Goal: Task Accomplishment & Management: Manage account settings

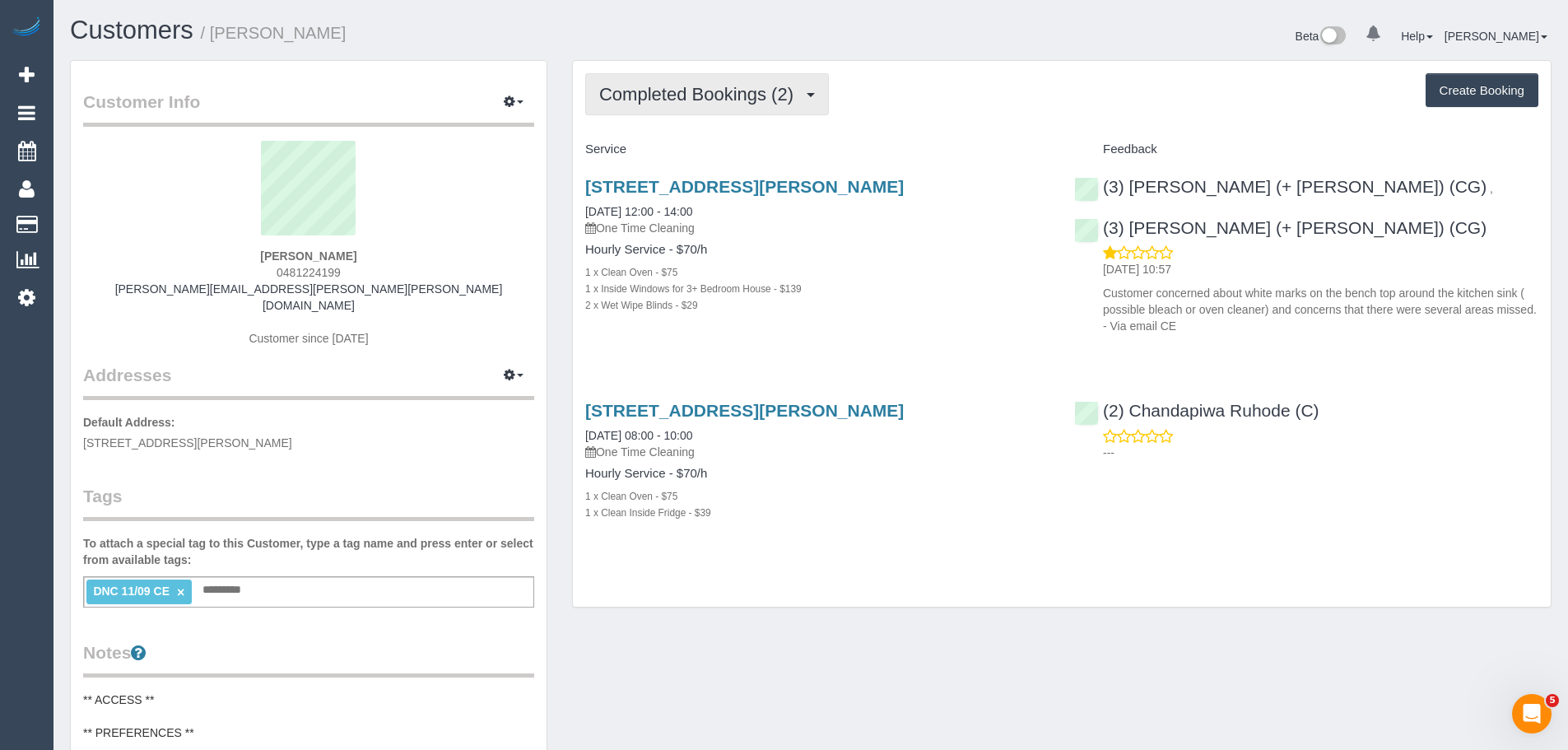
click at [734, 106] on button "Completed Bookings (2)" at bounding box center [707, 94] width 244 height 42
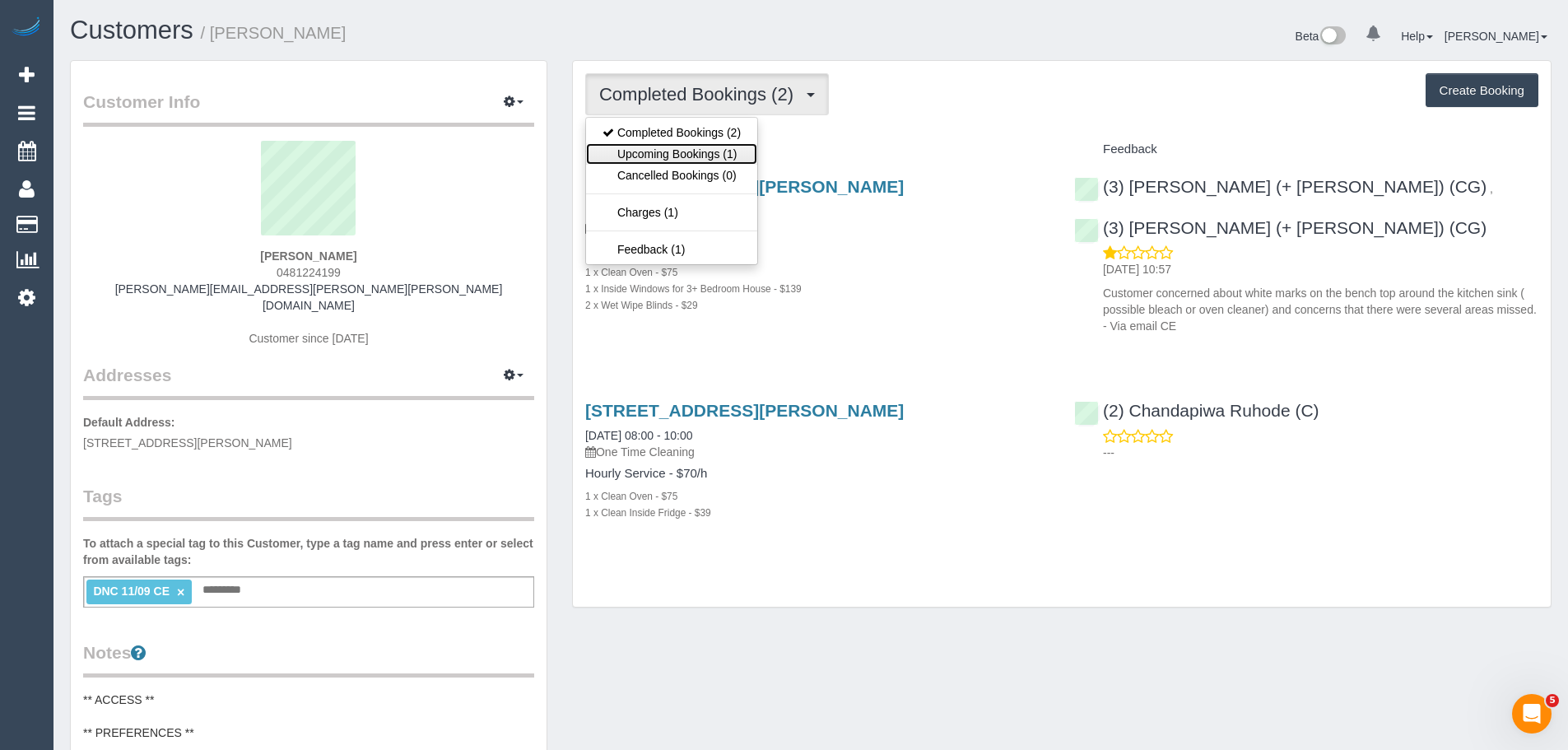
click at [734, 161] on link "Upcoming Bookings (1)" at bounding box center [672, 153] width 171 height 21
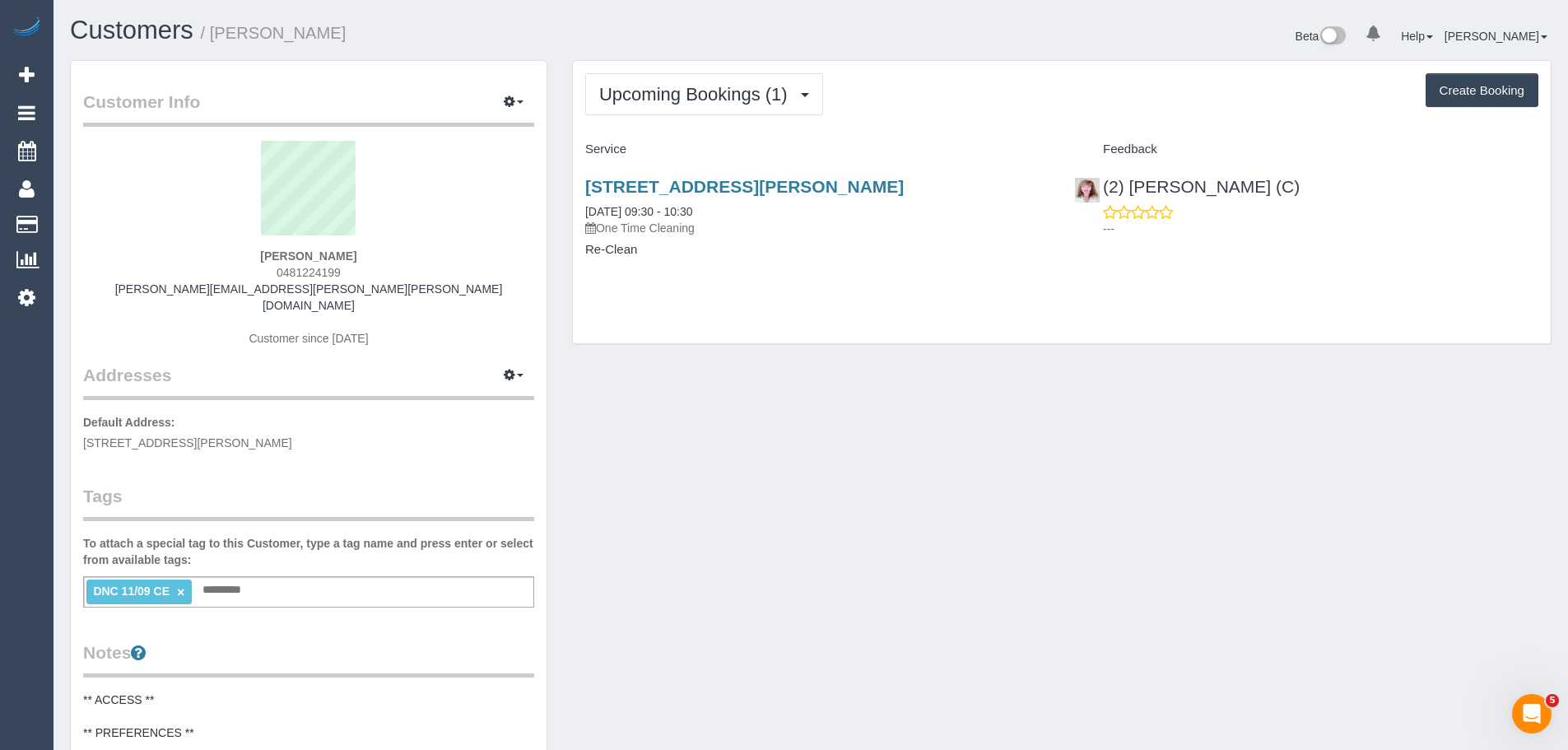
click at [663, 115] on div "Upcoming Bookings (1) Completed Bookings (2) Upcoming Bookings (1) Cancelled Bo…" at bounding box center [1061, 201] width 978 height 282
click at [654, 80] on button "Upcoming Bookings (1)" at bounding box center [704, 94] width 238 height 42
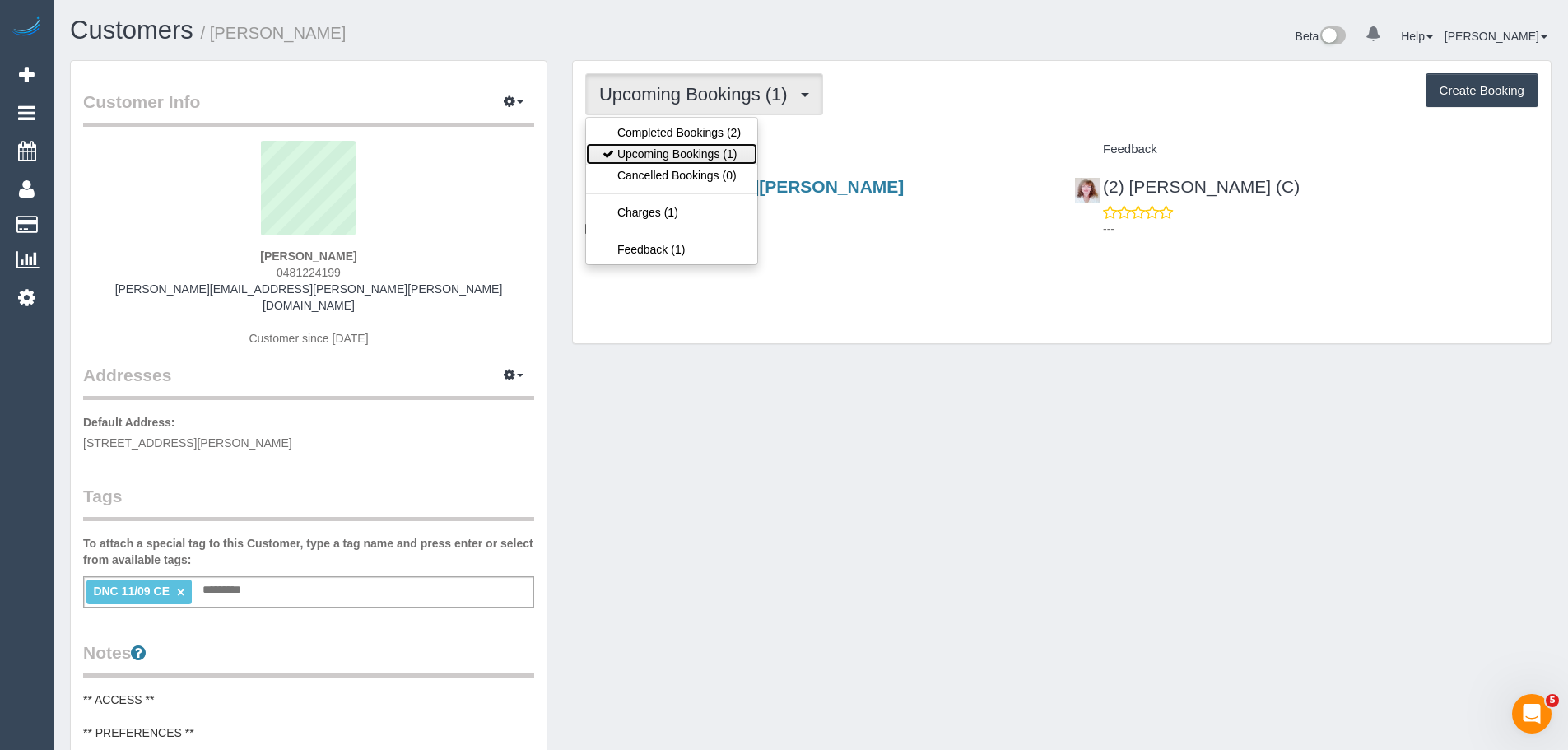
click at [652, 154] on link "Upcoming Bookings (1)" at bounding box center [672, 153] width 171 height 21
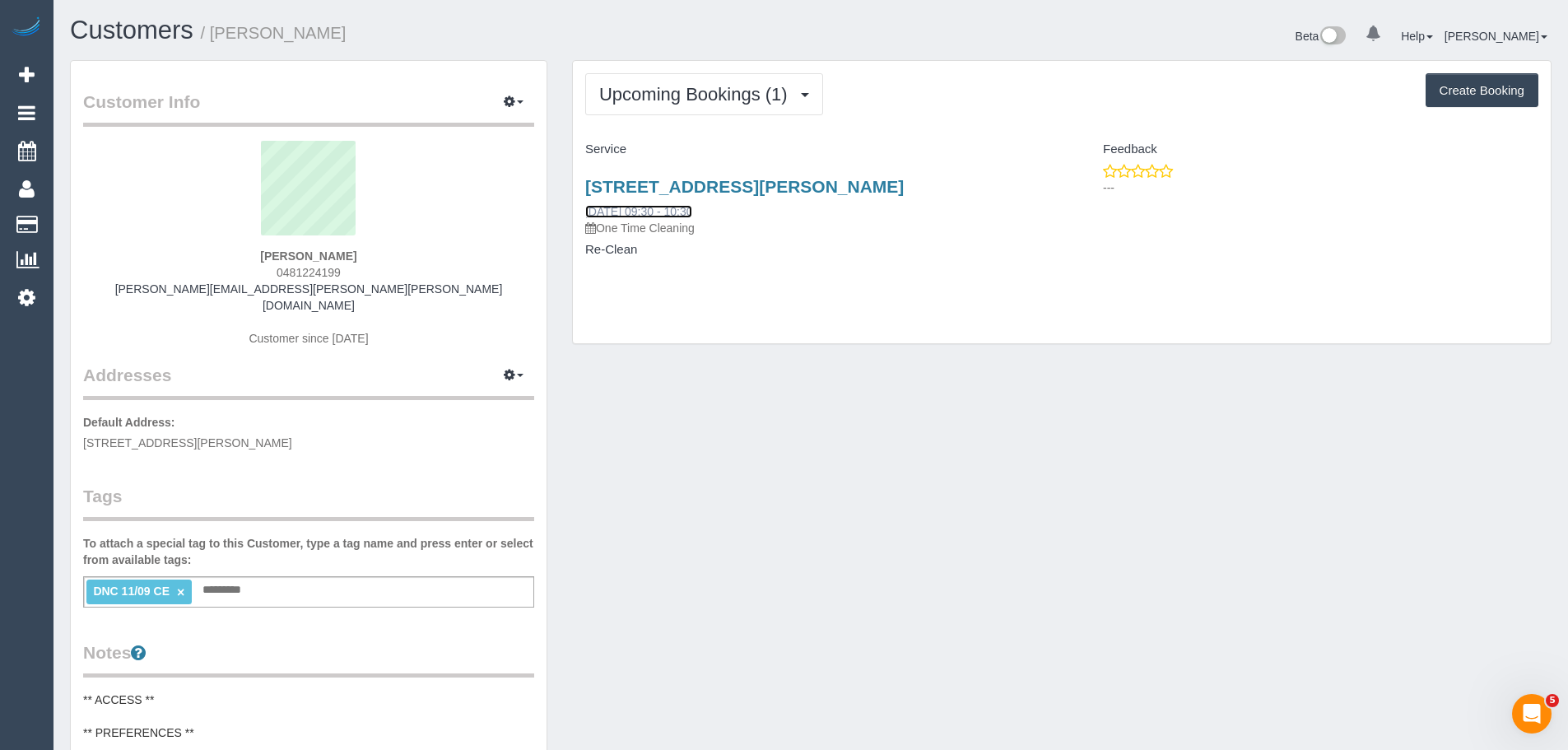
click at [668, 212] on link "18/09/2025 09:30 - 10:30" at bounding box center [639, 212] width 107 height 13
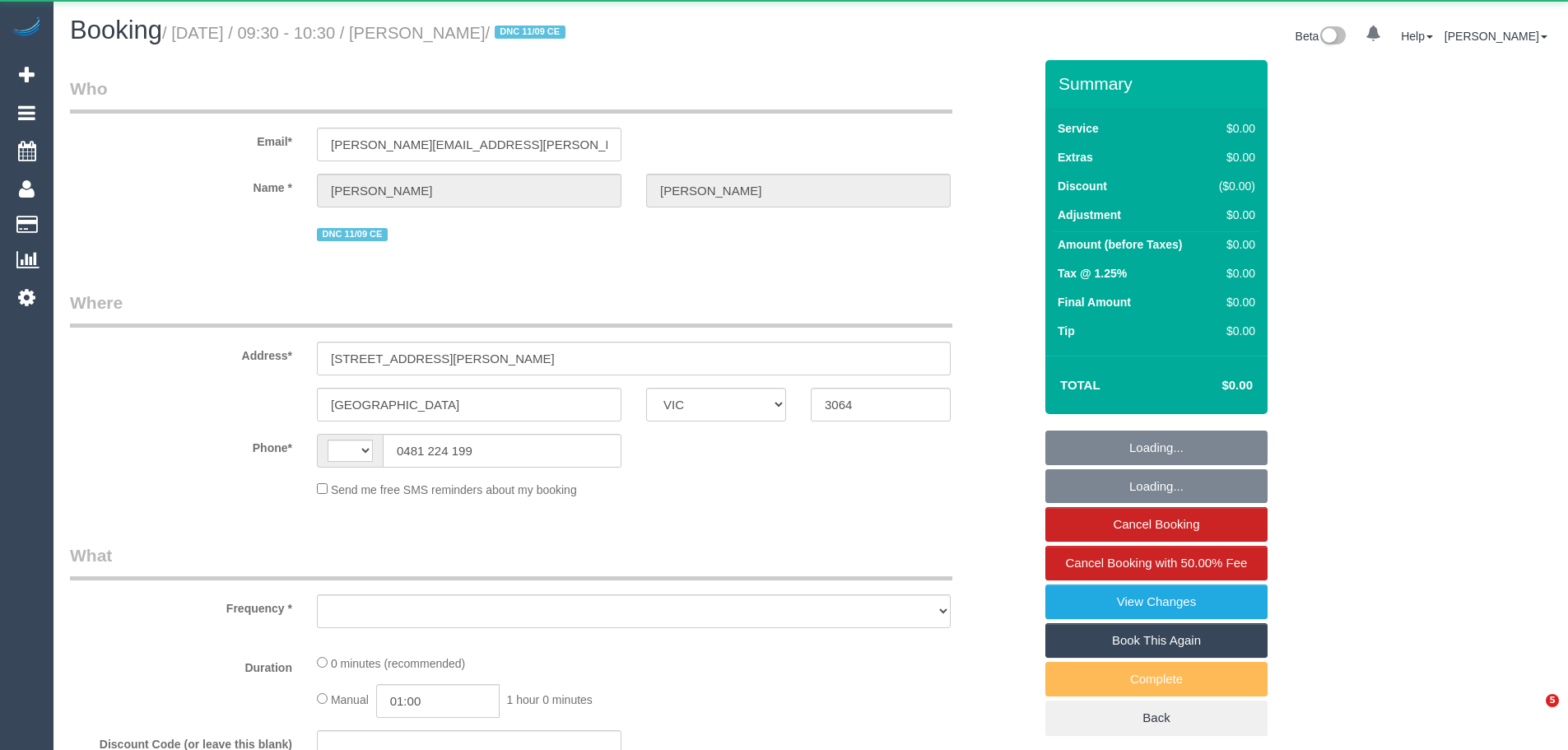
select select "VIC"
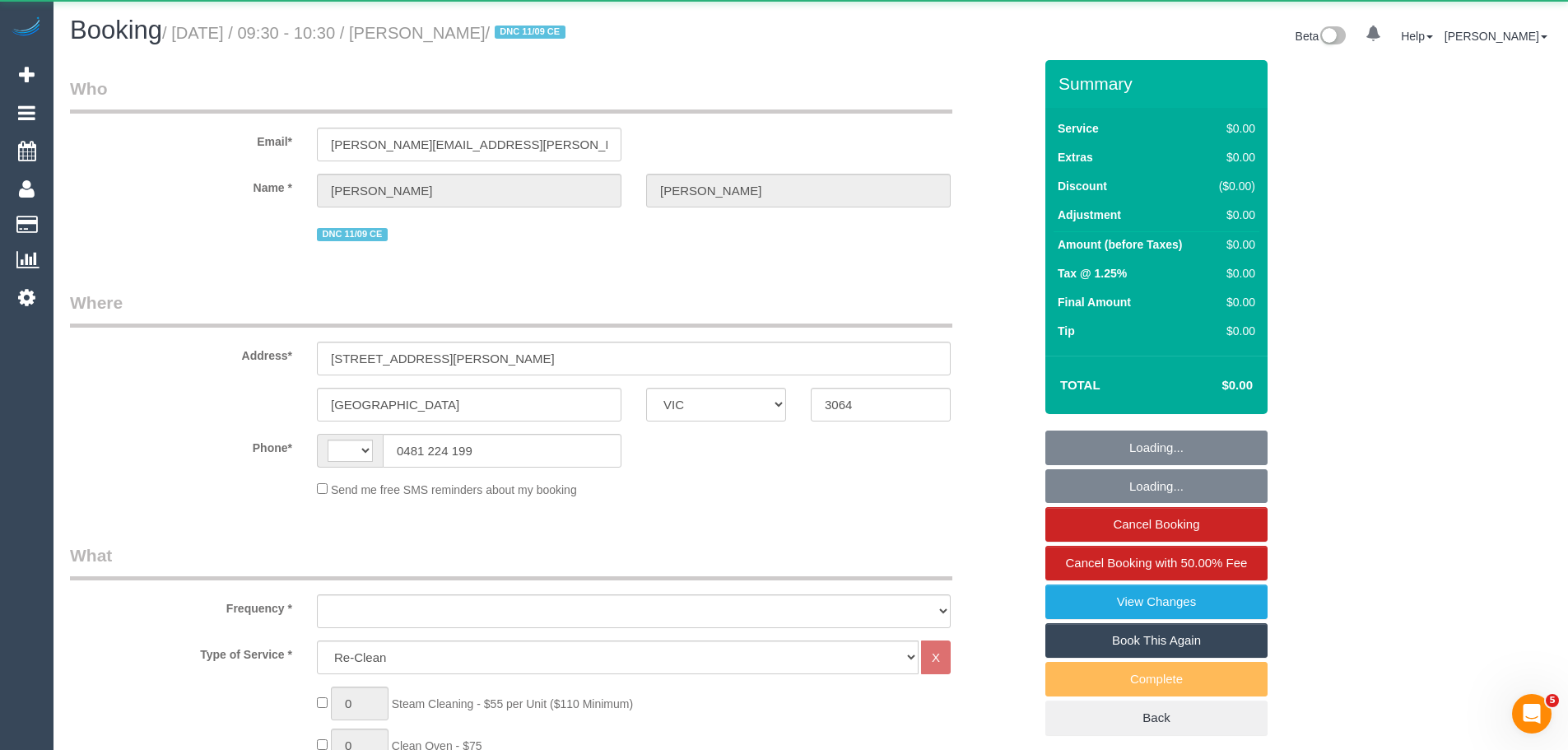
select select "string:AU"
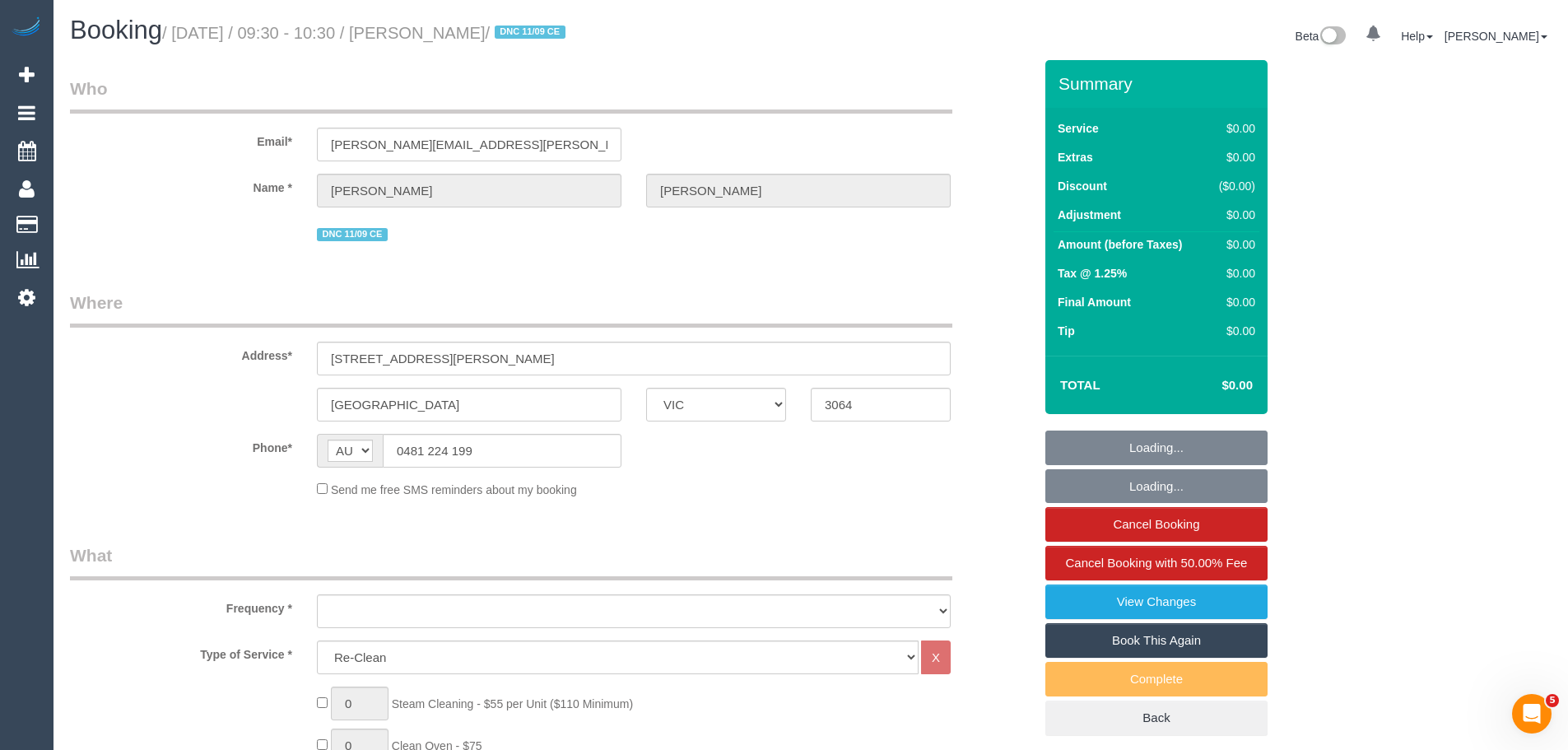
select select "object:619"
select select "string:stripe-pm_1S3jzj2GScqysDRVQrqXYaJb"
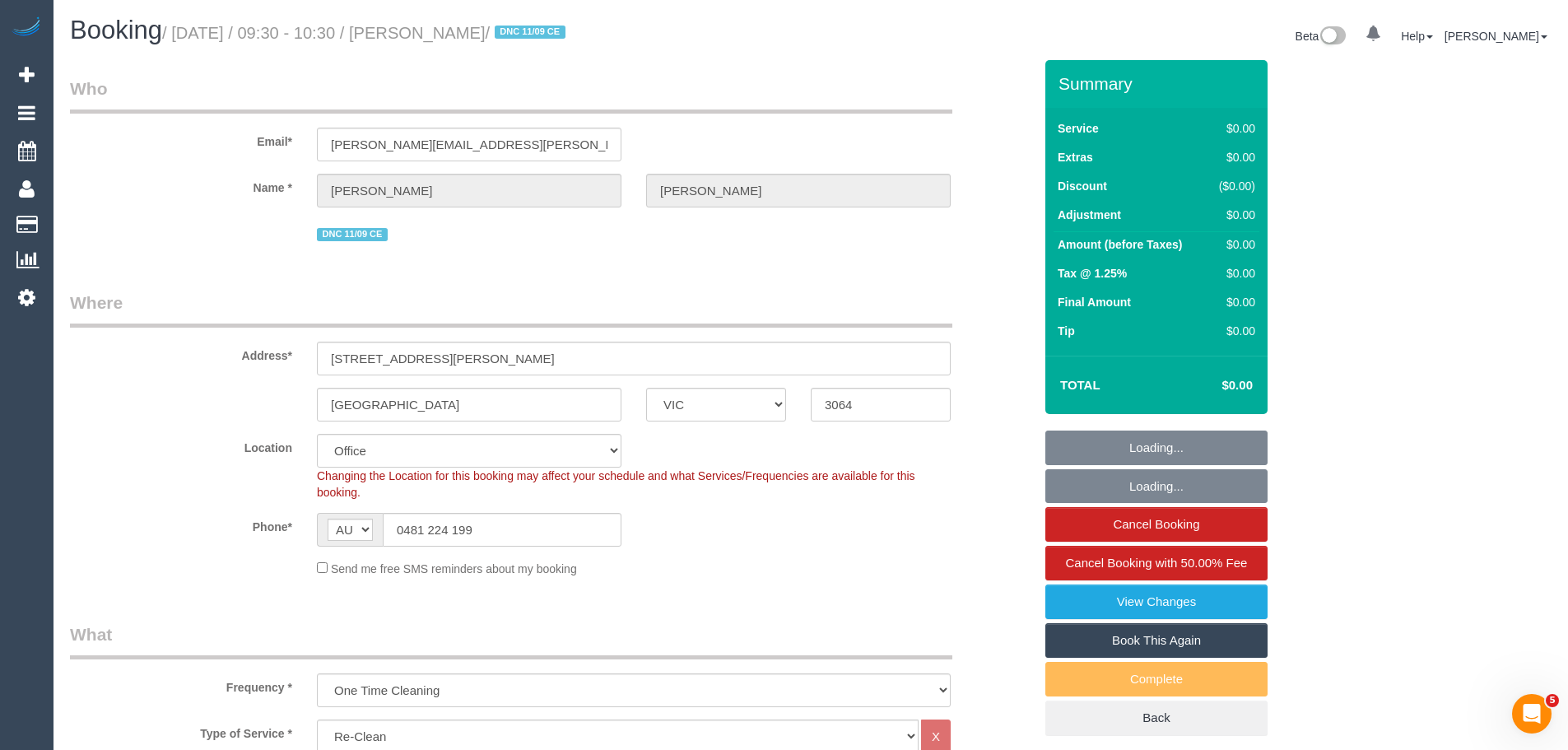
select select "object:772"
select select "number:30"
select select "number:15"
select select "number:19"
select select "number:24"
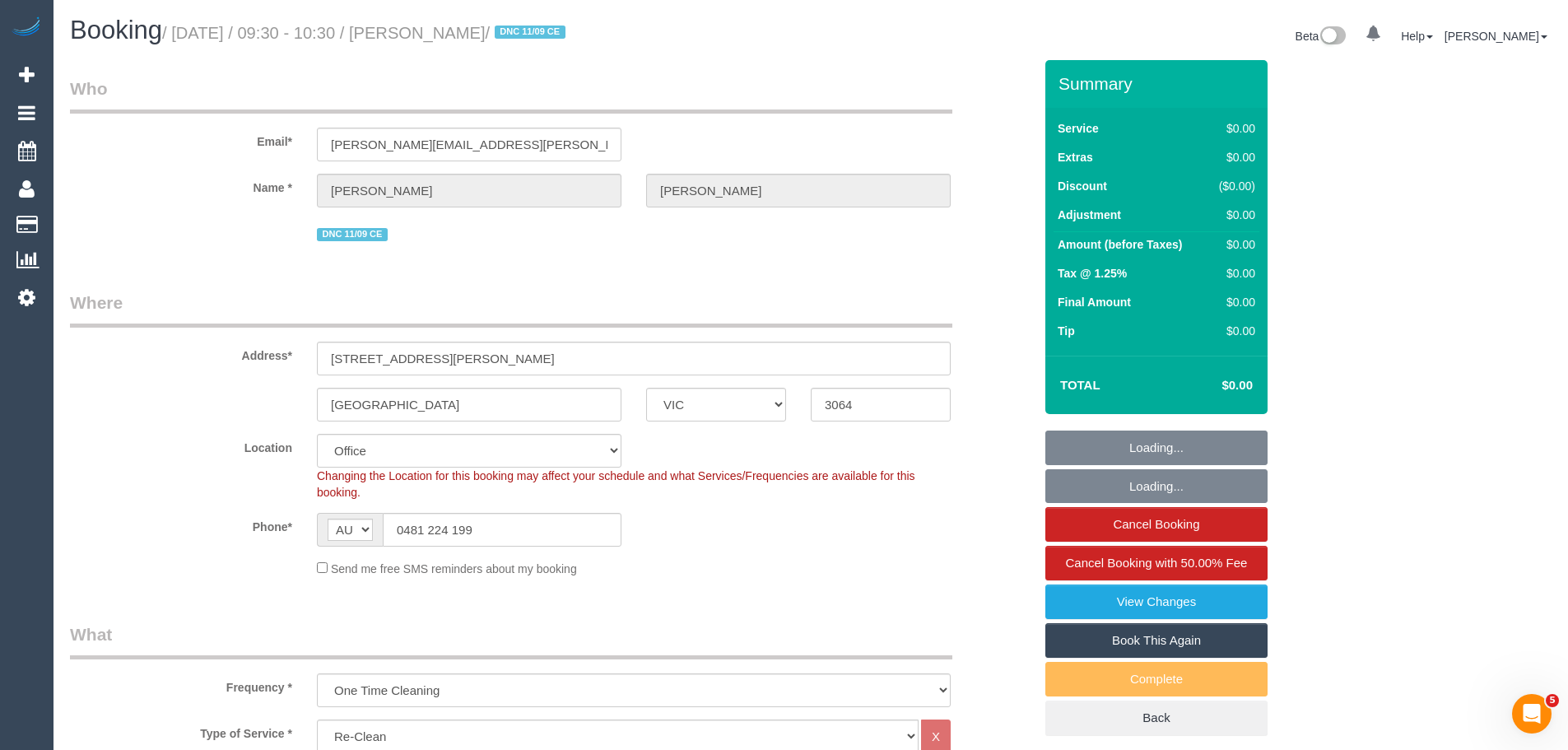
select select "number:33"
select select "number:26"
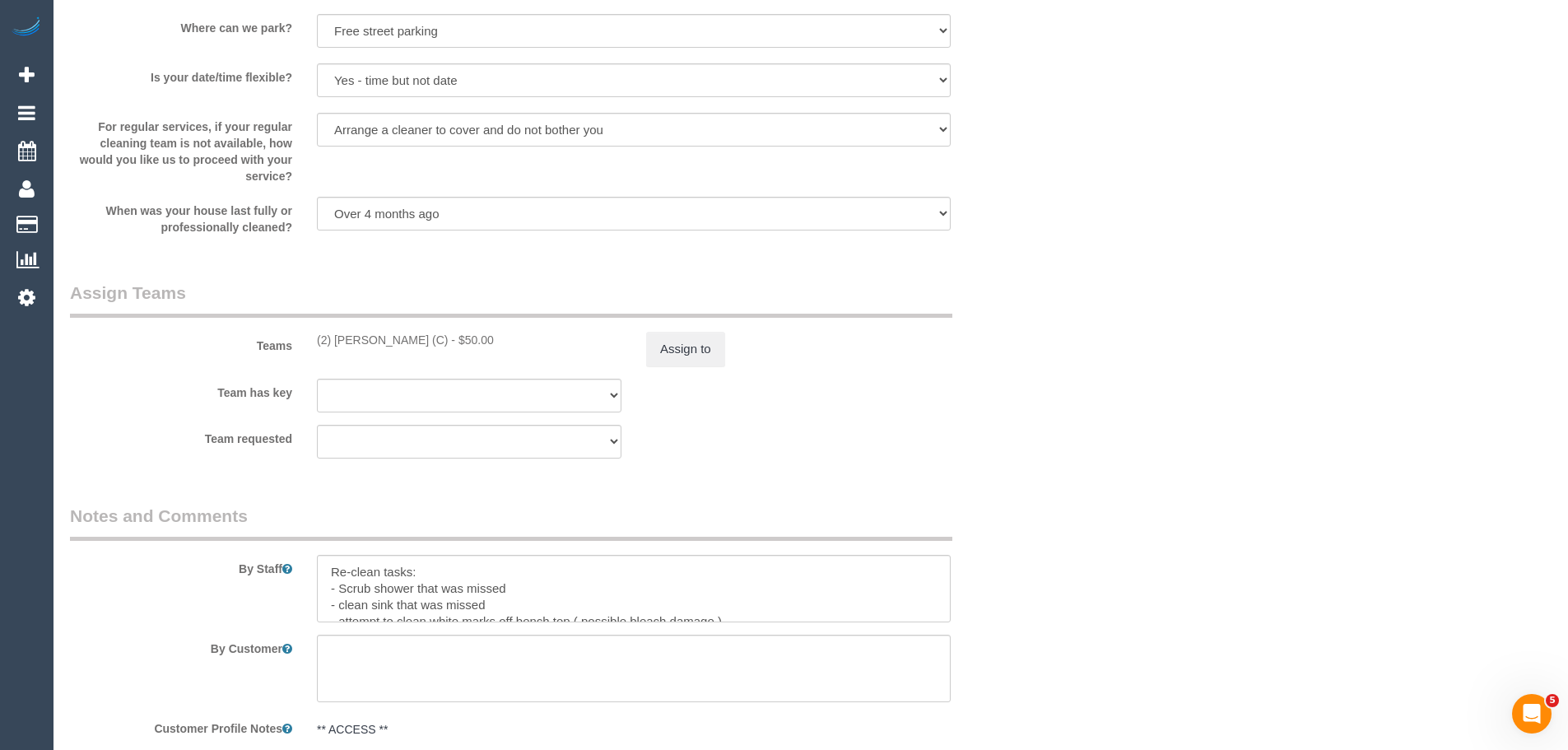
scroll to position [2057, 0]
click at [419, 339] on div "(2) Kerry Welfare (C) - $50.00" at bounding box center [468, 338] width 304 height 16
drag, startPoint x: 420, startPoint y: 340, endPoint x: 316, endPoint y: 341, distance: 104.0
click at [317, 341] on div "(2) Kerry Welfare (C) - $50.00" at bounding box center [468, 338] width 304 height 16
copy div "(2) Kerry Welfare (C"
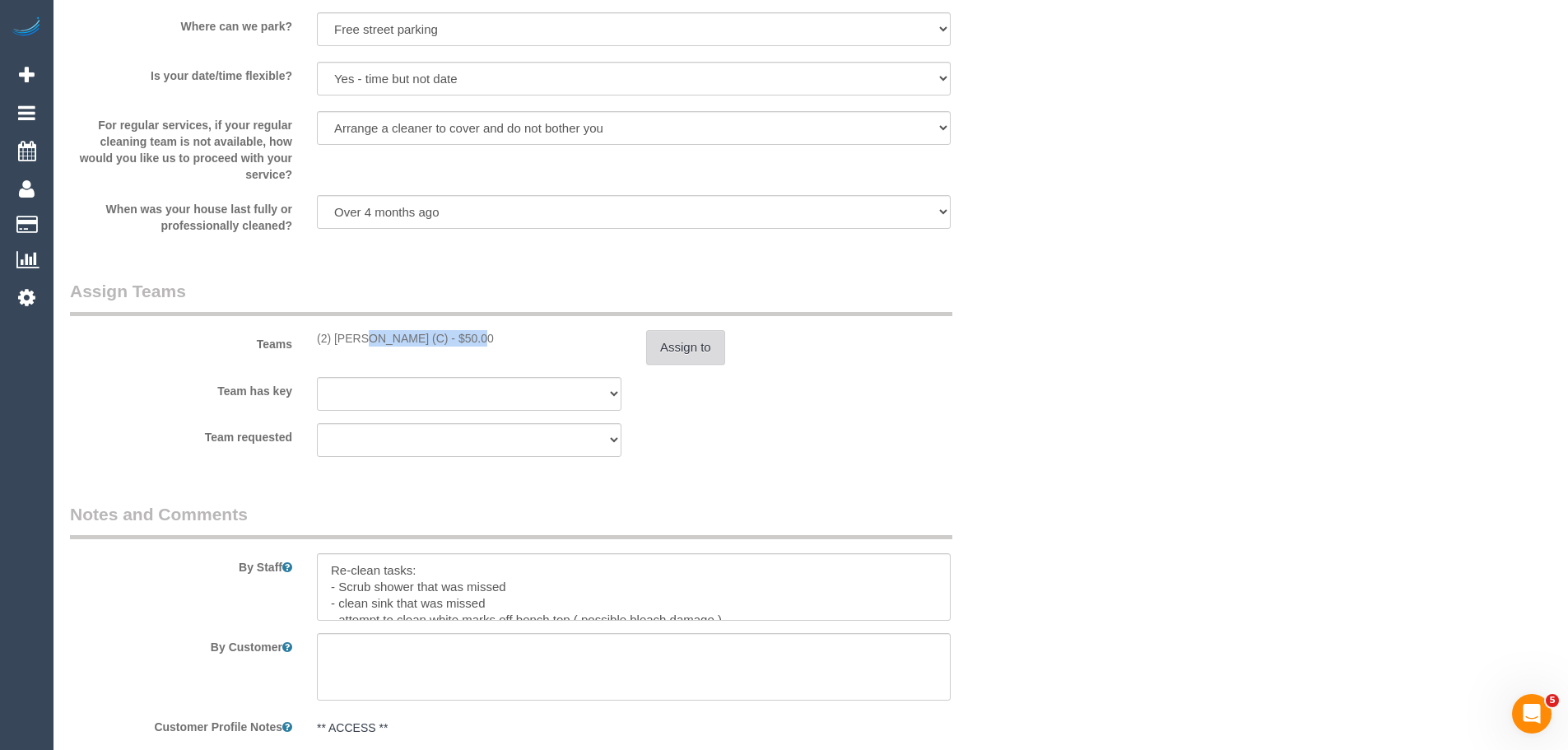
click at [672, 339] on button "Assign to" at bounding box center [685, 347] width 79 height 35
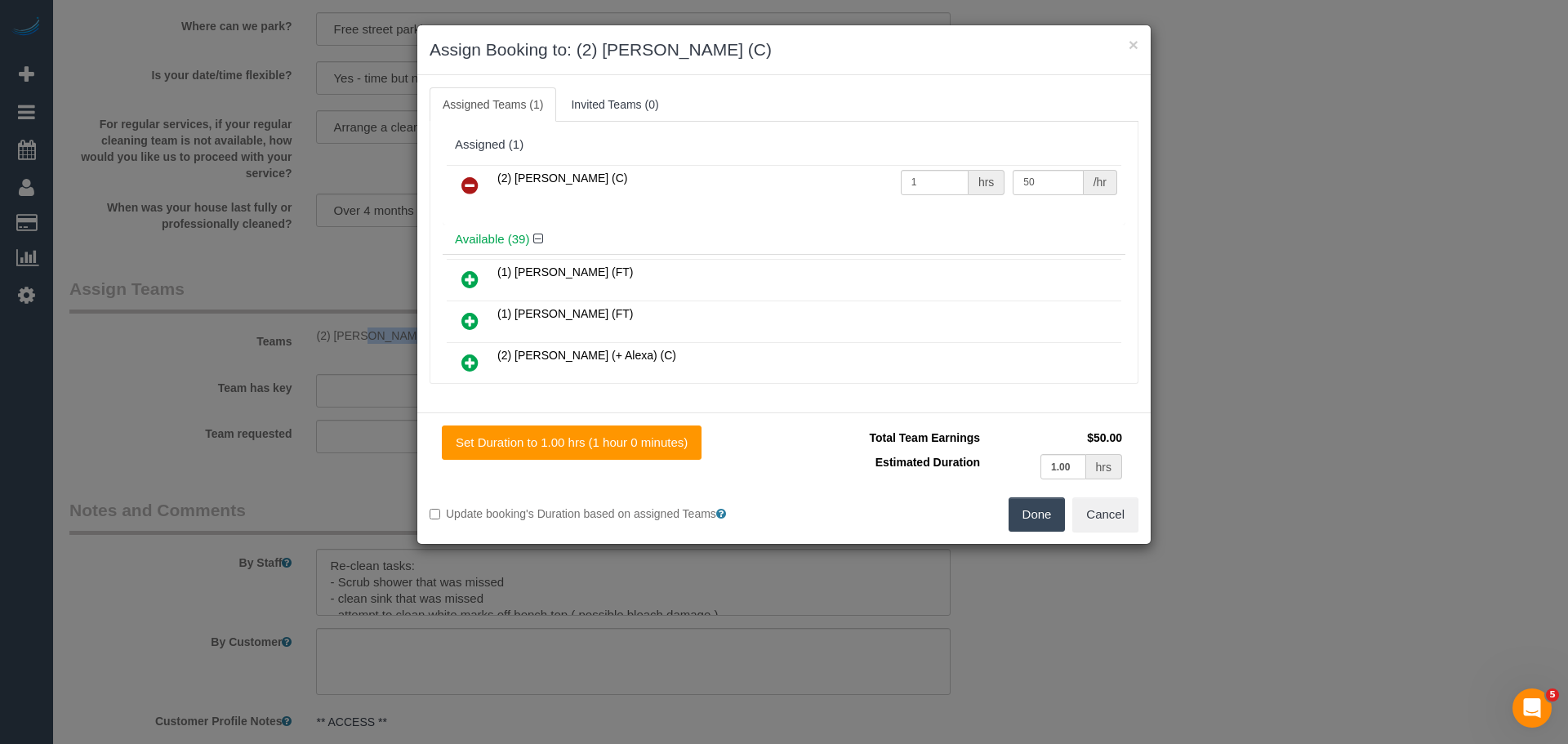
click at [467, 182] on icon at bounding box center [470, 185] width 17 height 20
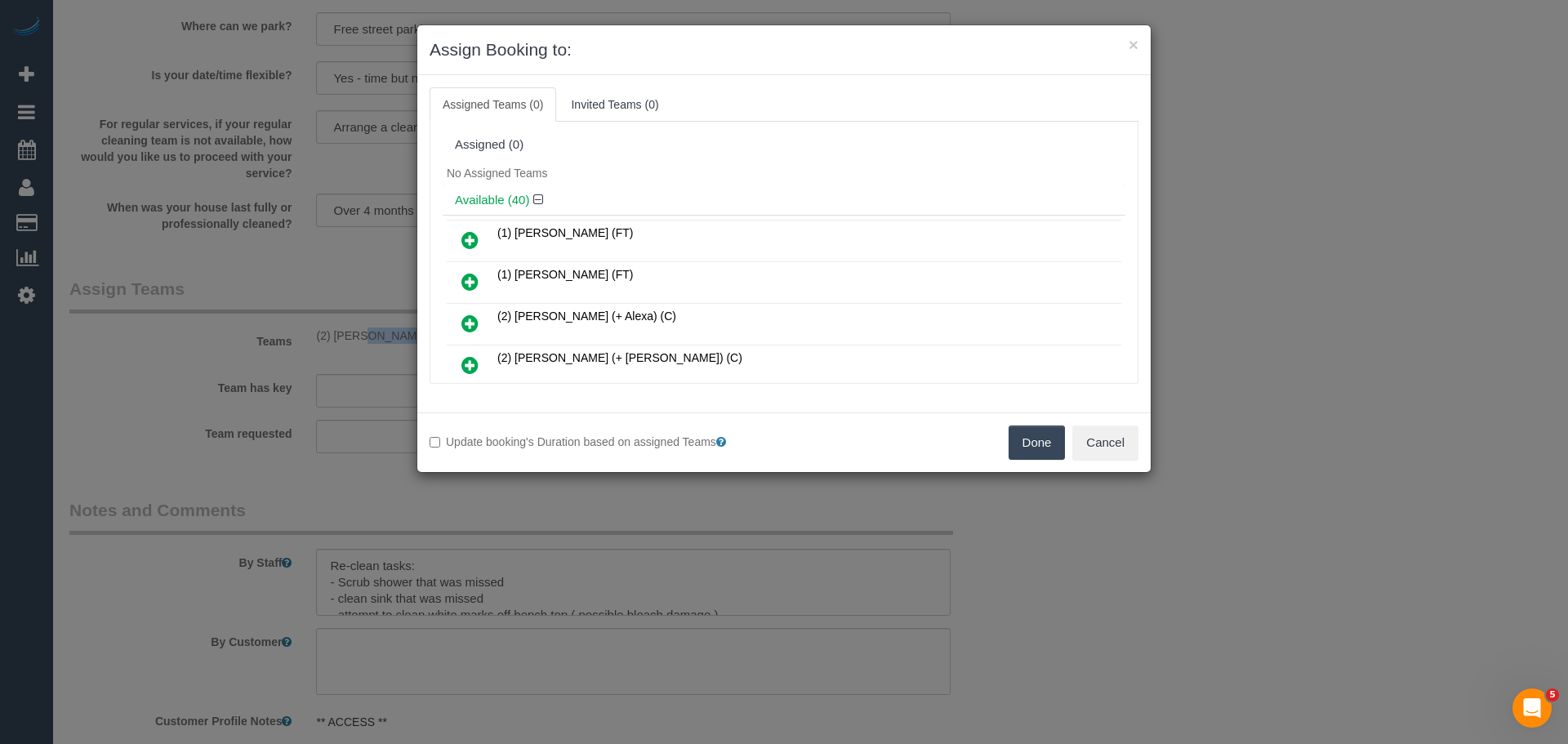
click at [1017, 450] on button "Done" at bounding box center [1038, 442] width 57 height 34
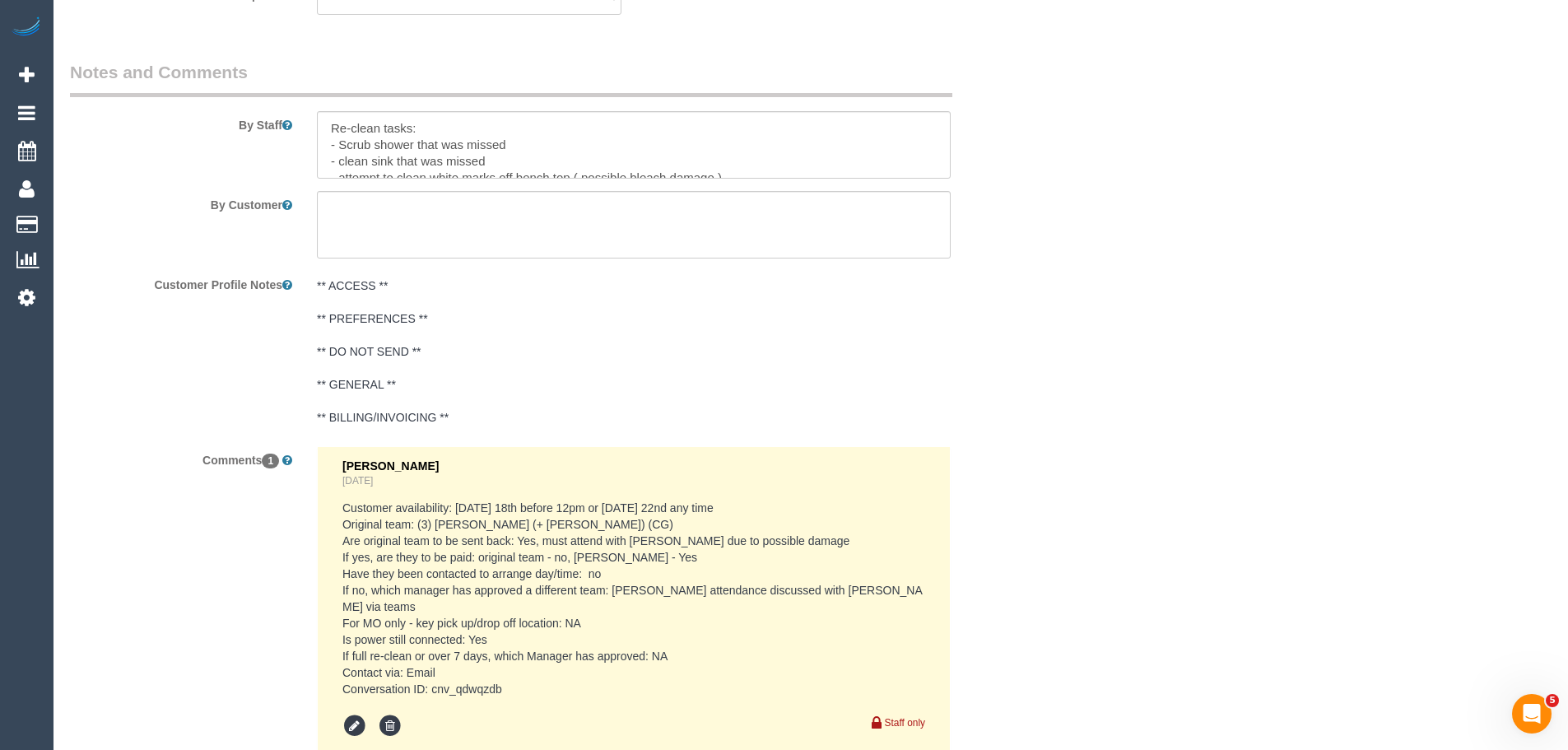
scroll to position [2633, 0]
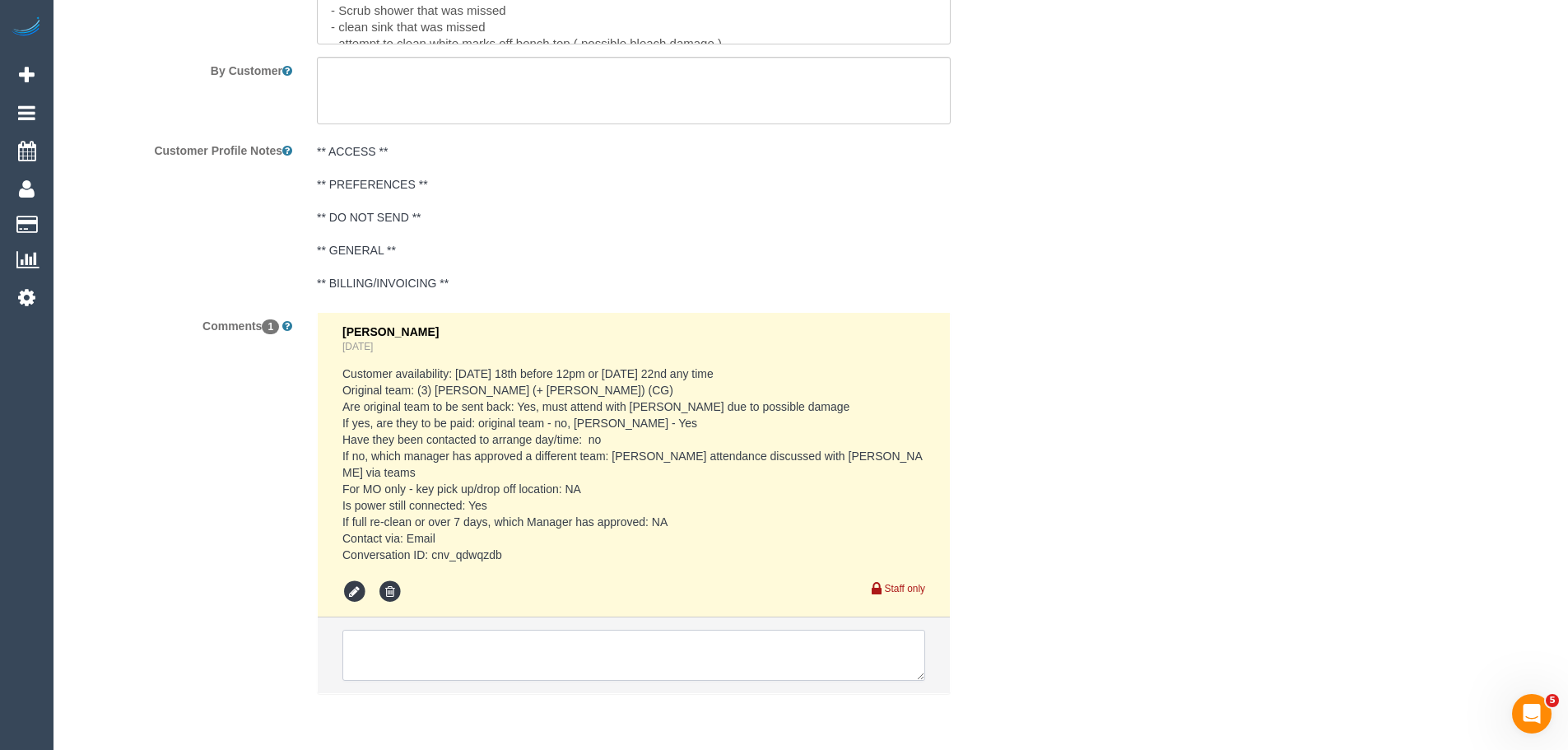
click at [482, 629] on textarea at bounding box center [633, 654] width 582 height 51
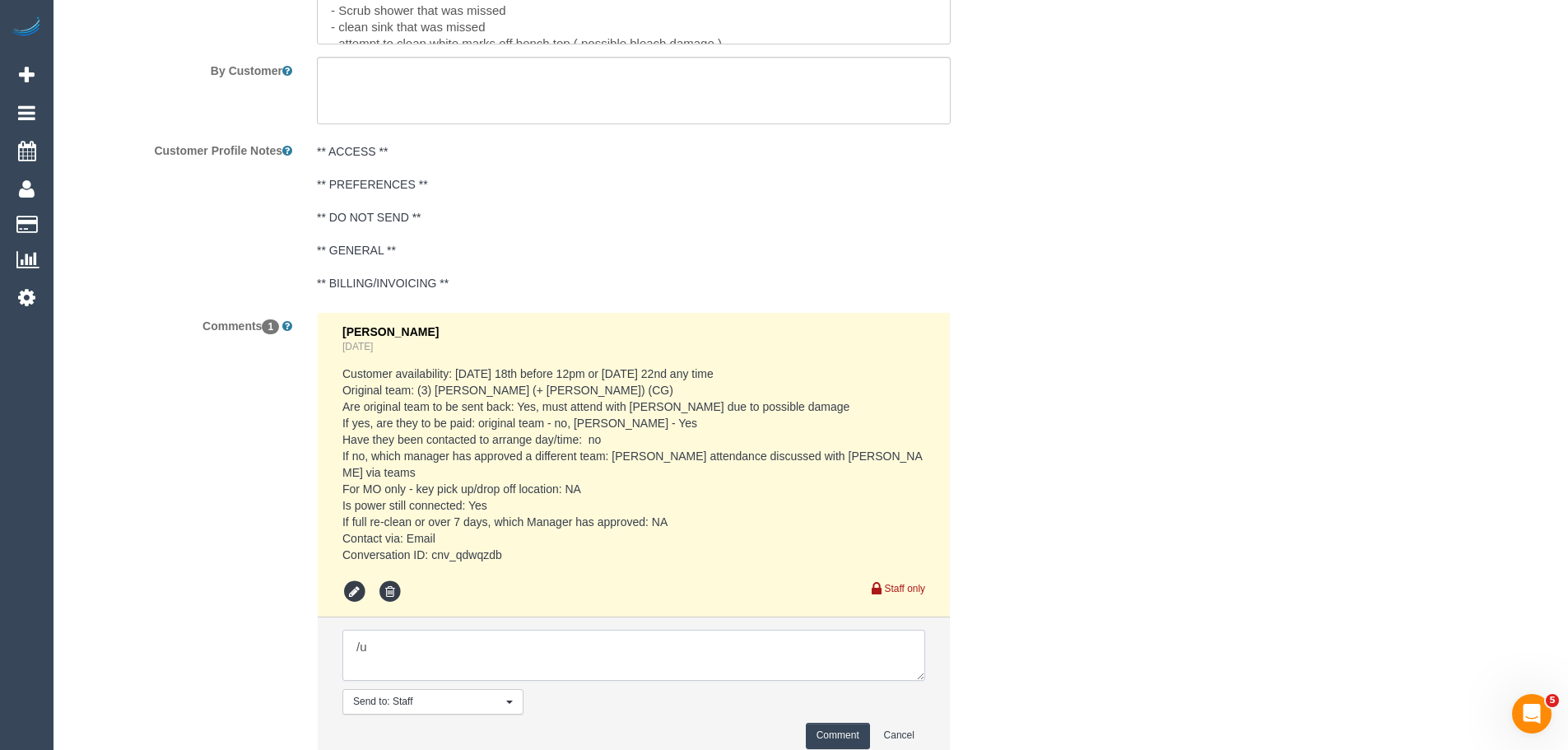
type textarea "/"
paste textarea "Cleaner(s) Unassigned: Reason Unassigned: One Off/Ongoing: Flexibility: Close a…"
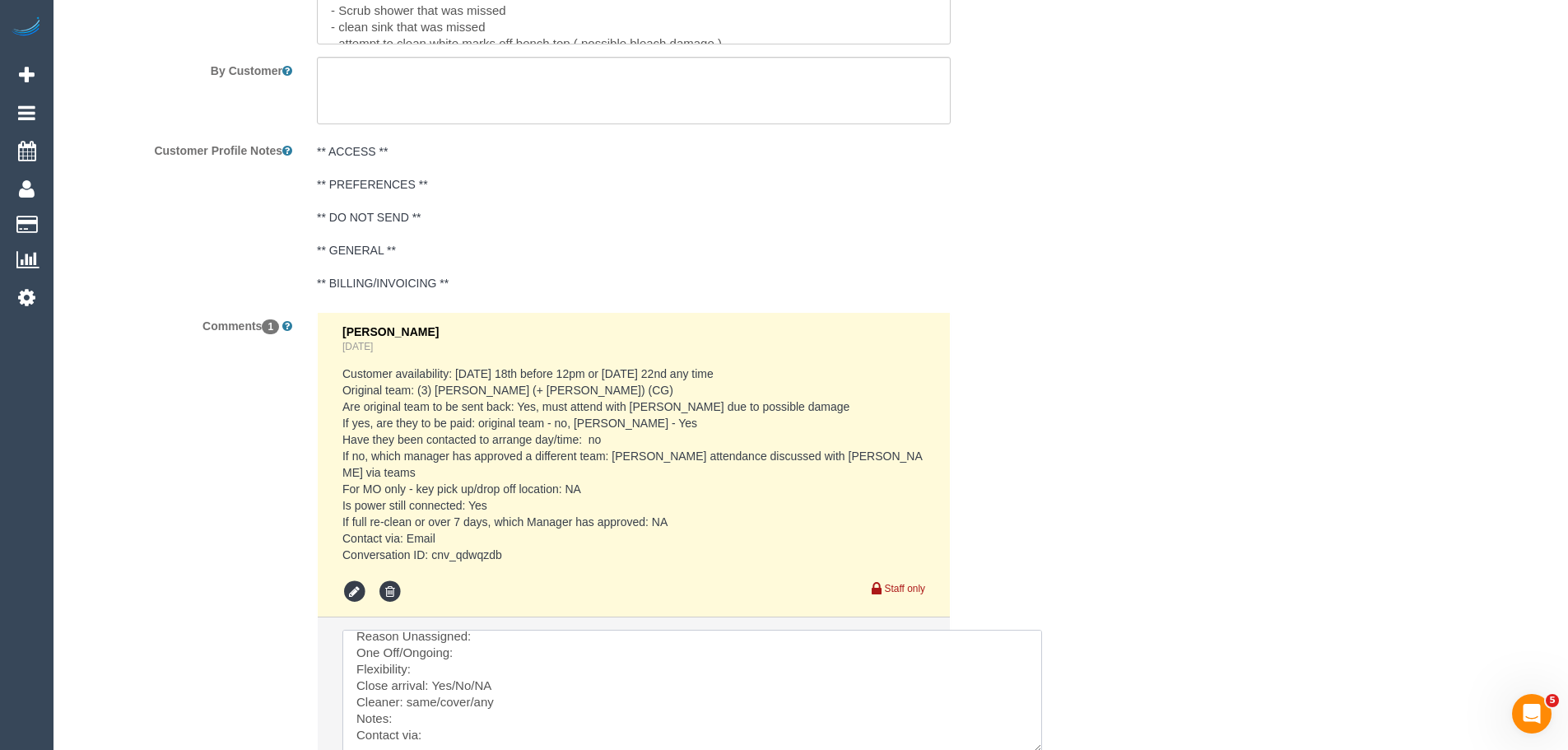
scroll to position [5, 0]
drag, startPoint x: 918, startPoint y: 662, endPoint x: 1091, endPoint y: 762, distance: 199.8
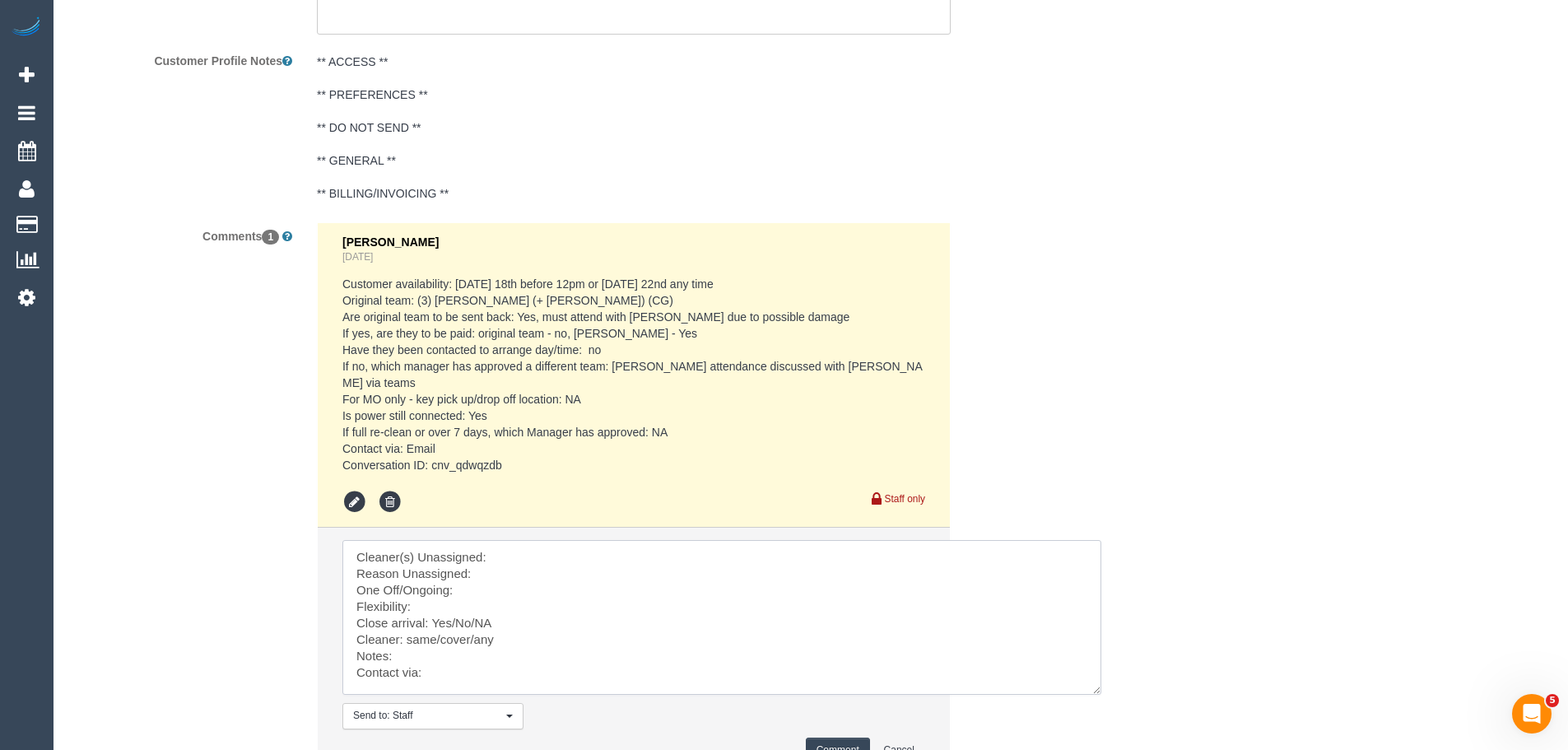
scroll to position [2852, 0]
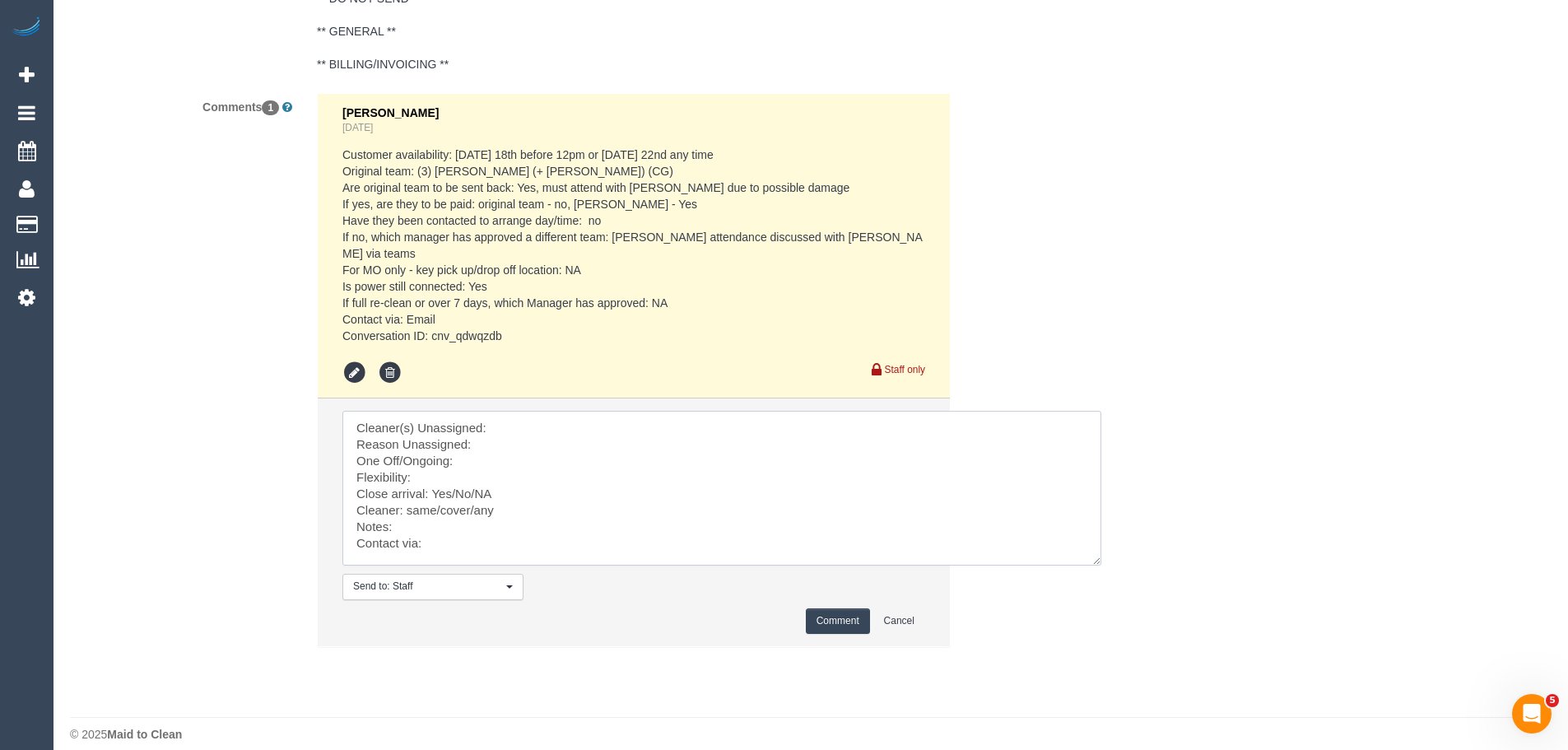
click at [541, 418] on textarea at bounding box center [722, 487] width 759 height 154
paste textarea "(2) Kerry Welfare (C"
click at [524, 433] on textarea at bounding box center [722, 487] width 759 height 154
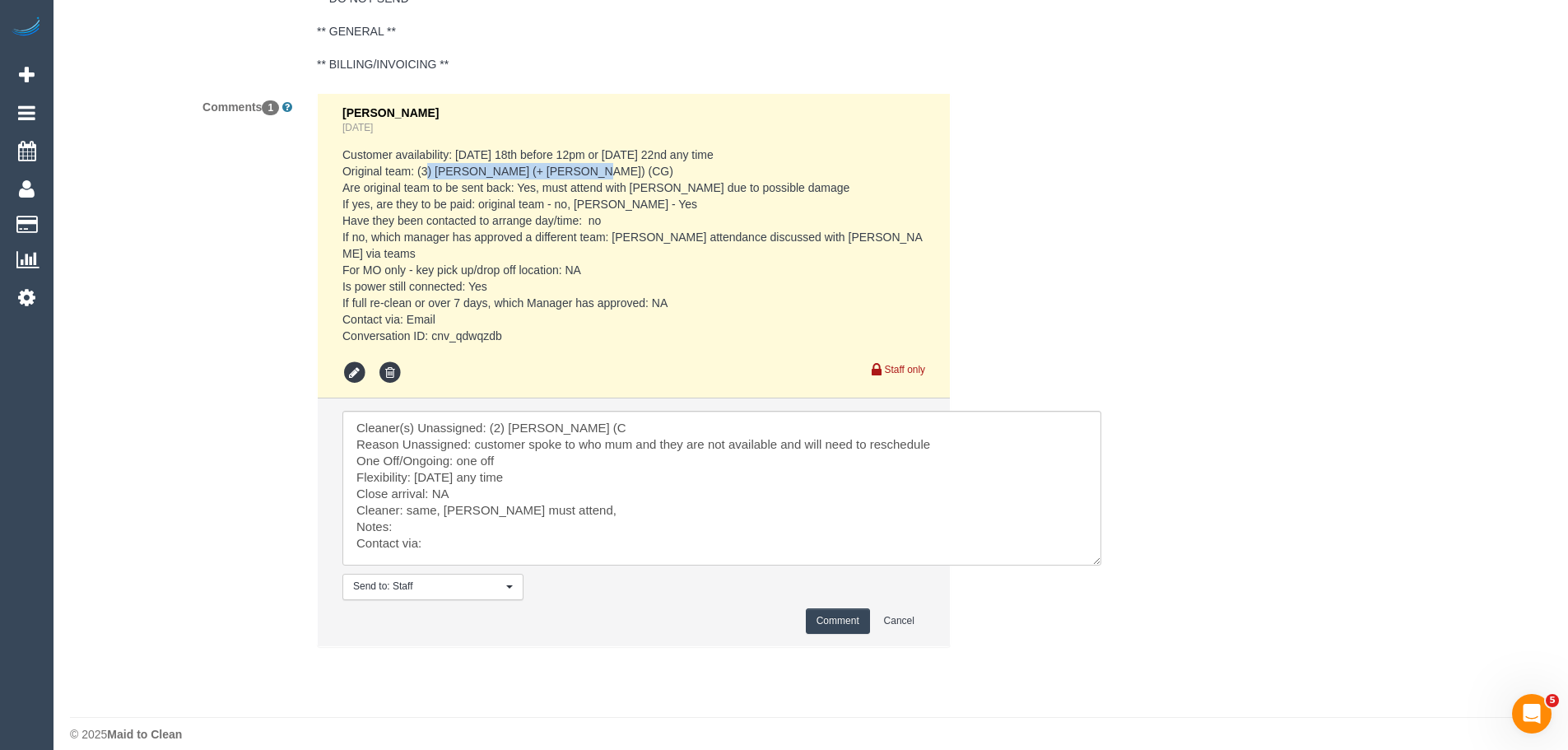
drag, startPoint x: 418, startPoint y: 170, endPoint x: 565, endPoint y: 171, distance: 147.0
click at [564, 169] on pre "Customer availability: Thursday 18th before 12pm or Monday 22nd any time Origin…" at bounding box center [633, 246] width 582 height 198
copy pre "(3) Sohail (+ Amninder) (CG)"
click at [581, 493] on textarea at bounding box center [722, 487] width 759 height 154
paste textarea "(3) Sohail (+ Amninder) (CG)"
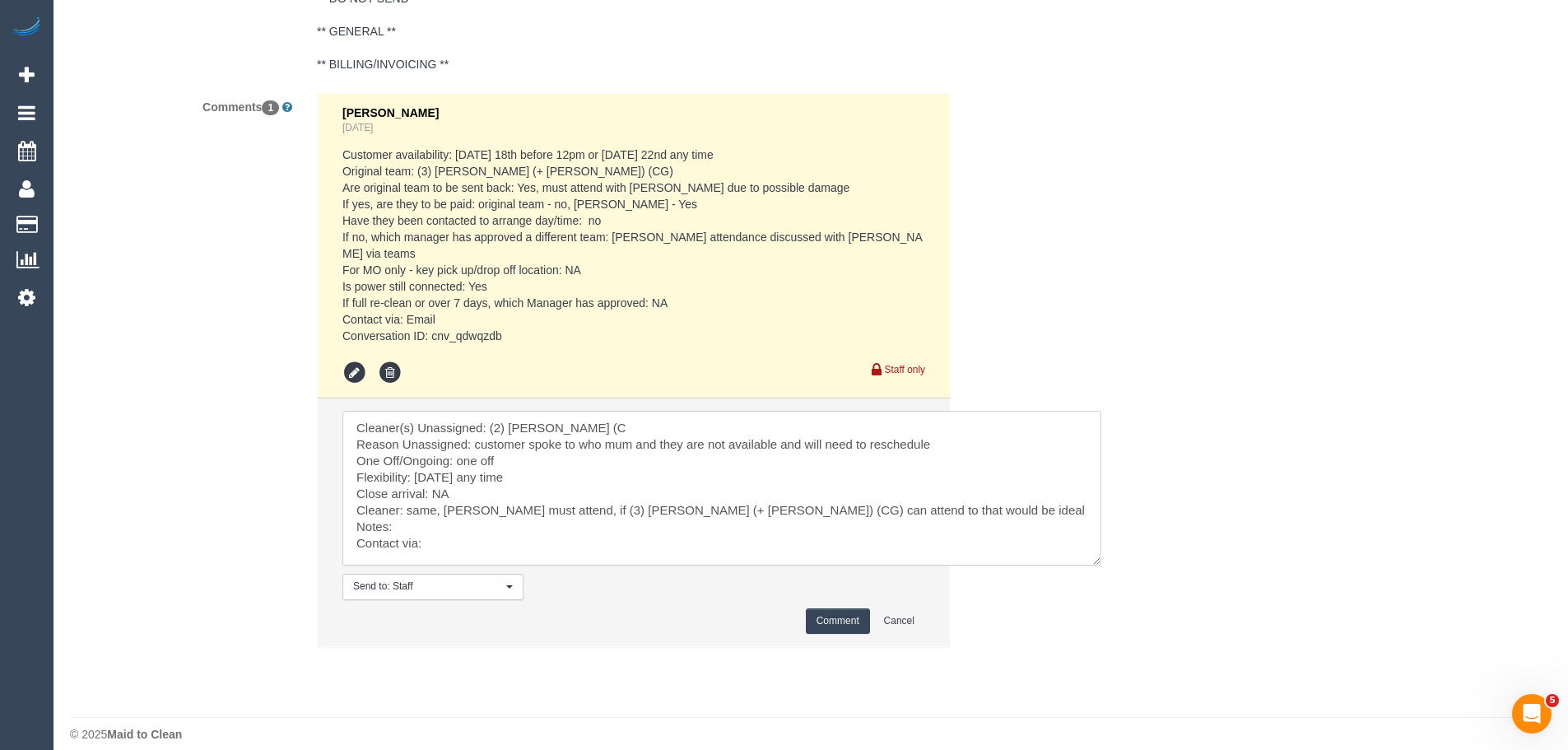
drag, startPoint x: 775, startPoint y: 495, endPoint x: 922, endPoint y: 489, distance: 147.1
click at [922, 489] on textarea at bounding box center [722, 487] width 759 height 154
click at [473, 527] on textarea at bounding box center [722, 487] width 759 height 154
type textarea "Cleaner(s) Unassigned: (2) Kerry Welfare (C Reason Unassigned: customer spoke t…"
click at [849, 608] on button "Comment" at bounding box center [838, 621] width 64 height 26
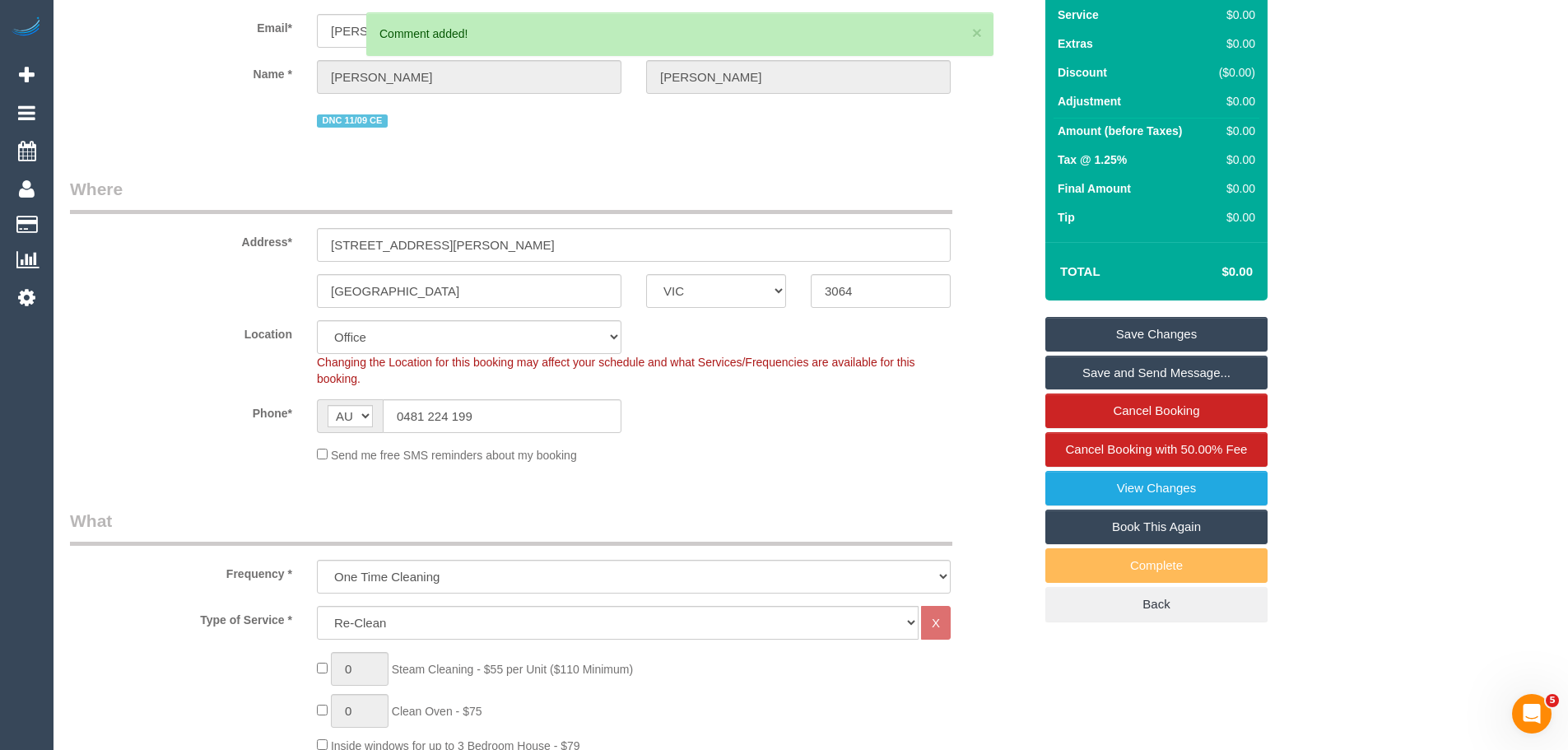
scroll to position [0, 0]
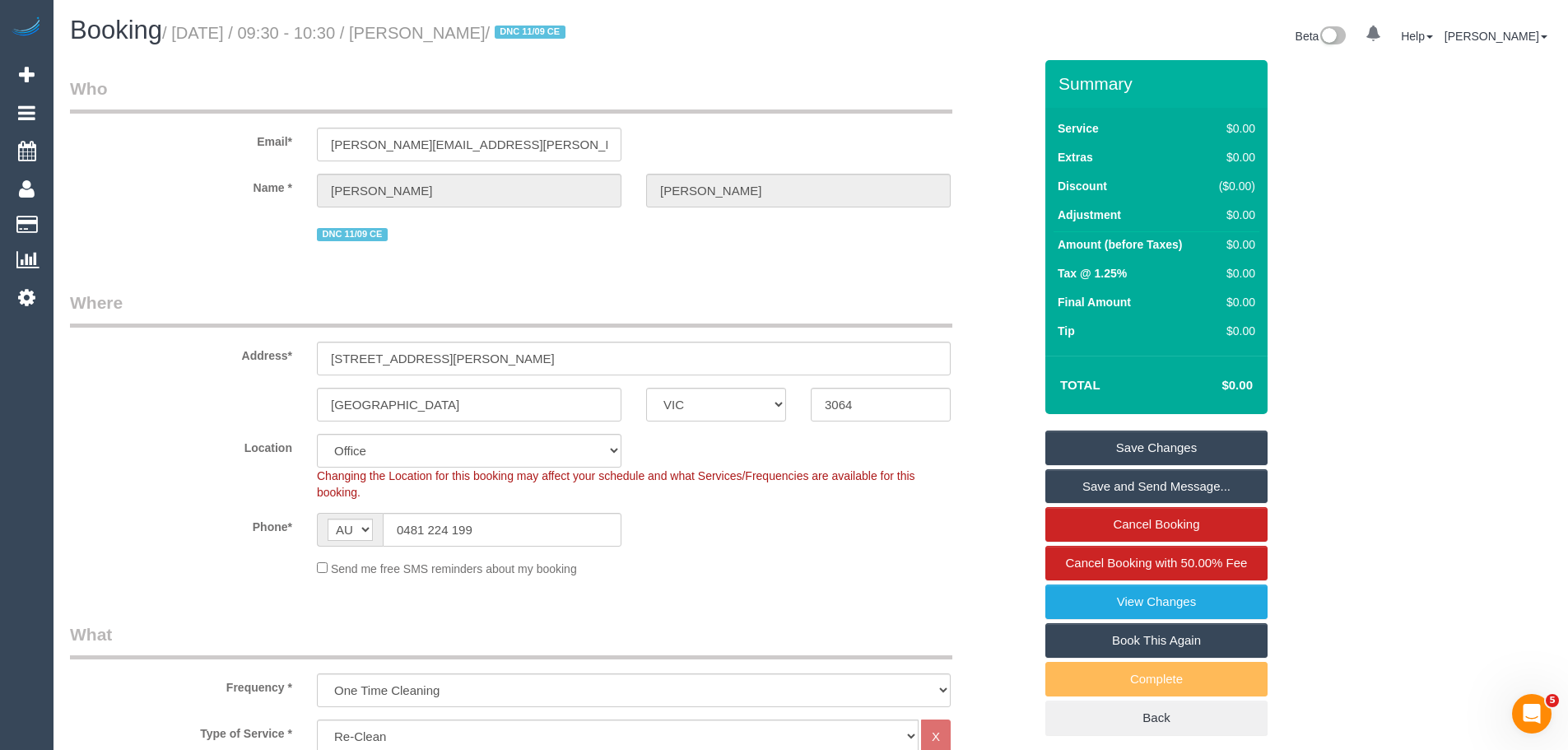
click at [1169, 442] on link "Save Changes" at bounding box center [1157, 448] width 223 height 35
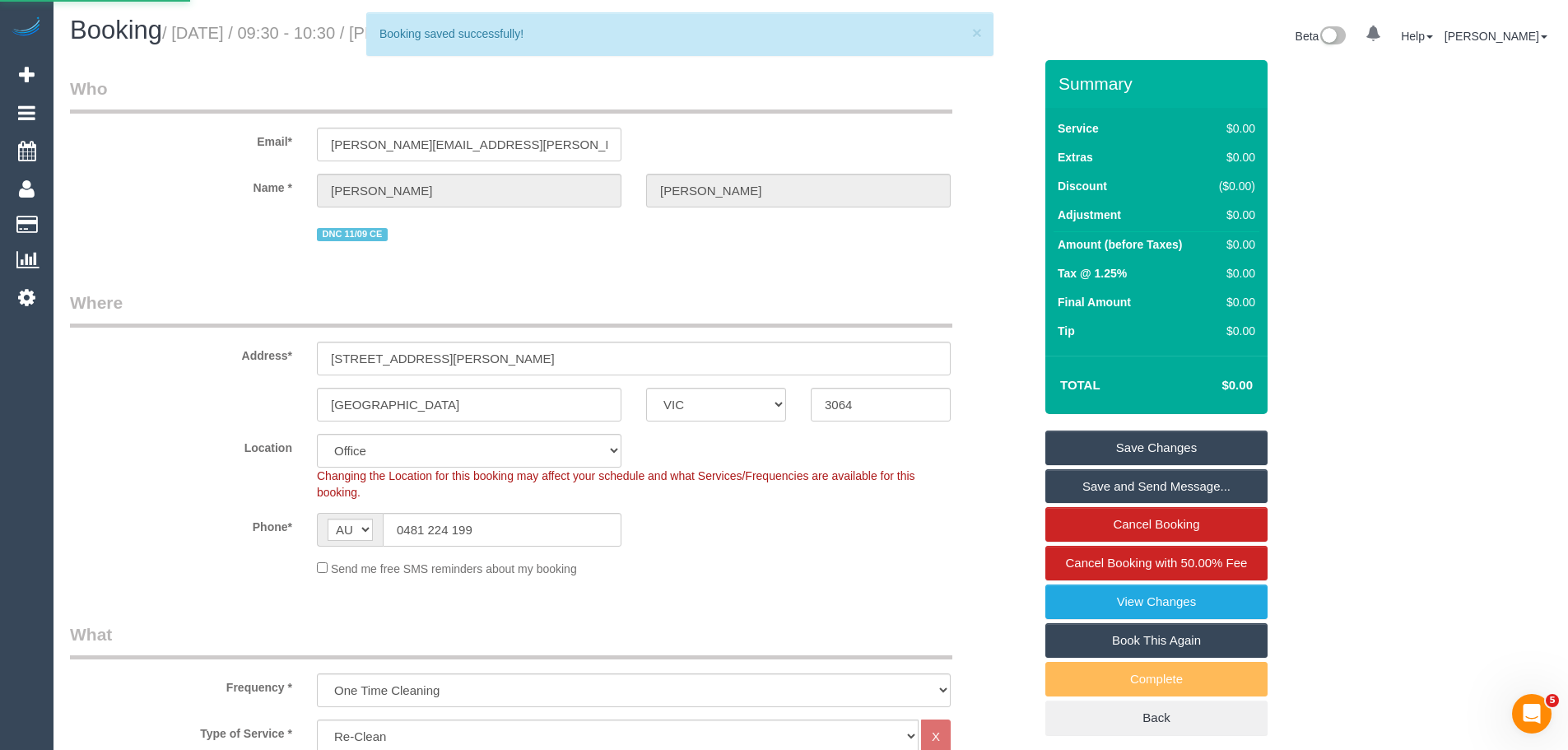
select select "**********"
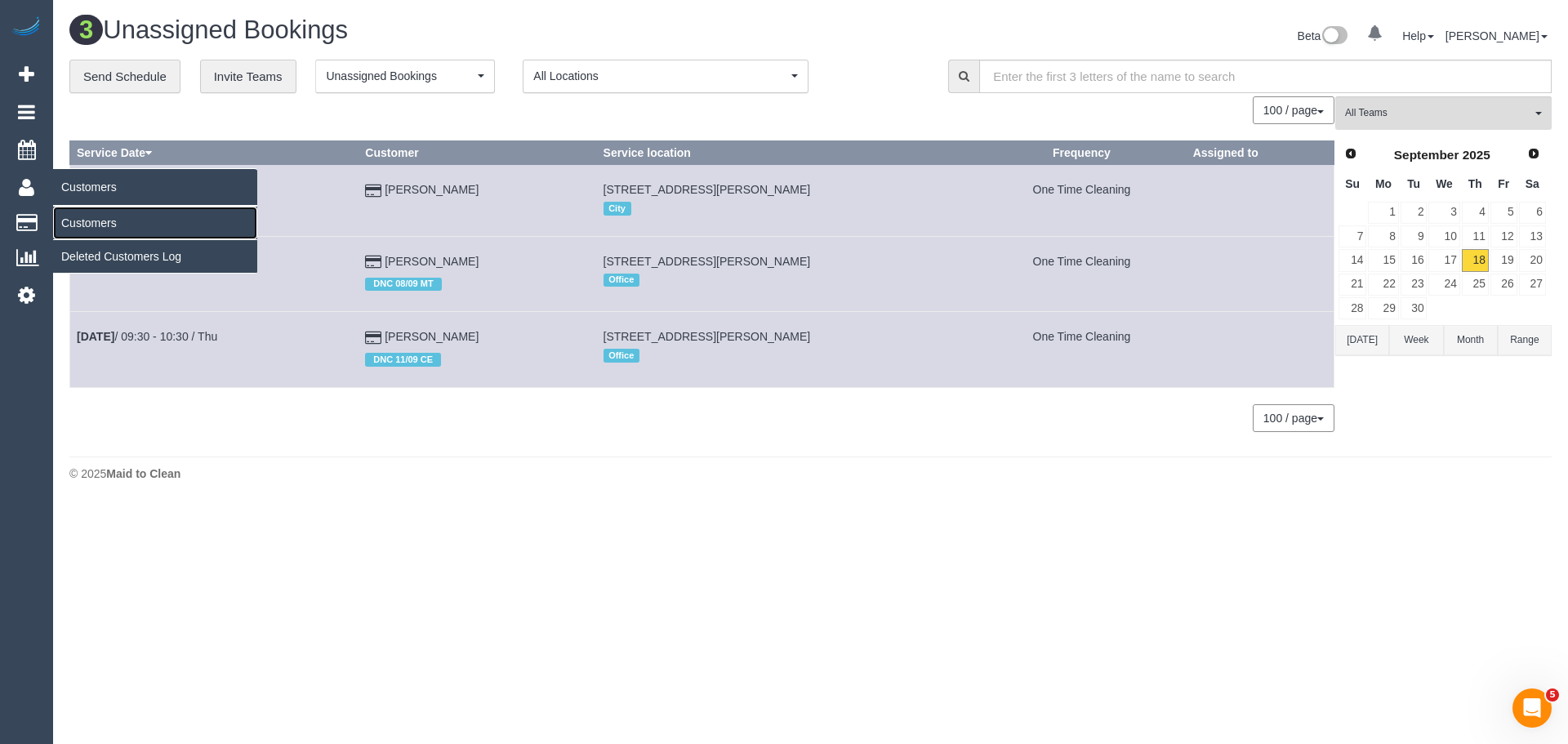
drag, startPoint x: 97, startPoint y: 221, endPoint x: 115, endPoint y: 212, distance: 20.1
click at [97, 221] on link "Customers" at bounding box center [155, 223] width 204 height 32
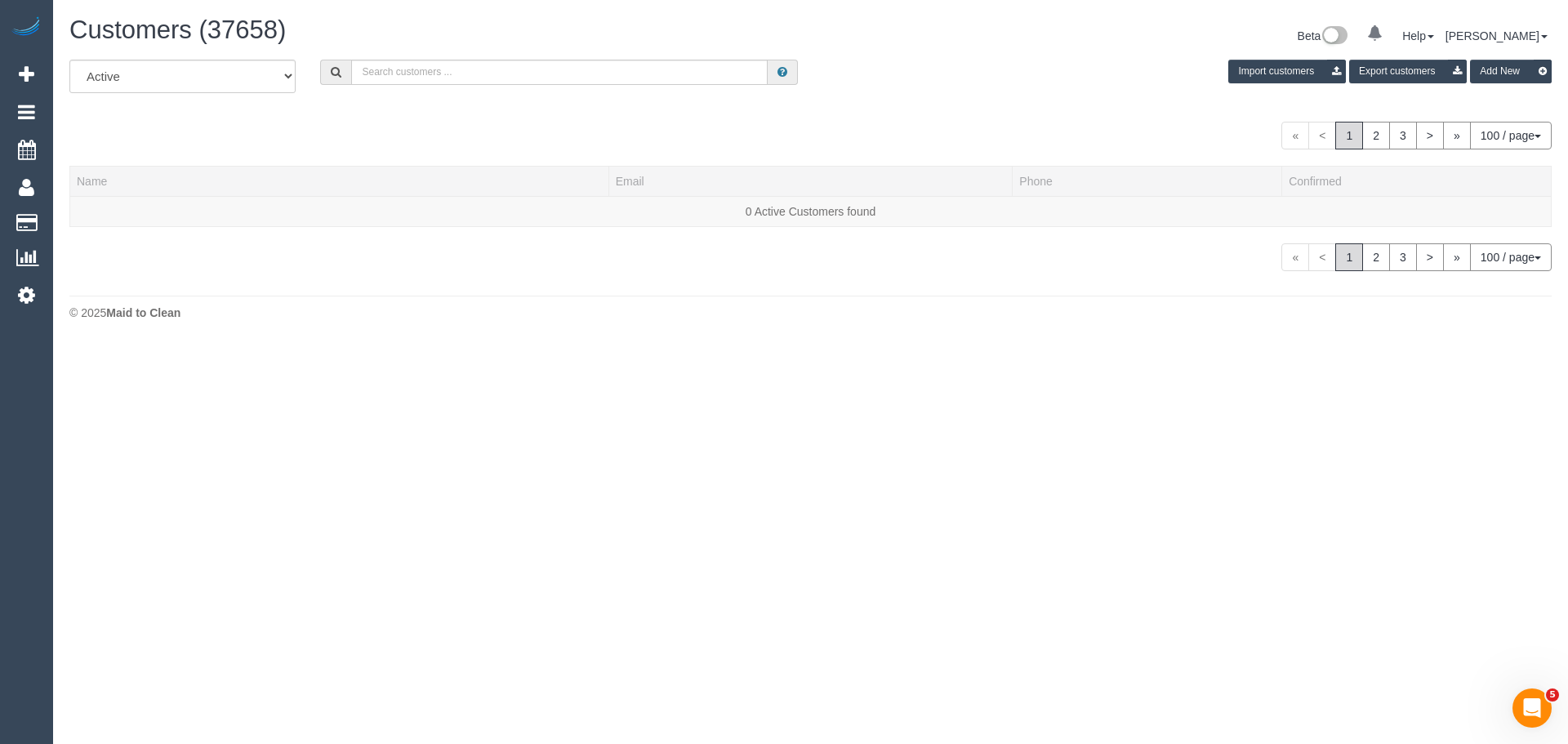
click at [578, 58] on div "Customers (37658) Beta 0 Your Notifications You have 0 alerts Help Help Docs Ta…" at bounding box center [810, 37] width 1507 height 43
click at [586, 67] on input "text" at bounding box center [560, 72] width 417 height 26
paste input "Shannon Sweeney"
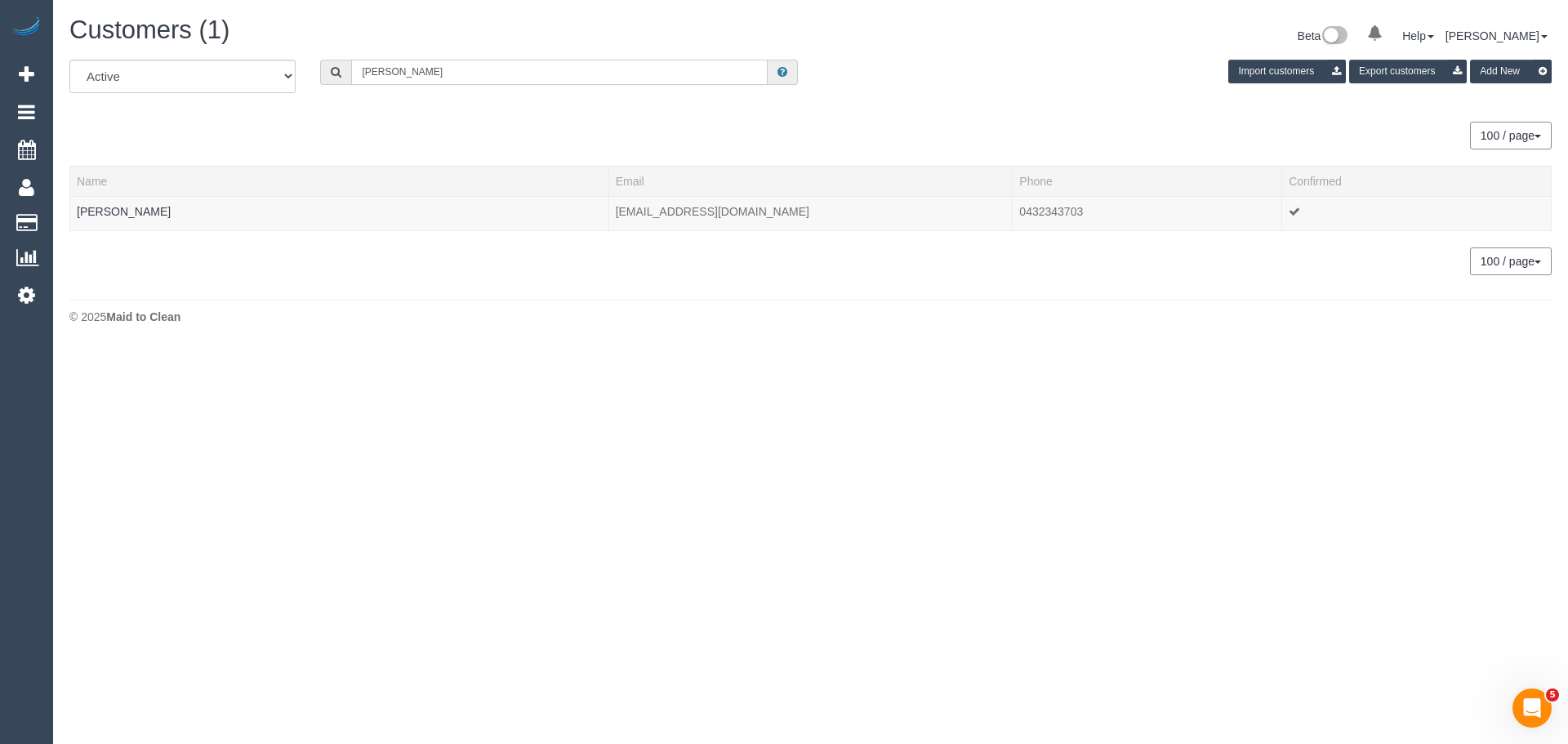
type input "Shannon Sweeney"
click at [111, 212] on link "Shannon Sweeney" at bounding box center [124, 211] width 94 height 13
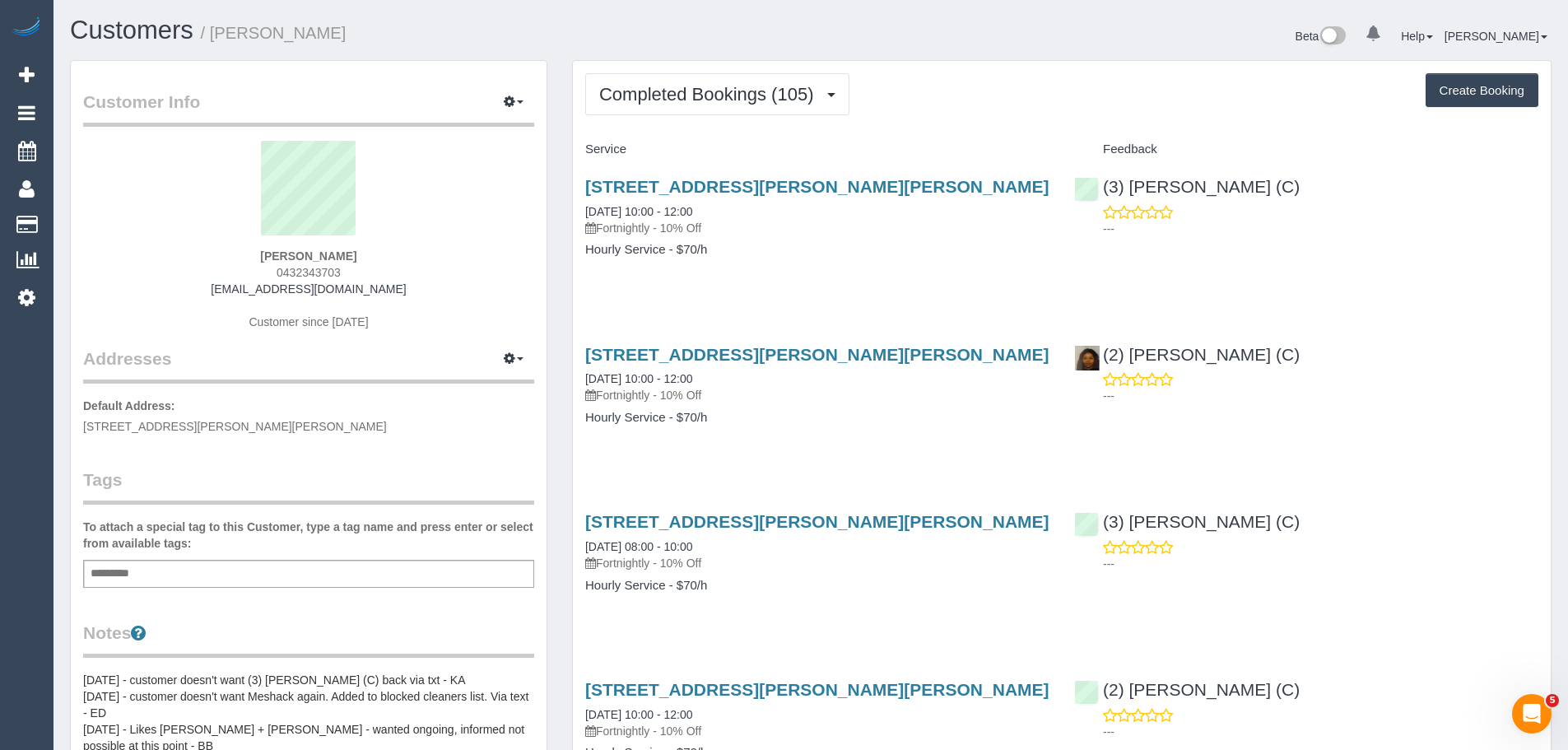
drag, startPoint x: 421, startPoint y: 276, endPoint x: 425, endPoint y: 293, distance: 17.5
click at [425, 293] on div "Shannon Sweeney 0432343703 shannonsweeney@outlook.com Customer since 2023" at bounding box center [309, 244] width 451 height 205
click at [420, 293] on div "Shannon Sweeney 0432343703 shannonsweeney@outlook.com Customer since 2023" at bounding box center [309, 244] width 451 height 205
drag, startPoint x: 427, startPoint y: 293, endPoint x: 218, endPoint y: 287, distance: 209.1
click at [218, 287] on div "Shannon Sweeney 0432343703 shannonsweeney@outlook.com Customer since 2023" at bounding box center [309, 244] width 451 height 205
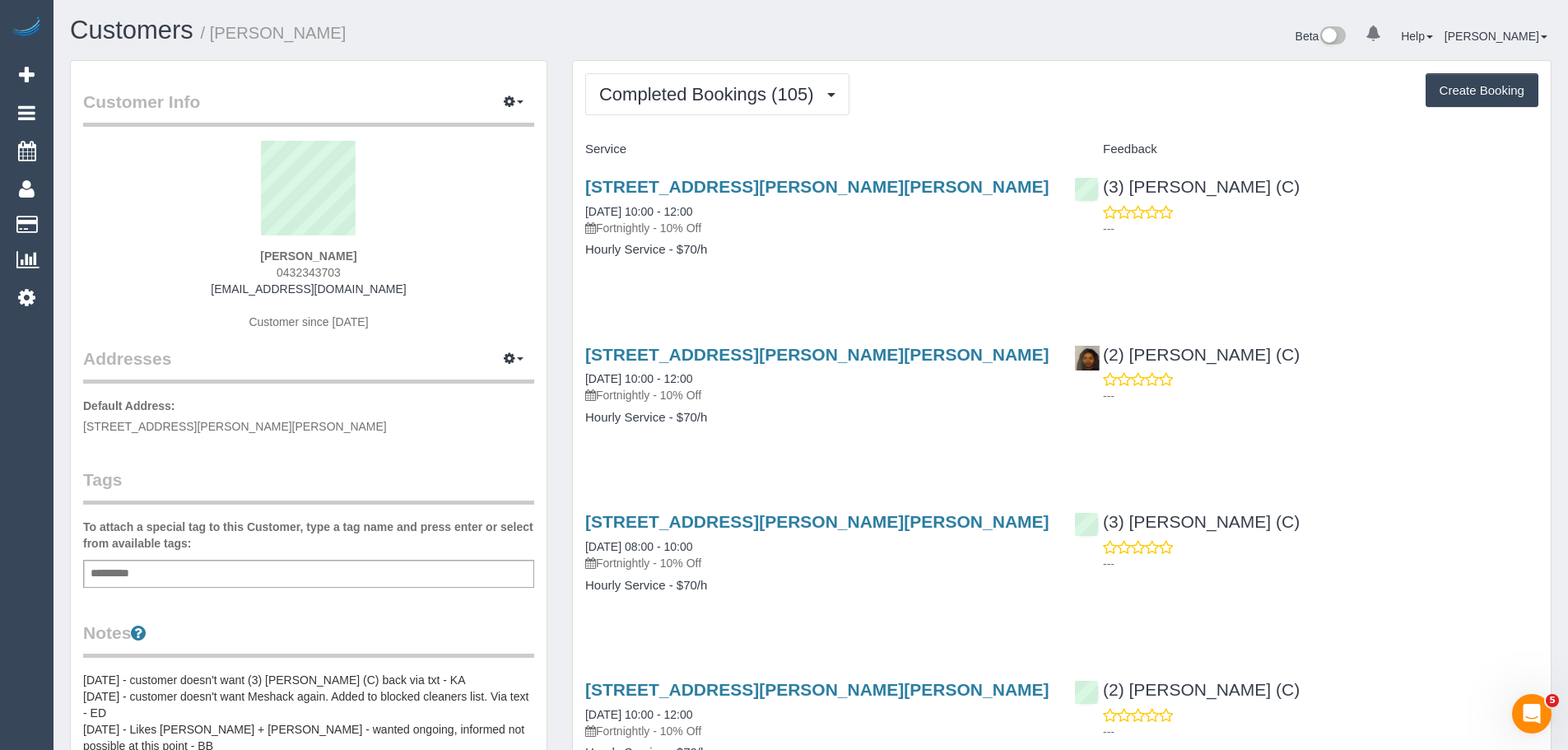
copy link "shannonsweeney@outlook.com"
click at [326, 576] on div "Add a tag" at bounding box center [309, 573] width 451 height 28
type input "*********"
click at [31, 303] on icon at bounding box center [27, 296] width 17 height 20
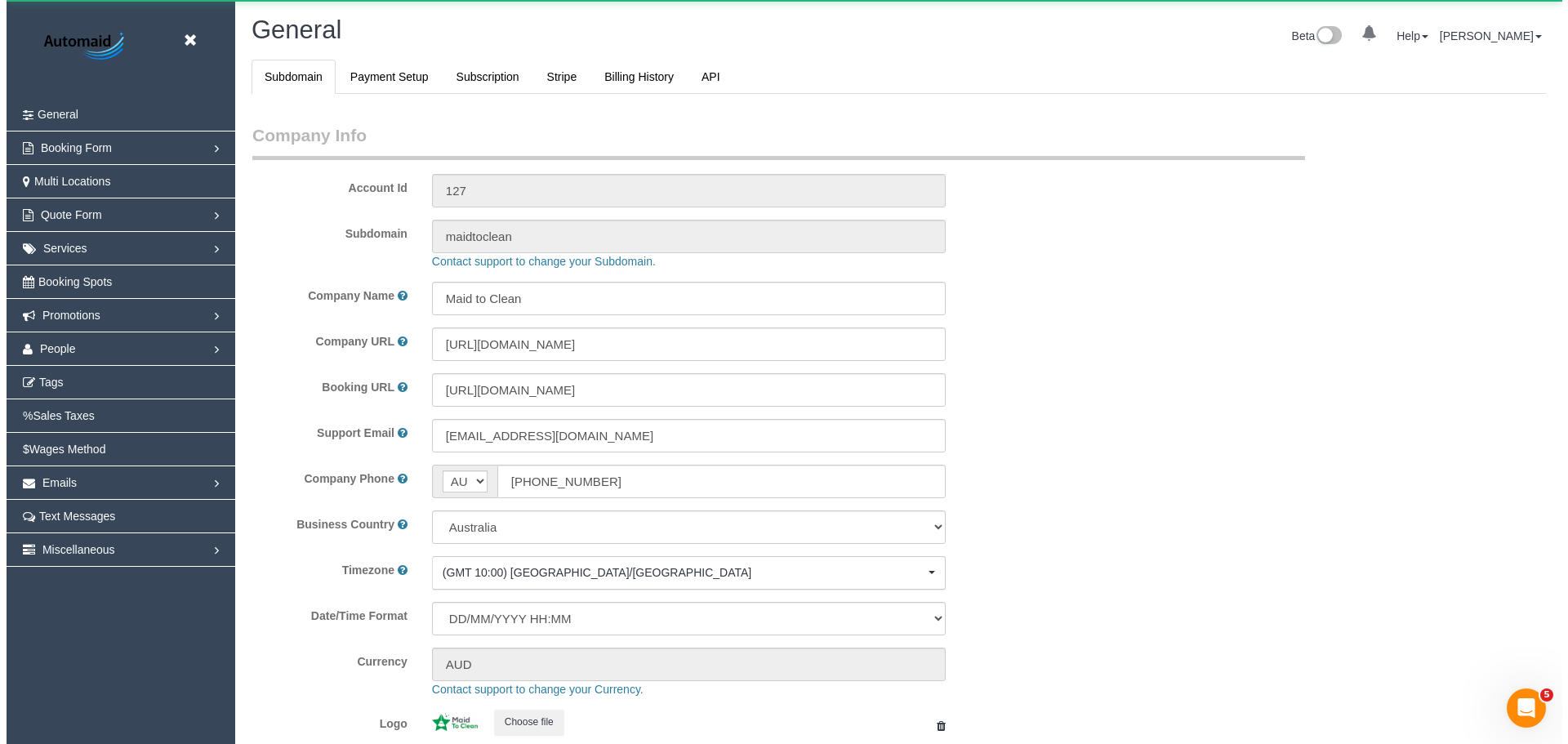
scroll to position [3698, 1556]
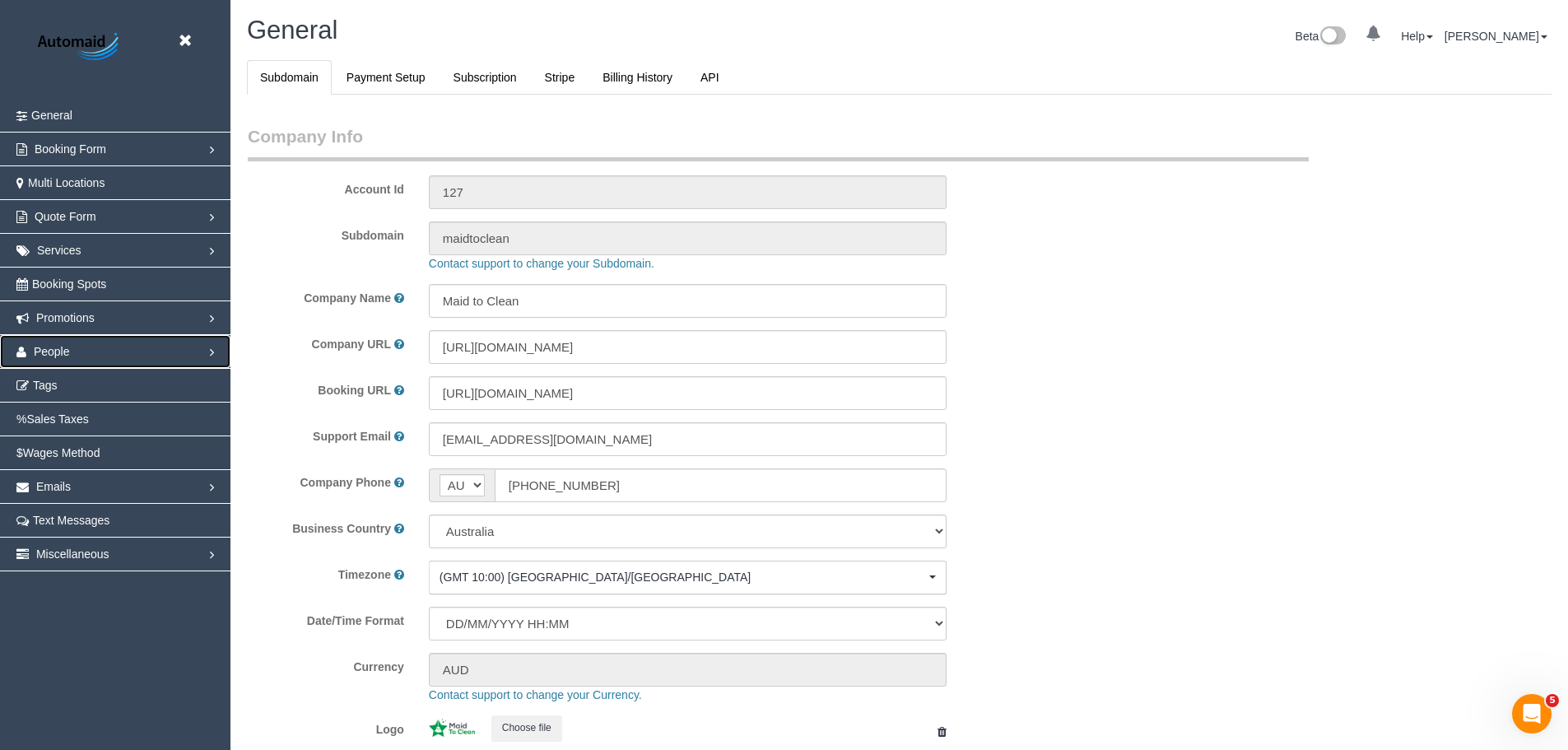
click at [72, 348] on link "People" at bounding box center [115, 351] width 230 height 33
select select "1"
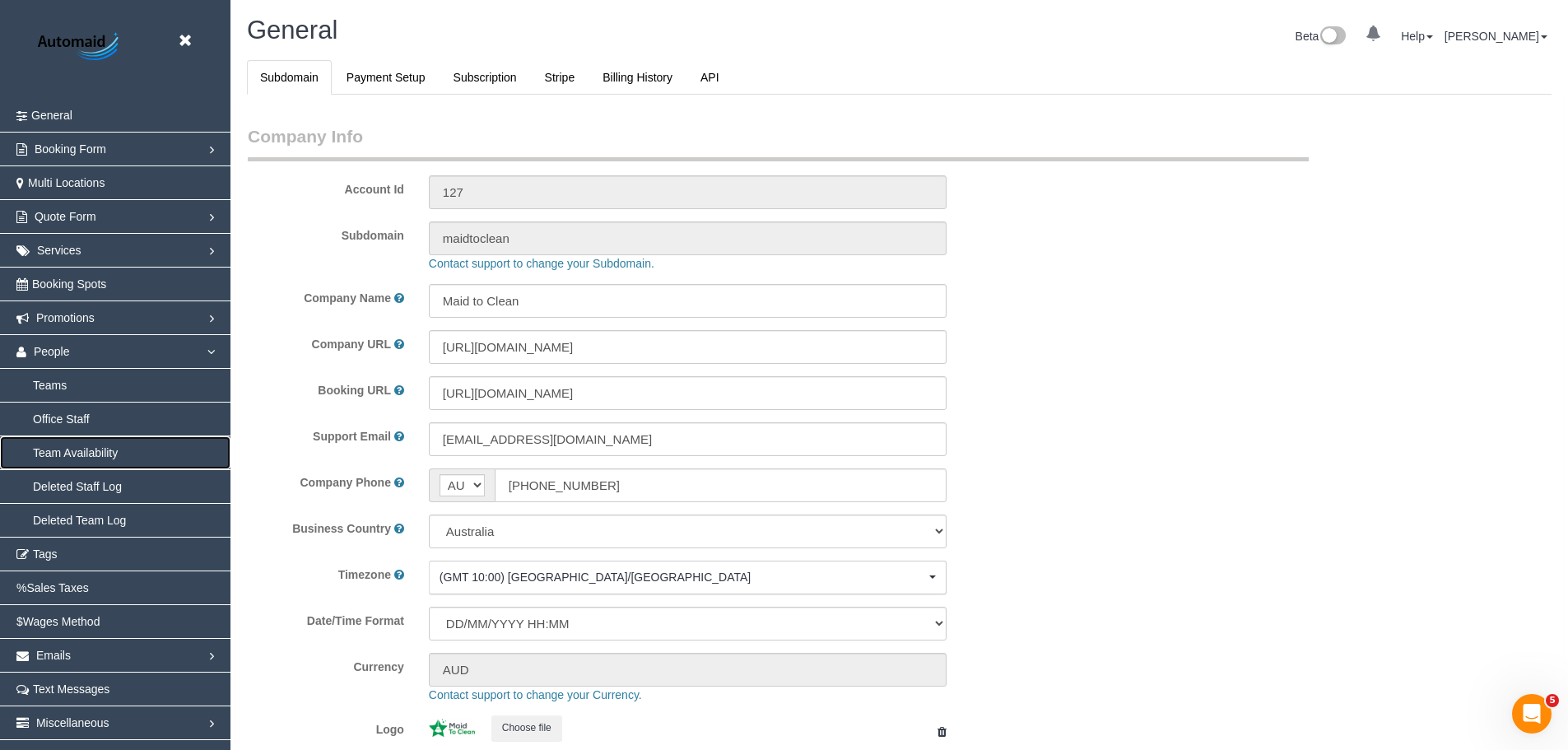
click at [72, 452] on link "Team Availability" at bounding box center [115, 453] width 230 height 33
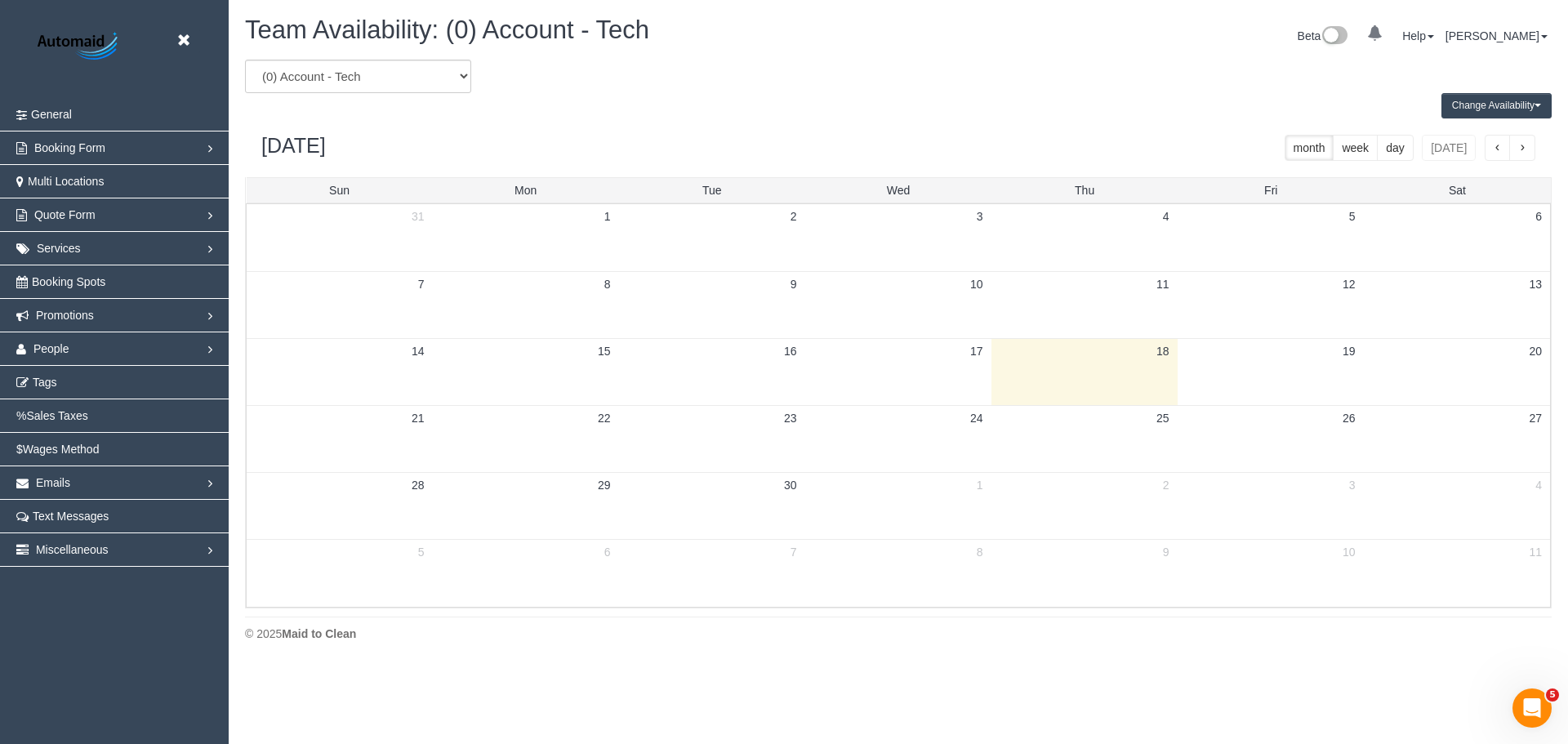
scroll to position [664, 1568]
click at [318, 71] on select "(0) Account - Tech (0) Office (0) Raunak Test Account (1) Debbie Brodjanac (FT)…" at bounding box center [358, 76] width 227 height 33
select select "number:54603"
click at [245, 60] on select "(0) Account - Tech (0) Office (0) Raunak Test Account (1) Debbie Brodjanac (FT)…" at bounding box center [358, 76] width 227 height 33
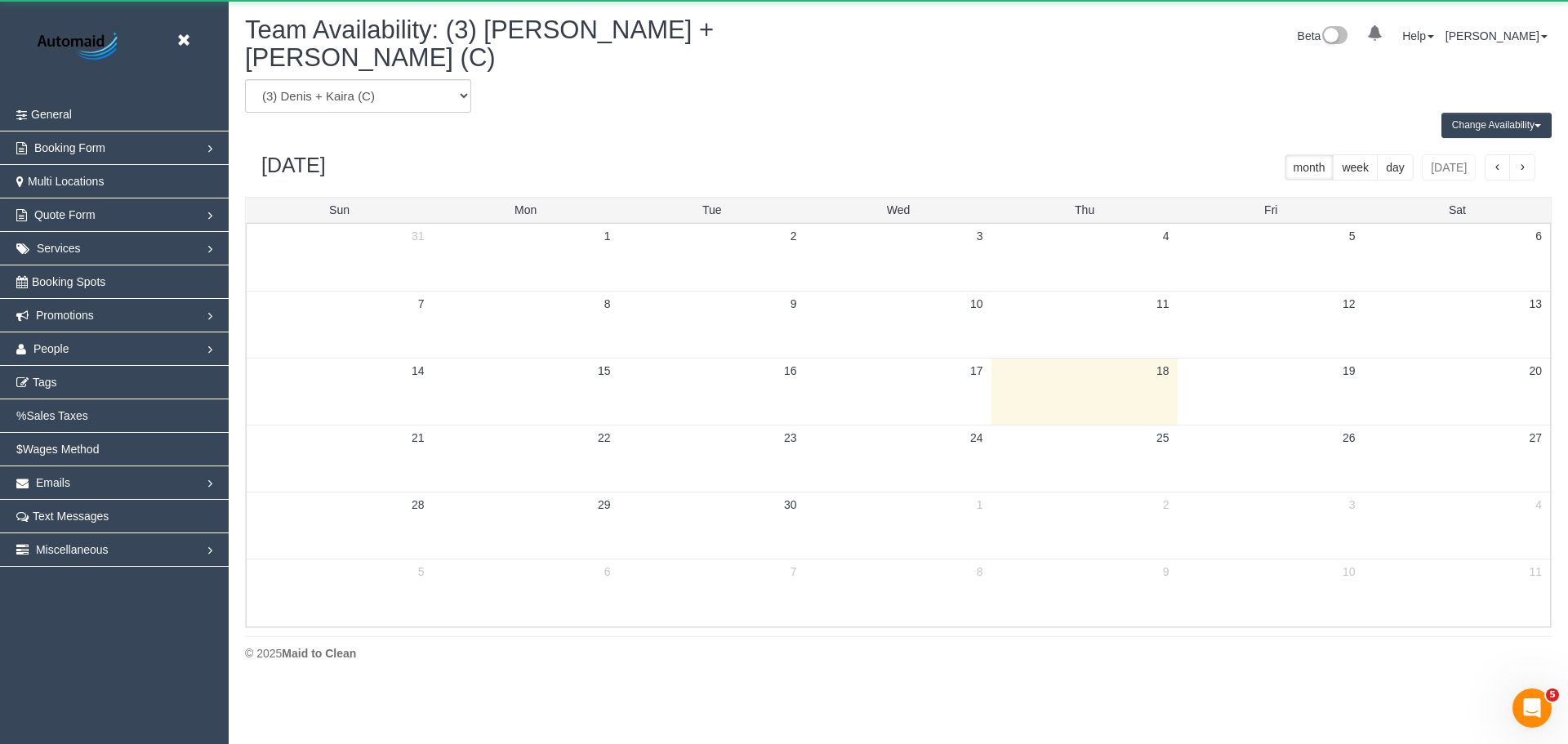
scroll to position [80958, 80109]
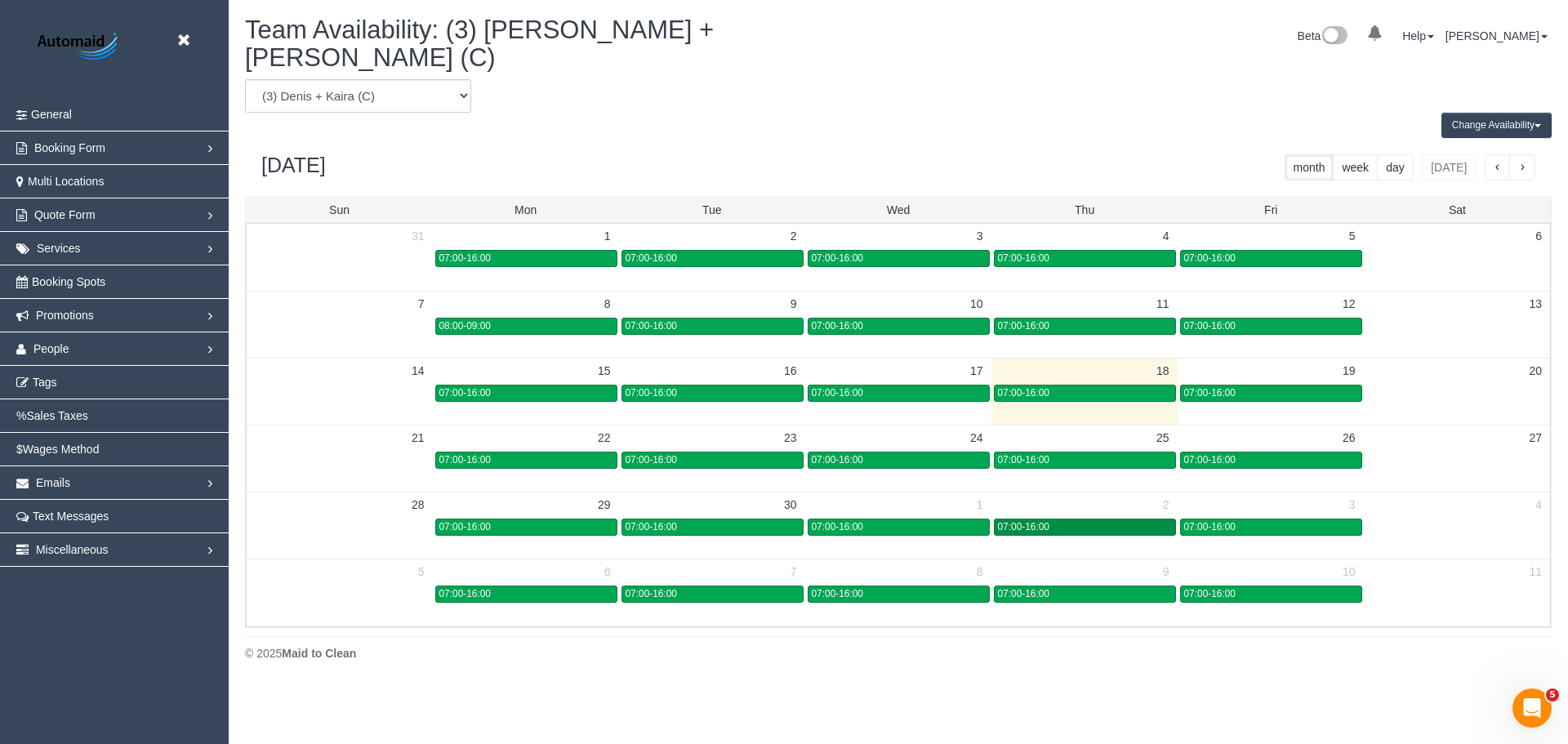
click at [1072, 520] on div "07:00-16:00" at bounding box center [1084, 526] width 174 height 12
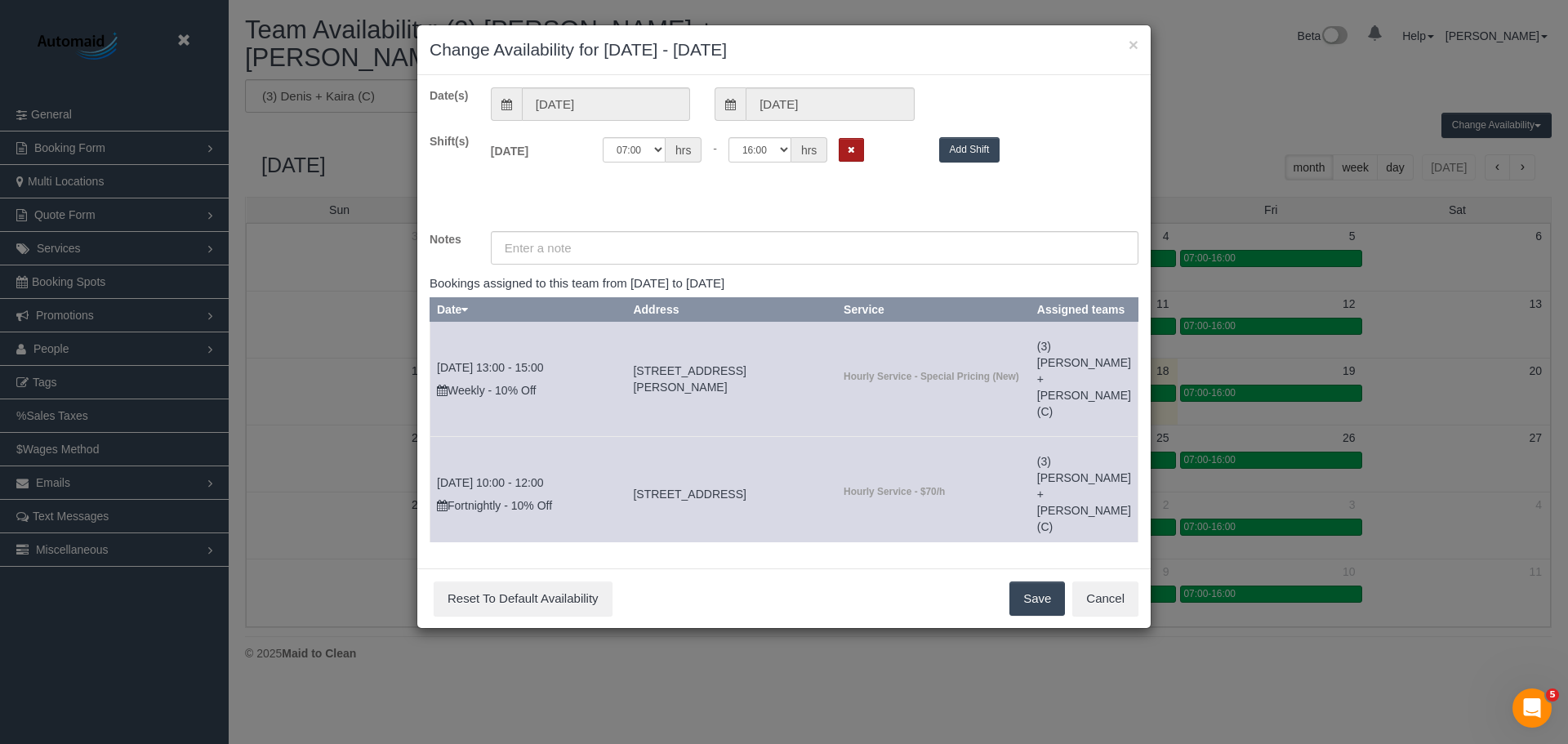
click at [858, 152] on button "Remove Shift" at bounding box center [851, 149] width 26 height 24
click at [1026, 586] on button "Save" at bounding box center [1037, 598] width 55 height 34
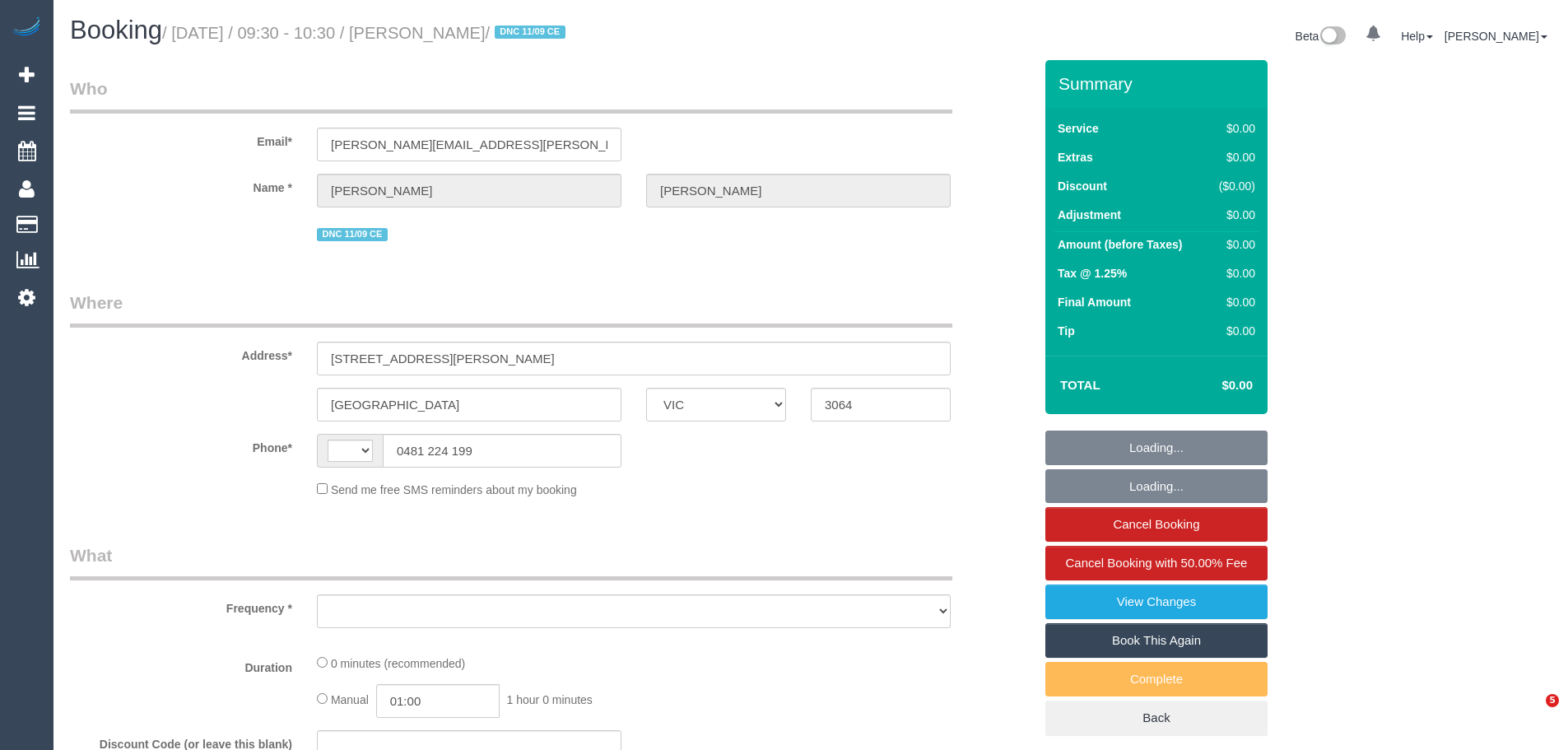
select select "VIC"
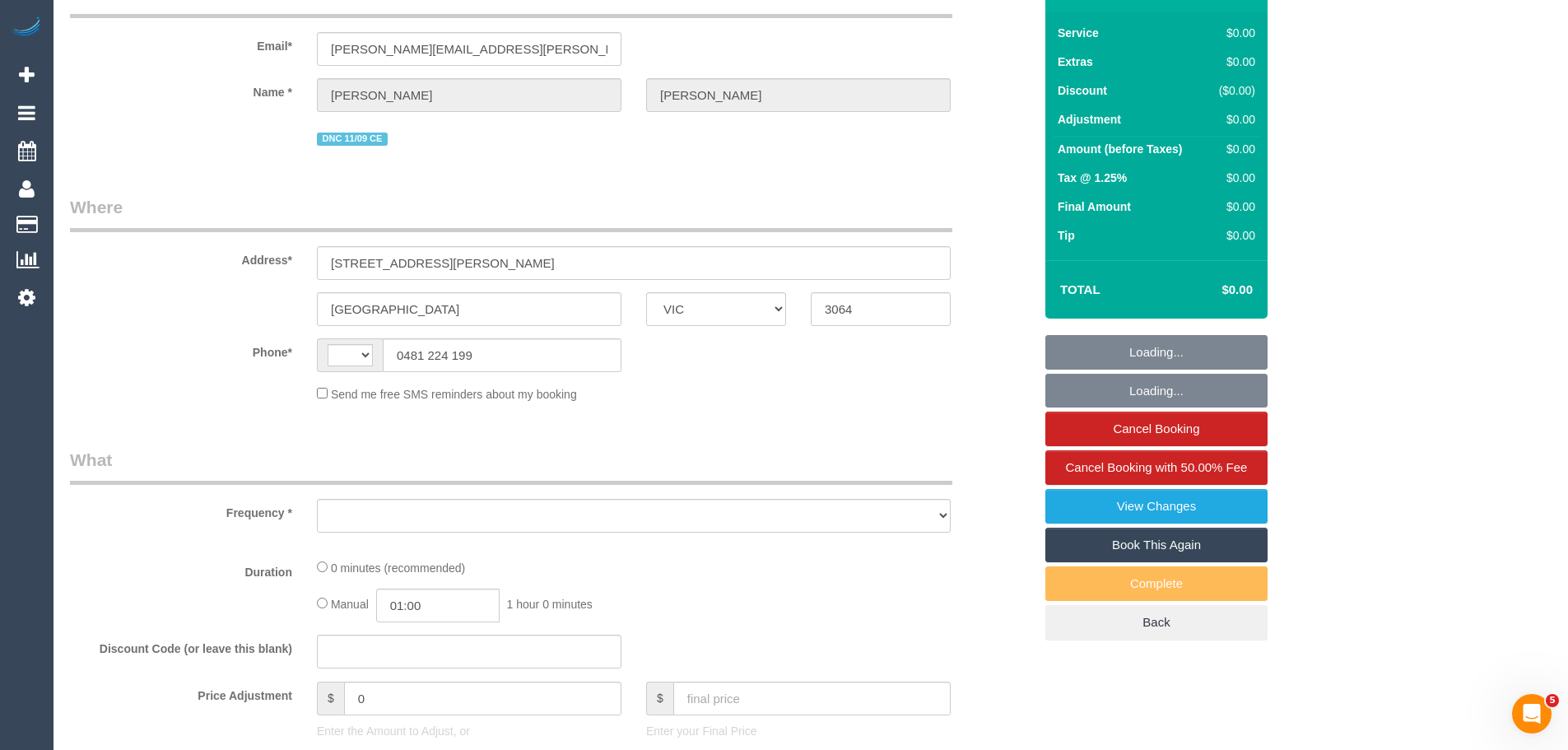
select select "string:AU"
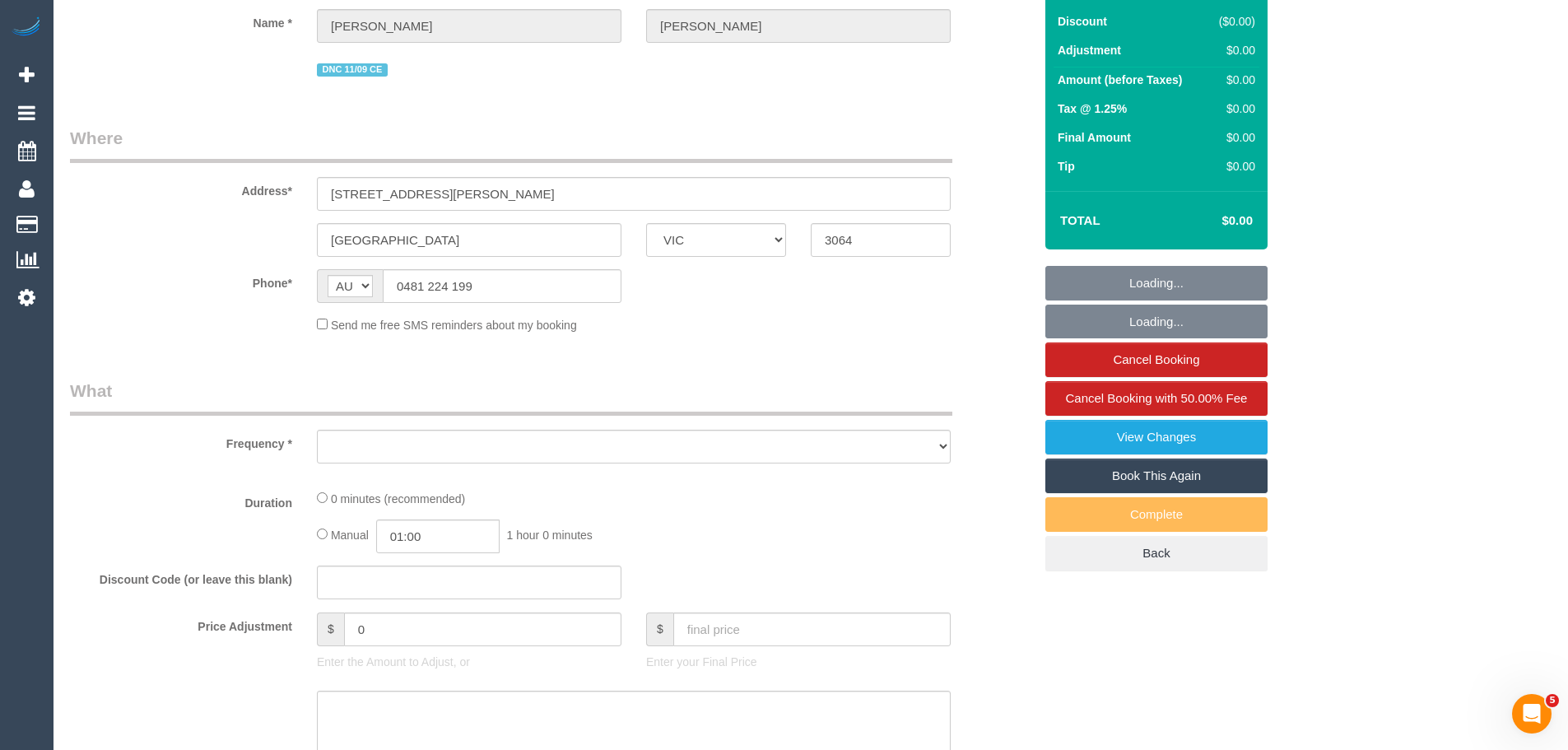
select select "object:574"
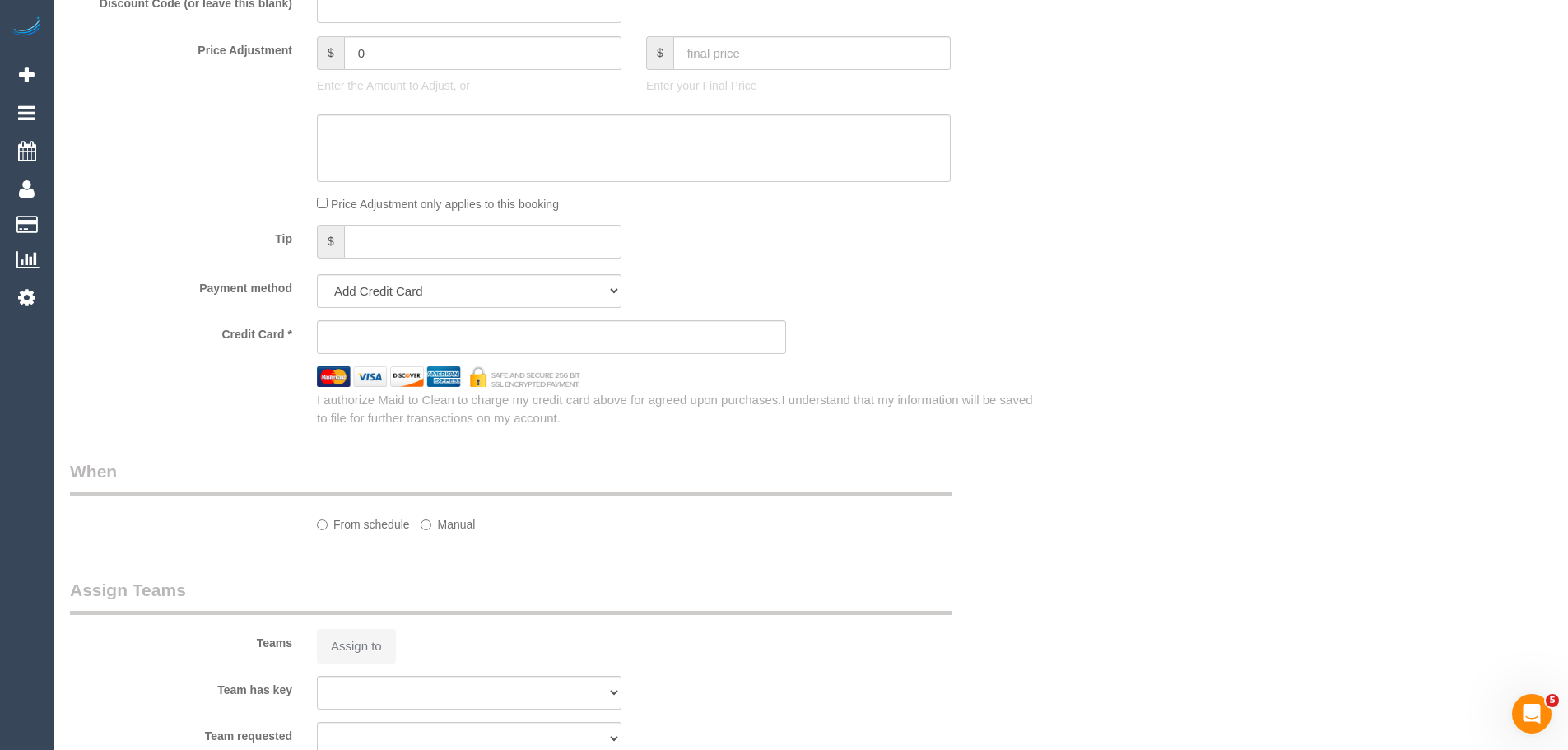
select select "string:stripe-pm_1S3jzj2GScqysDRVQrqXYaJb"
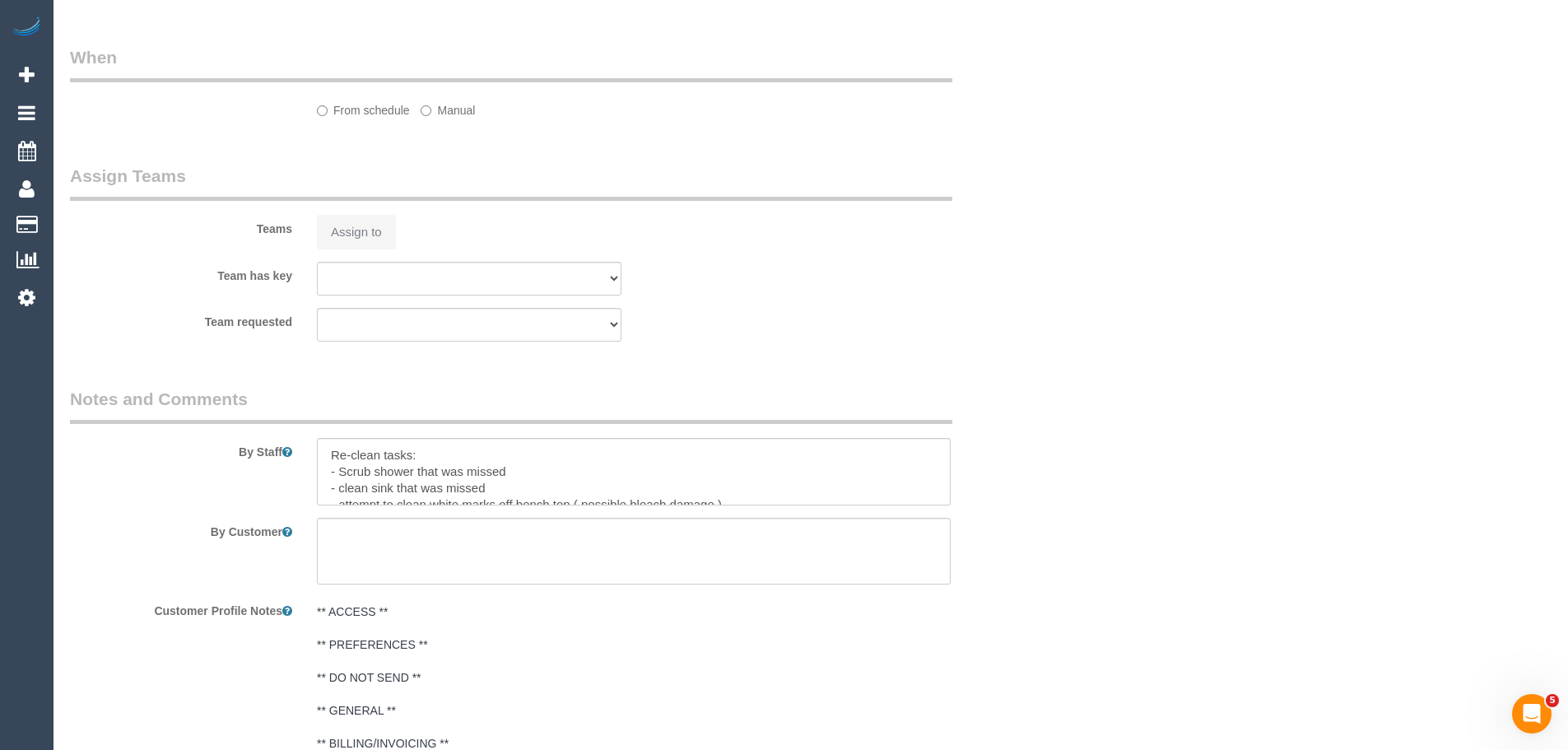
select select "number:30"
select select "number:15"
select select "number:19"
select select "number:24"
select select "number:33"
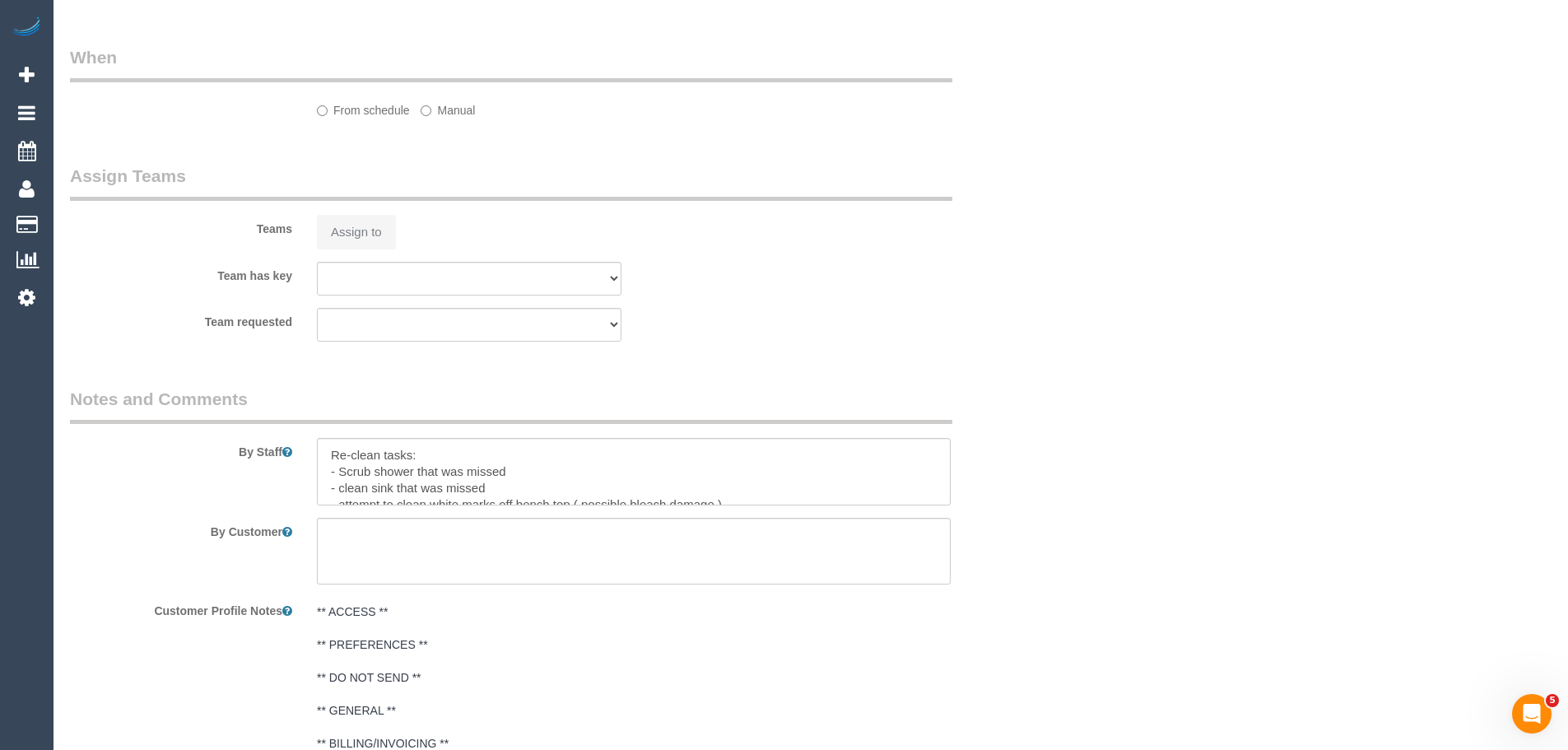
select select "number:26"
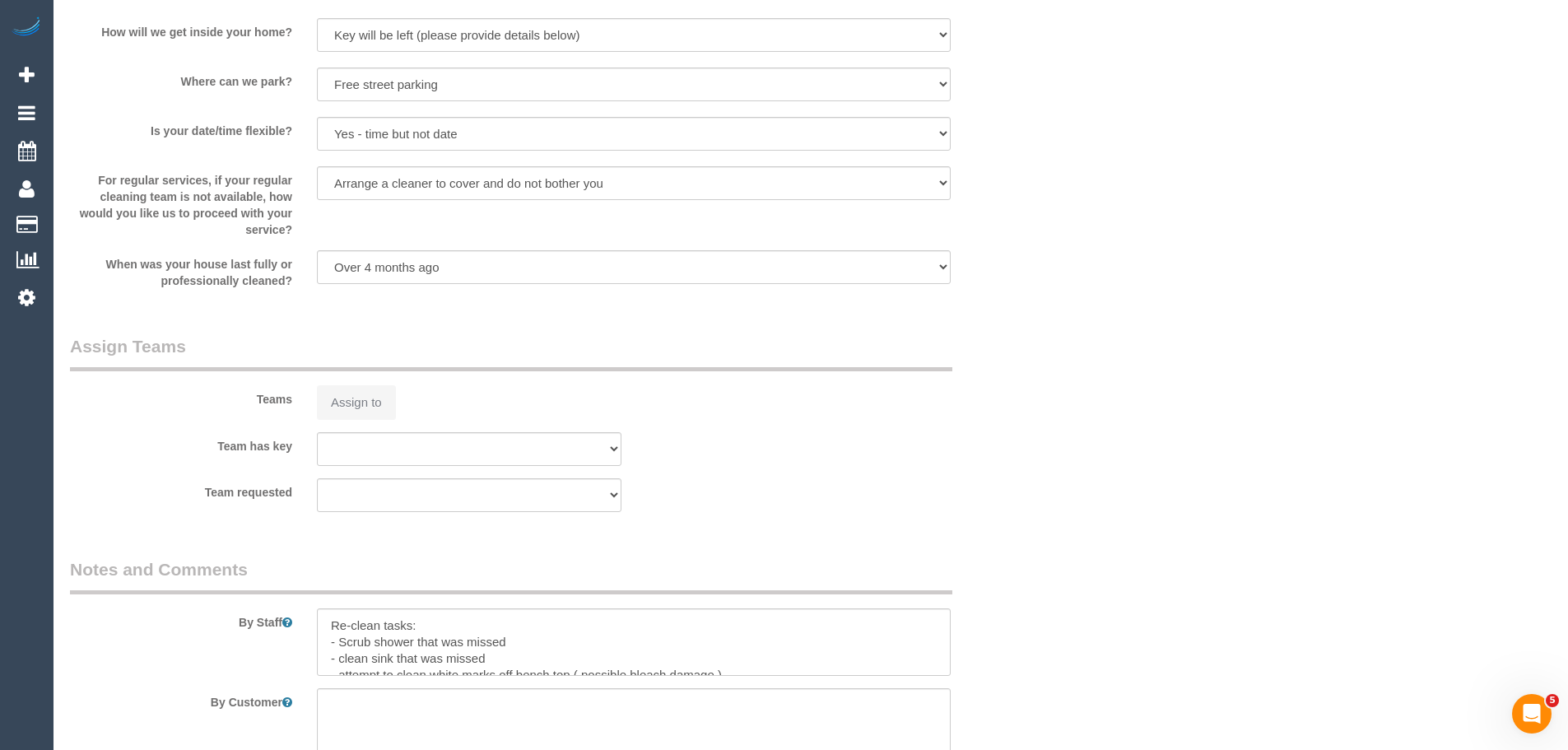
select select "object:784"
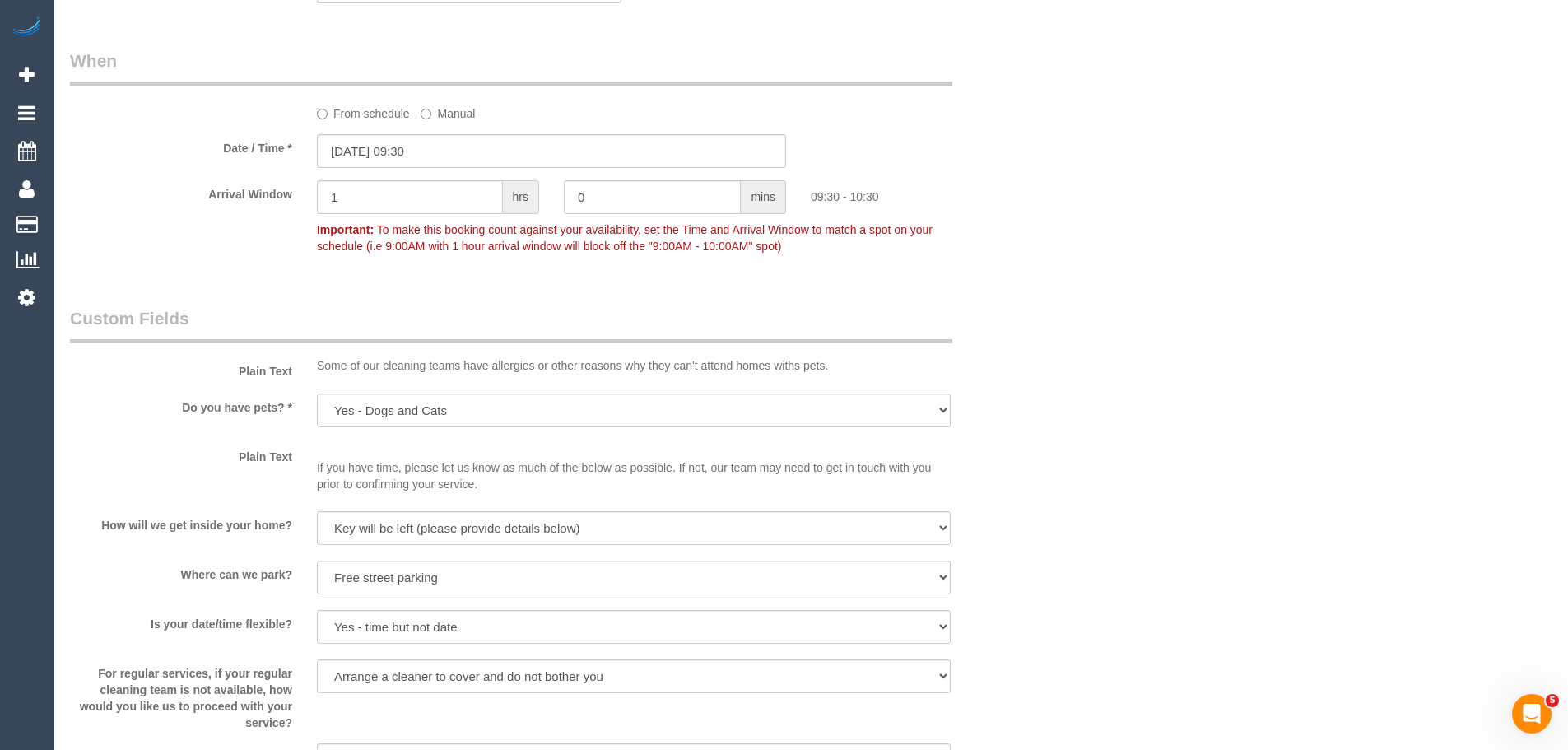
click at [375, 117] on label "From schedule" at bounding box center [363, 110] width 93 height 22
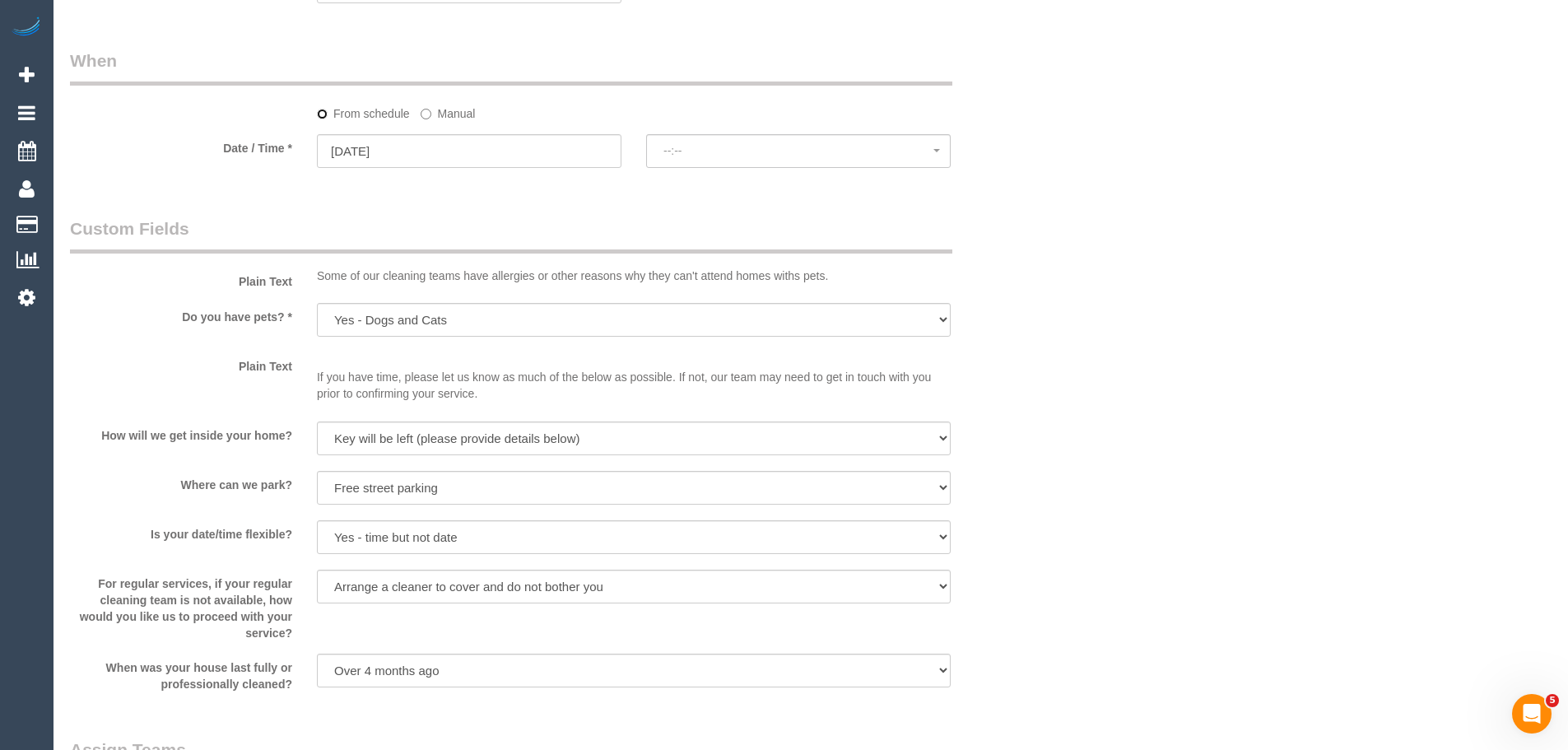
select select "spot6"
click at [447, 113] on label "Manual" at bounding box center [447, 110] width 55 height 22
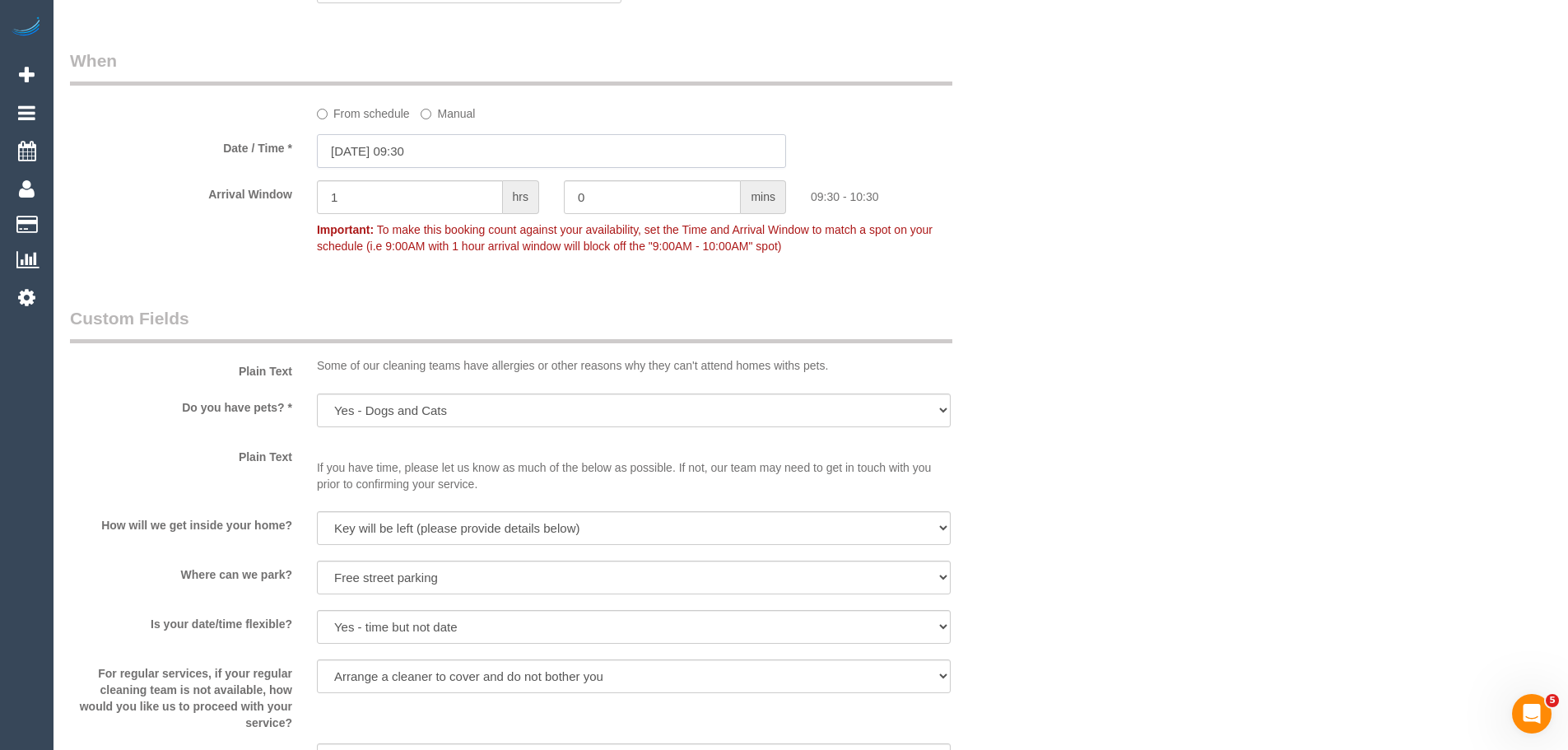
click at [418, 148] on input "18/09/2025 09:30" at bounding box center [551, 151] width 469 height 34
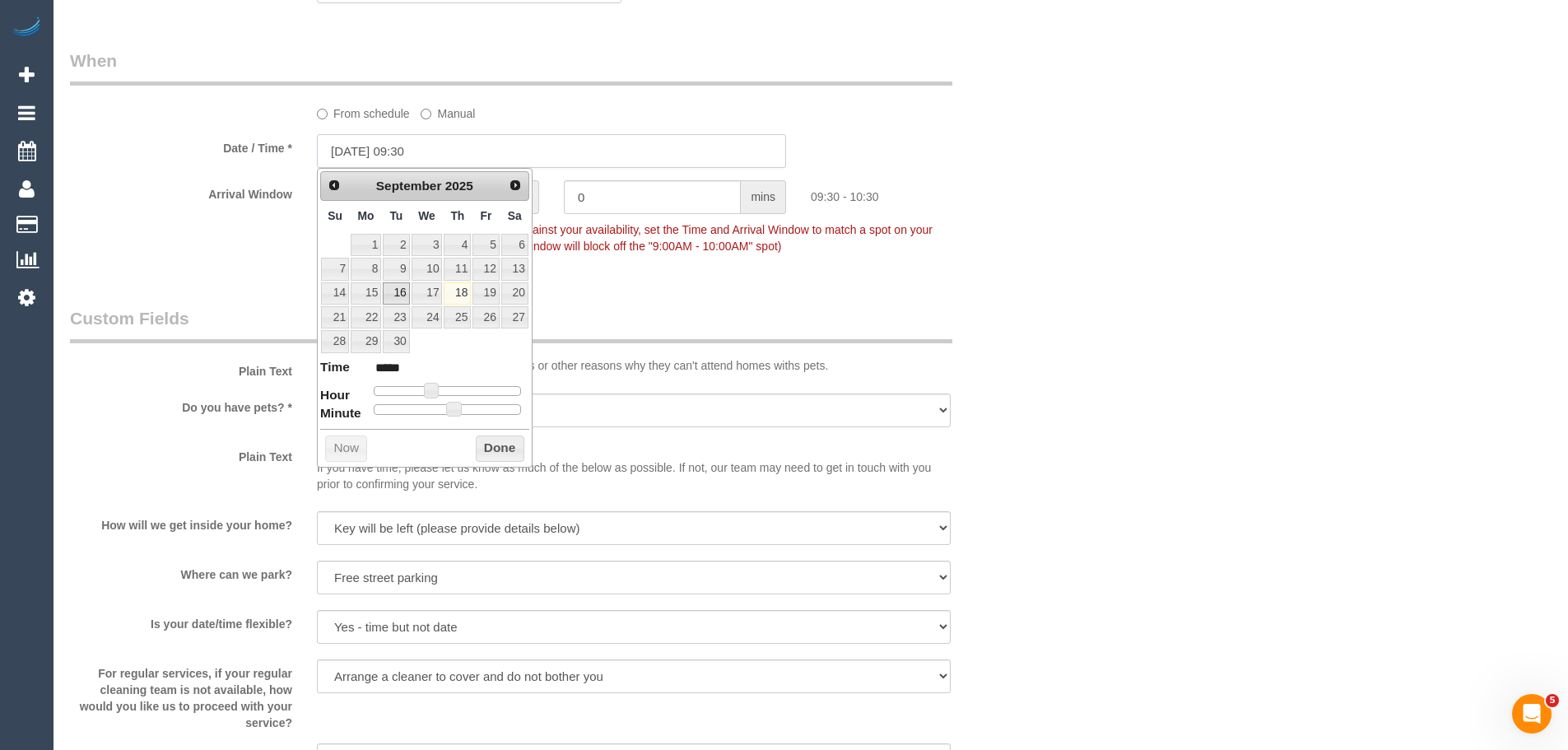
type input "18/09/2025 08:00"
click at [367, 321] on link "22" at bounding box center [366, 316] width 31 height 22
type input "22/09/2025 08:00"
click at [502, 450] on button "Done" at bounding box center [500, 448] width 49 height 26
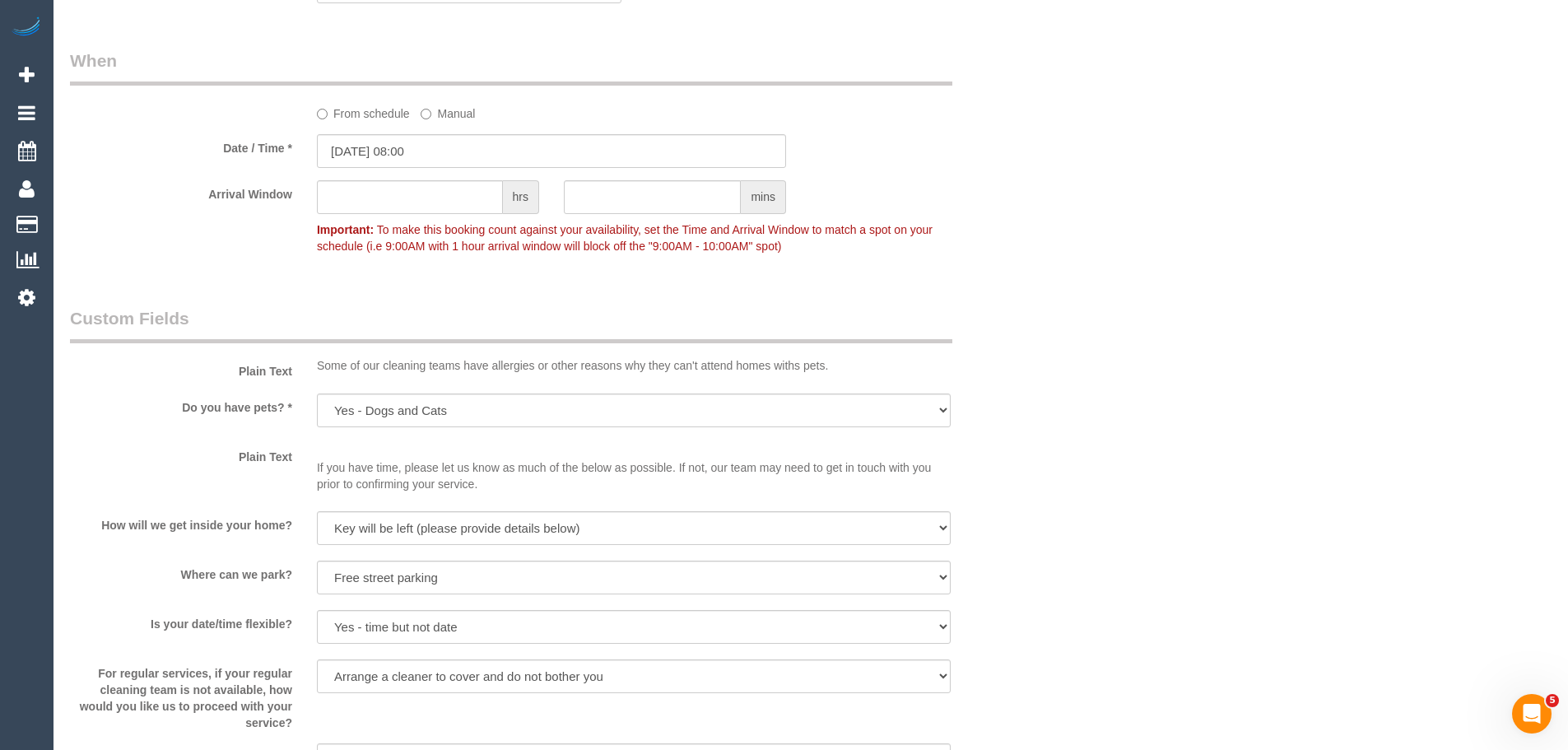
click at [380, 176] on sui-booking-spot "From schedule Manual Date / Time * 22/09/2025 08:00 Arrival Window hrs mins Imp…" at bounding box center [552, 155] width 963 height 213
click at [391, 196] on input "text" at bounding box center [410, 197] width 186 height 34
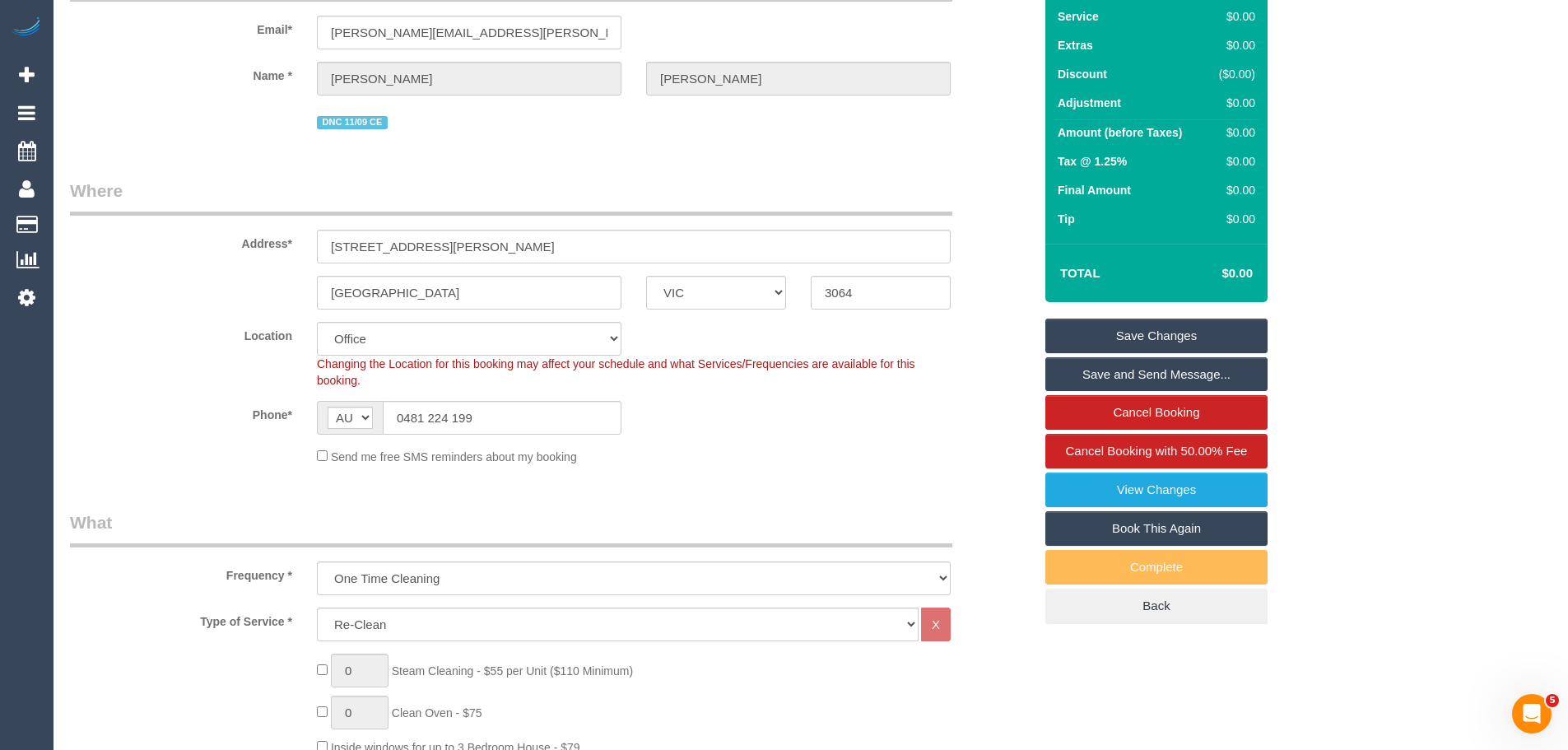
scroll to position [110, 0]
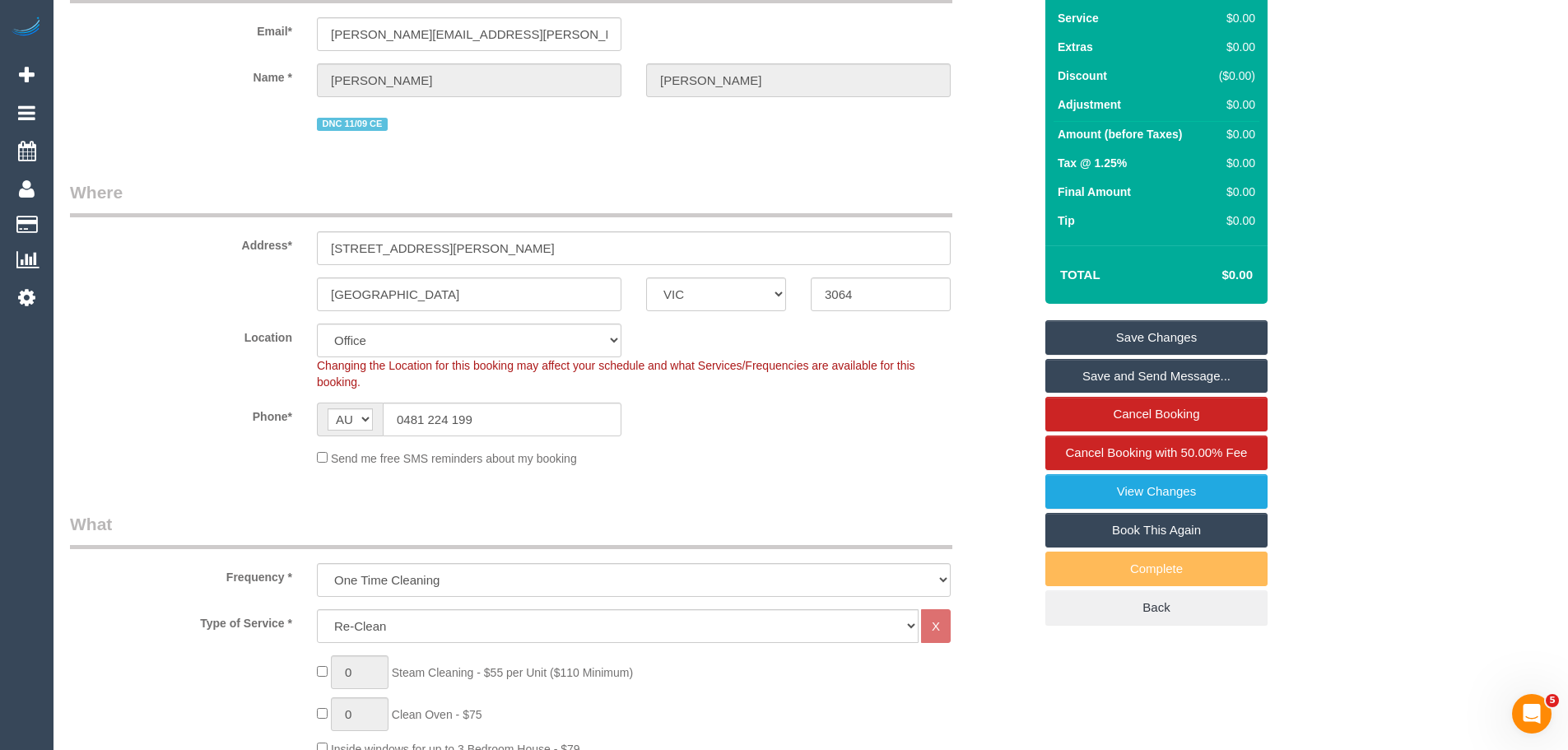
type input "2"
click at [1134, 340] on link "Save Changes" at bounding box center [1157, 338] width 223 height 35
select select "**********"
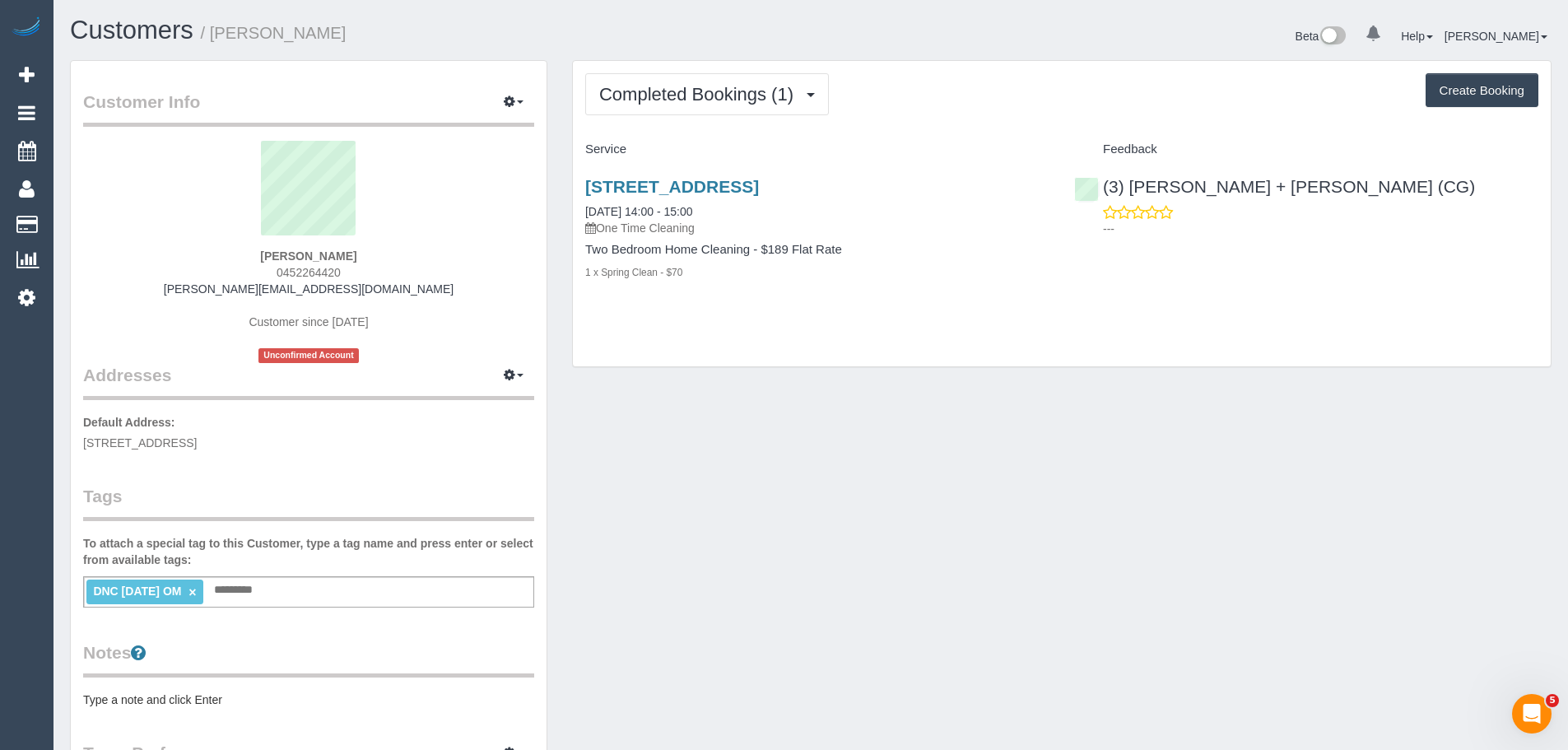
drag, startPoint x: 949, startPoint y: 347, endPoint x: 966, endPoint y: 347, distance: 17.0
click at [949, 347] on div "Completed Bookings (1) Completed Bookings (1) Upcoming Bookings (0) Cancelled B…" at bounding box center [1061, 213] width 978 height 306
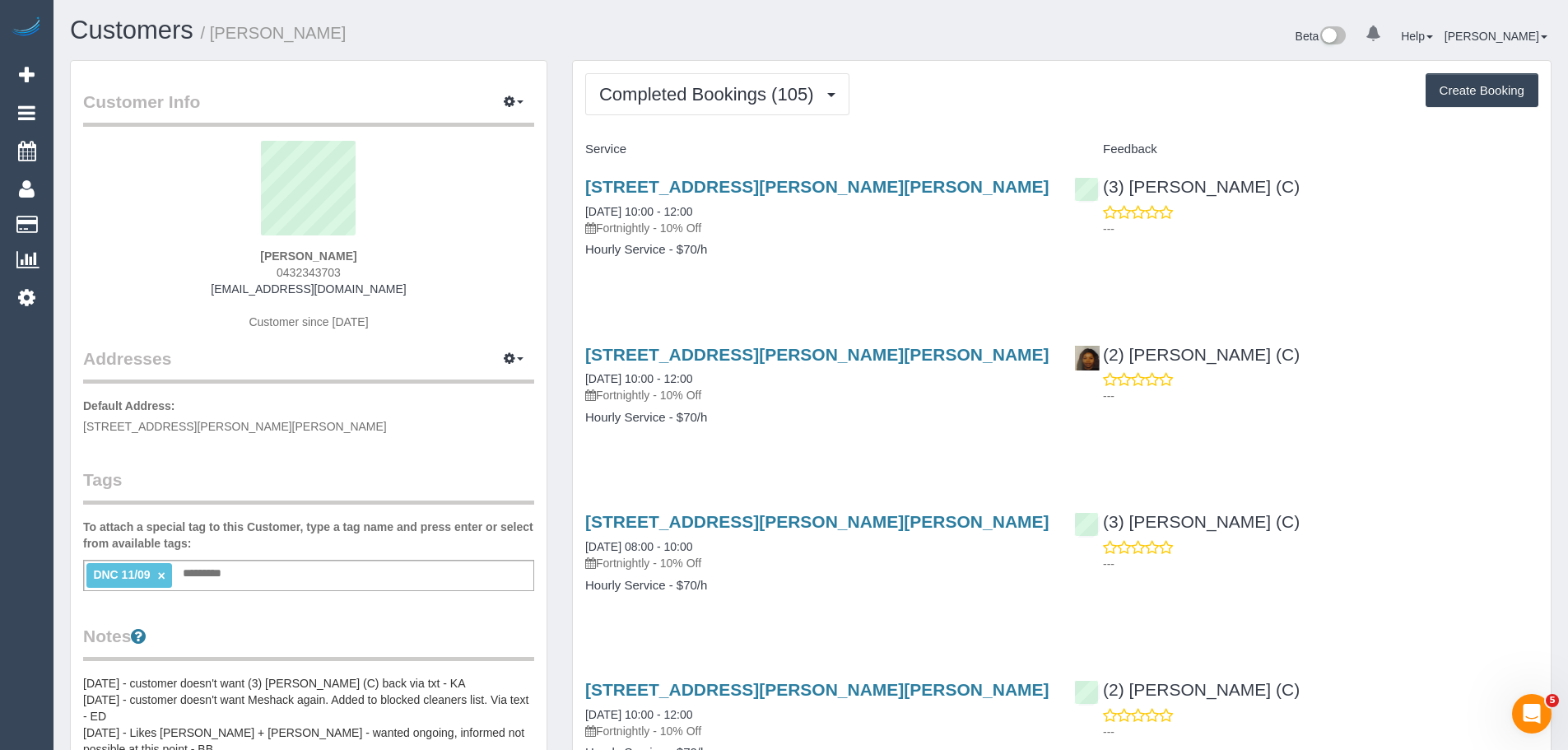
drag, startPoint x: 578, startPoint y: 202, endPoint x: 814, endPoint y: 261, distance: 243.3
click at [814, 261] on div "[STREET_ADDRESS][PERSON_NAME][PERSON_NAME] [DATE] 10:00 - 12:00 Fortnightly - 1…" at bounding box center [818, 226] width 489 height 127
copy div "[DATE] 10:00 - 12:00 Fortnightly - 10% Off Hourly Service - $70/h"
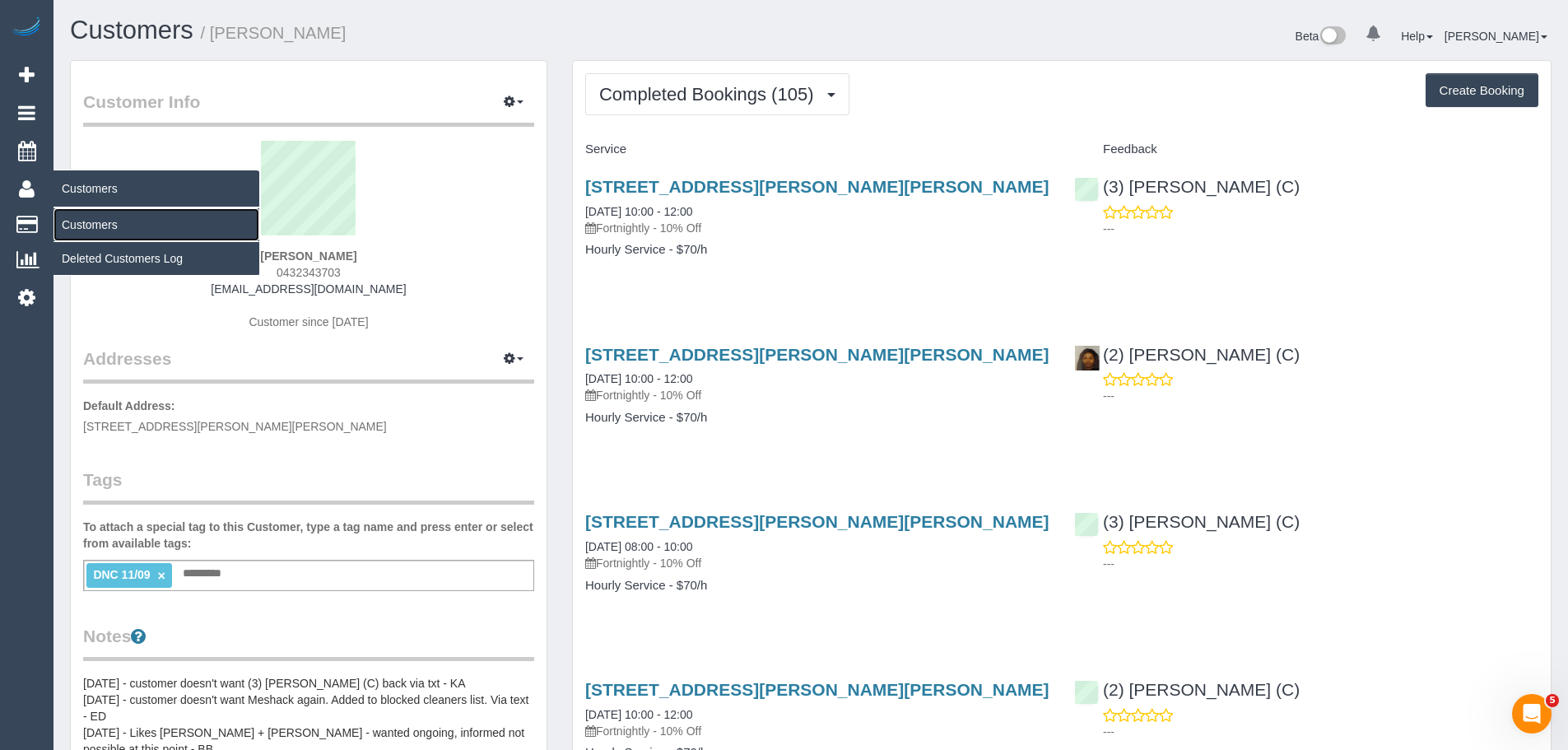
click at [84, 223] on link "Customers" at bounding box center [156, 224] width 205 height 33
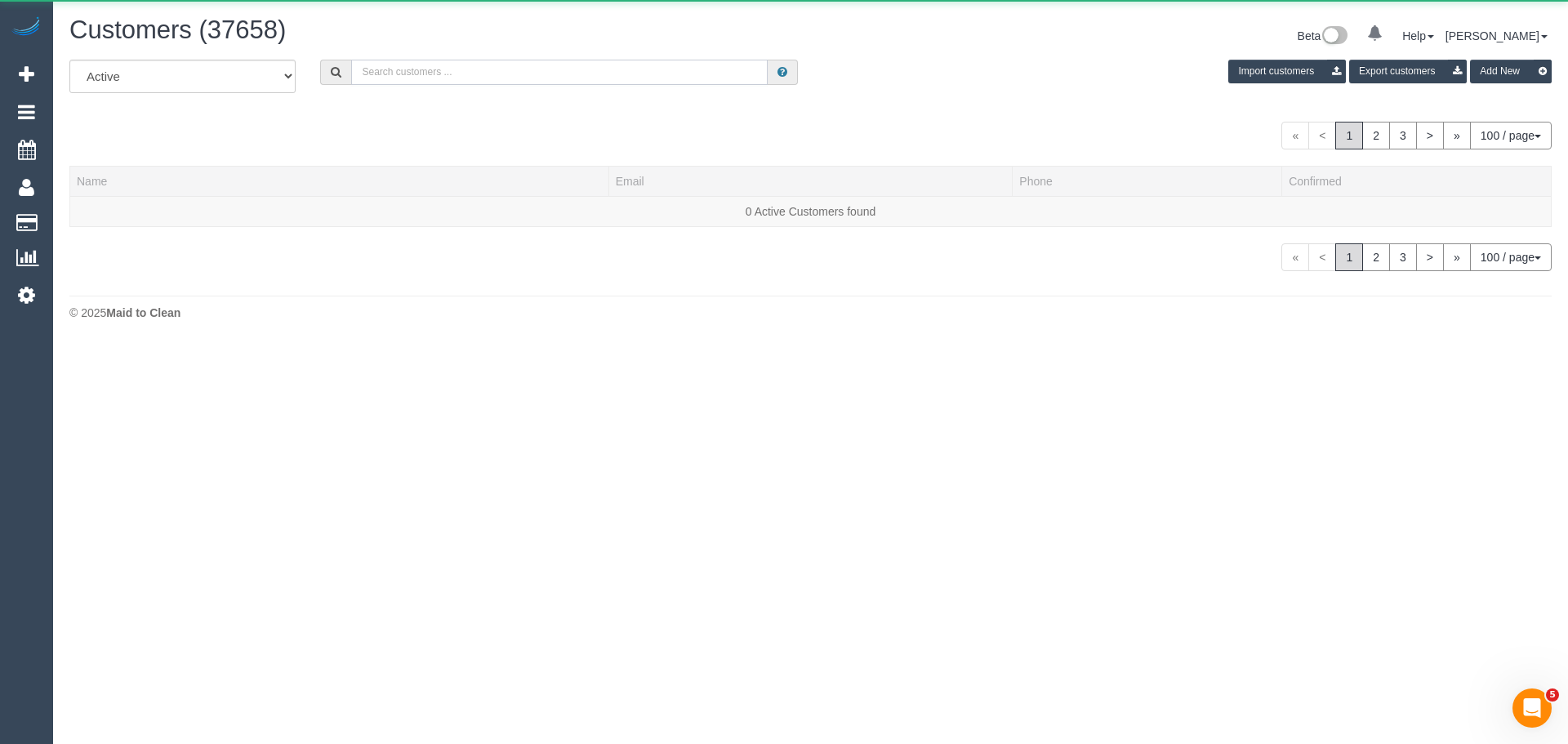
drag, startPoint x: 503, startPoint y: 66, endPoint x: 525, endPoint y: 69, distance: 22.2
click at [503, 66] on input "text" at bounding box center [560, 72] width 417 height 26
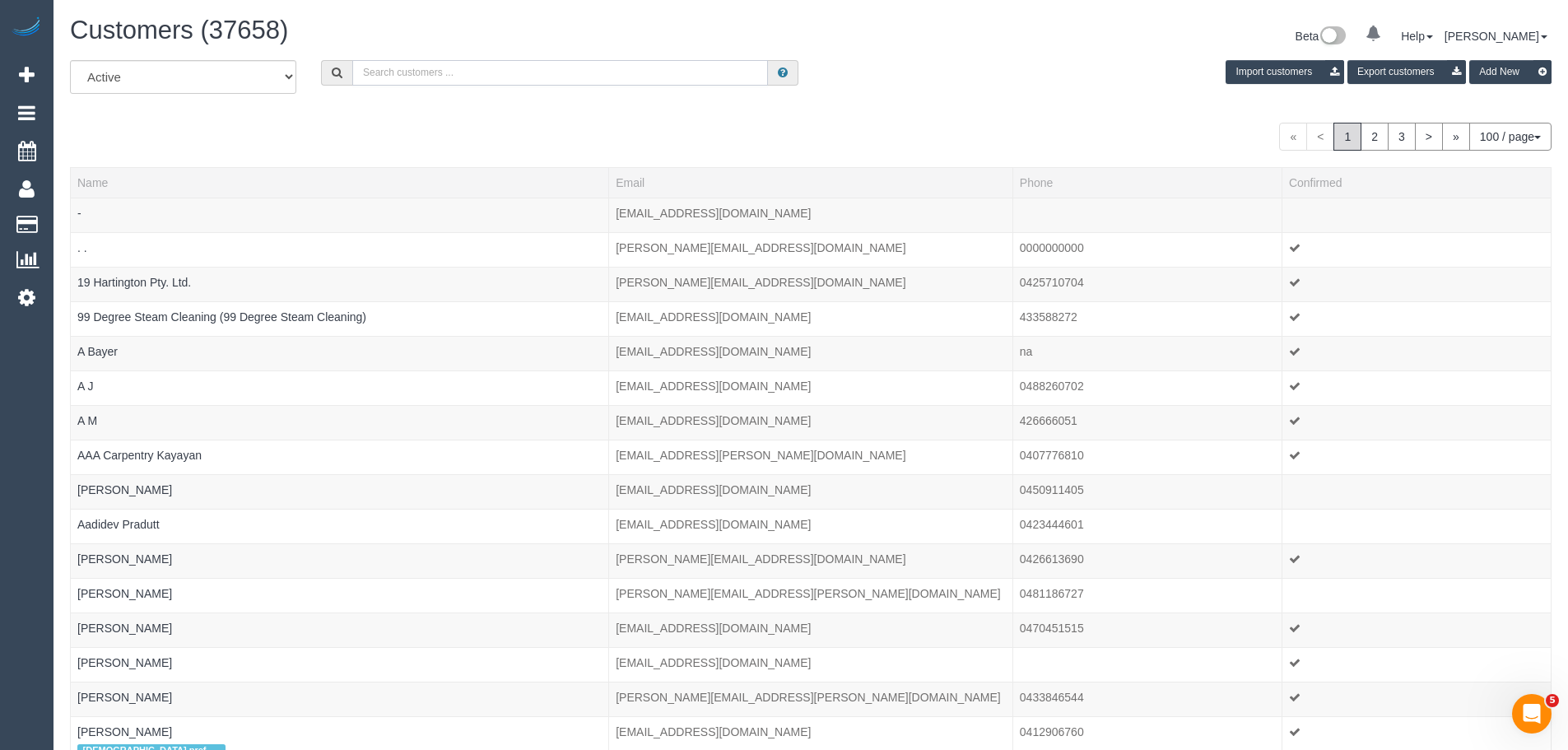
paste input "essiemybessie@gmail.com"
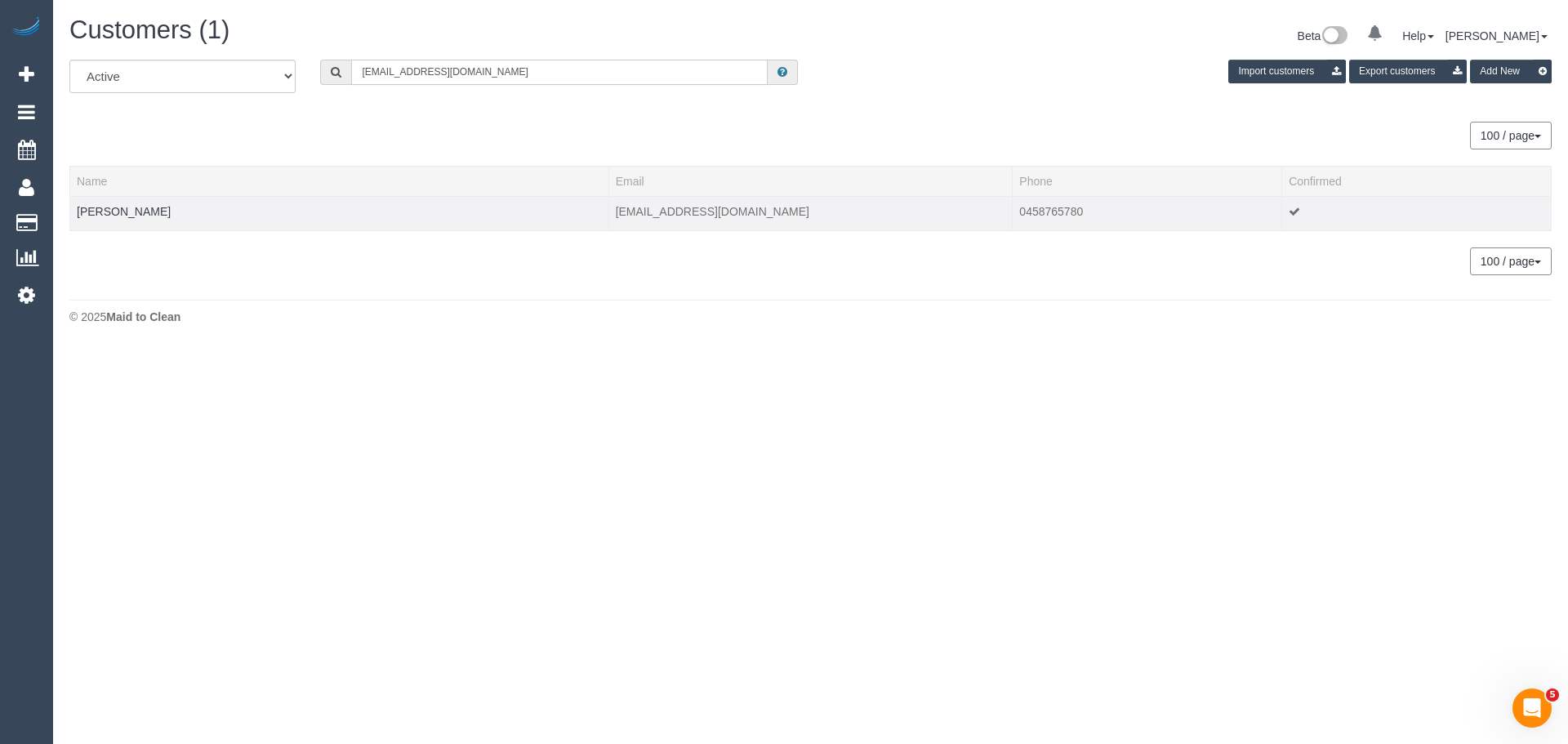
type input "essiemybessie@gmail.com"
click at [118, 219] on td "Esther Wong" at bounding box center [340, 213] width 539 height 34
click at [118, 217] on link "Esther Wong" at bounding box center [124, 211] width 94 height 13
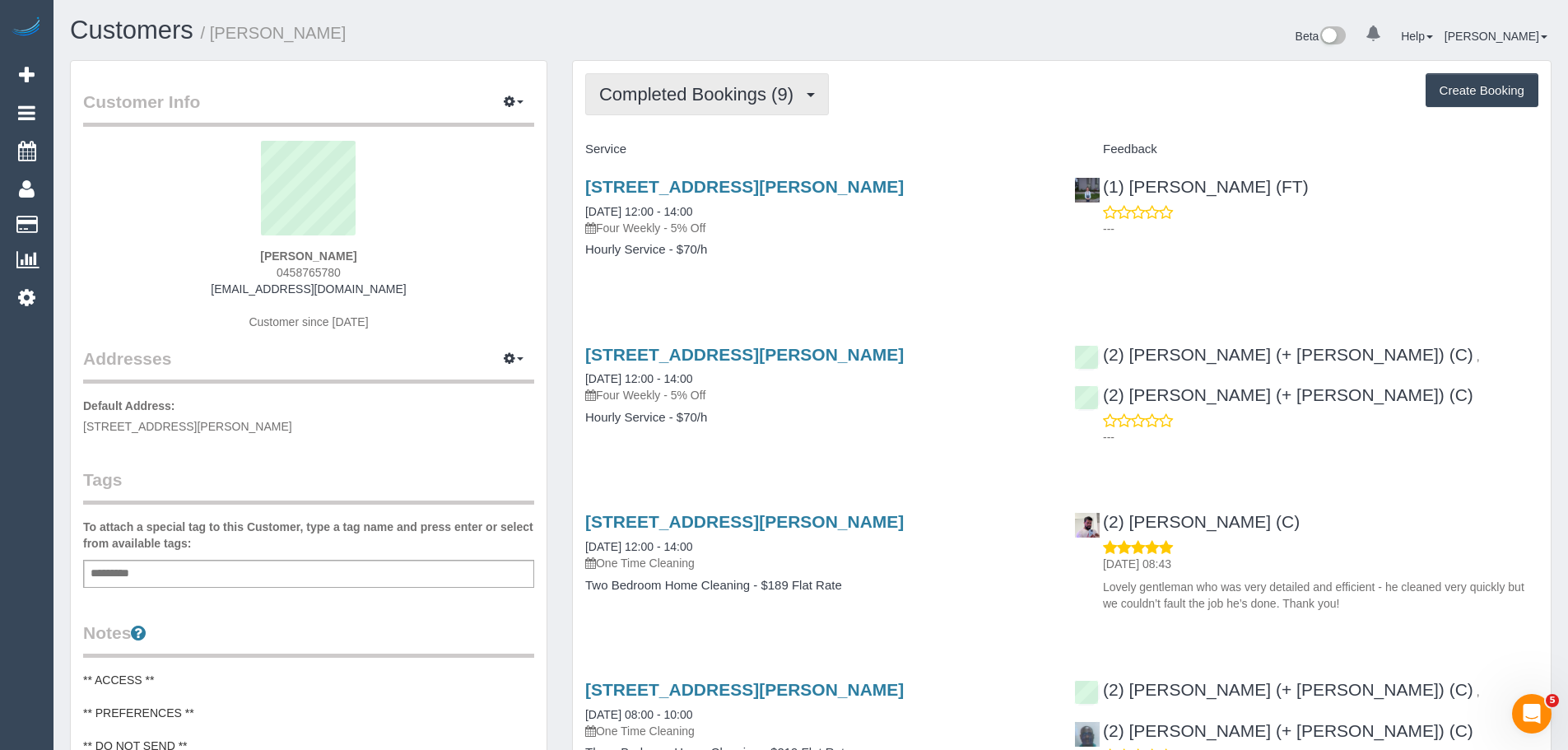
click at [655, 90] on span "Completed Bookings (9)" at bounding box center [701, 94] width 202 height 20
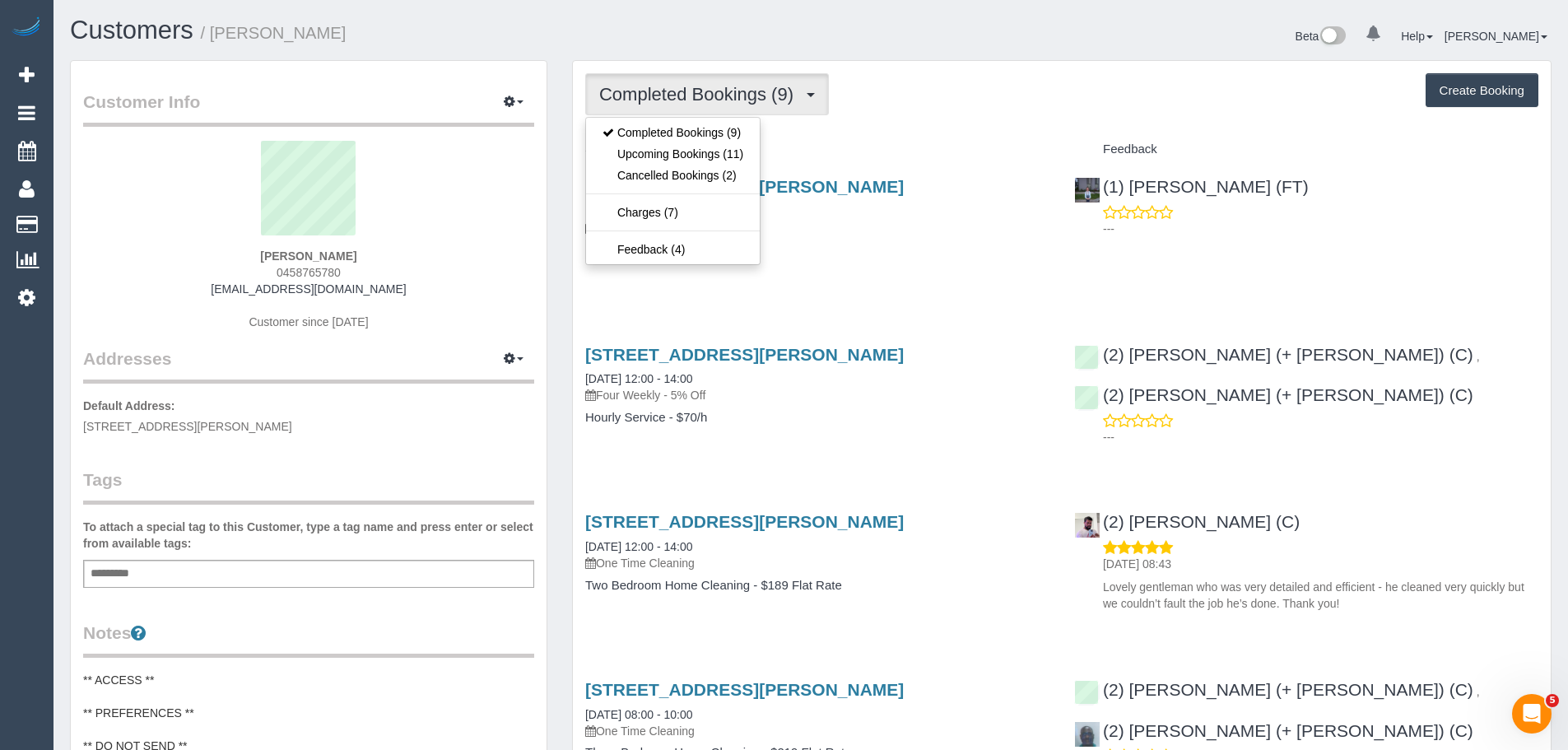
click at [895, 82] on div "Completed Bookings (9) Completed Bookings (9) Upcoming Bookings (11) Cancelled …" at bounding box center [1061, 94] width 953 height 42
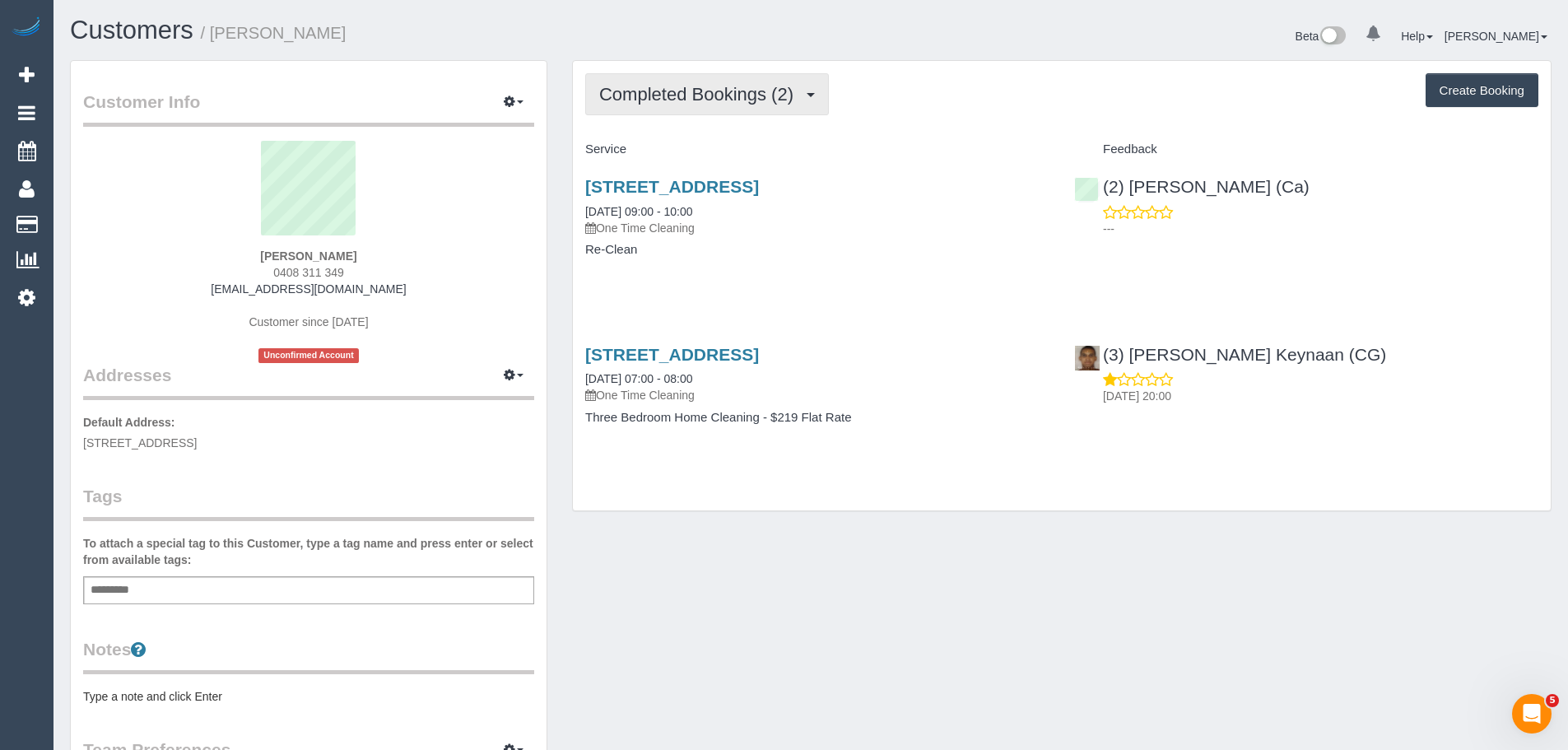
drag, startPoint x: 739, startPoint y: 60, endPoint x: 739, endPoint y: 73, distance: 13.0
click at [739, 60] on div "Completed Bookings (2) Completed Bookings (2) Upcoming Bookings (1) Cancelled B…" at bounding box center [1061, 285] width 978 height 450
click at [739, 88] on span "Completed Bookings (2)" at bounding box center [701, 94] width 202 height 20
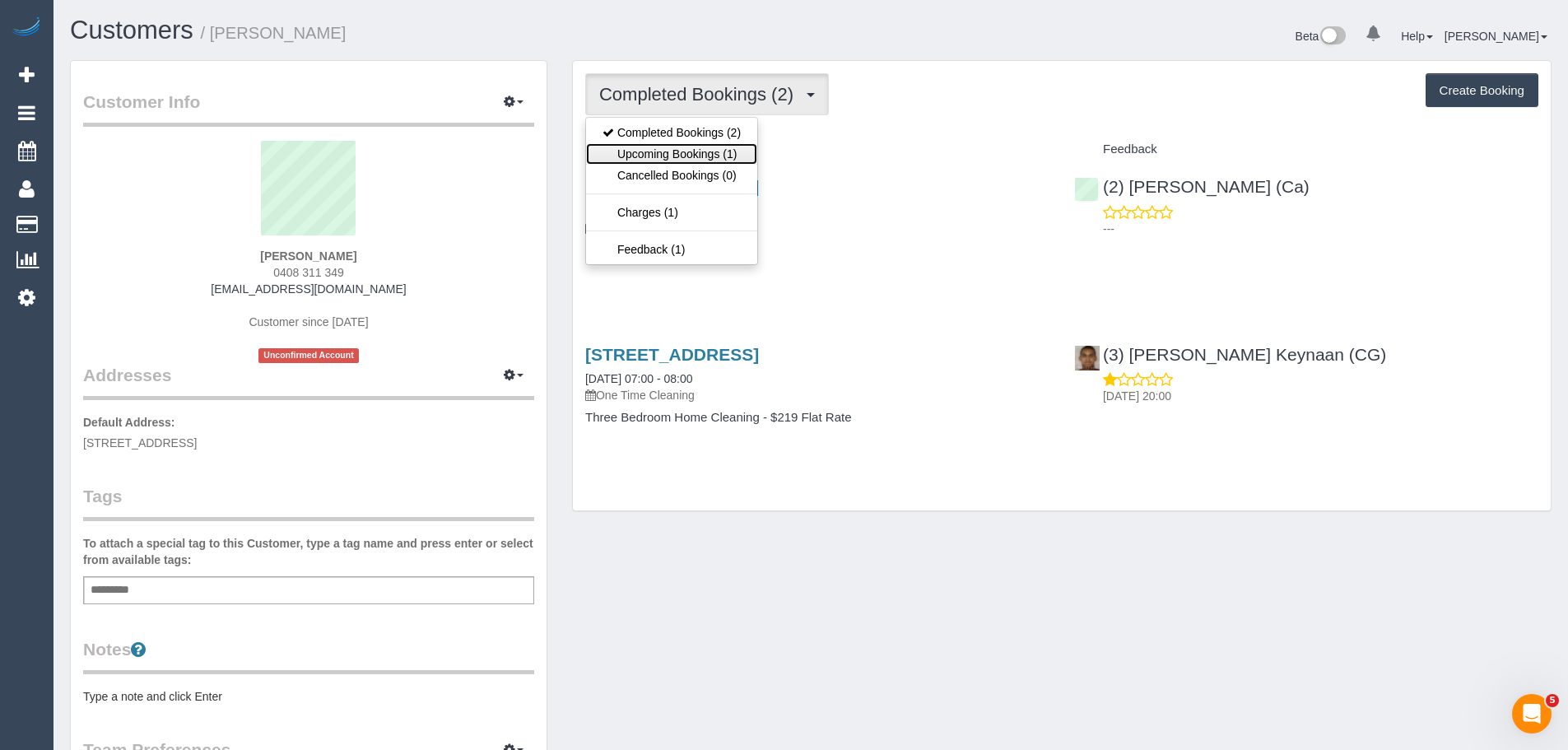
click at [715, 157] on link "Upcoming Bookings (1)" at bounding box center [672, 153] width 171 height 21
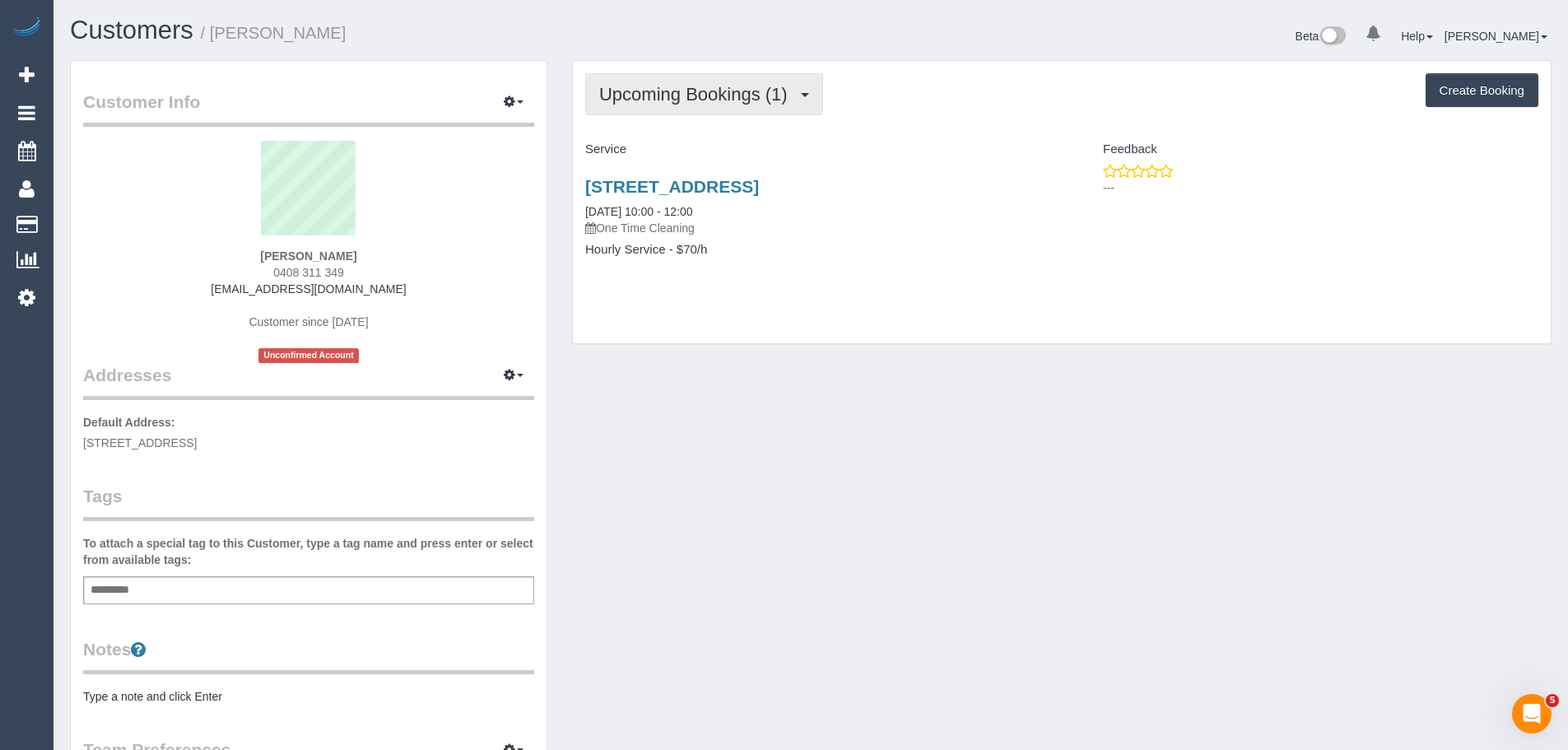
click at [725, 96] on span "Upcoming Bookings (1)" at bounding box center [698, 94] width 197 height 20
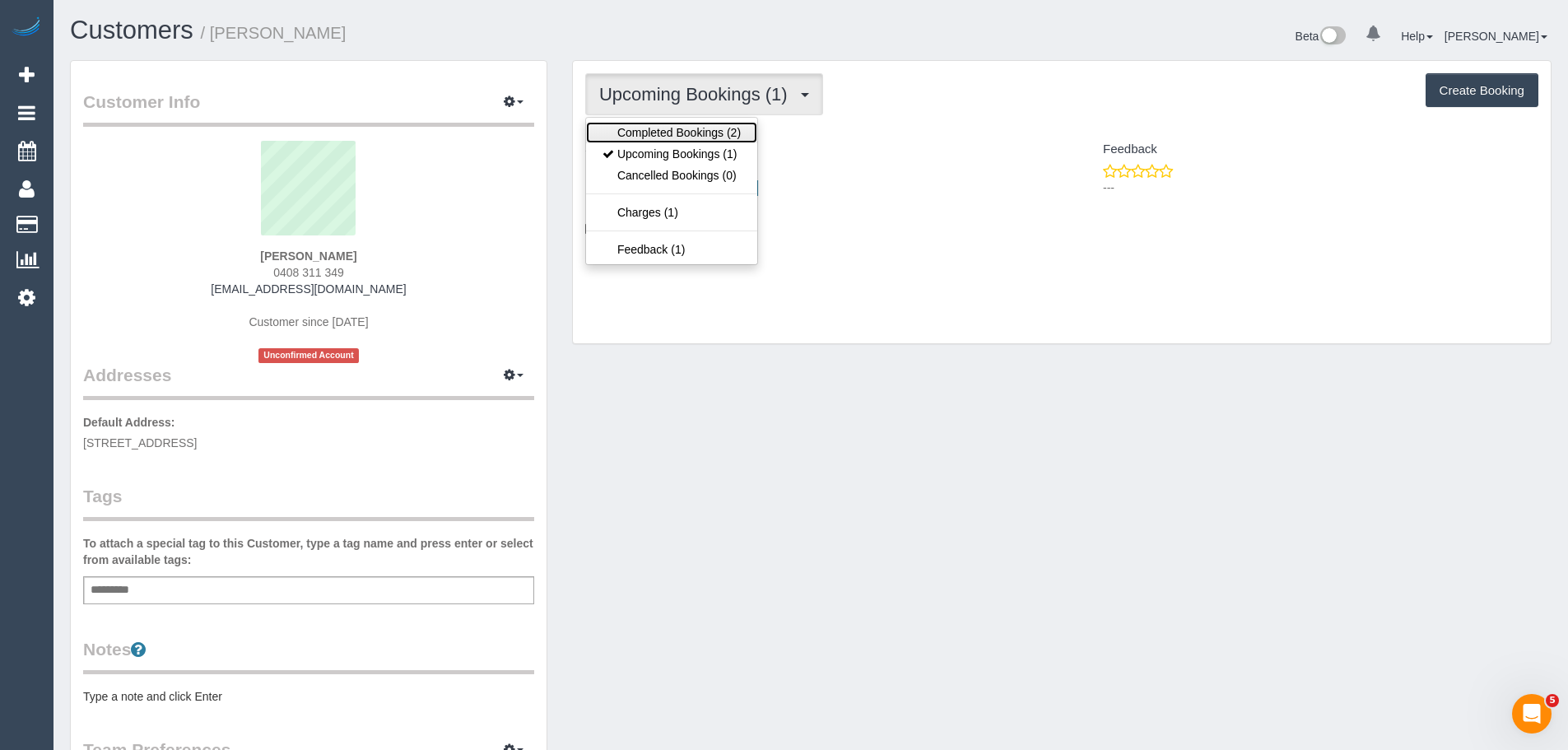
click at [701, 125] on link "Completed Bookings (2)" at bounding box center [672, 132] width 171 height 21
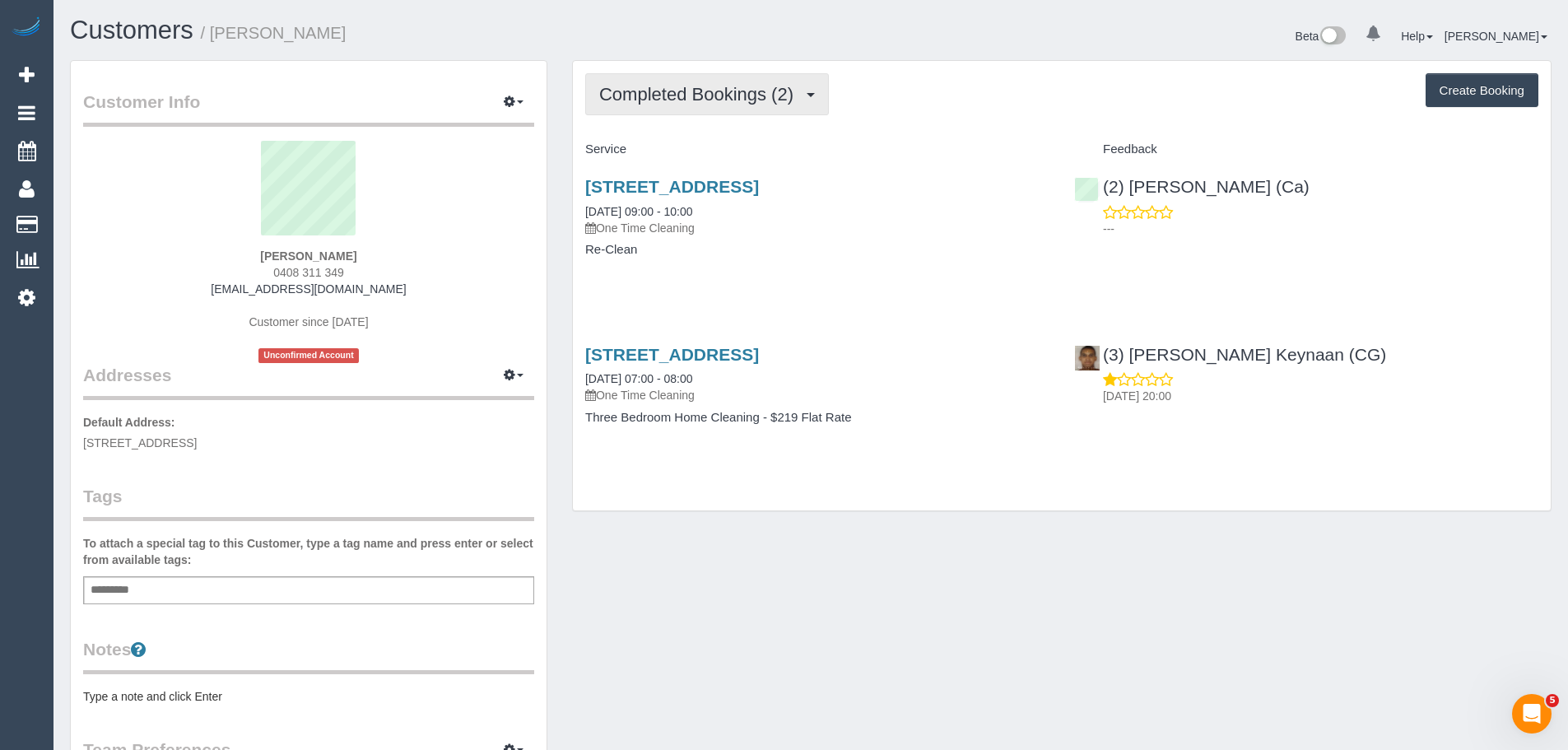
click at [706, 107] on button "Completed Bookings (2)" at bounding box center [707, 94] width 244 height 42
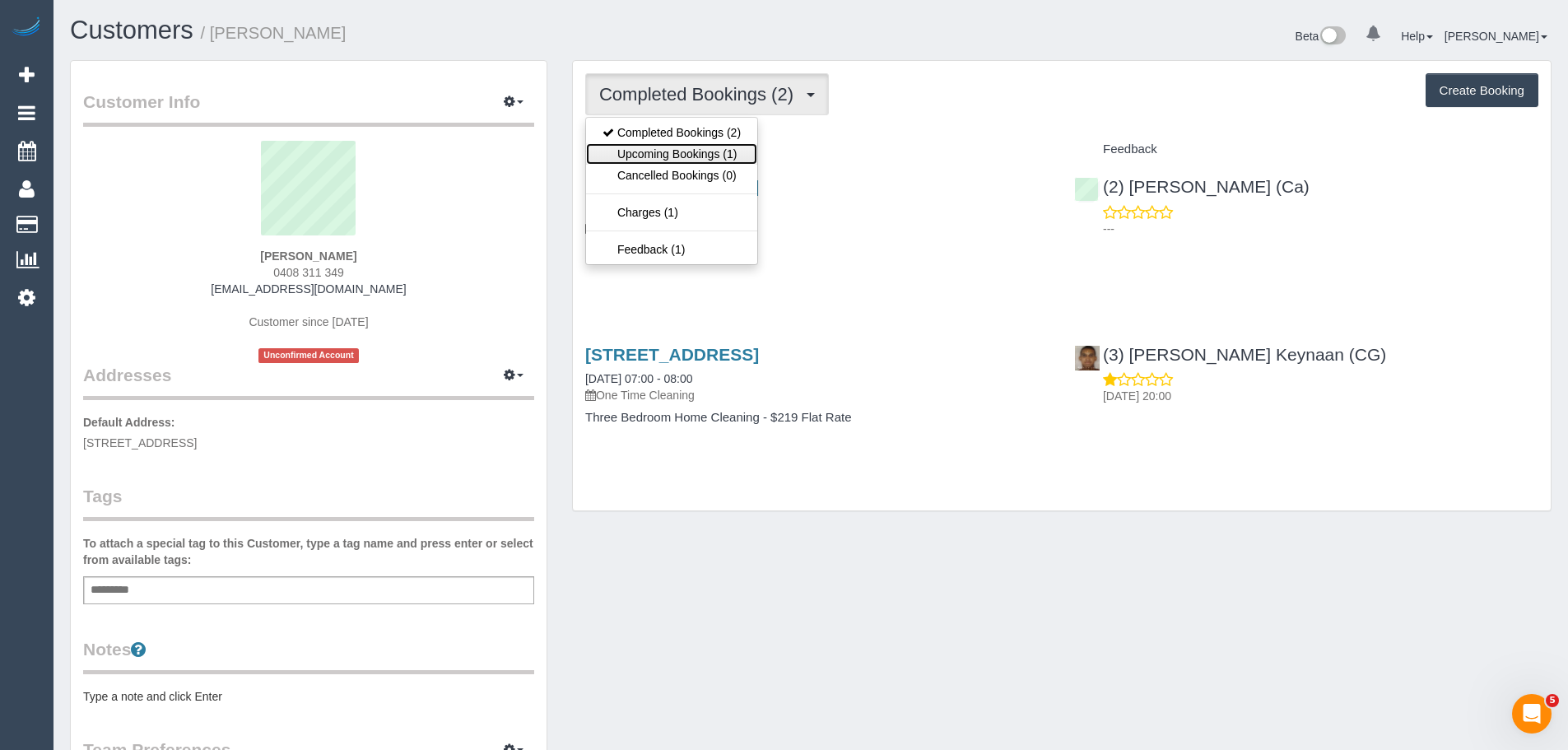
click at [701, 151] on link "Upcoming Bookings (1)" at bounding box center [672, 153] width 171 height 21
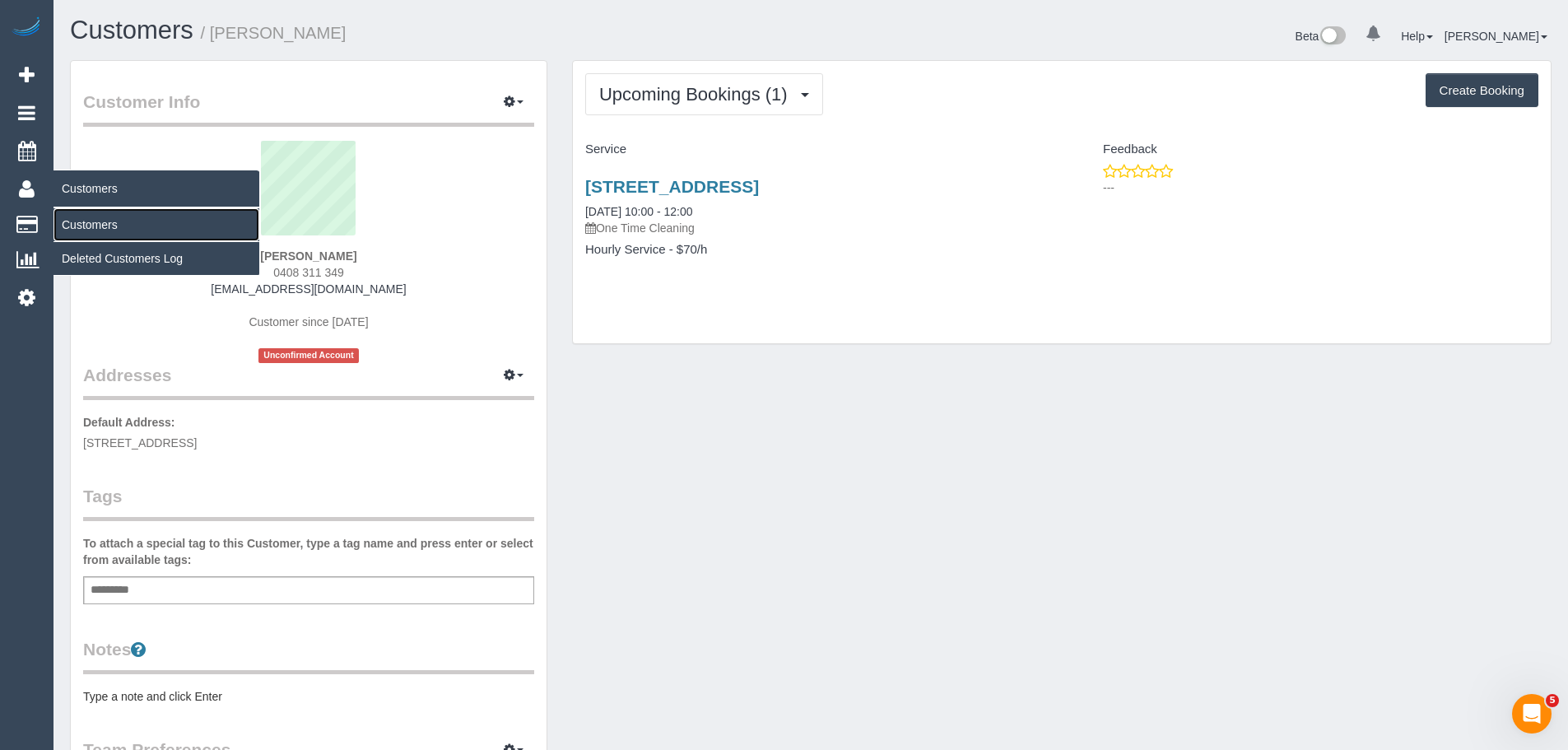
click at [77, 222] on link "Customers" at bounding box center [156, 224] width 205 height 33
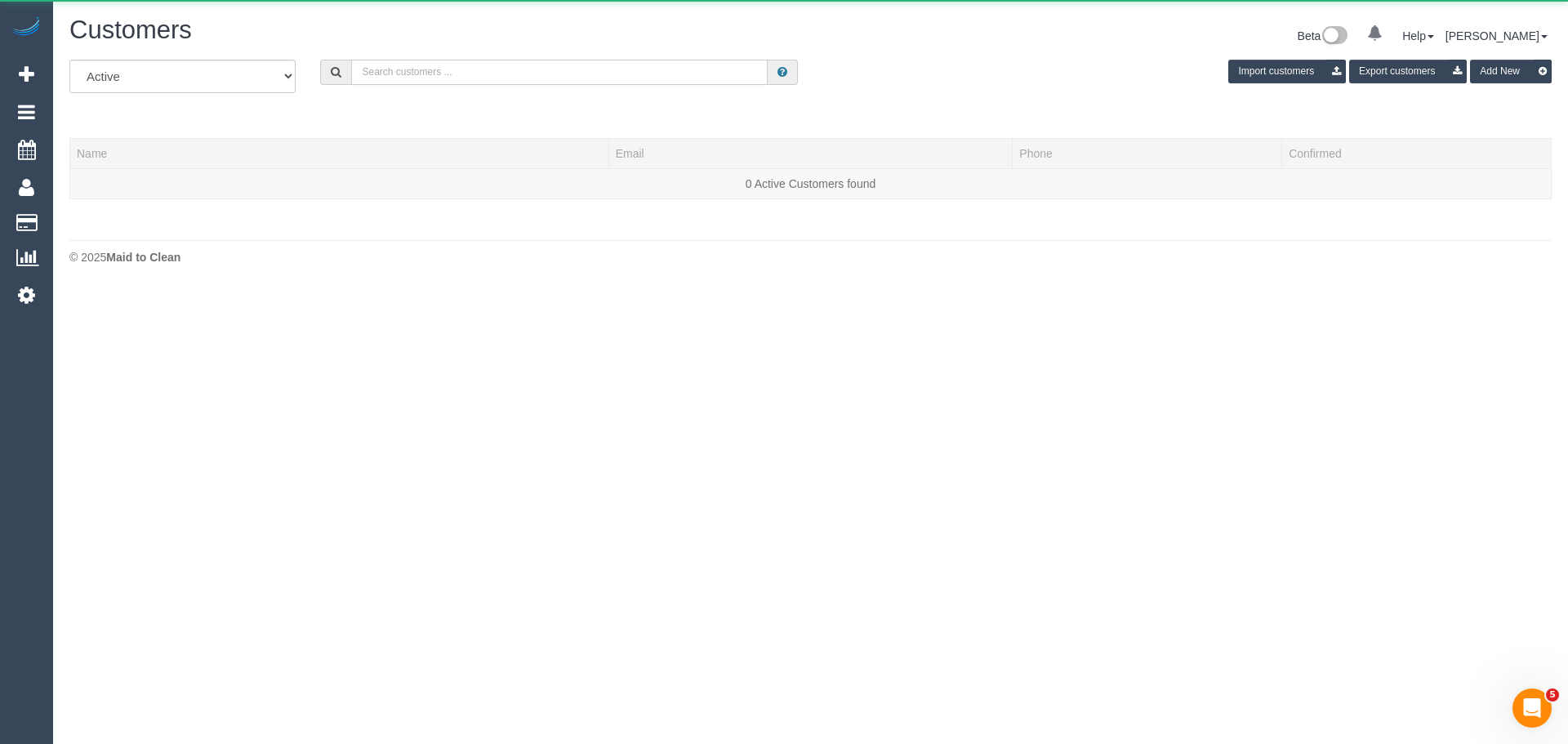
click at [602, 74] on input "text" at bounding box center [560, 72] width 417 height 26
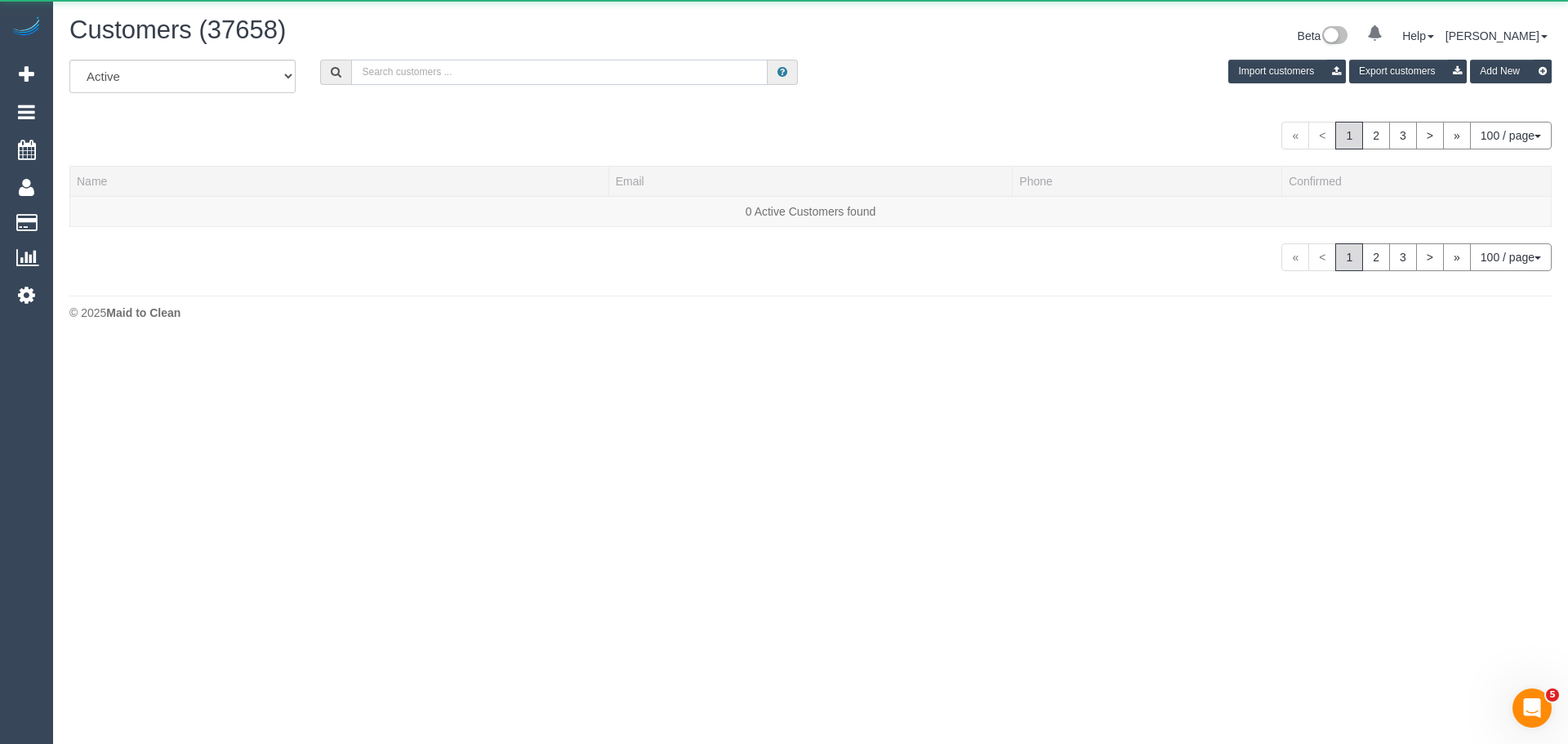
paste input "[EMAIL_ADDRESS][DOMAIN_NAME]"
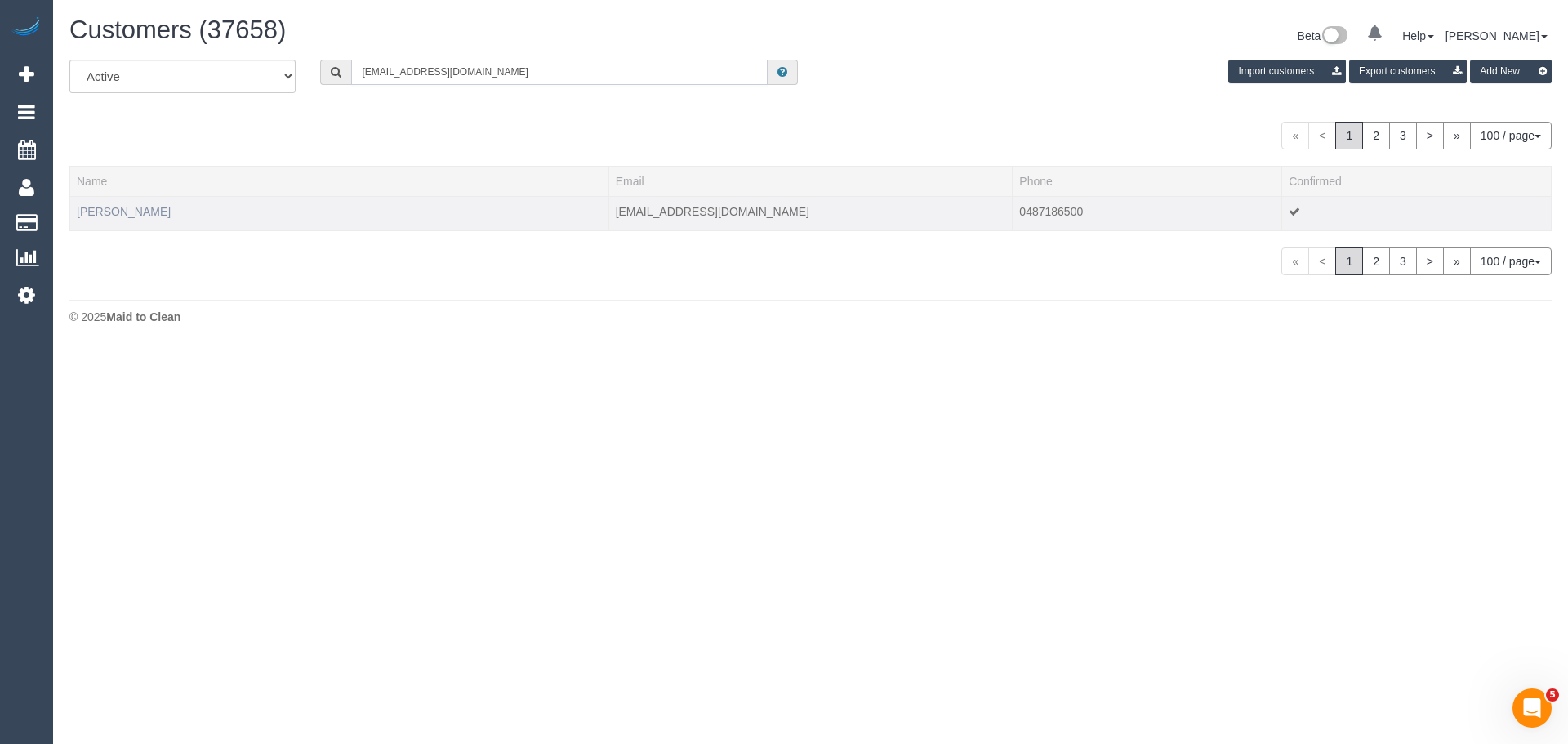
type input "[EMAIL_ADDRESS][DOMAIN_NAME]"
click at [112, 205] on link "[PERSON_NAME]" at bounding box center [124, 211] width 94 height 13
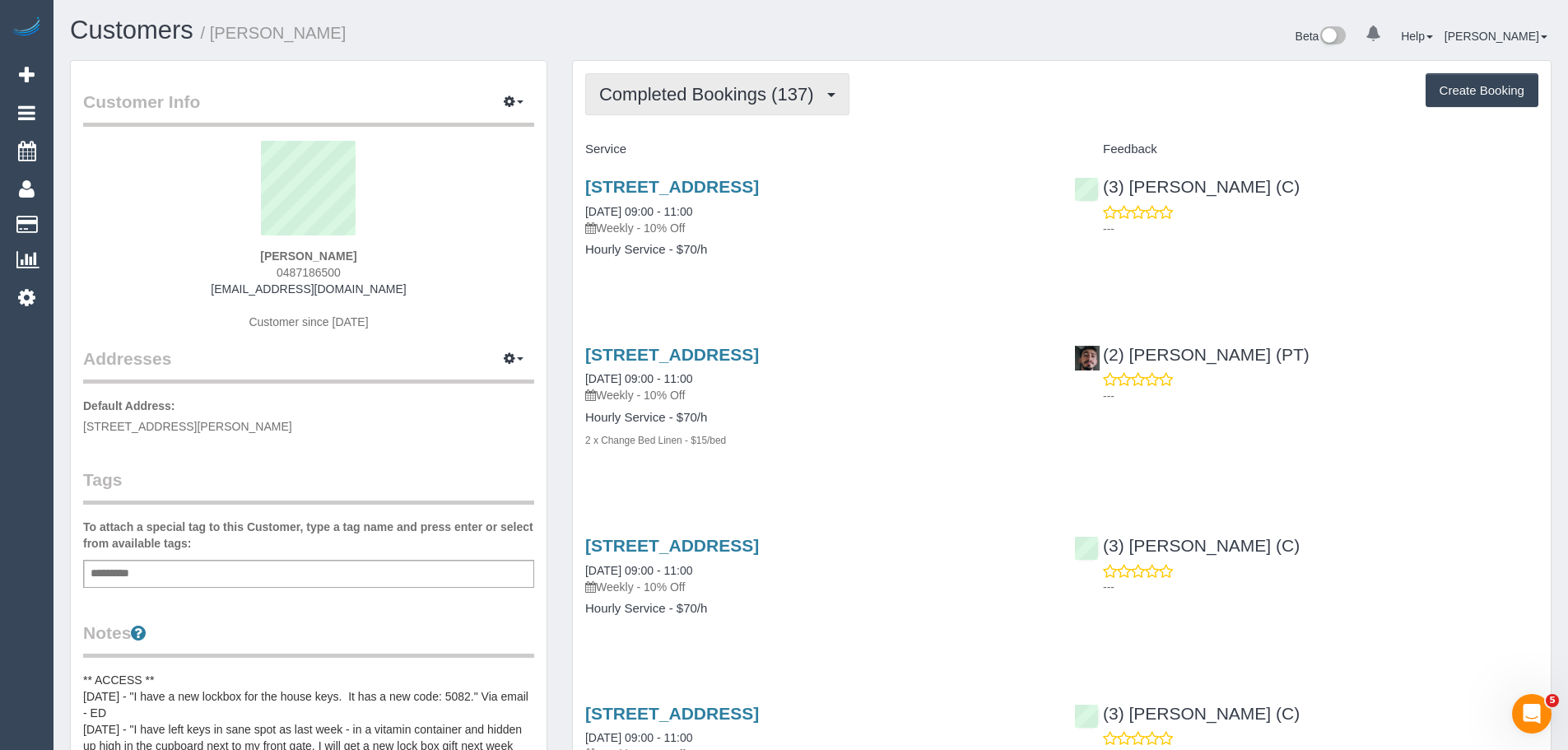
click at [730, 92] on span "Completed Bookings (137)" at bounding box center [711, 94] width 223 height 20
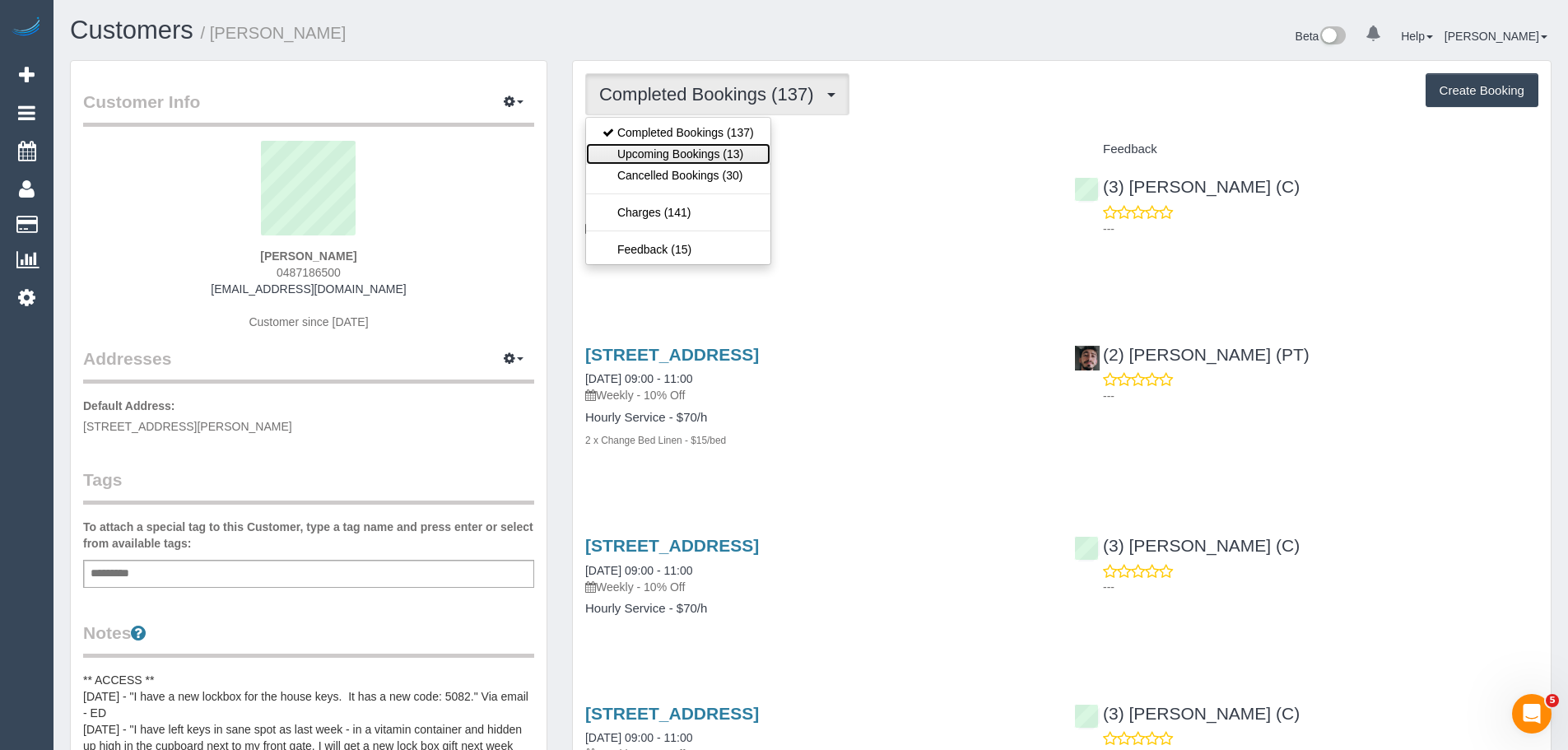
click at [704, 149] on link "Upcoming Bookings (13)" at bounding box center [678, 153] width 184 height 21
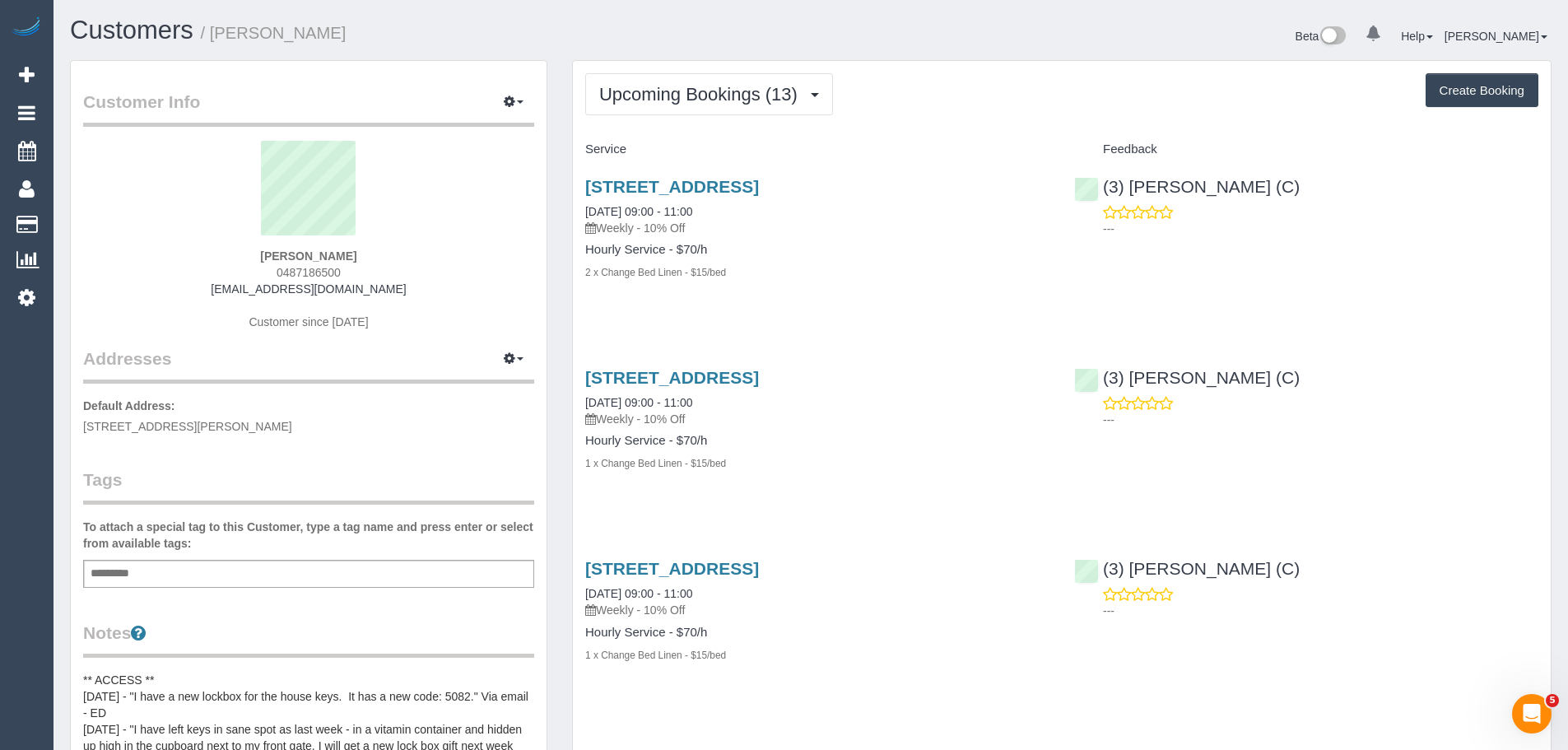
drag, startPoint x: 265, startPoint y: 258, endPoint x: 361, endPoint y: 257, distance: 96.0
click at [361, 257] on div "[PERSON_NAME] 0487186500 [EMAIL_ADDRESS][DOMAIN_NAME] Customer since [DATE]" at bounding box center [309, 244] width 451 height 205
copy strong "[PERSON_NAME]"
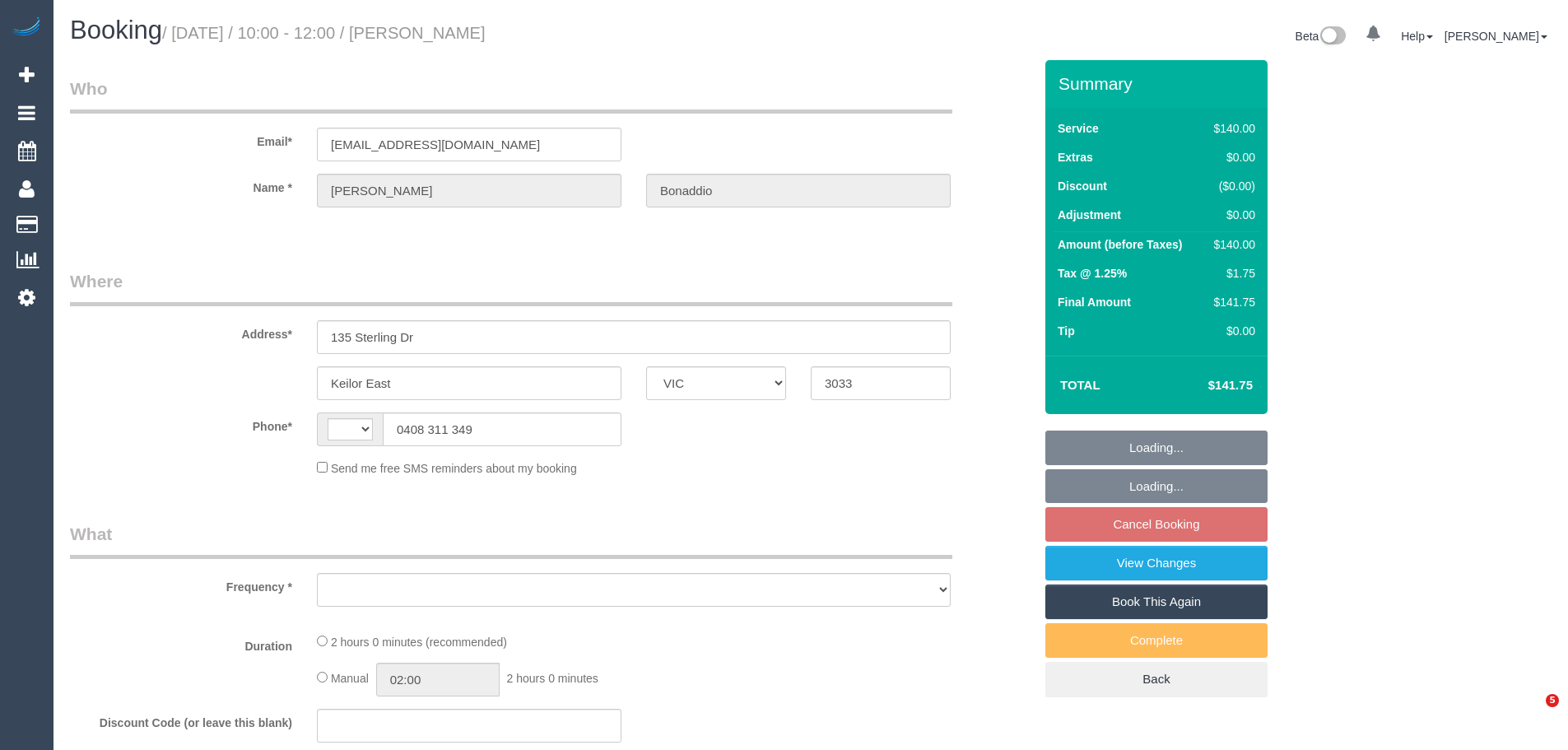
select select "VIC"
select select "string:stripe-pm_1S7Spm2GScqysDRVey5MOqOJ"
select select "number:28"
select select "number:14"
select select "number:19"
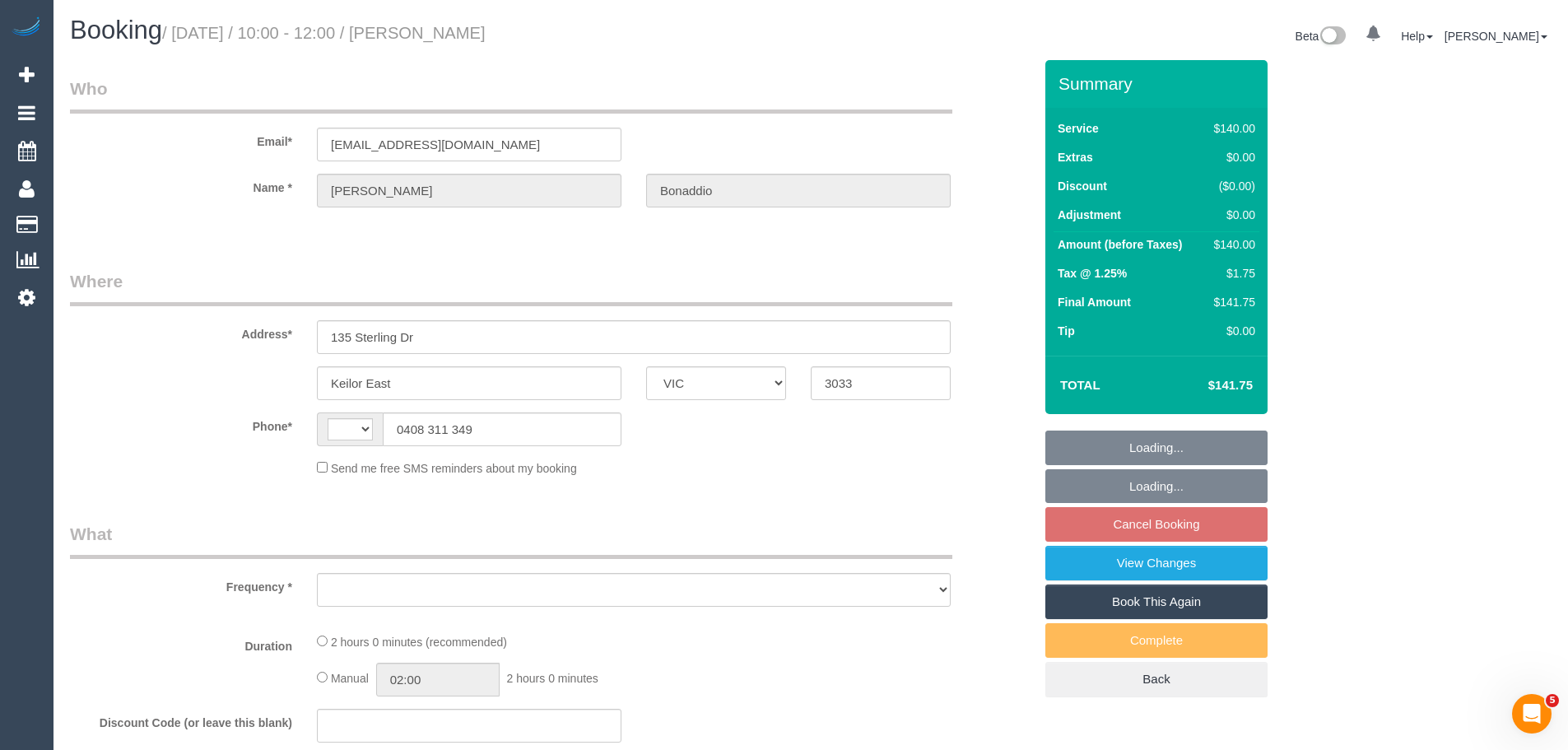
select select "number:35"
select select "number:11"
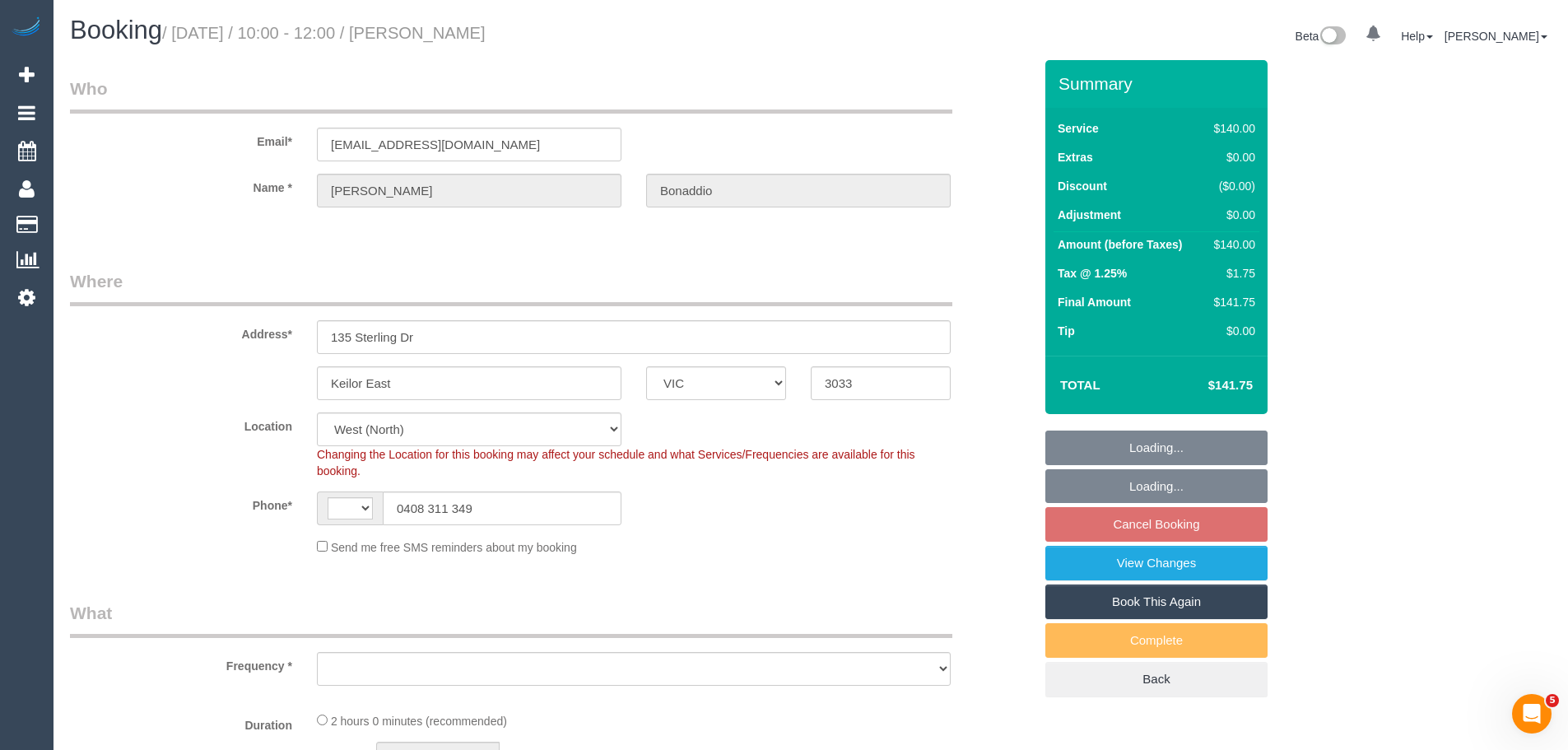
select select "string:AU"
select select "object:1409"
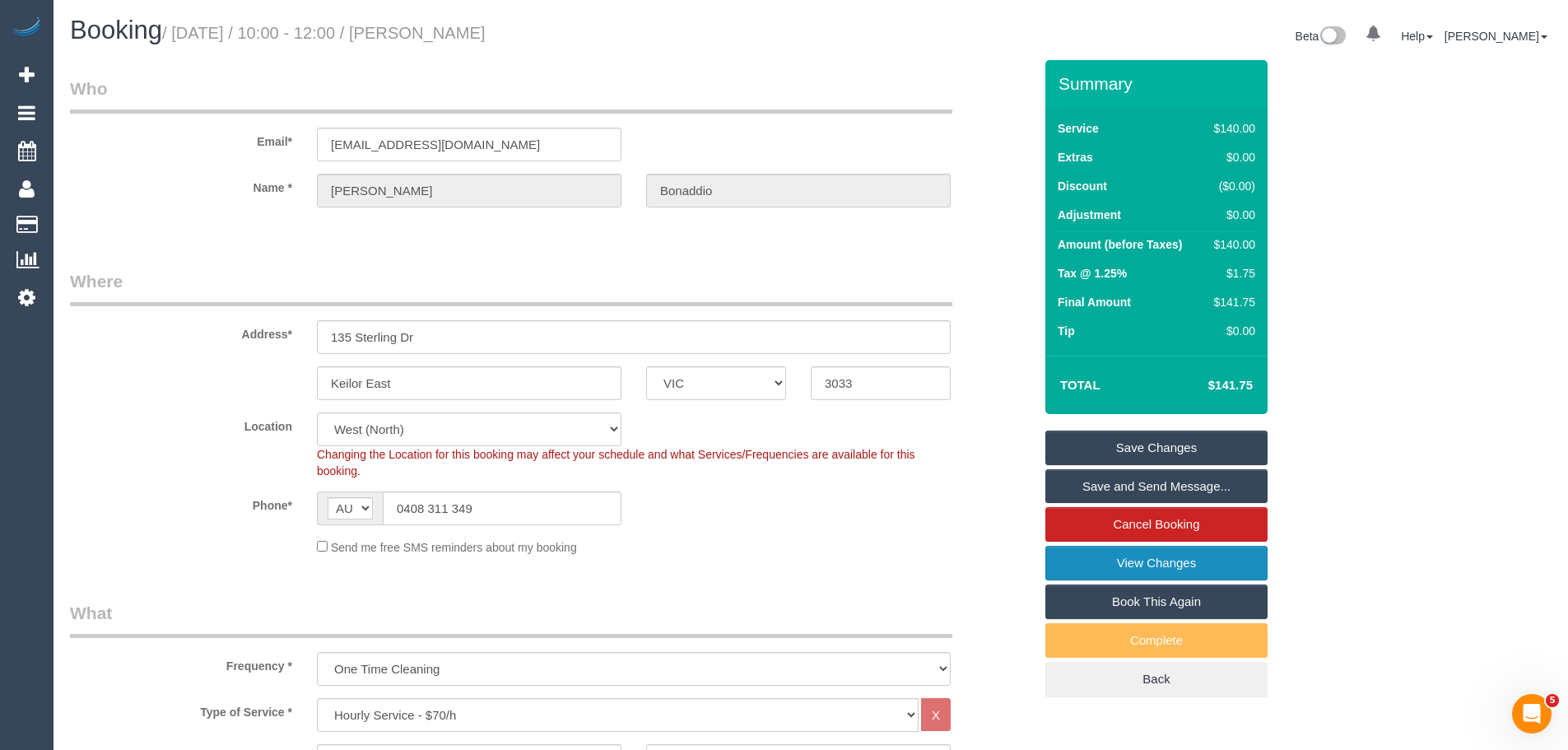
click at [1088, 551] on link "View Changes" at bounding box center [1157, 563] width 223 height 35
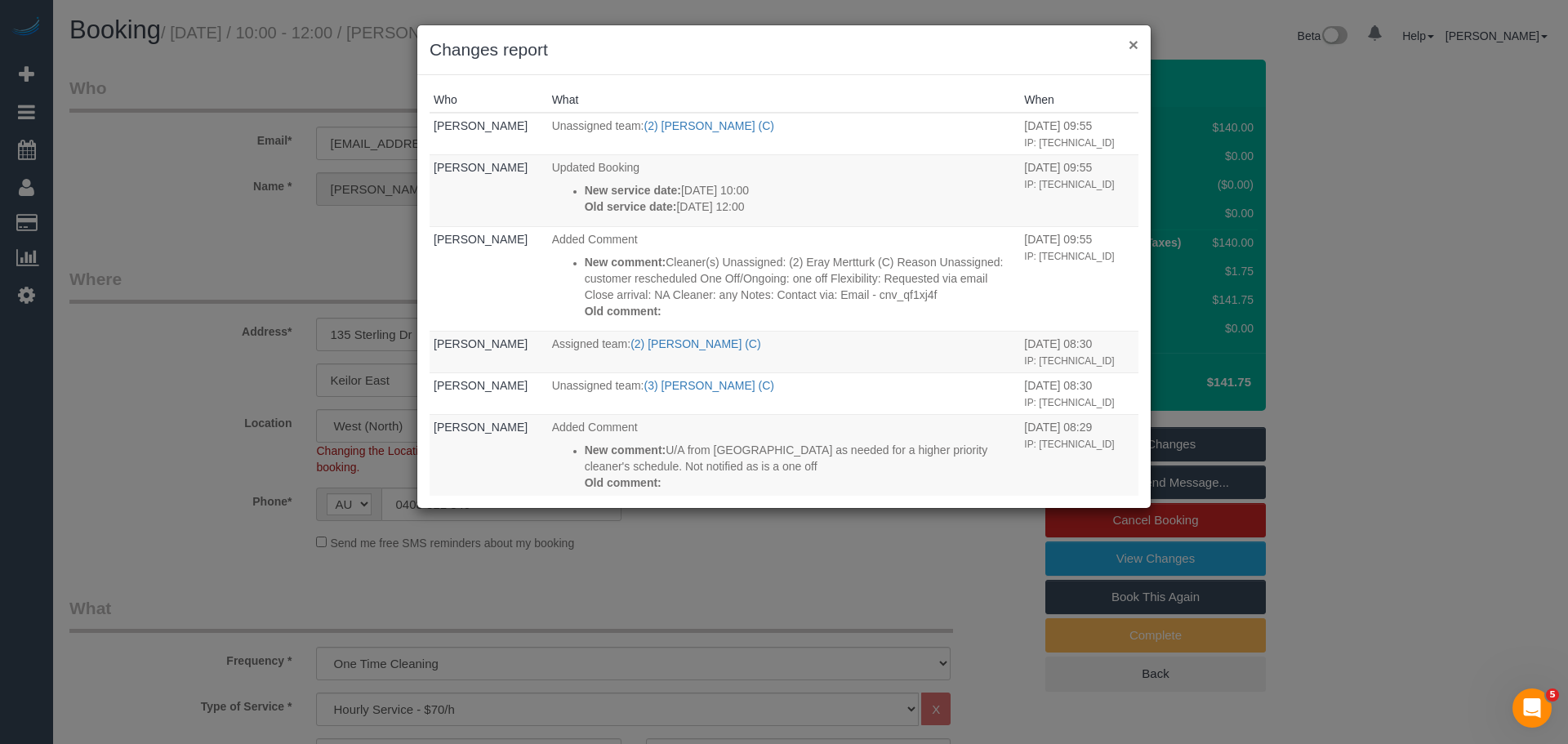
click at [1136, 49] on button "×" at bounding box center [1134, 45] width 10 height 17
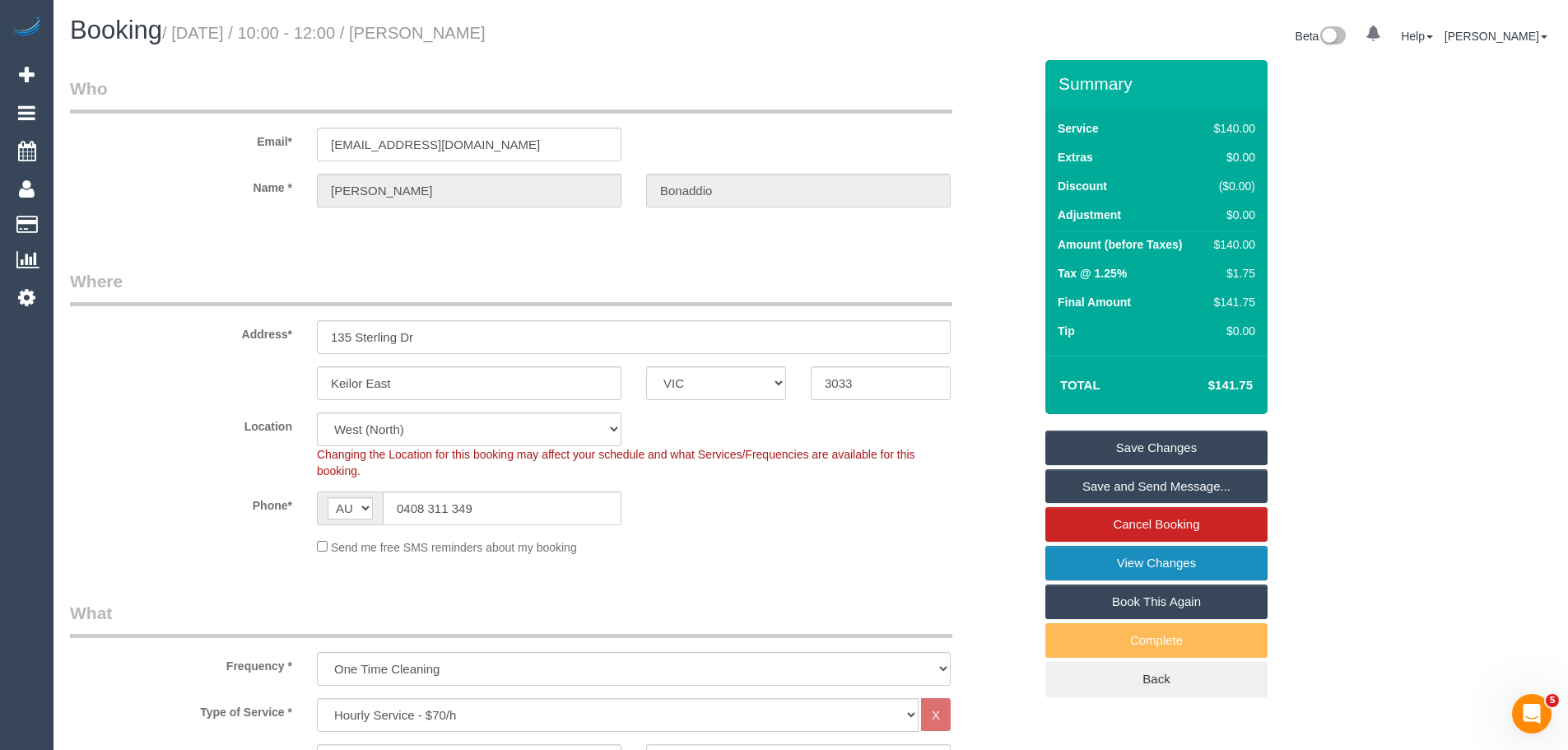
click at [1123, 574] on link "View Changes" at bounding box center [1157, 563] width 223 height 35
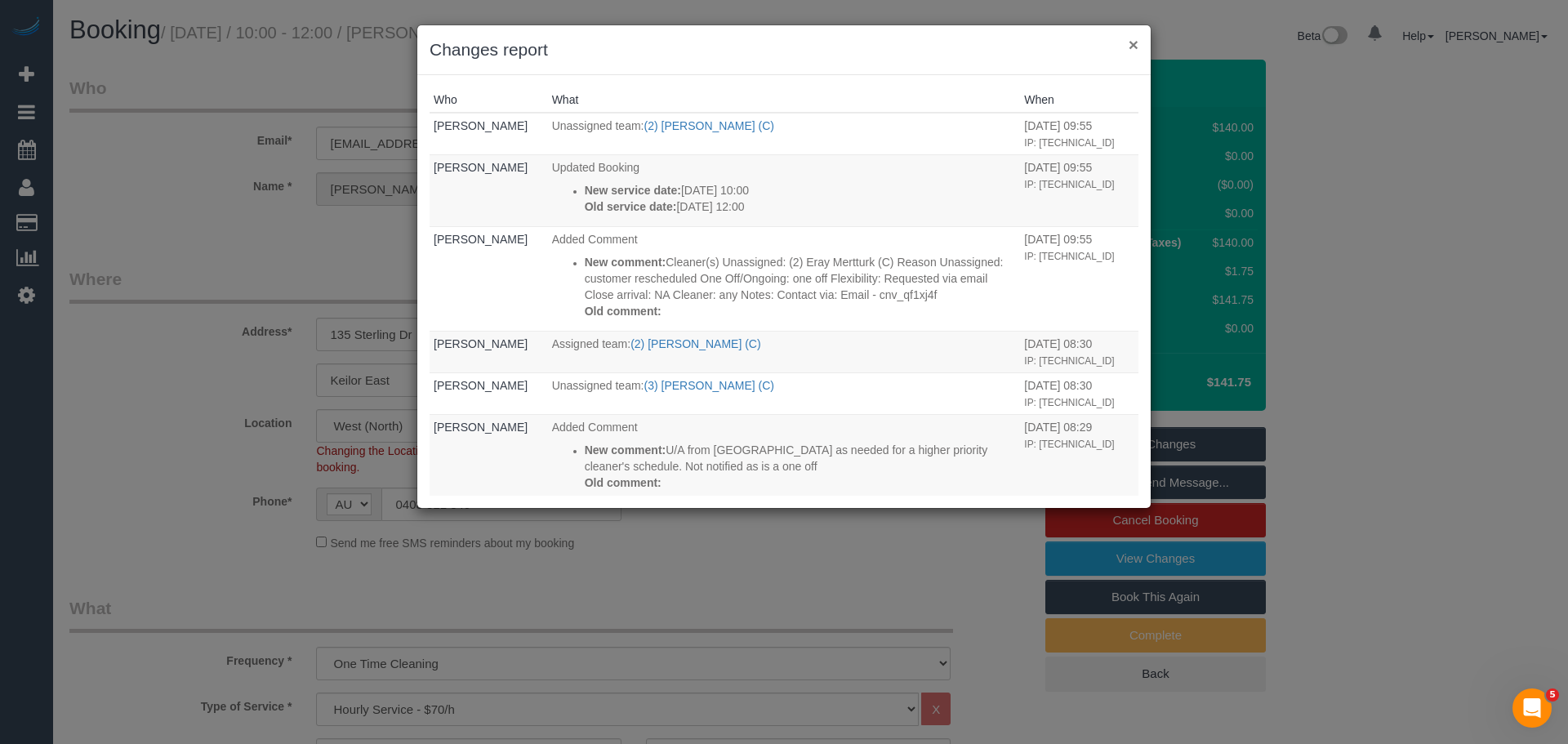
click at [1130, 45] on button "×" at bounding box center [1134, 45] width 10 height 17
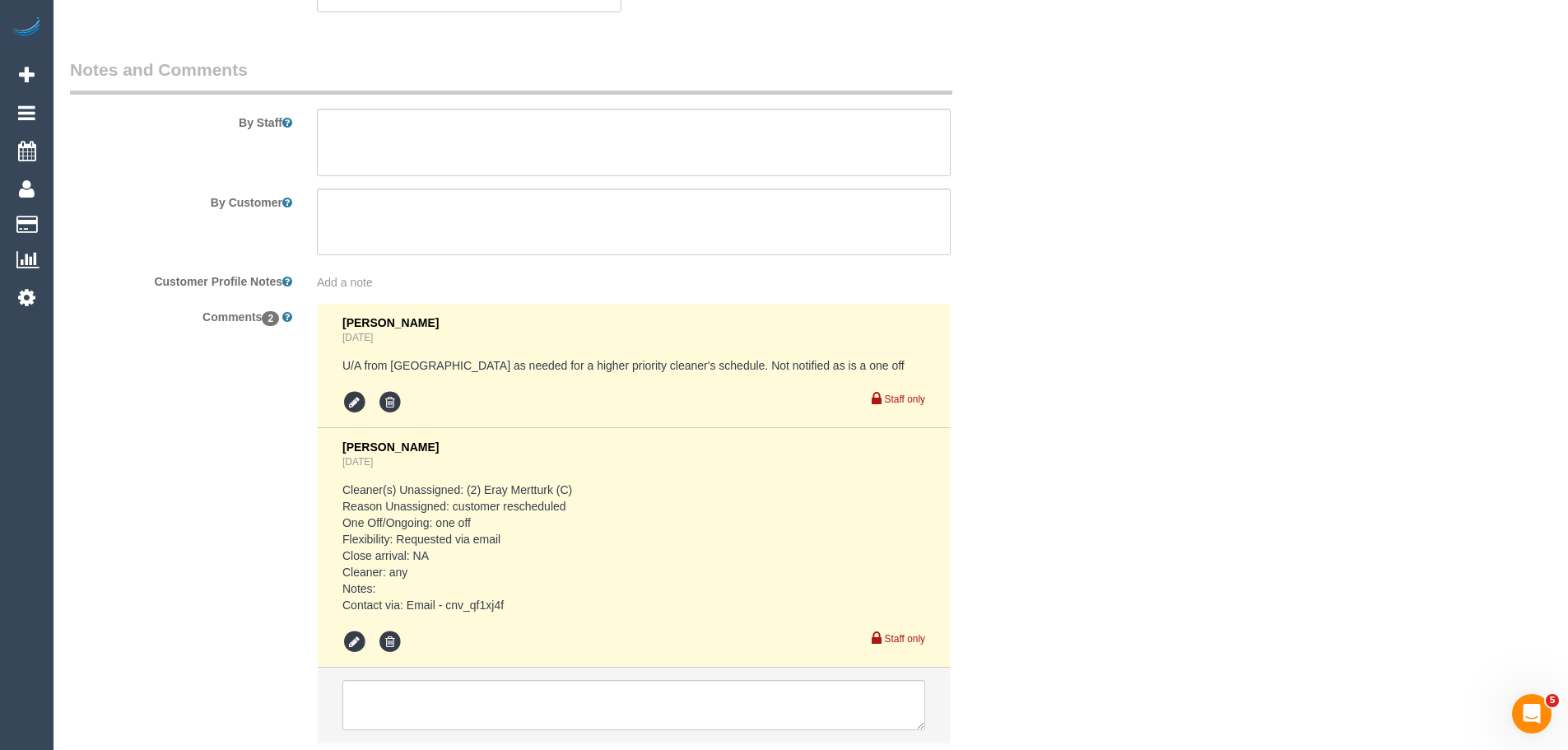
scroll to position [2819, 0]
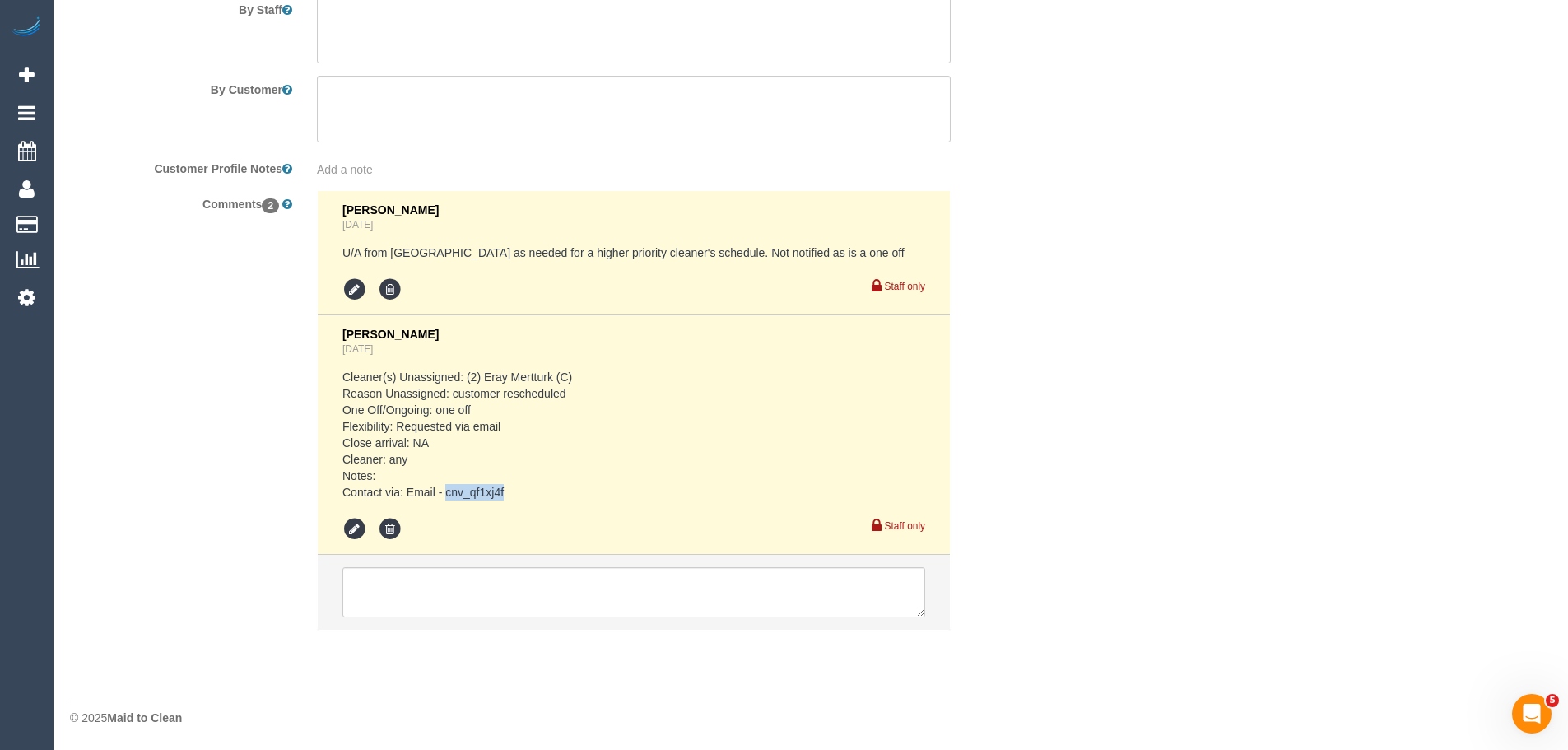
drag, startPoint x: 517, startPoint y: 498, endPoint x: 446, endPoint y: 495, distance: 71.1
click at [446, 495] on pre "Cleaner(s) Unassigned: (2) Eray Mertturk (C) Reason Unassigned: customer resche…" at bounding box center [633, 434] width 582 height 131
copy pre "cnv_qf1xj4f"
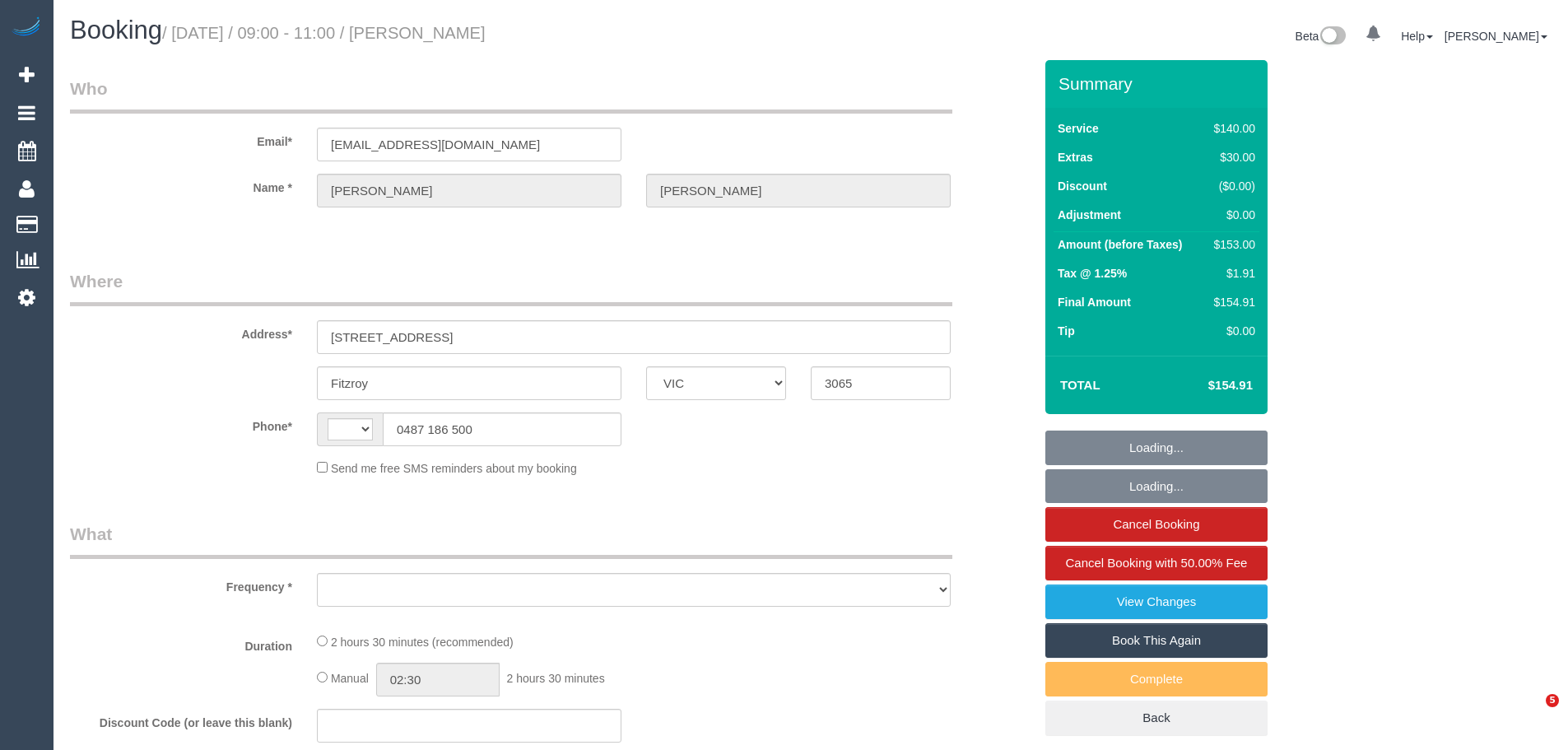
select select "VIC"
select select "string:AU"
select select "object:534"
select select "string:stripe-pm_1PSZT32GScqysDRV63URR9qF"
select select "number:29"
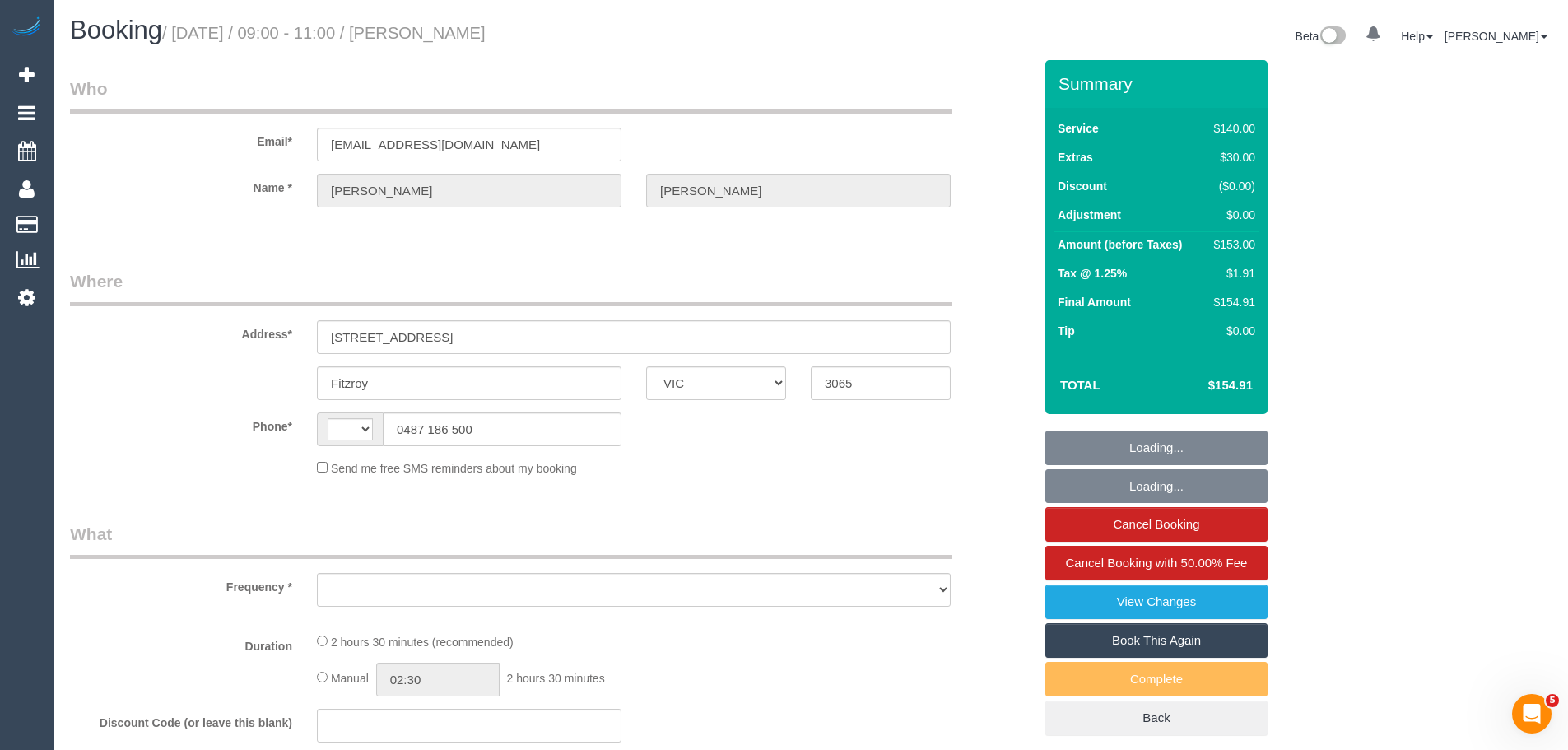
select select "number:15"
select select "number:18"
select select "number:24"
select select "number:35"
select select "number:12"
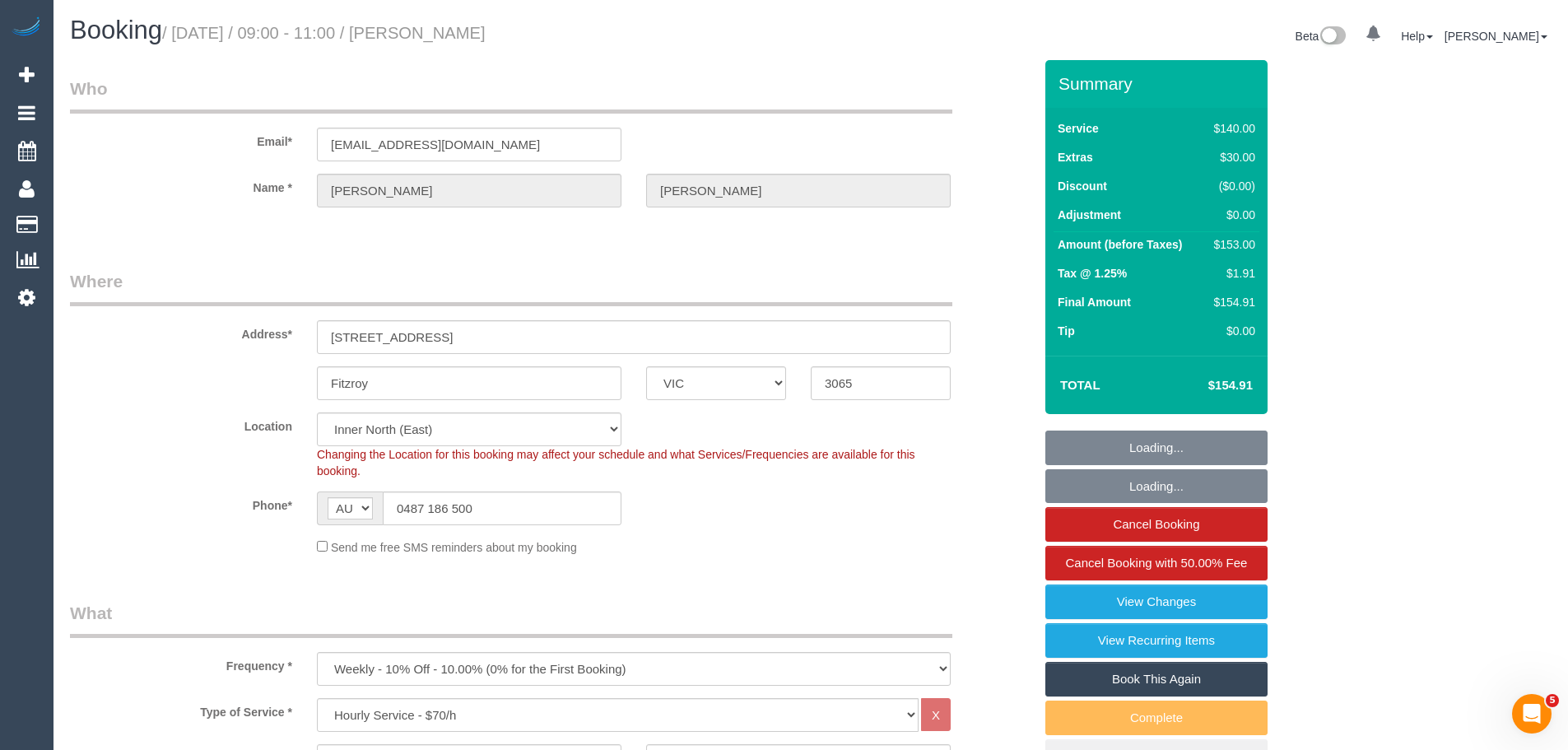
select select "object:1681"
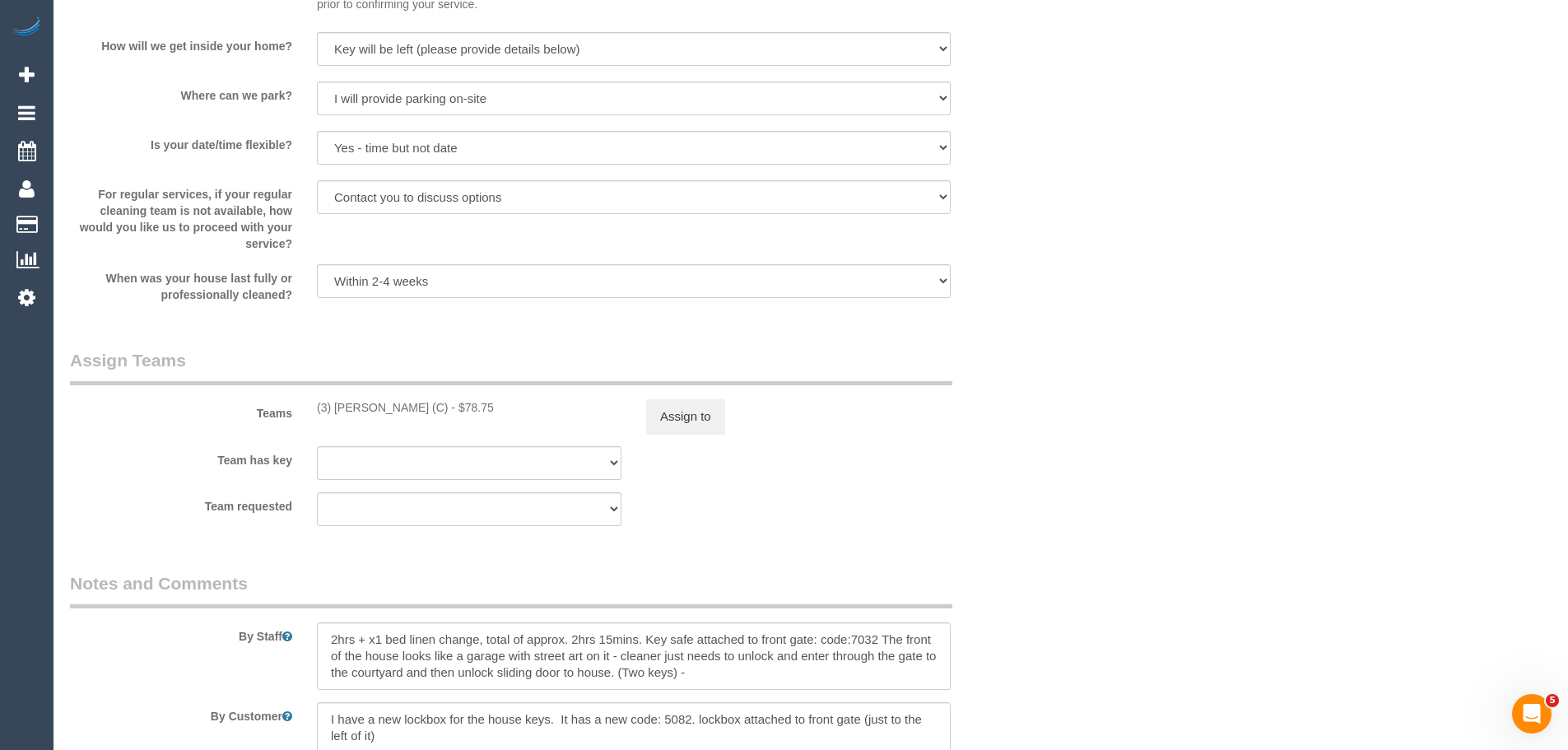
scroll to position [2715, 0]
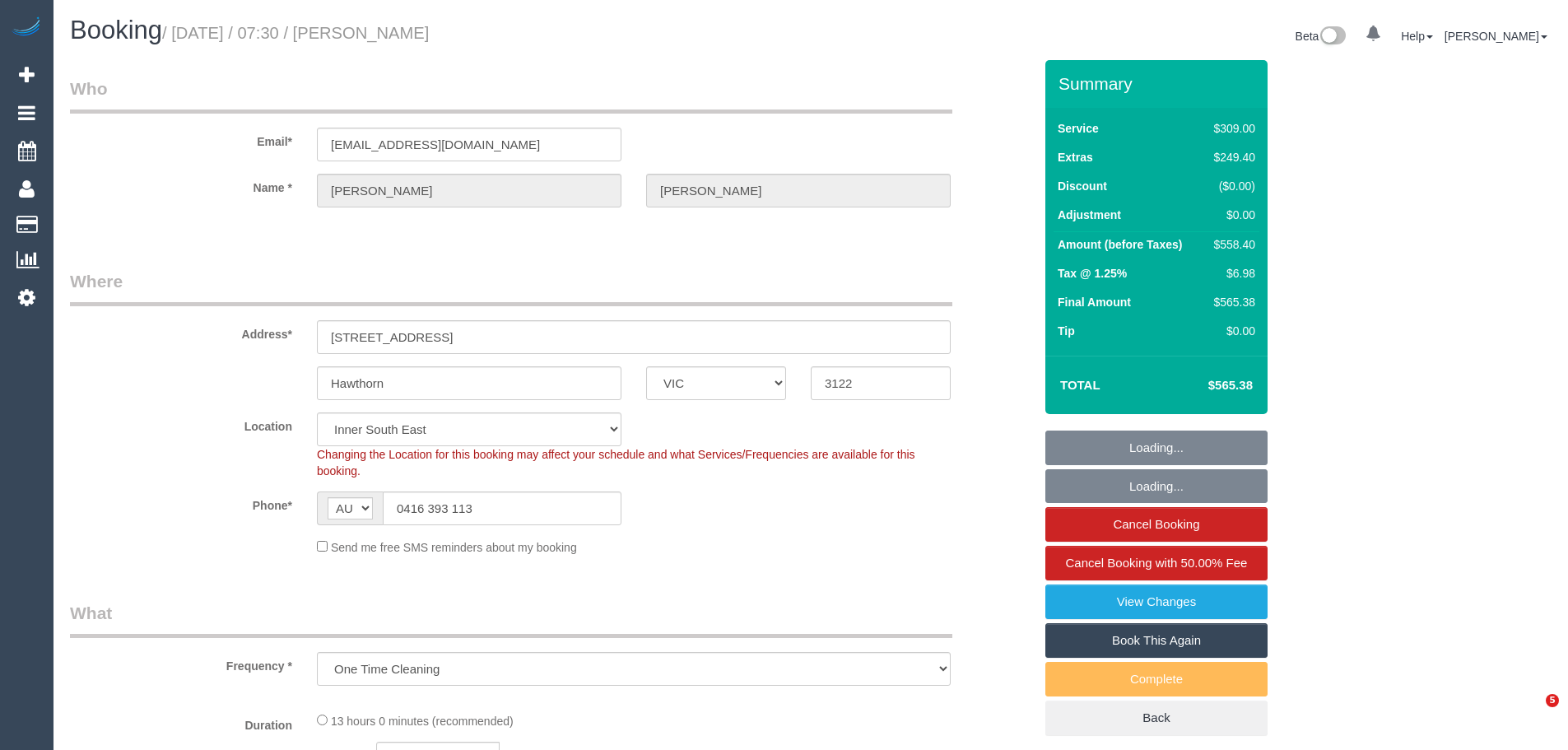
select select "VIC"
select select "string:stripe-pm_1OA9bE2GScqysDRV9SMz1VR2"
select select "number:28"
select select "number:14"
select select "number:20"
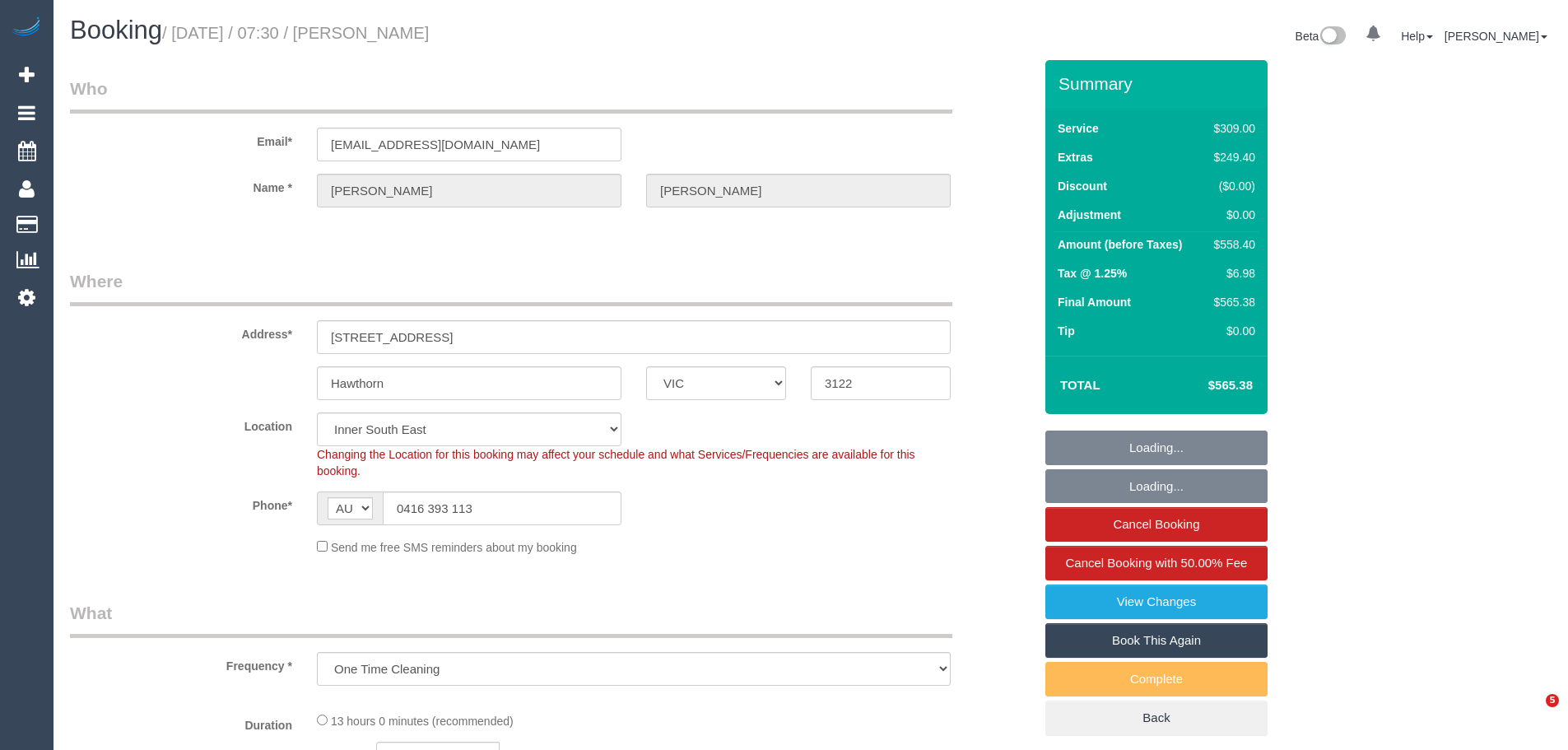
select select "number:36"
select select "number:11"
select select "object:1411"
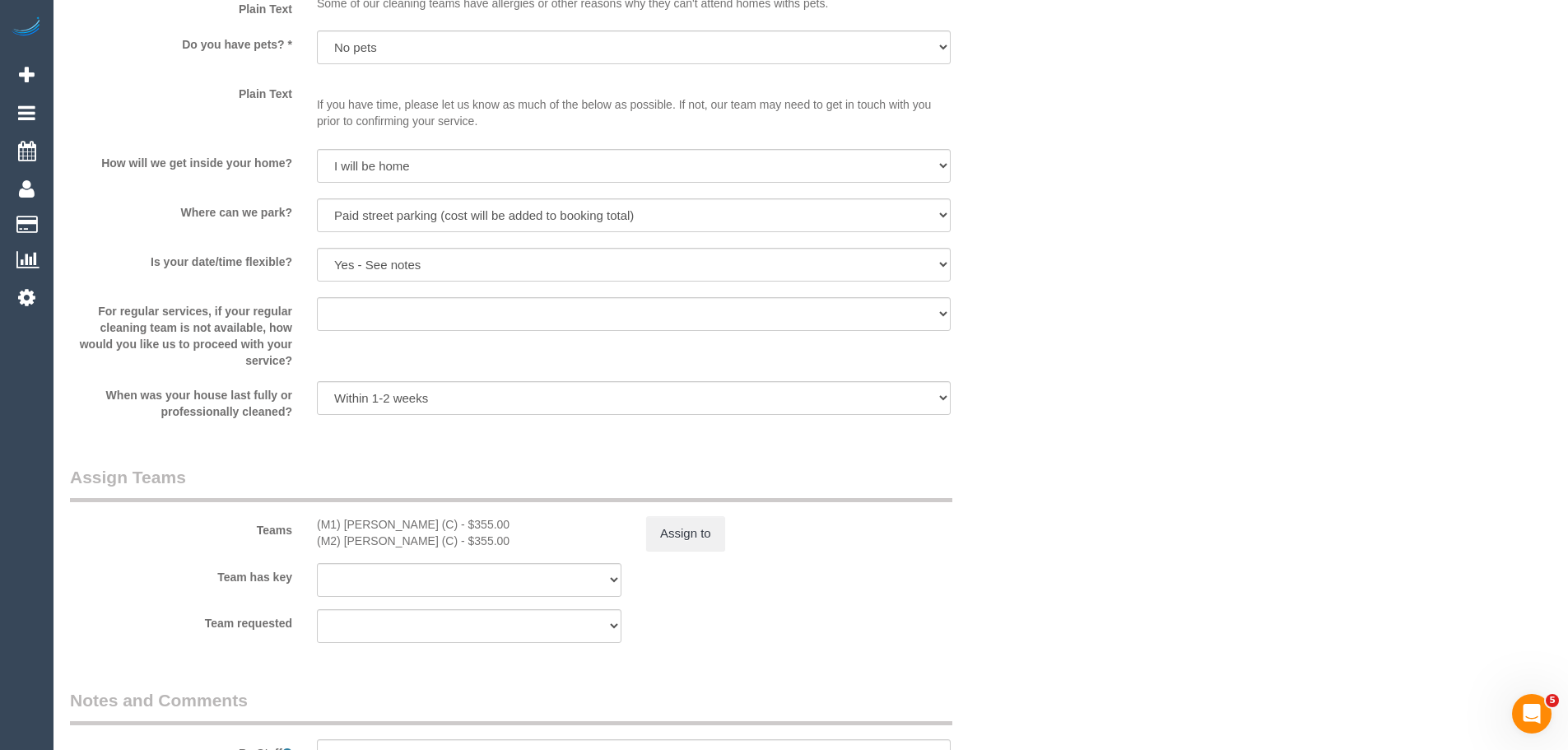
scroll to position [2304, 0]
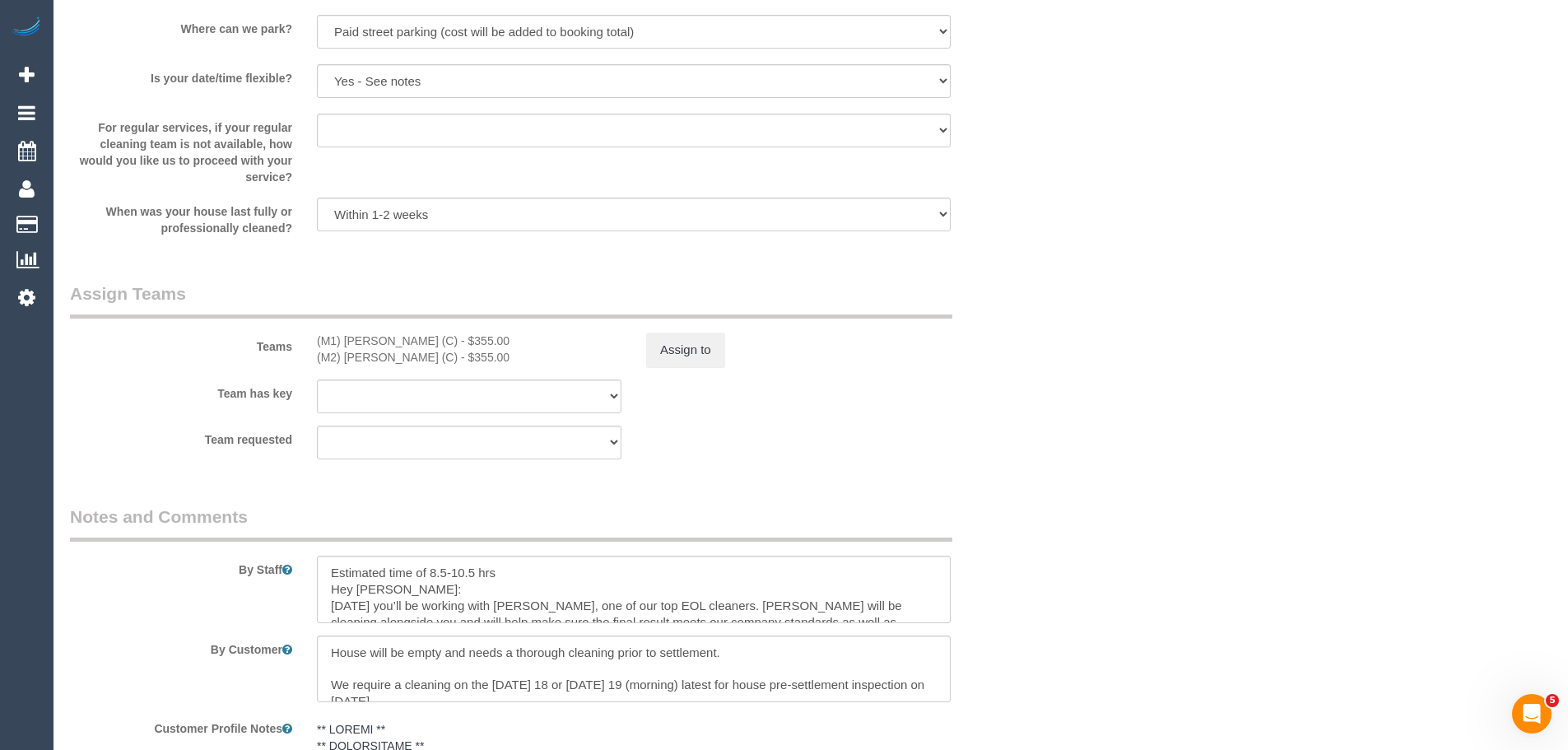
drag, startPoint x: 318, startPoint y: 340, endPoint x: 479, endPoint y: 361, distance: 162.4
click at [478, 361] on div "(M1) [PERSON_NAME] (C) - $355.00 (M2) [PERSON_NAME] (C) - $355.00" at bounding box center [468, 349] width 329 height 33
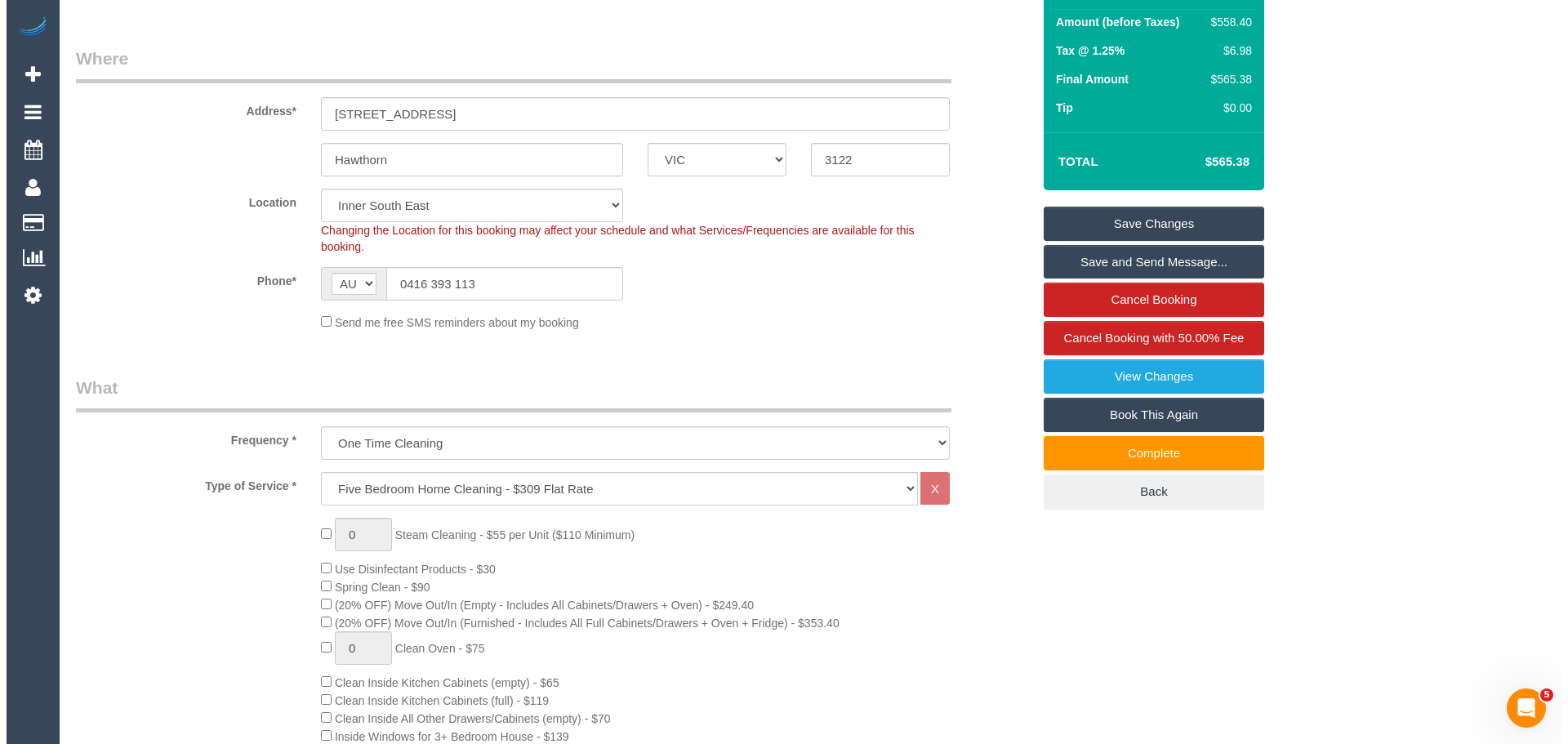
scroll to position [0, 0]
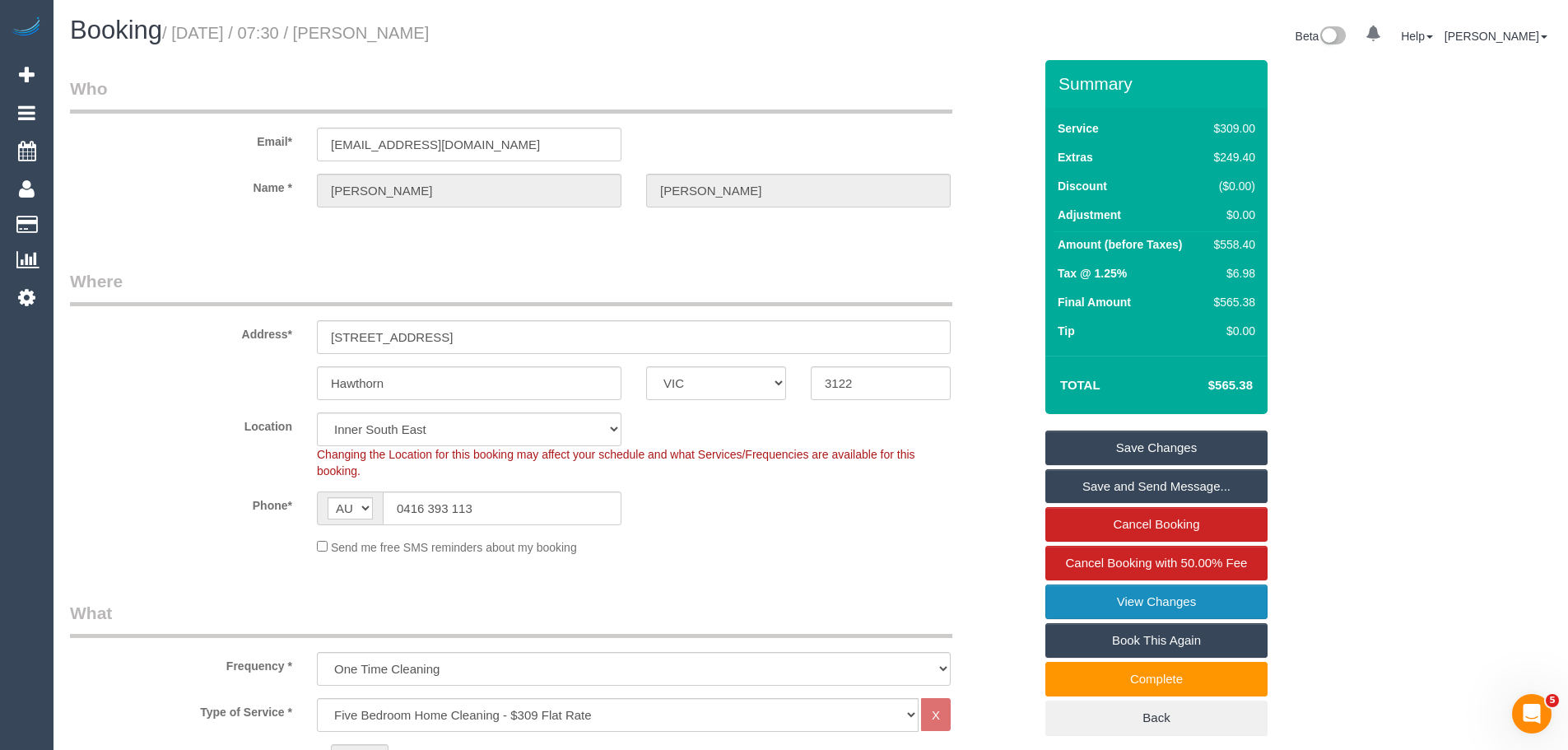
click at [1121, 599] on link "View Changes" at bounding box center [1157, 601] width 223 height 35
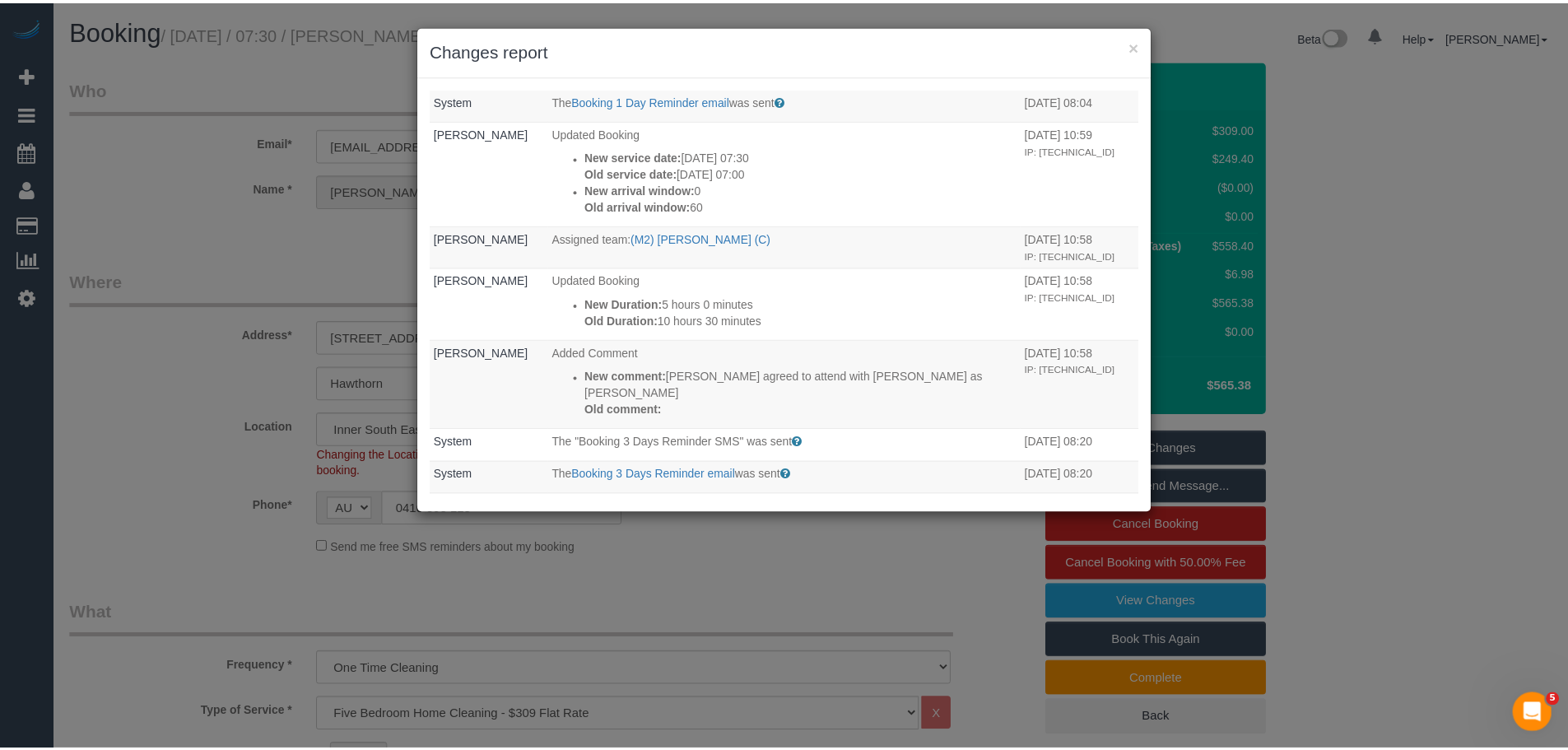
scroll to position [329, 0]
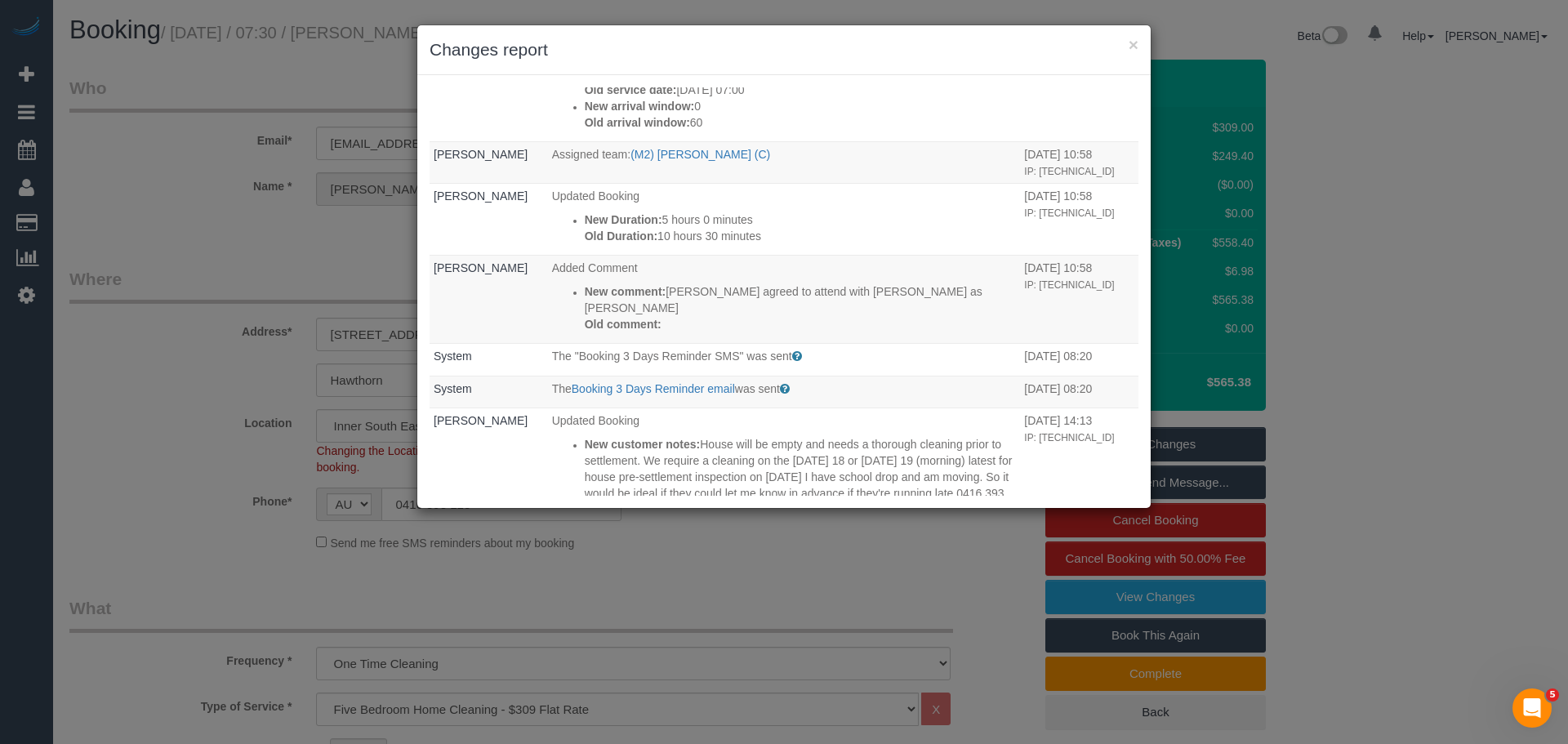
click at [1127, 47] on h3 "Changes report" at bounding box center [784, 49] width 709 height 25
click at [1135, 47] on button "×" at bounding box center [1134, 45] width 10 height 17
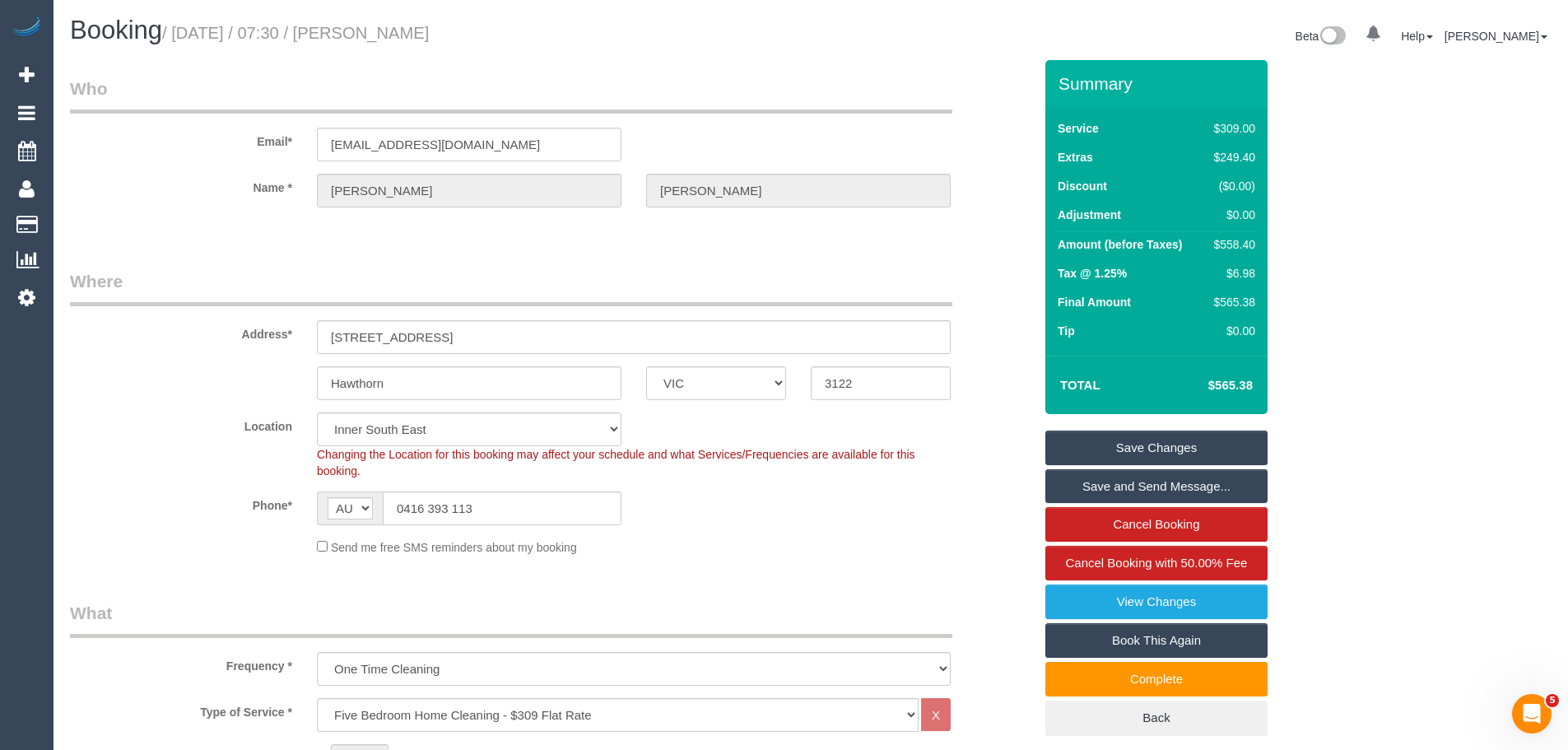
click at [1228, 245] on div "$558.40" at bounding box center [1232, 244] width 48 height 16
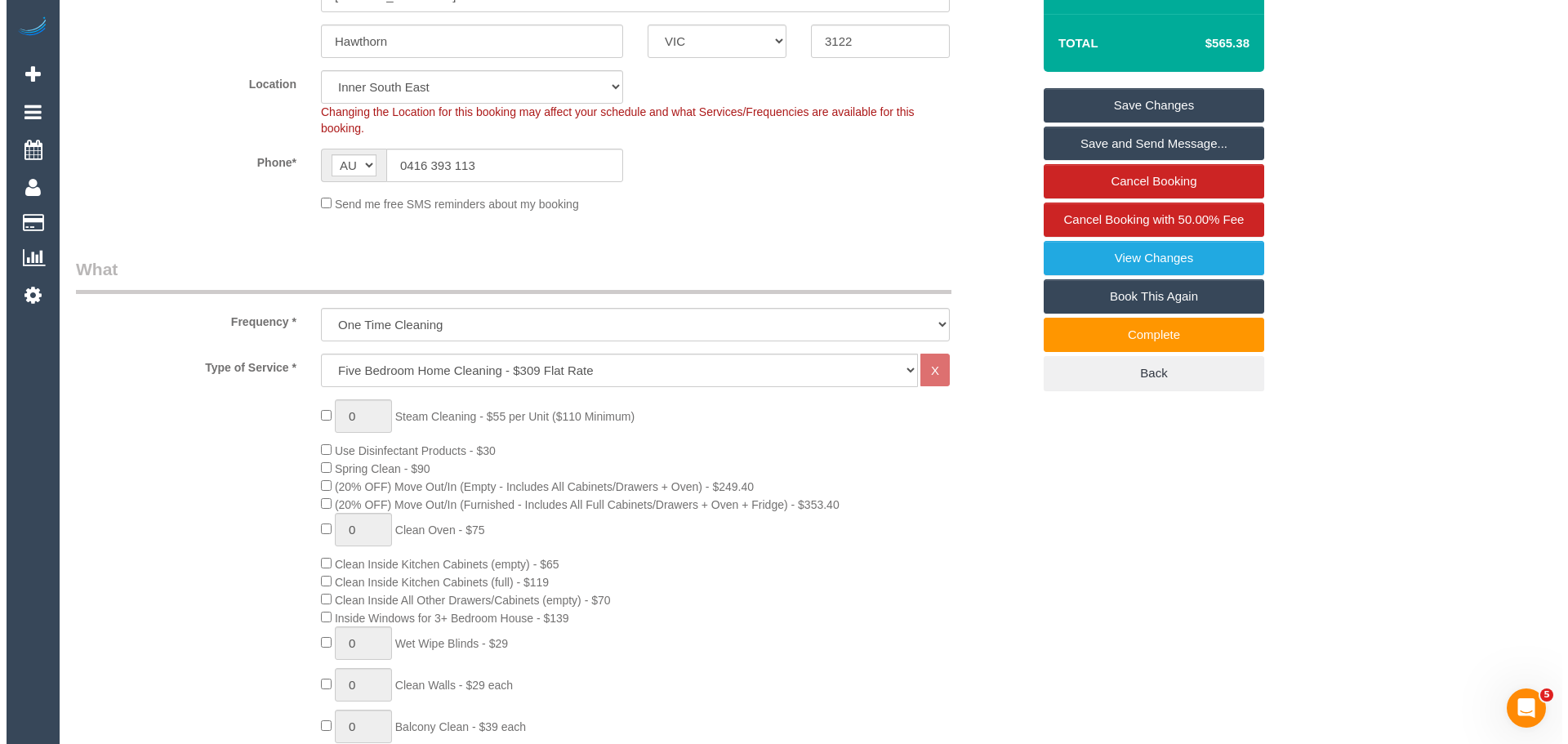
scroll to position [164, 0]
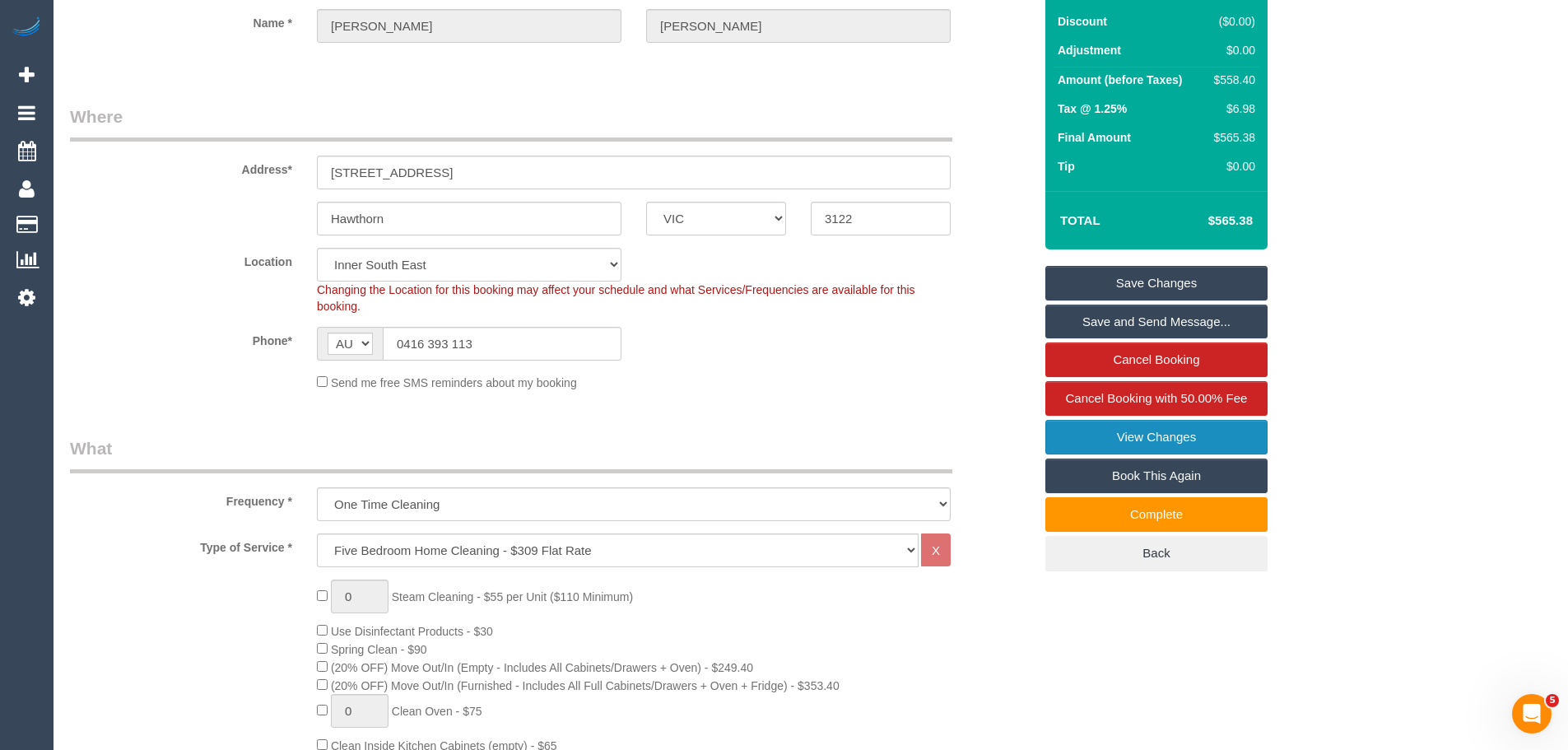
click at [1155, 444] on link "View Changes" at bounding box center [1157, 437] width 223 height 35
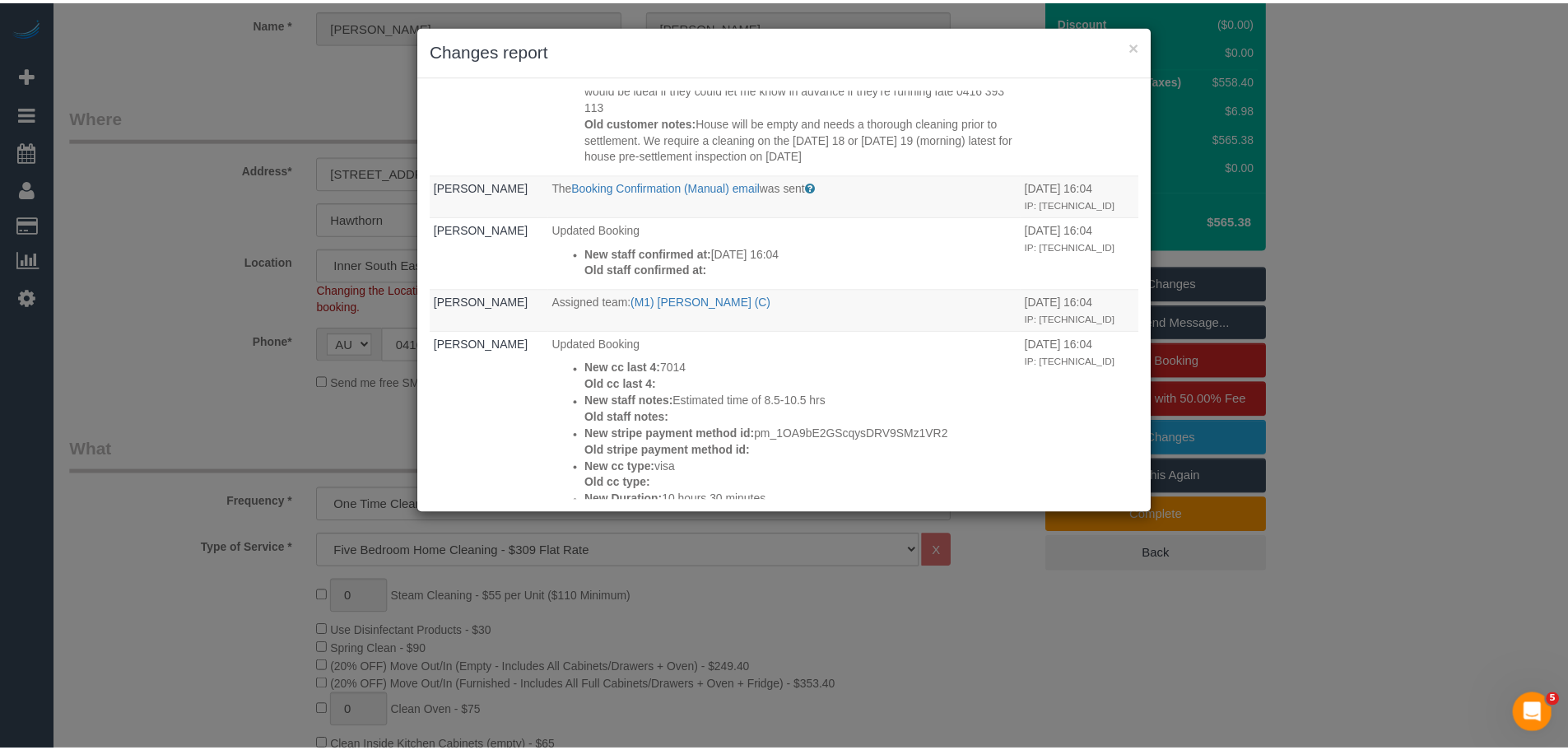
scroll to position [737, 0]
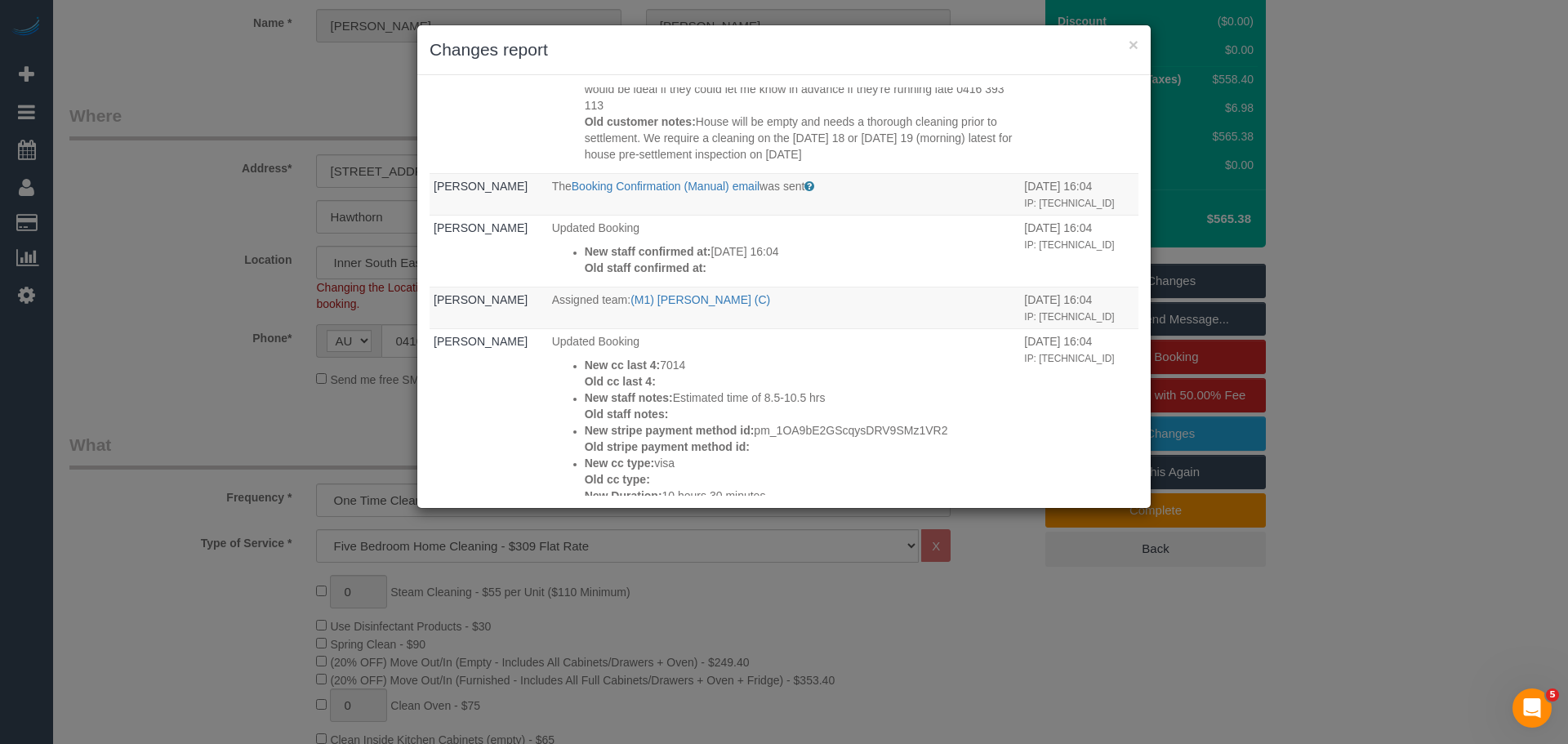
click at [224, 107] on div "× Changes report Who What When Bronie Bryant Updated Booking New staff notes: O…" at bounding box center [784, 372] width 1568 height 744
click at [1137, 43] on button "×" at bounding box center [1134, 45] width 10 height 17
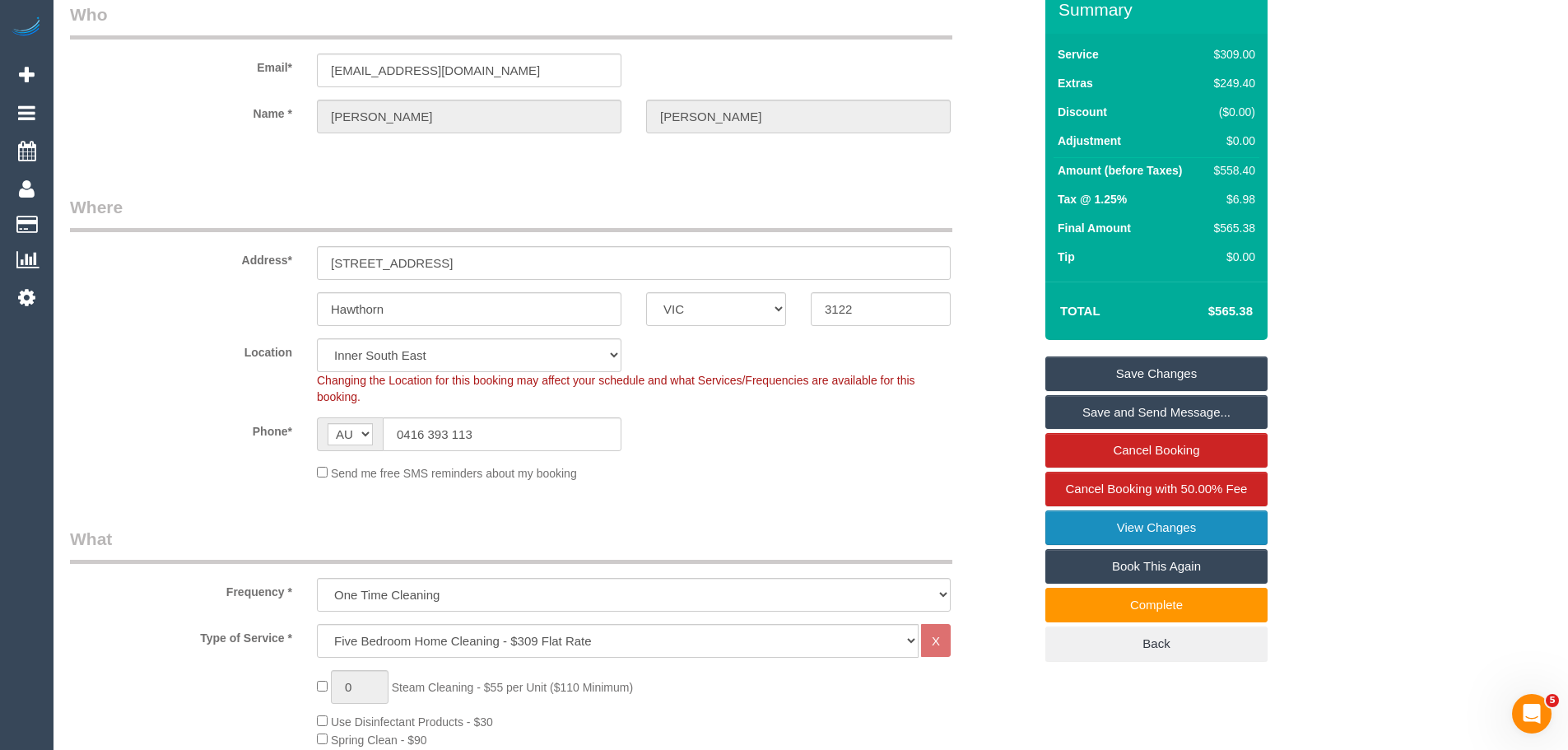
scroll to position [0, 0]
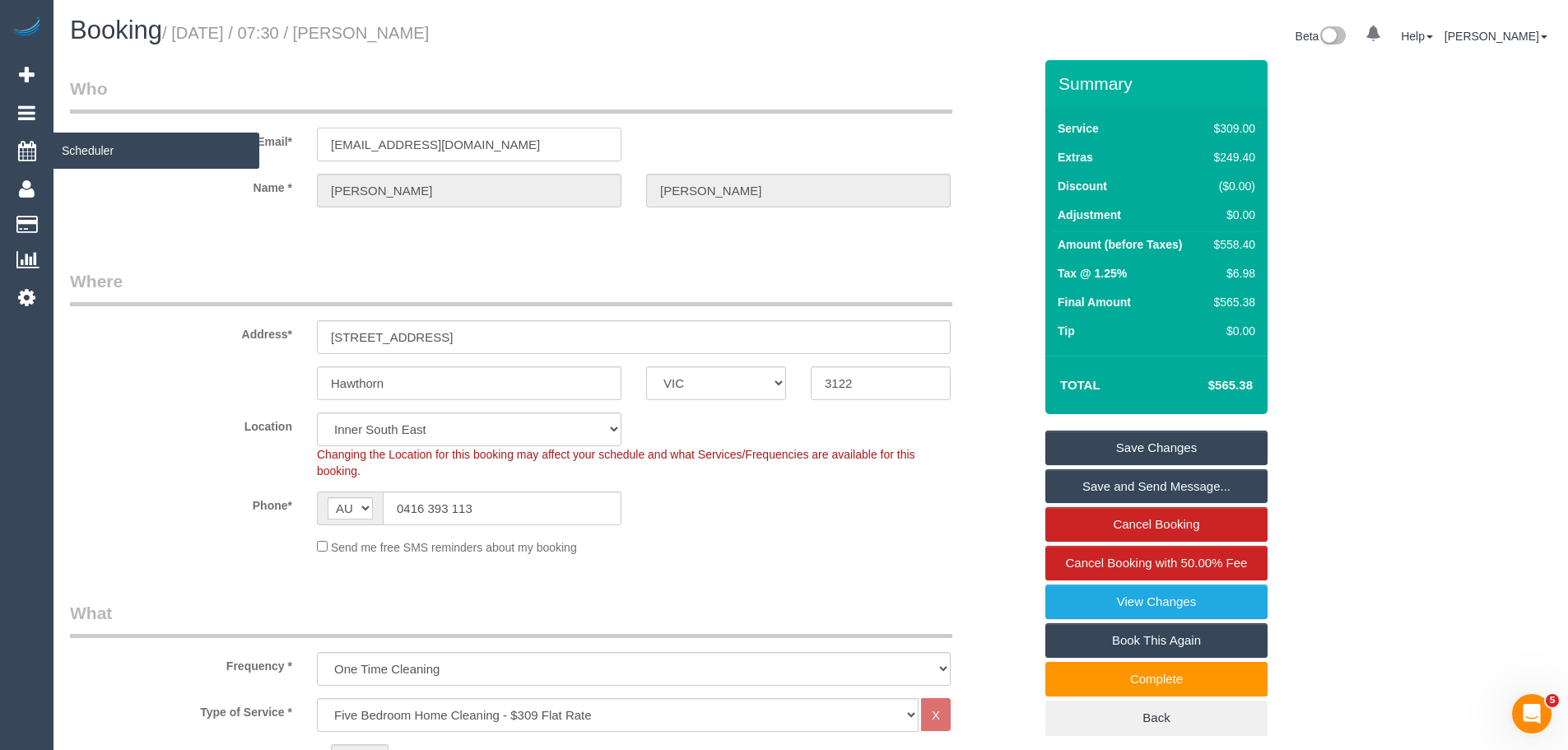
drag, startPoint x: 535, startPoint y: 141, endPoint x: 27, endPoint y: 140, distance: 508.0
click at [1225, 248] on div "$558.40" at bounding box center [1232, 244] width 48 height 16
copy div "558.40"
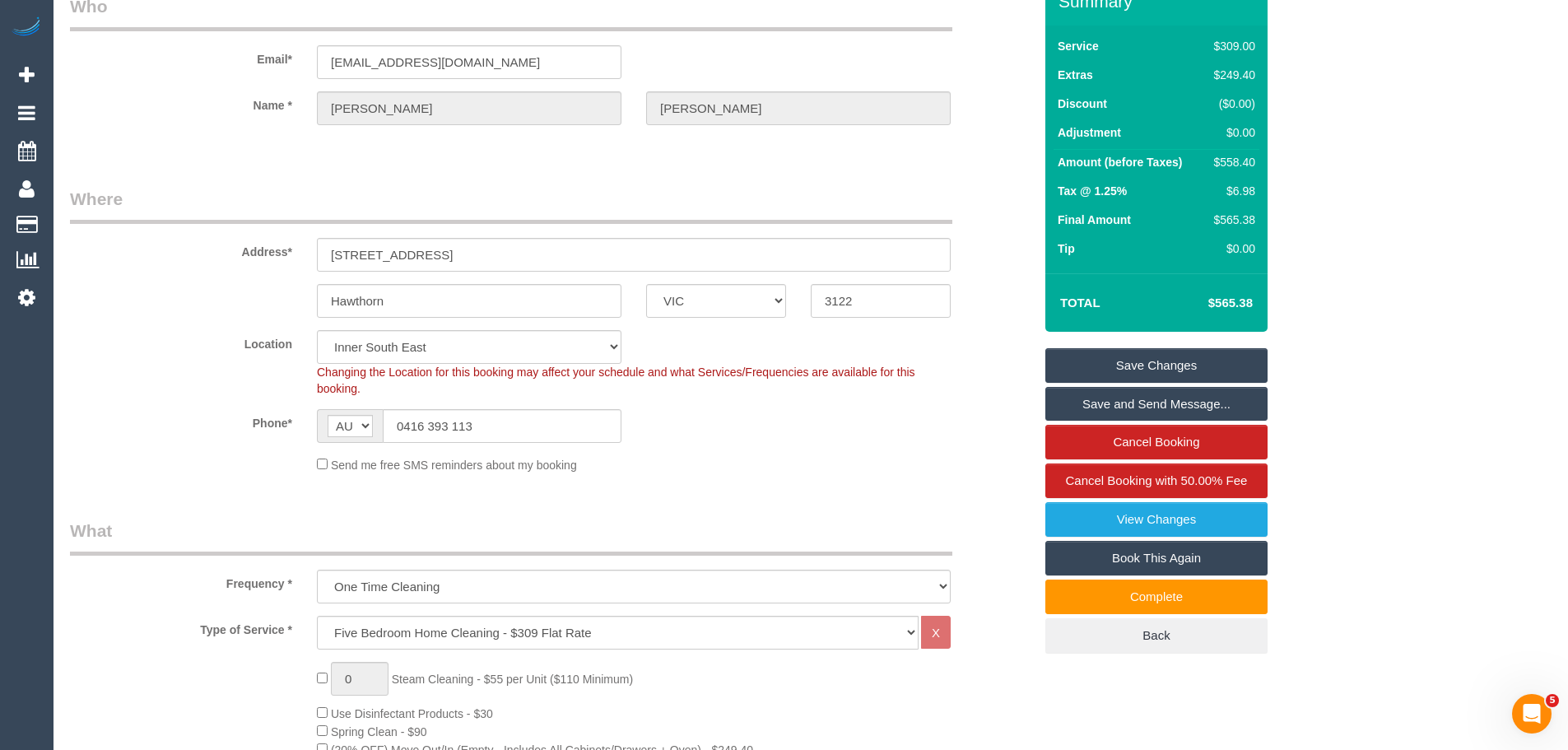
scroll to position [246, 0]
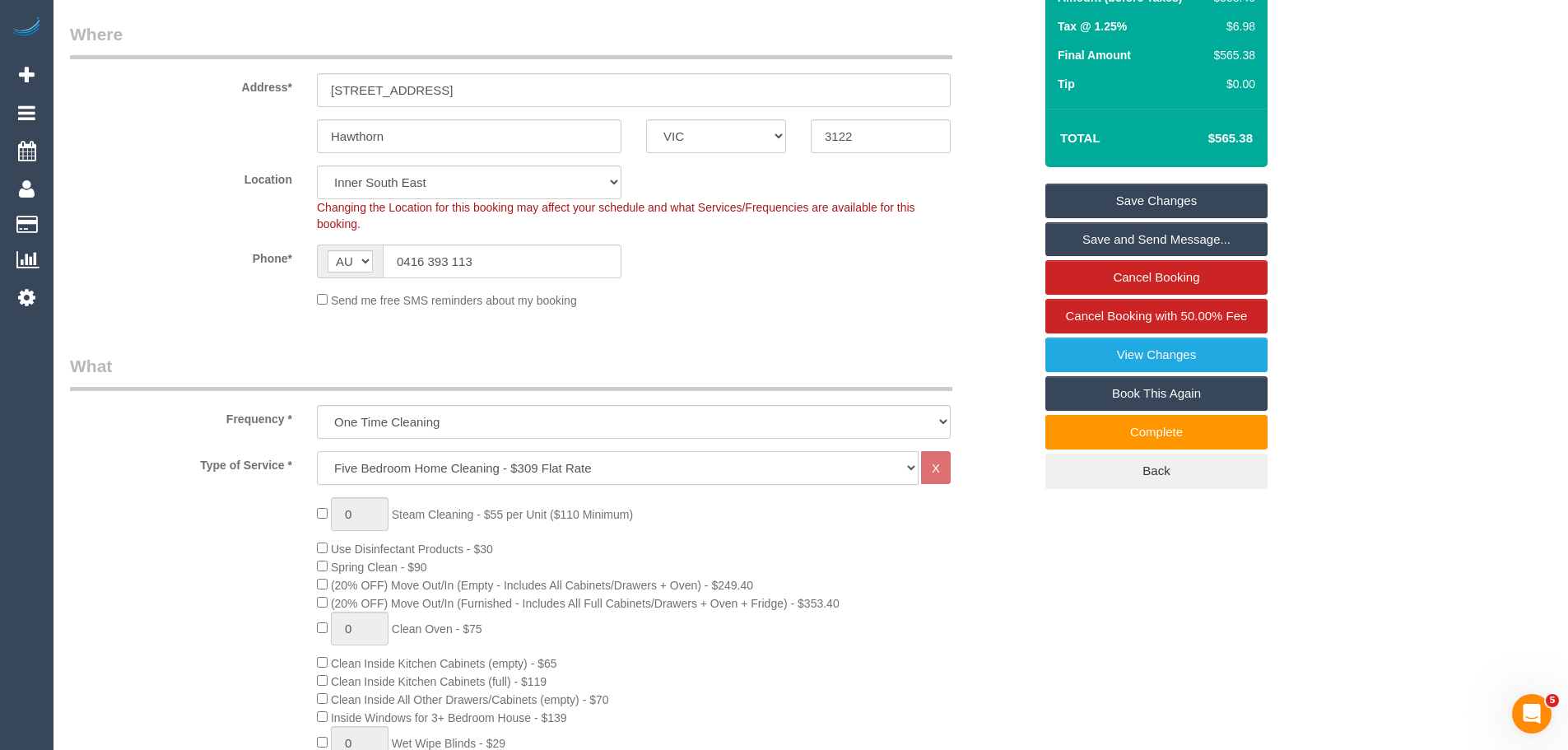
click at [521, 473] on select "Hourly Service - $70/h Hourly Service - $65/h Hourly Service - $60/h Hourly Ser…" at bounding box center [617, 467] width 602 height 34
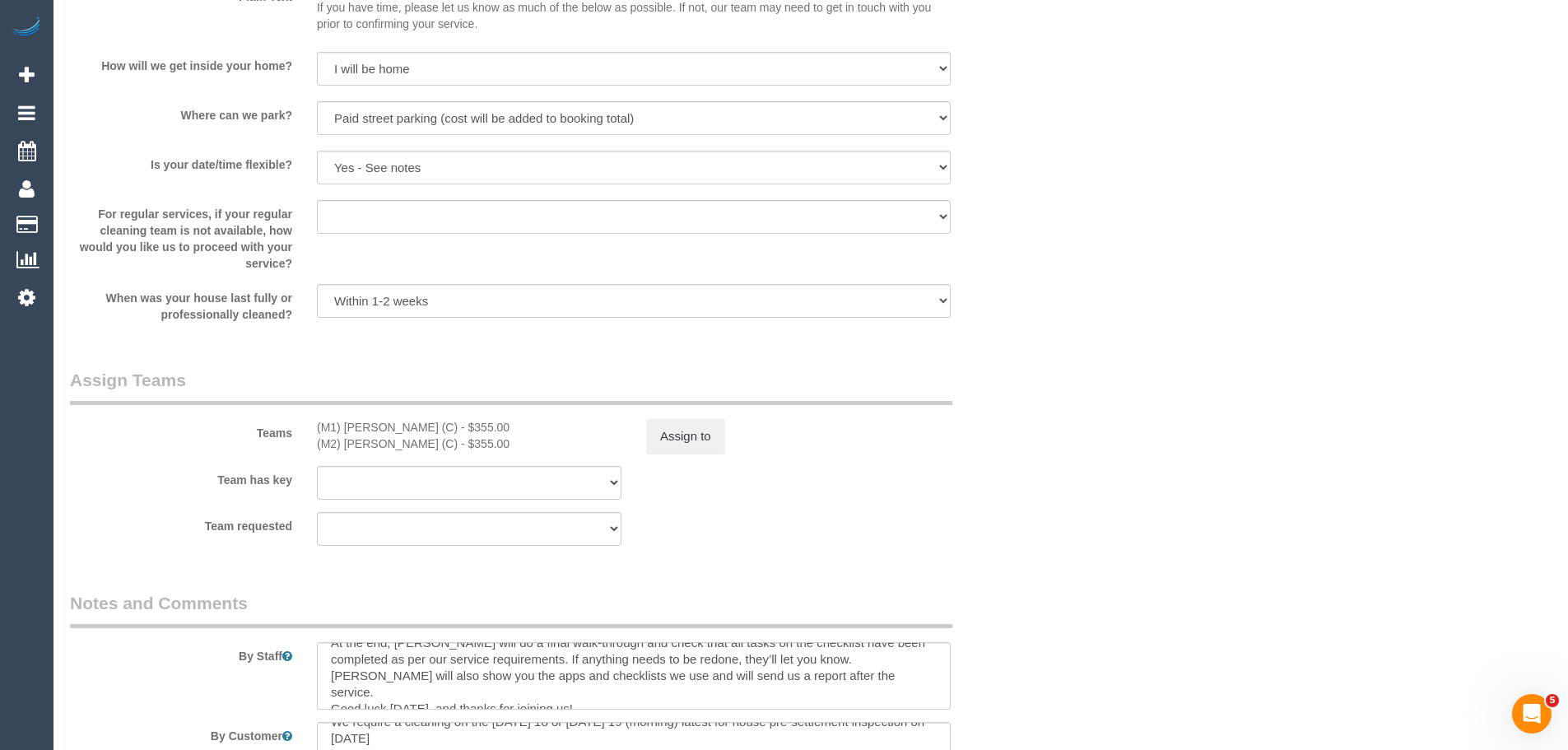
scroll to position [2221, 0]
click at [690, 433] on button "Assign to" at bounding box center [685, 432] width 79 height 35
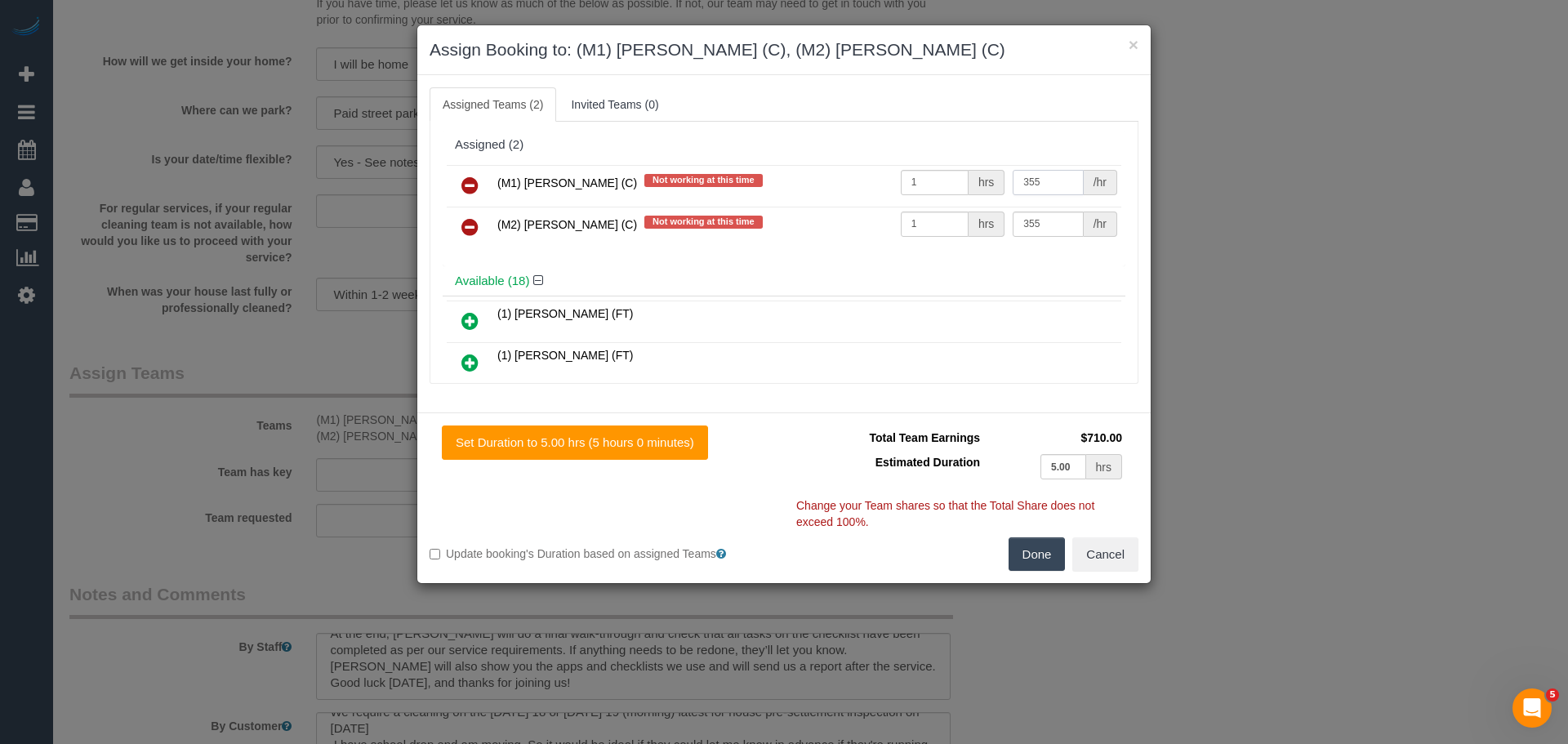
drag, startPoint x: 1045, startPoint y: 185, endPoint x: 974, endPoint y: 175, distance: 71.7
click at [974, 175] on tr "(M1) Jeferson Ortiz (C) Not working at this time 1 hrs 355 /hr" at bounding box center [784, 186] width 675 height 42
type input "35"
drag, startPoint x: 915, startPoint y: 184, endPoint x: 841, endPoint y: 164, distance: 76.7
click at [839, 166] on tr "(M1) Jeferson Ortiz (C) Not working at this time 1 hrs 35 /hr" at bounding box center [784, 186] width 675 height 42
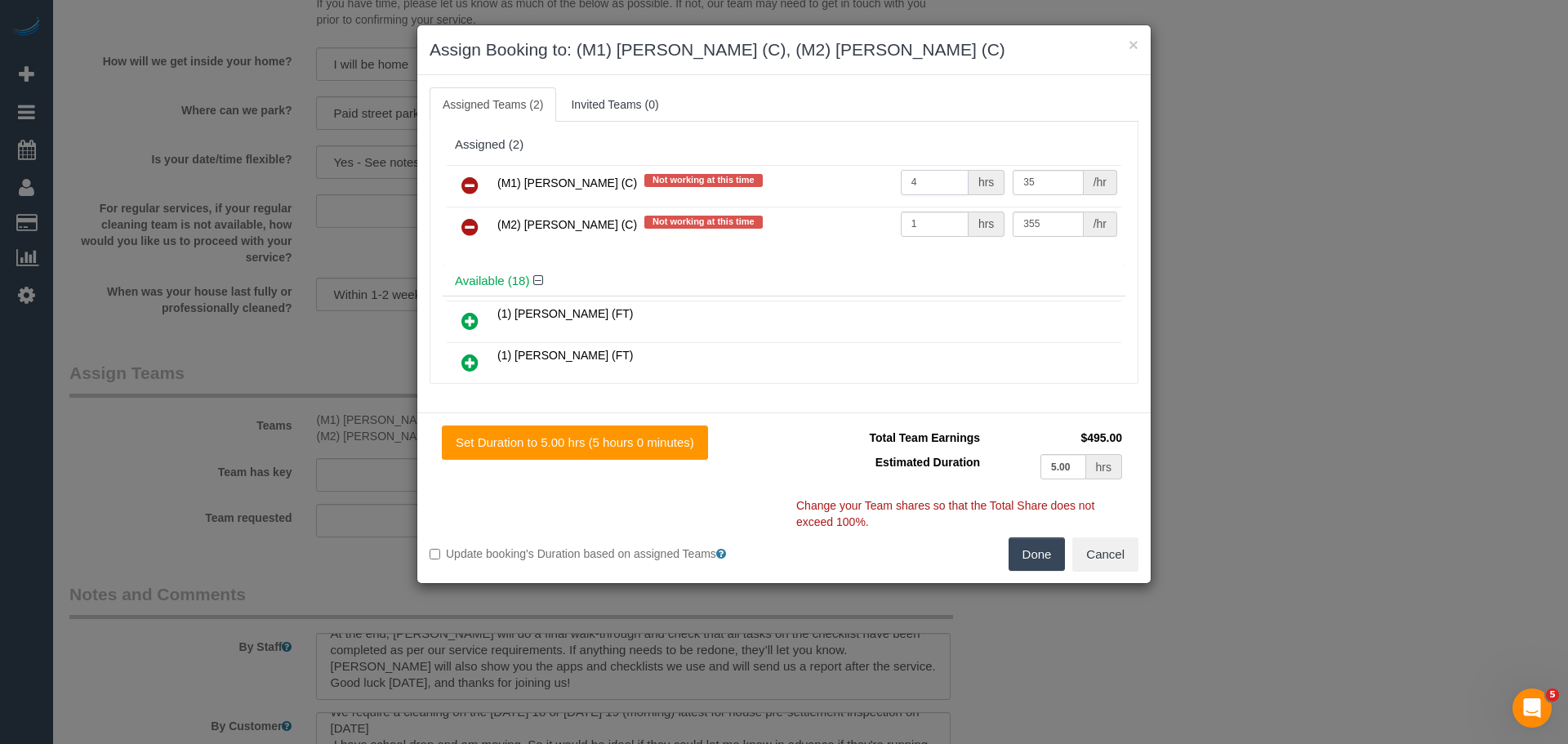
type input "4"
click at [925, 221] on input "1" at bounding box center [934, 224] width 68 height 26
drag, startPoint x: 1041, startPoint y: 222, endPoint x: 979, endPoint y: 221, distance: 62.0
click at [979, 221] on tr "(M2) Joseph Tshibangu (C) Not working at this time 1 hrs 355 /hr" at bounding box center [784, 227] width 675 height 42
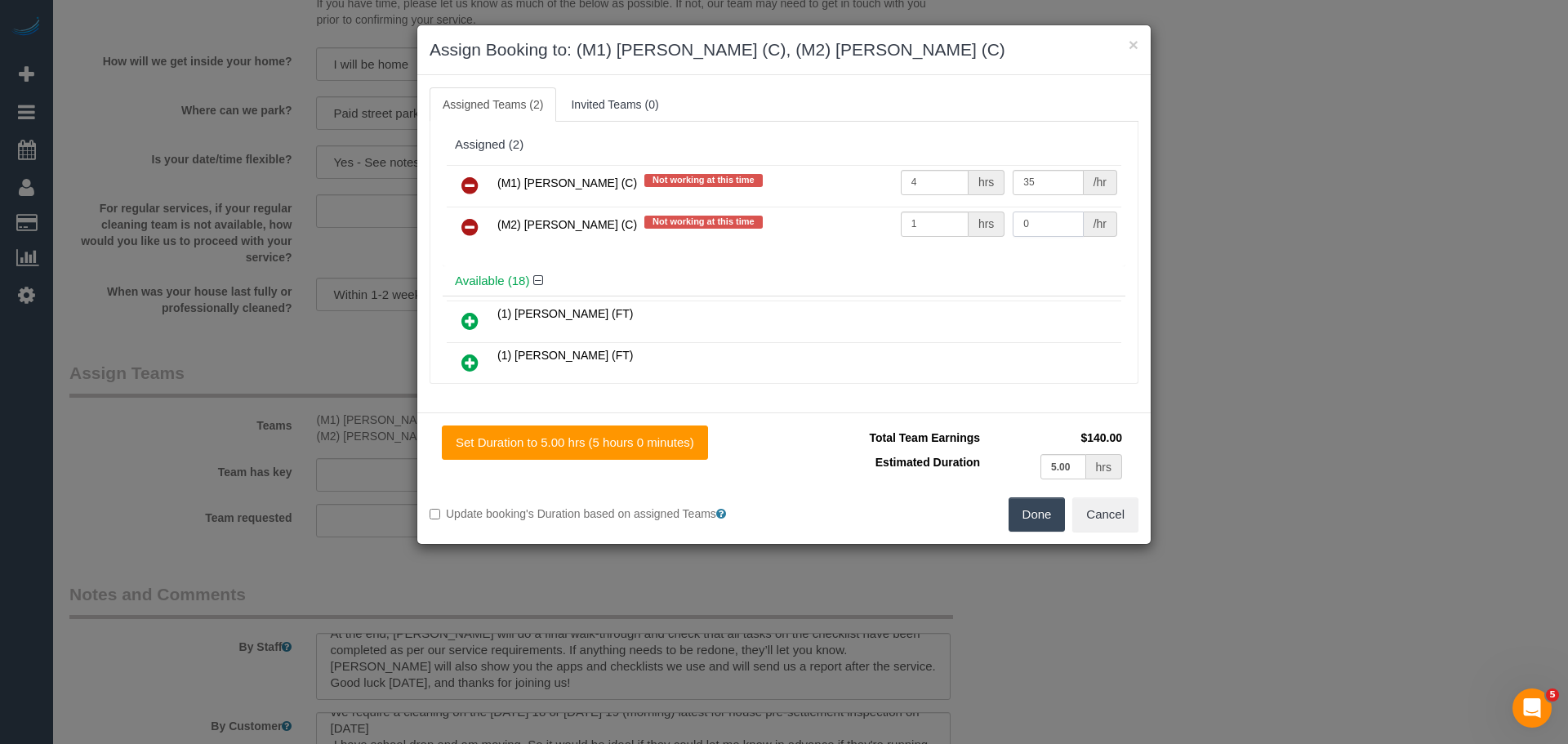
type input "0"
click at [936, 231] on input "1" at bounding box center [934, 224] width 68 height 26
click at [1133, 46] on button "×" at bounding box center [1134, 45] width 10 height 17
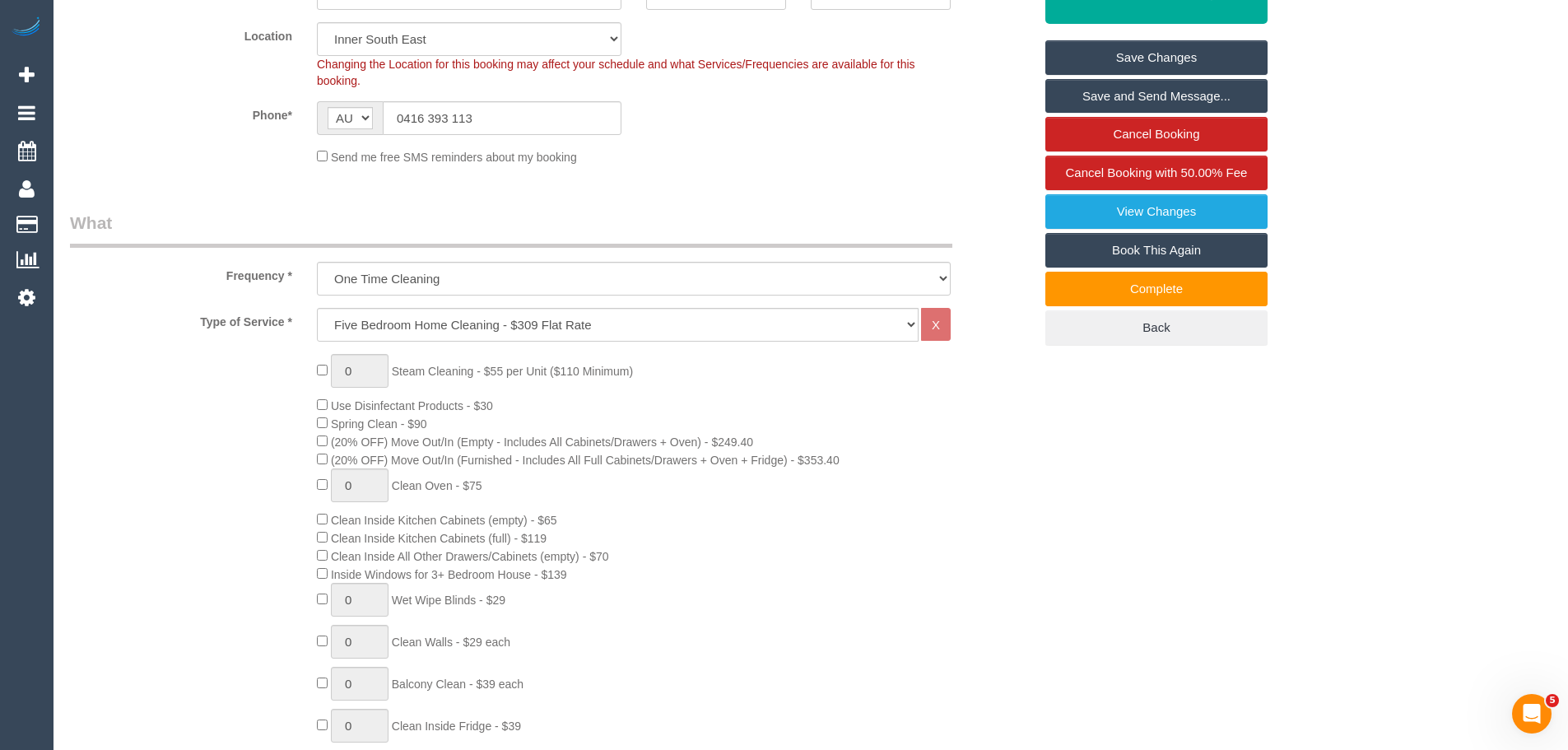
scroll to position [246, 0]
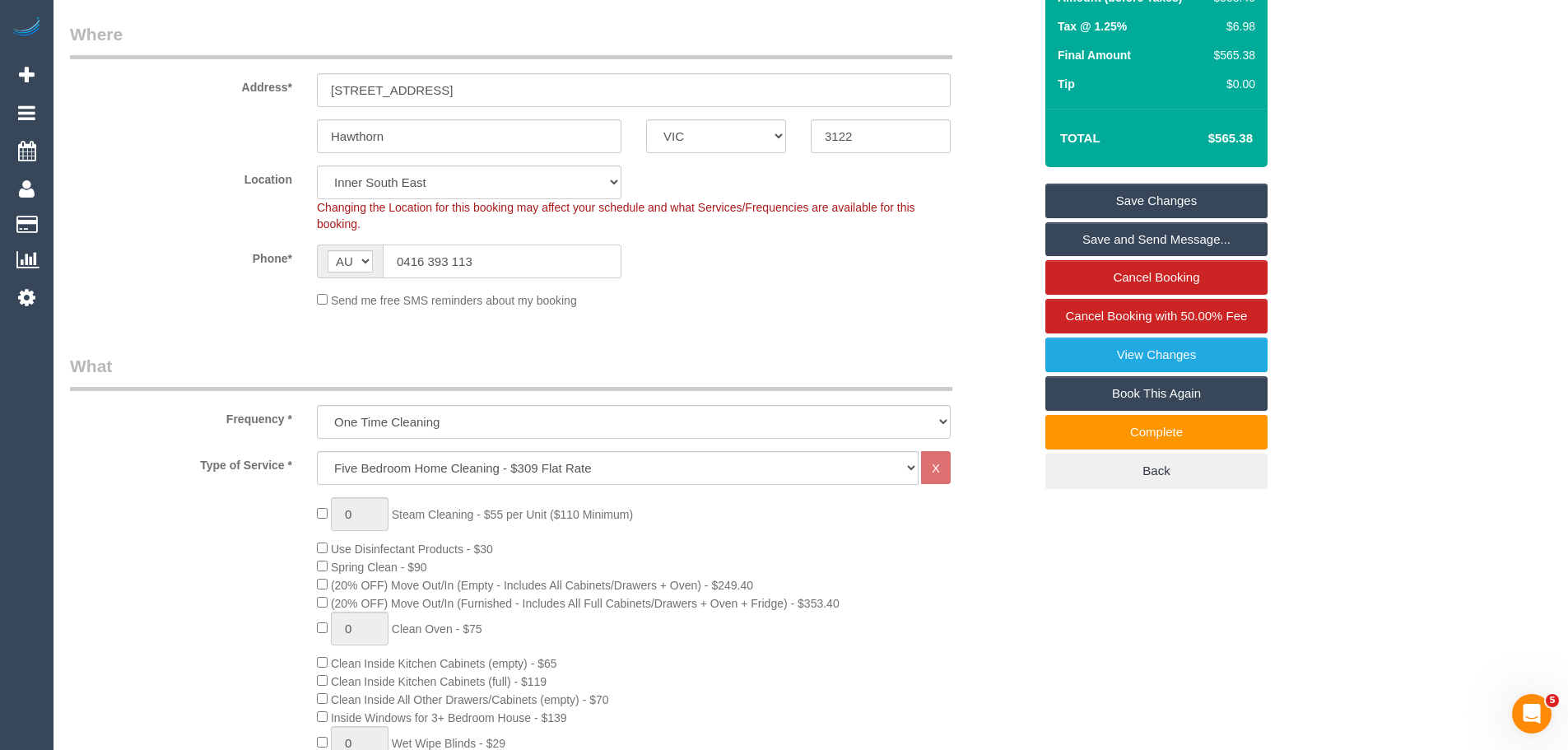
drag, startPoint x: 489, startPoint y: 257, endPoint x: 316, endPoint y: 236, distance: 174.3
click at [318, 237] on sui-booking-location "Location Office City East (North) East (South) Inner East Inner North (East) In…" at bounding box center [552, 236] width 963 height 143
click at [994, 130] on div "Hawthorn ACT NSW NT QLD SA TAS VIC WA 3122" at bounding box center [552, 135] width 988 height 34
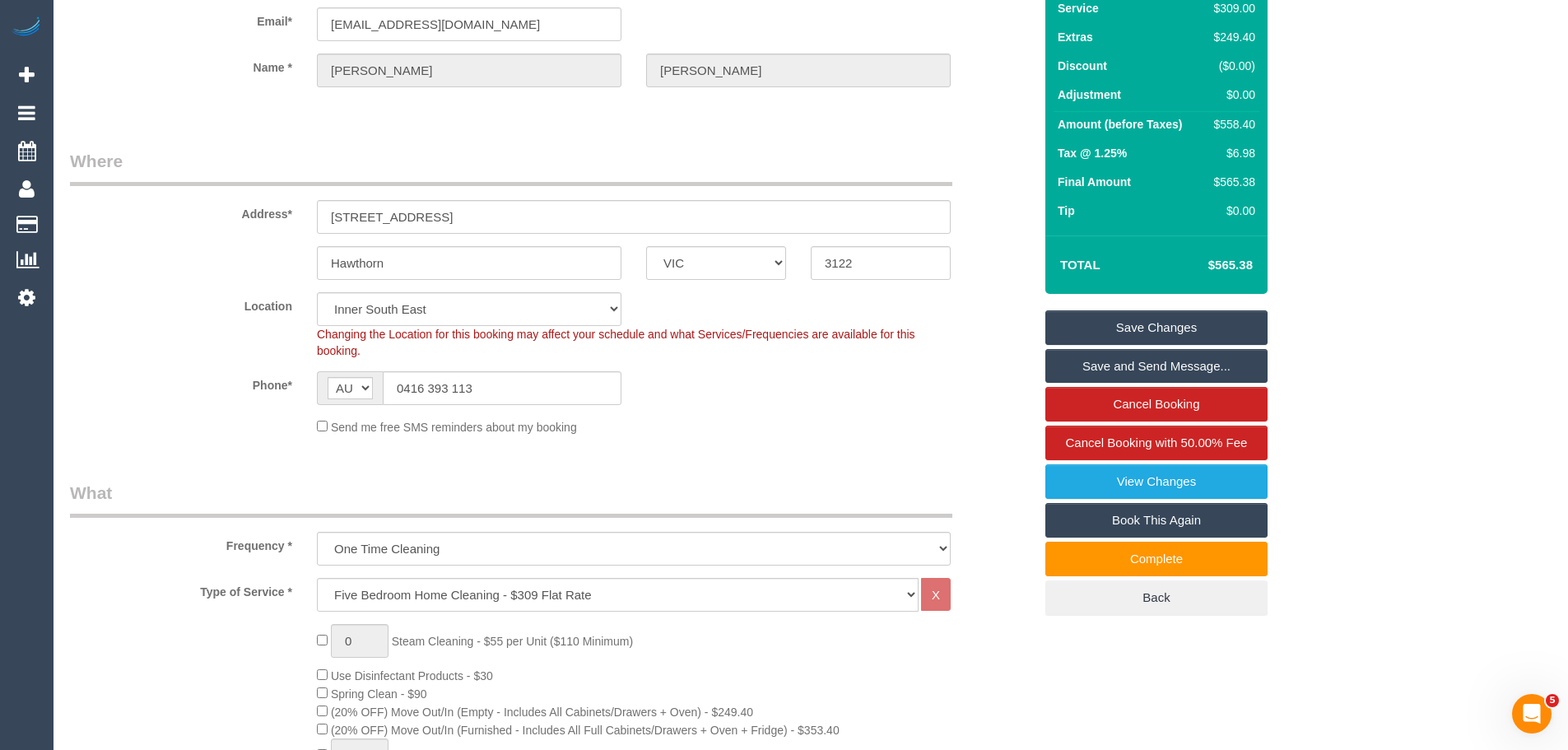
scroll to position [0, 0]
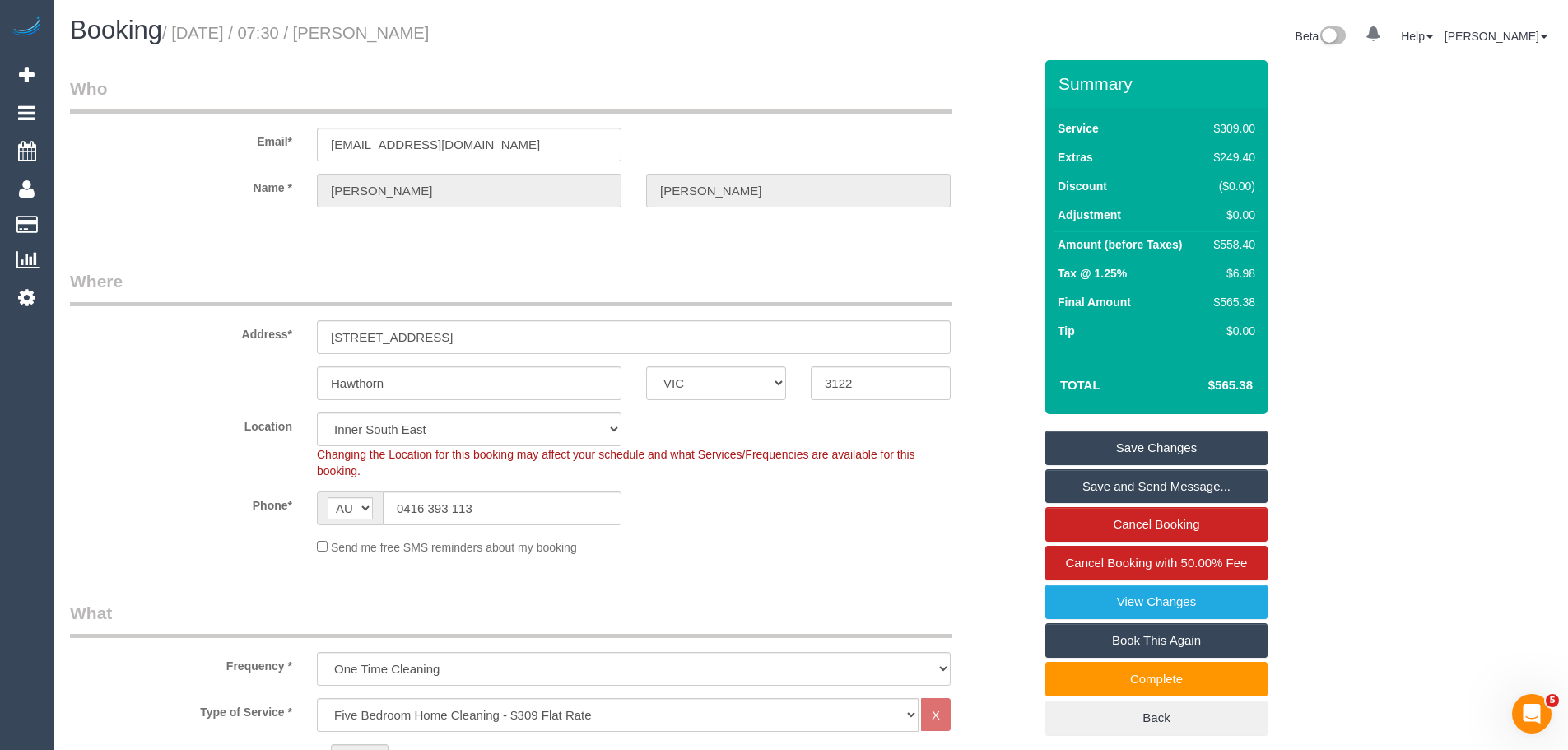
click at [704, 112] on legend "Who" at bounding box center [511, 95] width 883 height 37
drag, startPoint x: 488, startPoint y: 499, endPoint x: 290, endPoint y: 504, distance: 198.1
click at [285, 505] on div "Phone* AF AL DZ AD AO AI AQ AG AR AM AW AU AT AZ BS BH BD BB BY BE BZ BJ BM BT …" at bounding box center [552, 507] width 988 height 34
click at [990, 105] on div "Email* kearneyandlewis@gmail.com" at bounding box center [552, 119] width 988 height 84
drag, startPoint x: 913, startPoint y: 133, endPoint x: 903, endPoint y: 137, distance: 10.8
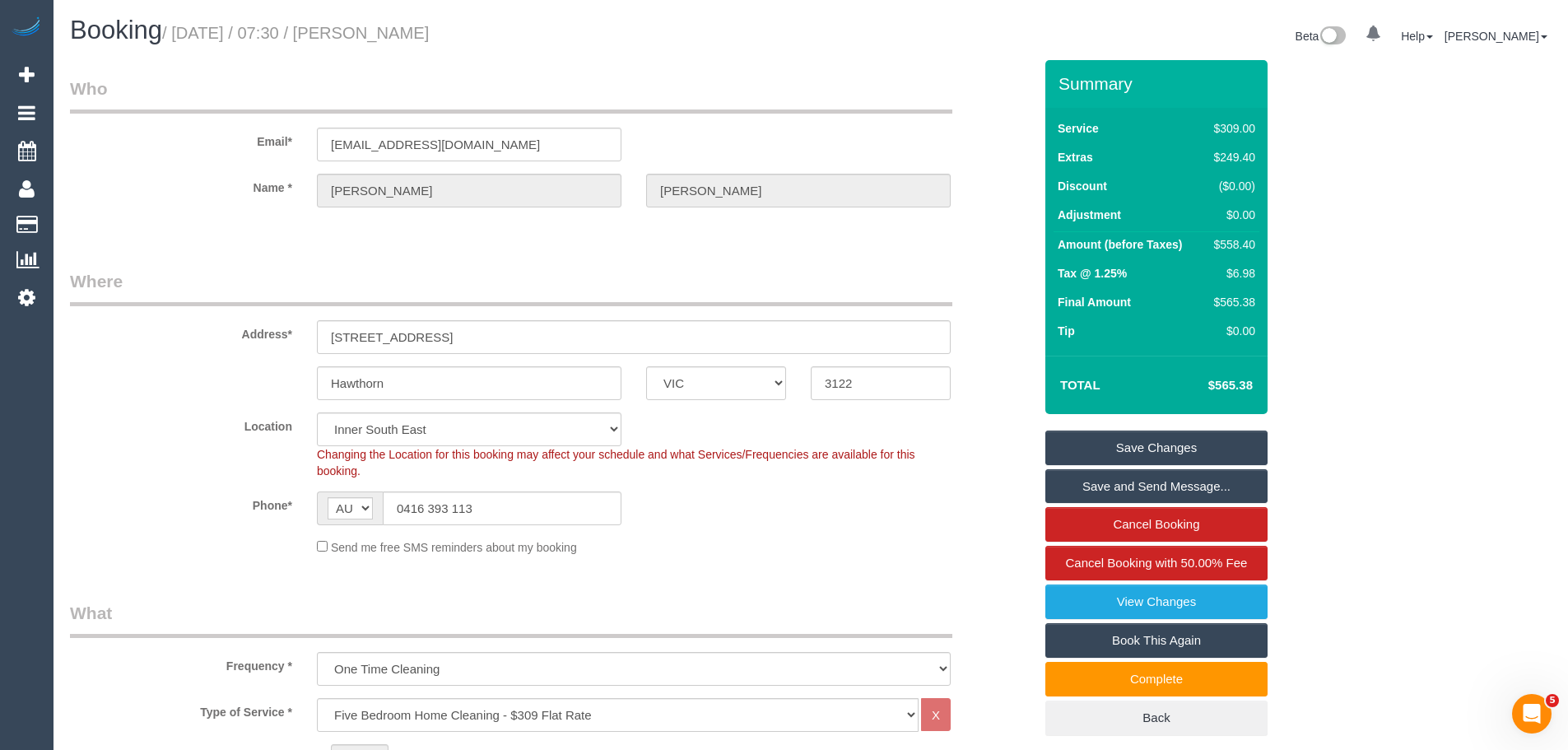
click at [913, 133] on div "Email* kearneyandlewis@gmail.com" at bounding box center [552, 119] width 988 height 84
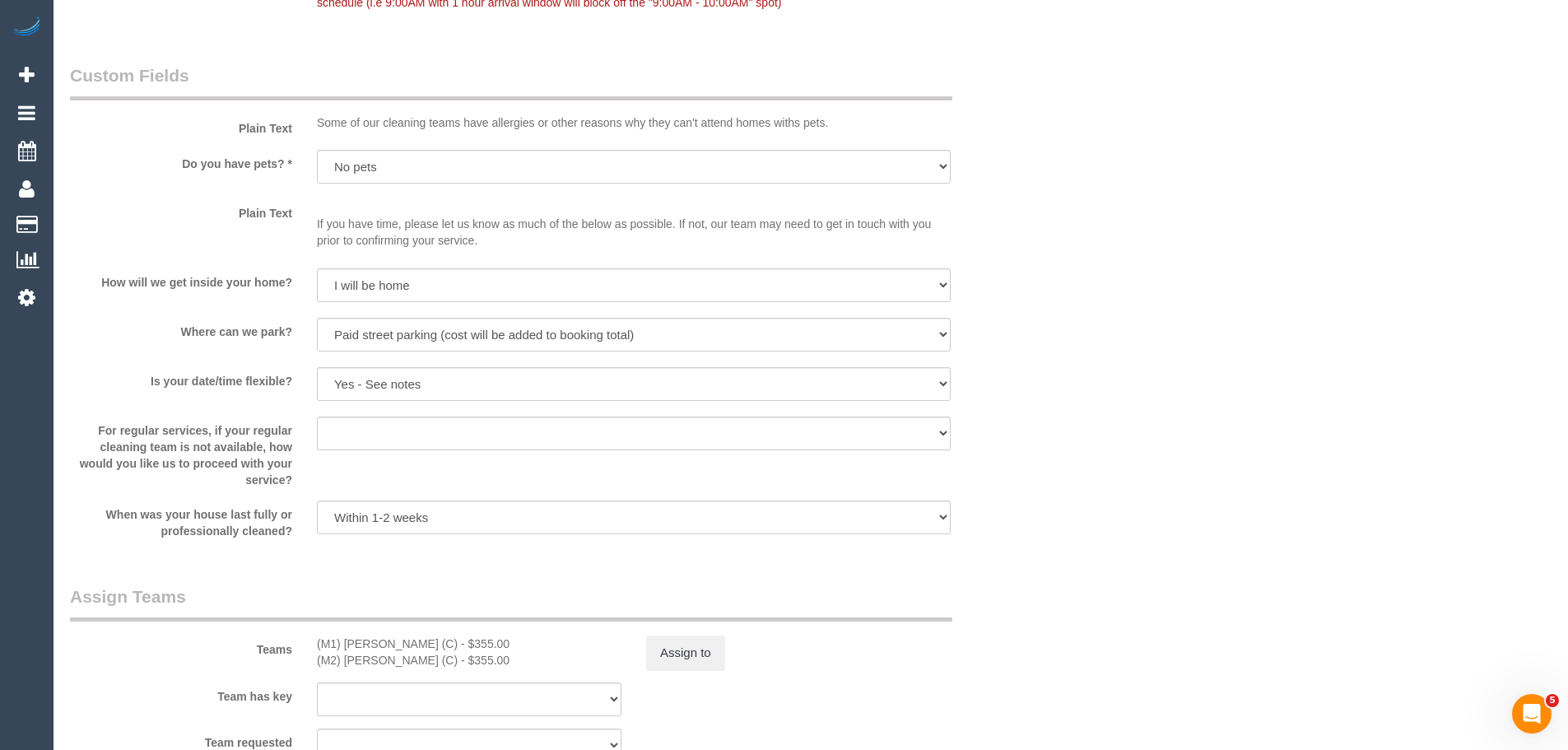
scroll to position [2140, 0]
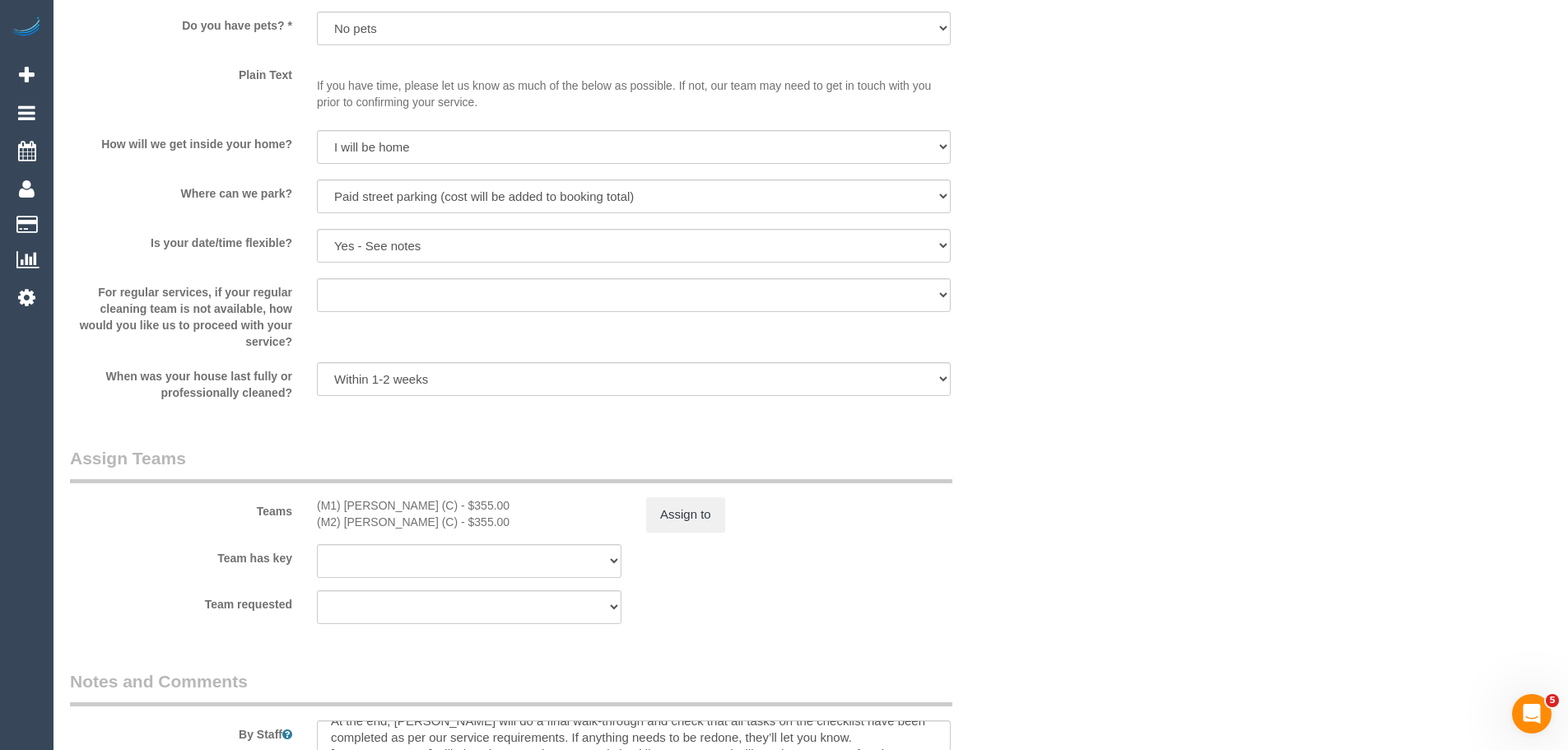
drag, startPoint x: 316, startPoint y: 504, endPoint x: 537, endPoint y: 525, distance: 222.0
click at [537, 525] on div "(M1) Jeferson Ortiz (C) - $355.00 (M2) Joseph Tshibangu (C) - $355.00" at bounding box center [468, 513] width 329 height 33
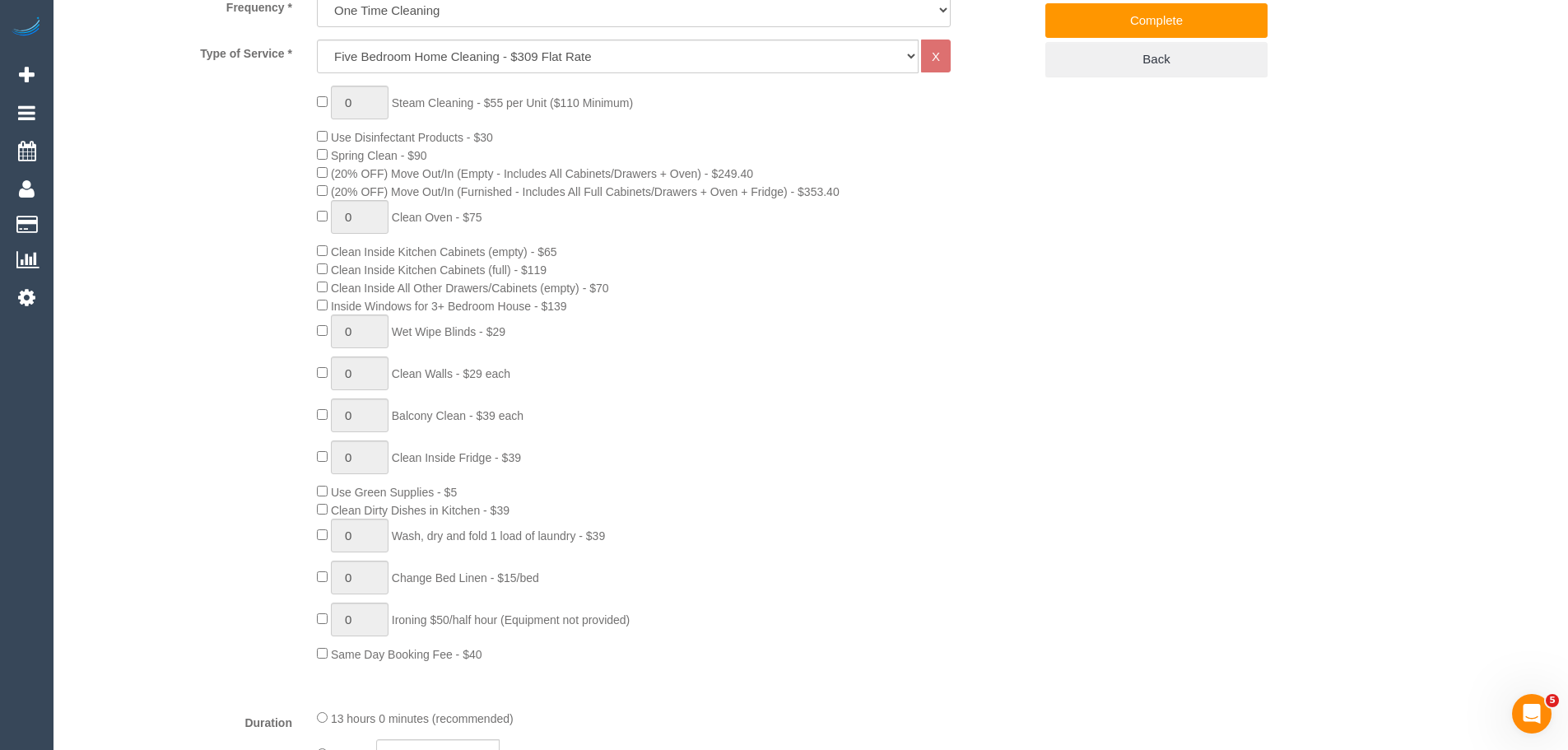
scroll to position [576, 0]
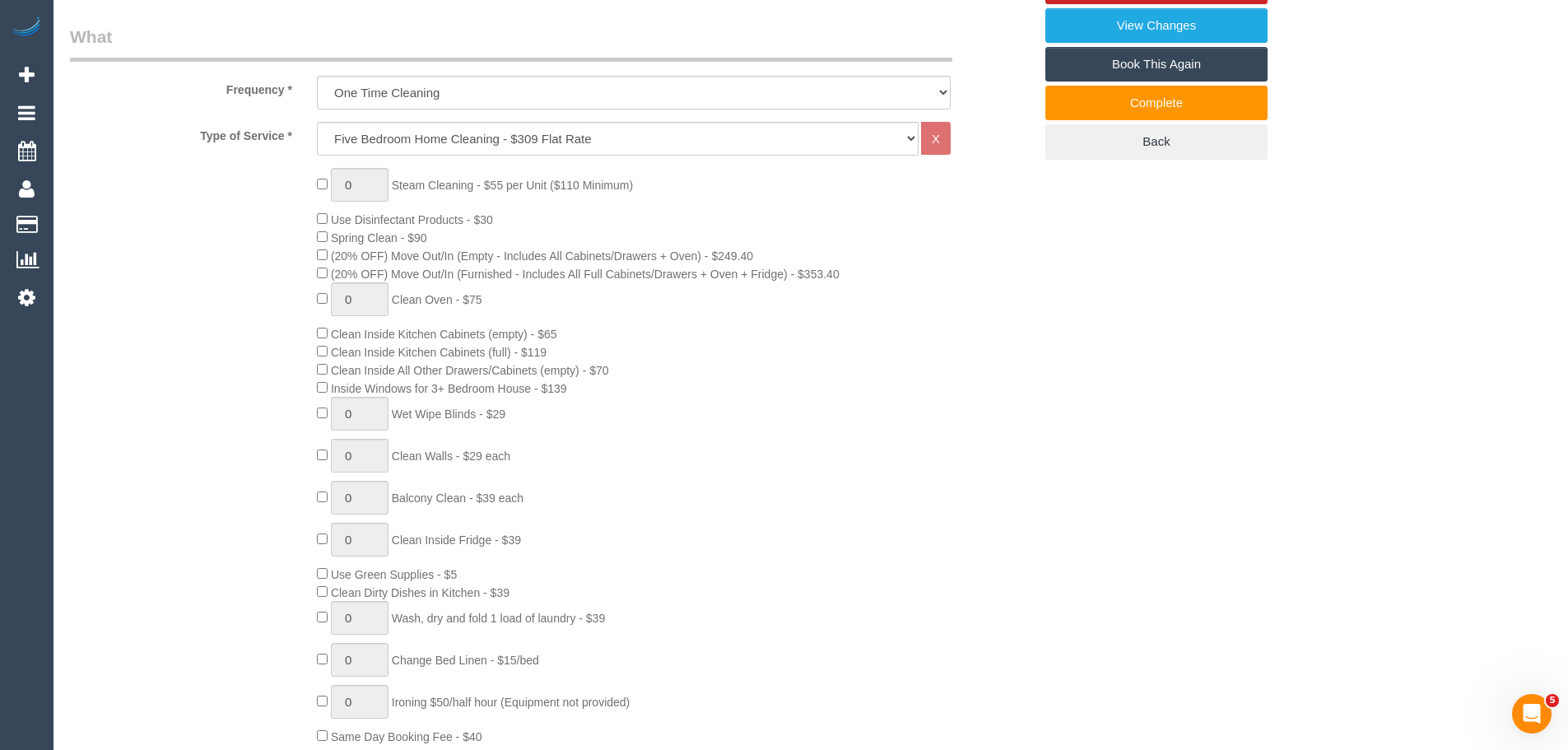
drag, startPoint x: 338, startPoint y: 254, endPoint x: 773, endPoint y: 249, distance: 435.0
click at [773, 249] on div "0 Steam Cleaning - $55 per Unit ($110 Minimum) Use Disinfectant Products - $30 …" at bounding box center [675, 456] width 741 height 576
drag, startPoint x: 847, startPoint y: 277, endPoint x: 335, endPoint y: 252, distance: 512.6
click at [335, 252] on div "0 Steam Cleaning - $55 per Unit ($110 Minimum) Use Disinfectant Products - $30 …" at bounding box center [675, 456] width 741 height 576
click at [511, 264] on div "0 Steam Cleaning - $55 per Unit ($110 Minimum) Use Disinfectant Products - $30 …" at bounding box center [675, 456] width 741 height 576
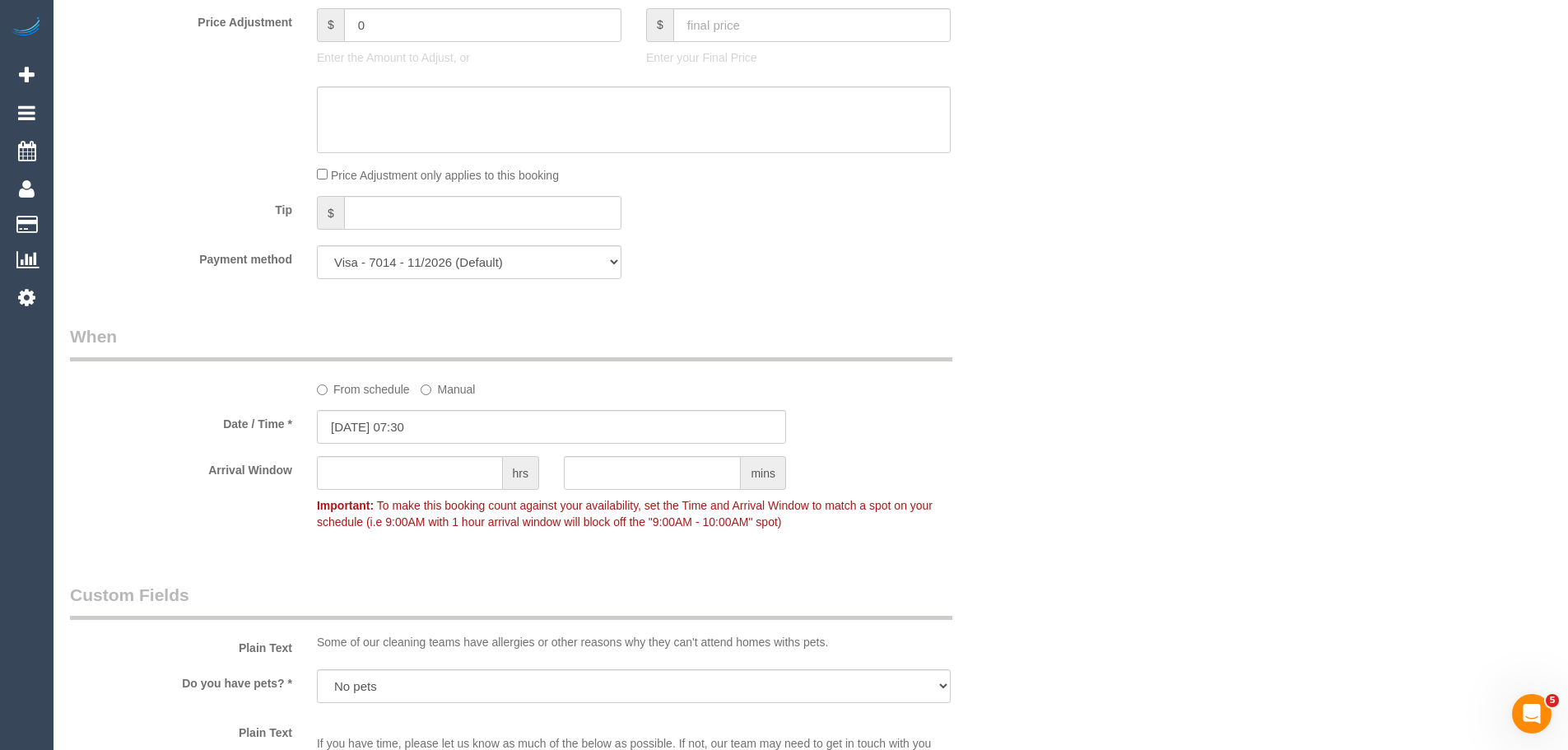
scroll to position [1481, 0]
drag, startPoint x: 301, startPoint y: 504, endPoint x: 796, endPoint y: 530, distance: 495.7
click at [796, 530] on div "Arrival Window hrs mins Important: To make this booking count against your avai…" at bounding box center [552, 497] width 988 height 82
click at [796, 530] on p "Important: To make this booking count against your availability, set the Time a…" at bounding box center [633, 512] width 658 height 37
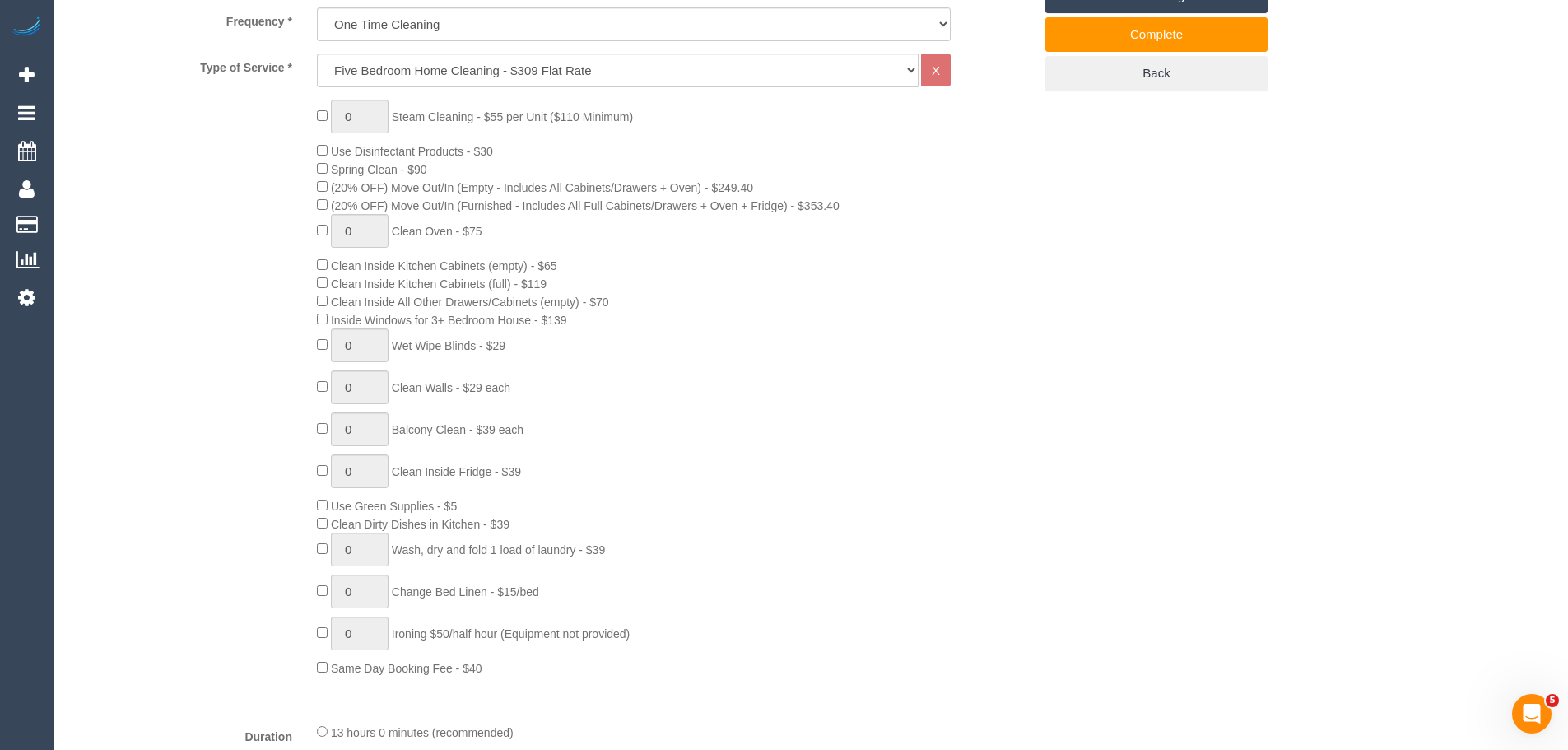
scroll to position [494, 0]
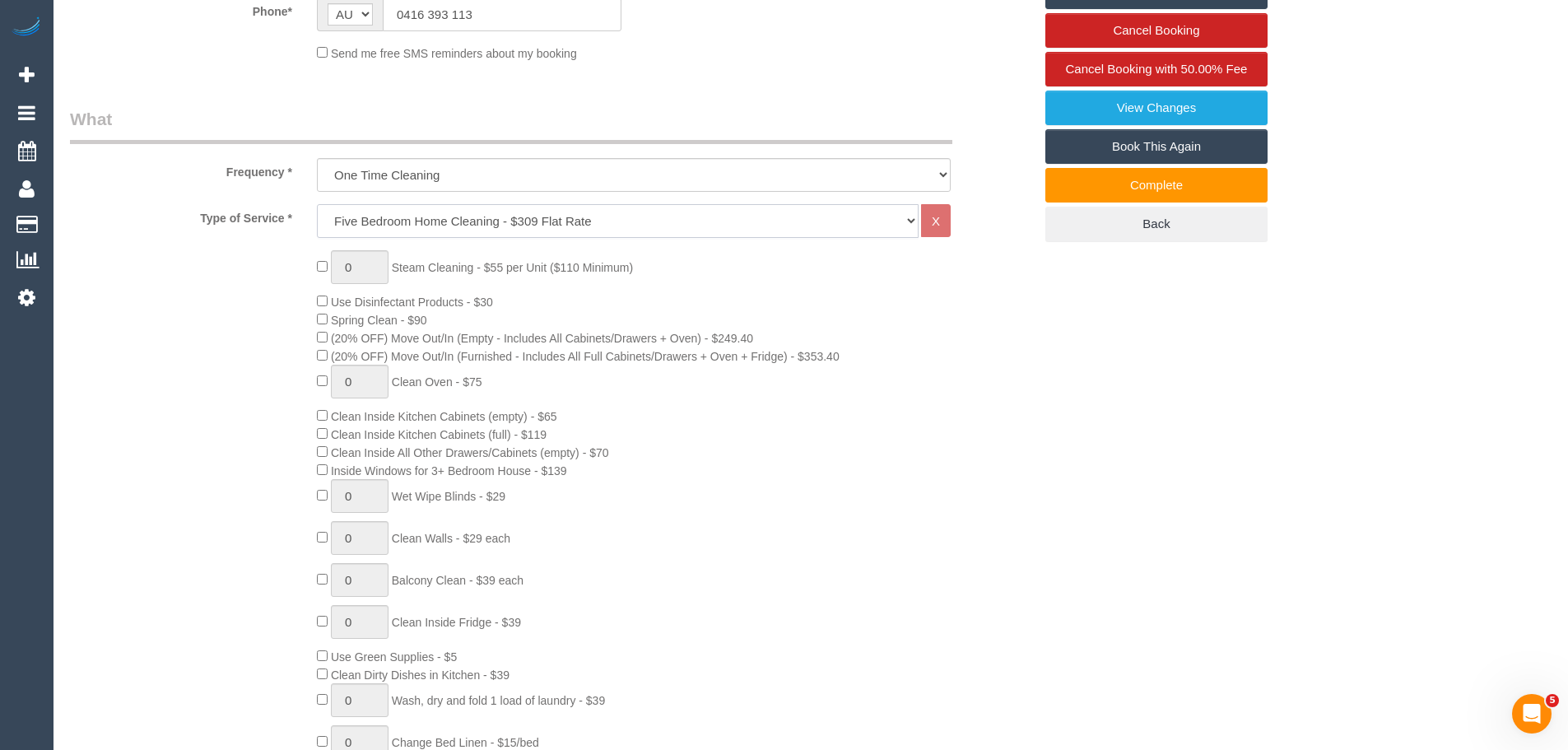
click at [576, 225] on select "Hourly Service - $70/h Hourly Service - $65/h Hourly Service - $60/h Hourly Ser…" at bounding box center [617, 221] width 602 height 34
select select "209"
click at [317, 204] on select "Hourly Service - $70/h Hourly Service - $65/h Hourly Service - $60/h Hourly Ser…" at bounding box center [617, 221] width 602 height 34
select select "1"
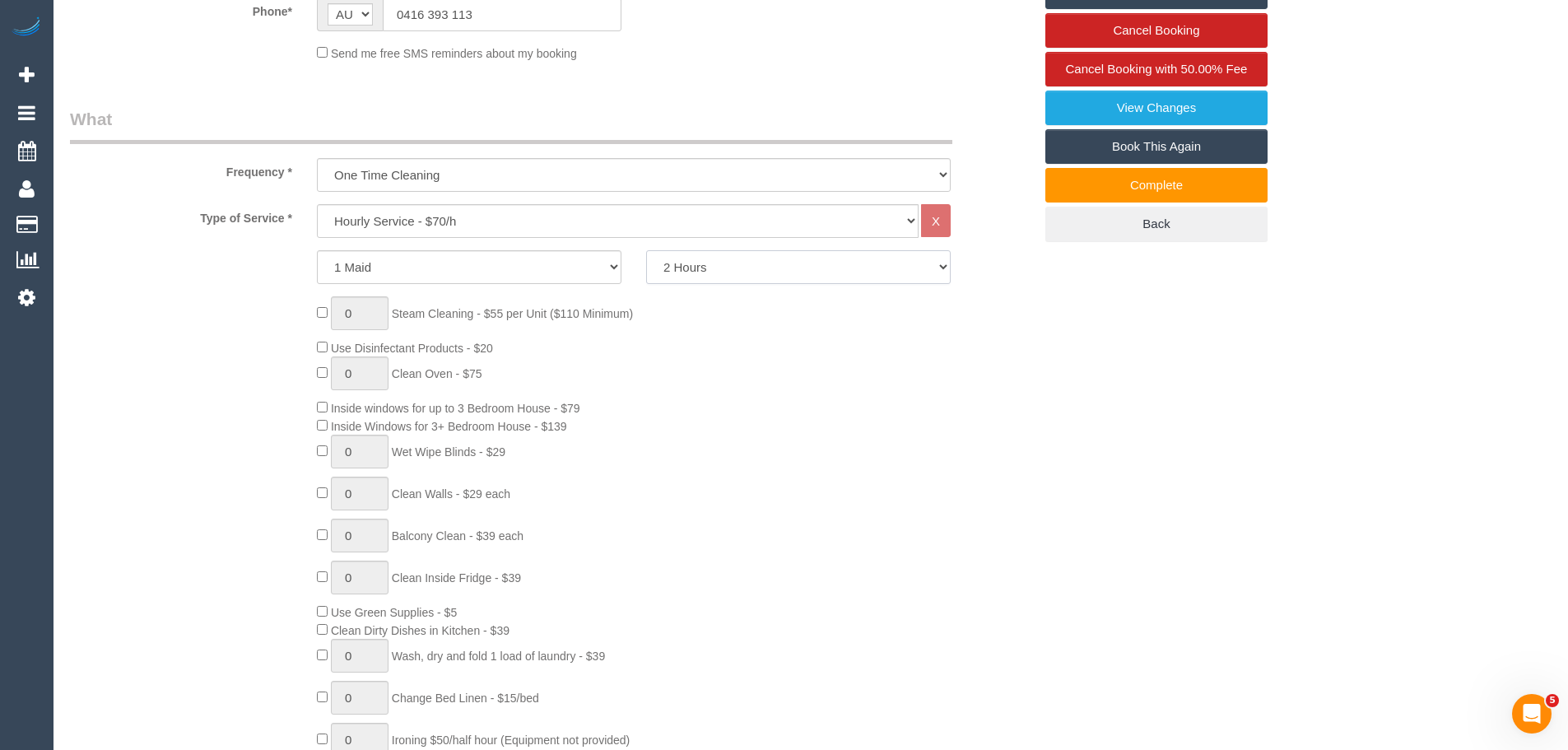
click at [748, 271] on select "2 Hours 2.5 Hours 3 Hours 3.5 Hours 4 Hours 4.5 Hours 5 Hours 5.5 Hours 6 Hours…" at bounding box center [797, 267] width 304 height 34
select select "480"
click at [646, 250] on select "2 Hours 2.5 Hours 3 Hours 3.5 Hours 4 Hours 4.5 Hours 5 Hours 5.5 Hours 6 Hours…" at bounding box center [797, 267] width 304 height 34
click at [799, 461] on div "0 Steam Cleaning - $55 per Unit ($110 Minimum) Use Disinfectant Products - $20 …" at bounding box center [675, 539] width 741 height 486
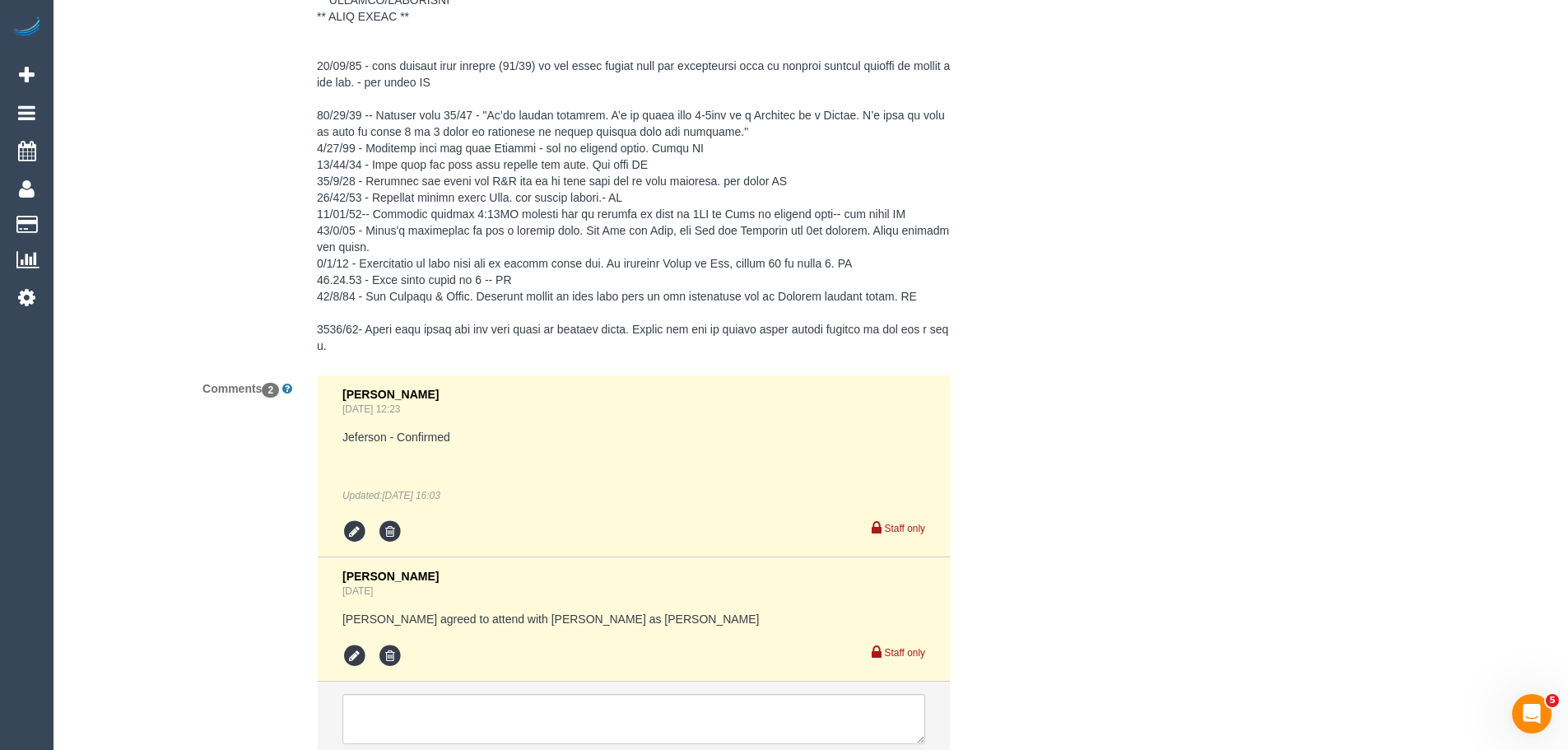
scroll to position [3198, 0]
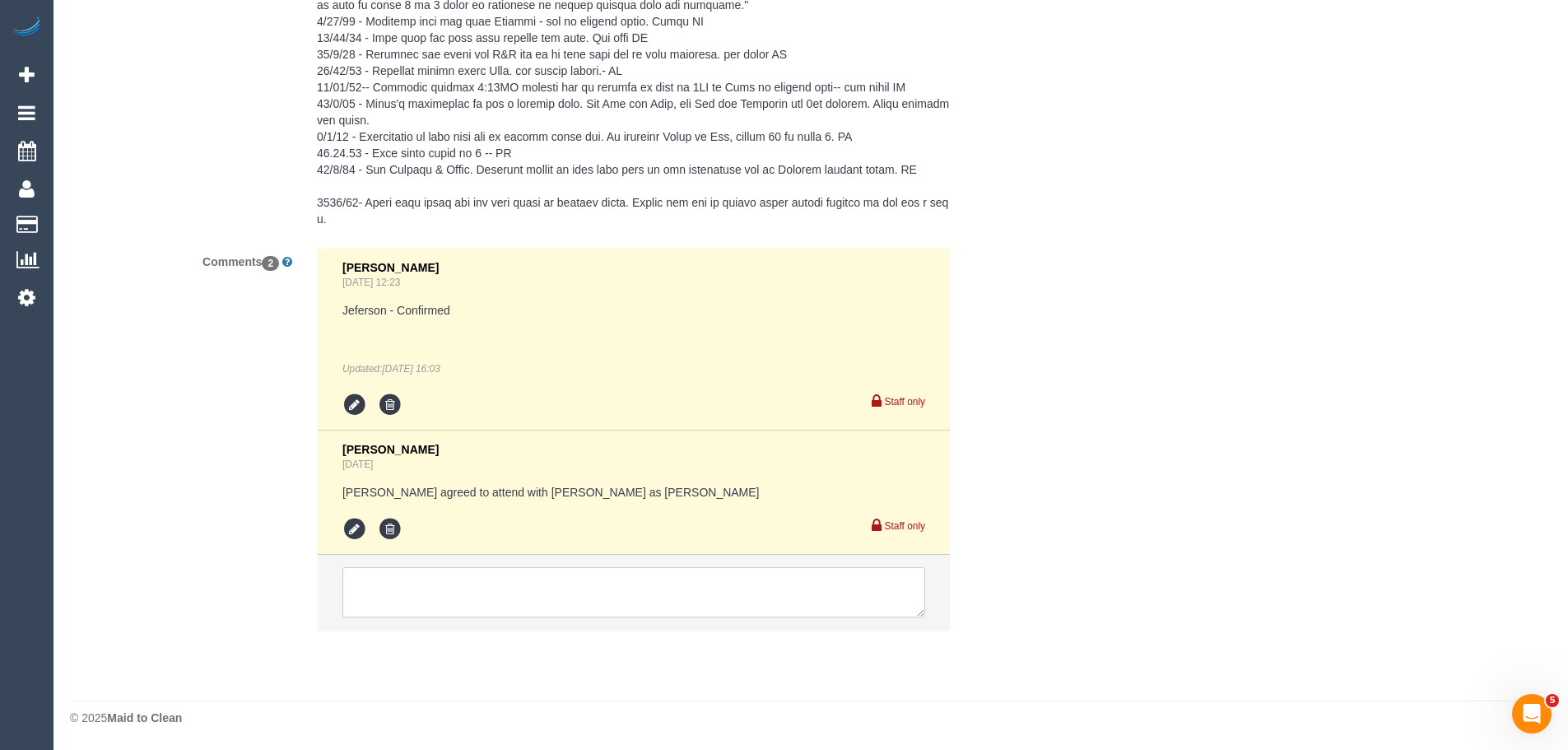
click at [494, 591] on textarea at bounding box center [633, 592] width 582 height 51
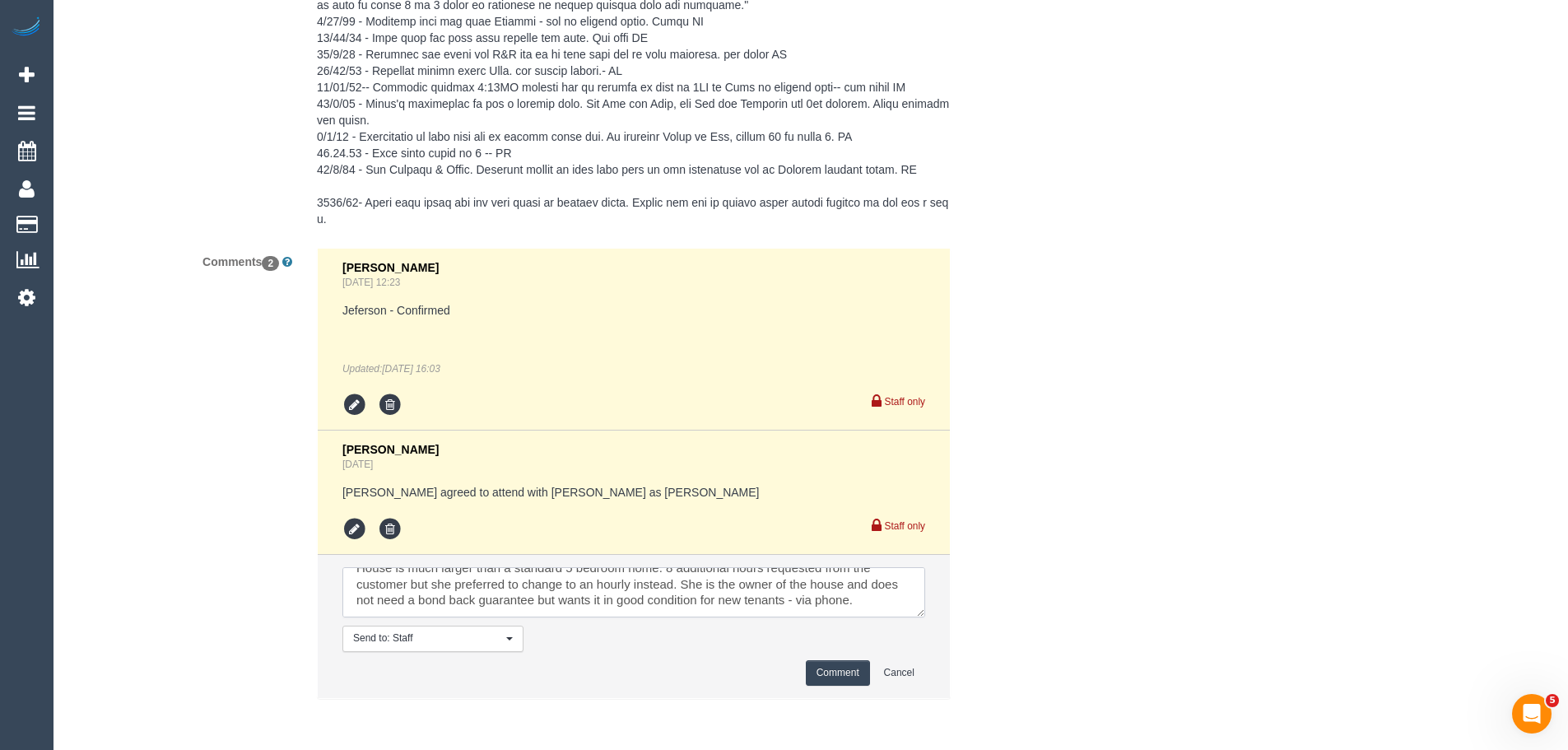
scroll to position [40, 0]
type textarea "House is much larger than a standard 5 bedroom home. 8 additional hours request…"
click at [853, 681] on button "Comment" at bounding box center [838, 672] width 64 height 26
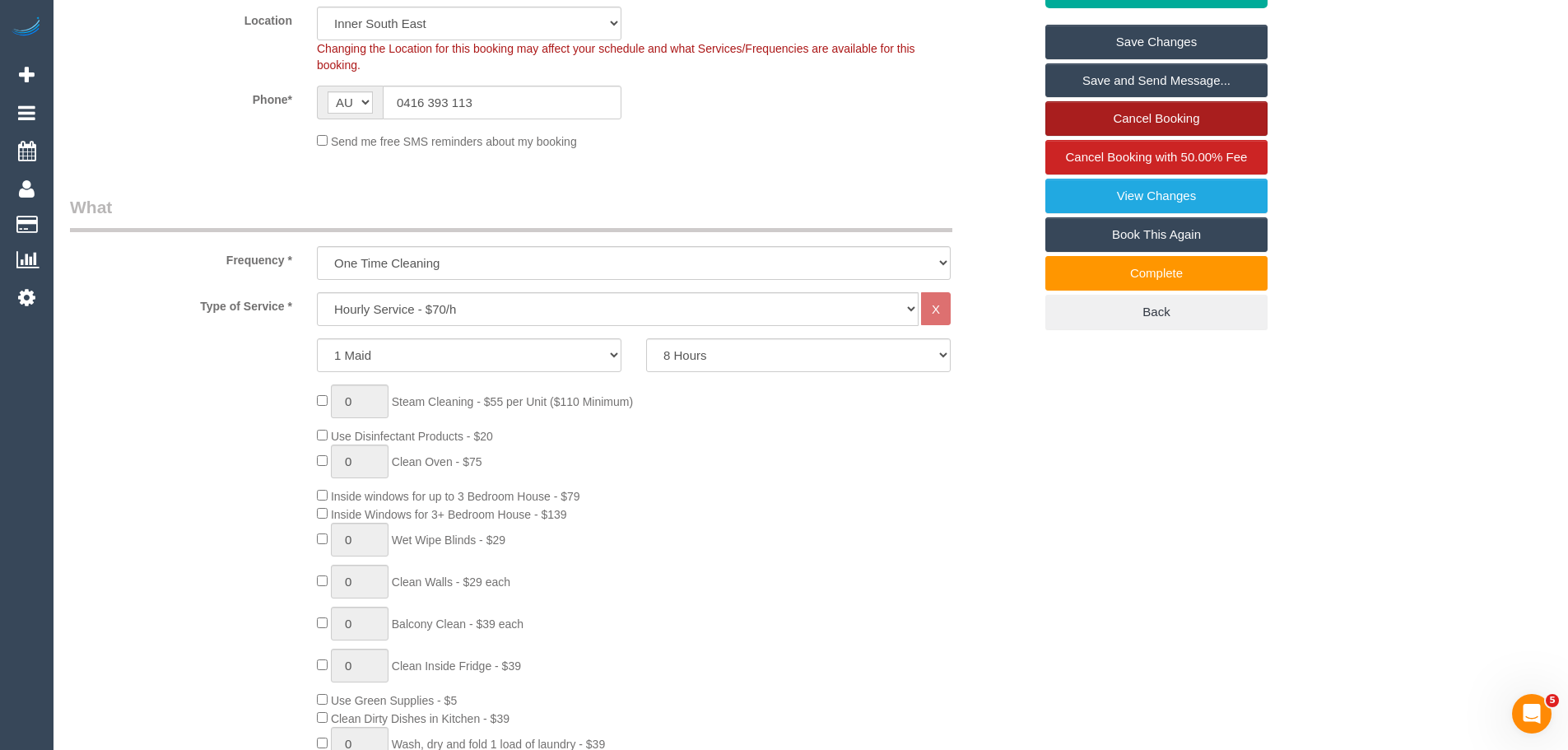
scroll to position [235, 0]
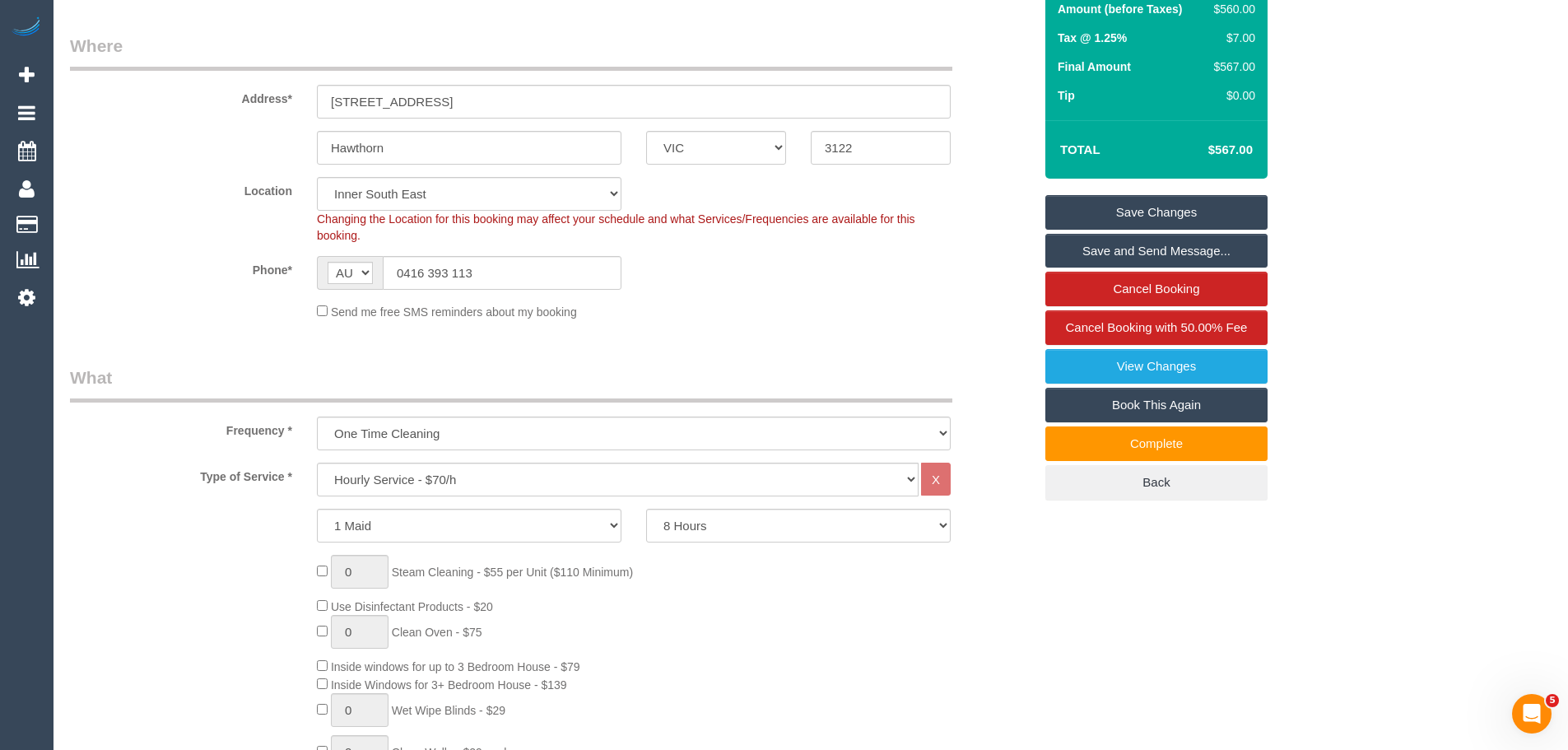
click at [1183, 201] on link "Save Changes" at bounding box center [1157, 212] width 223 height 35
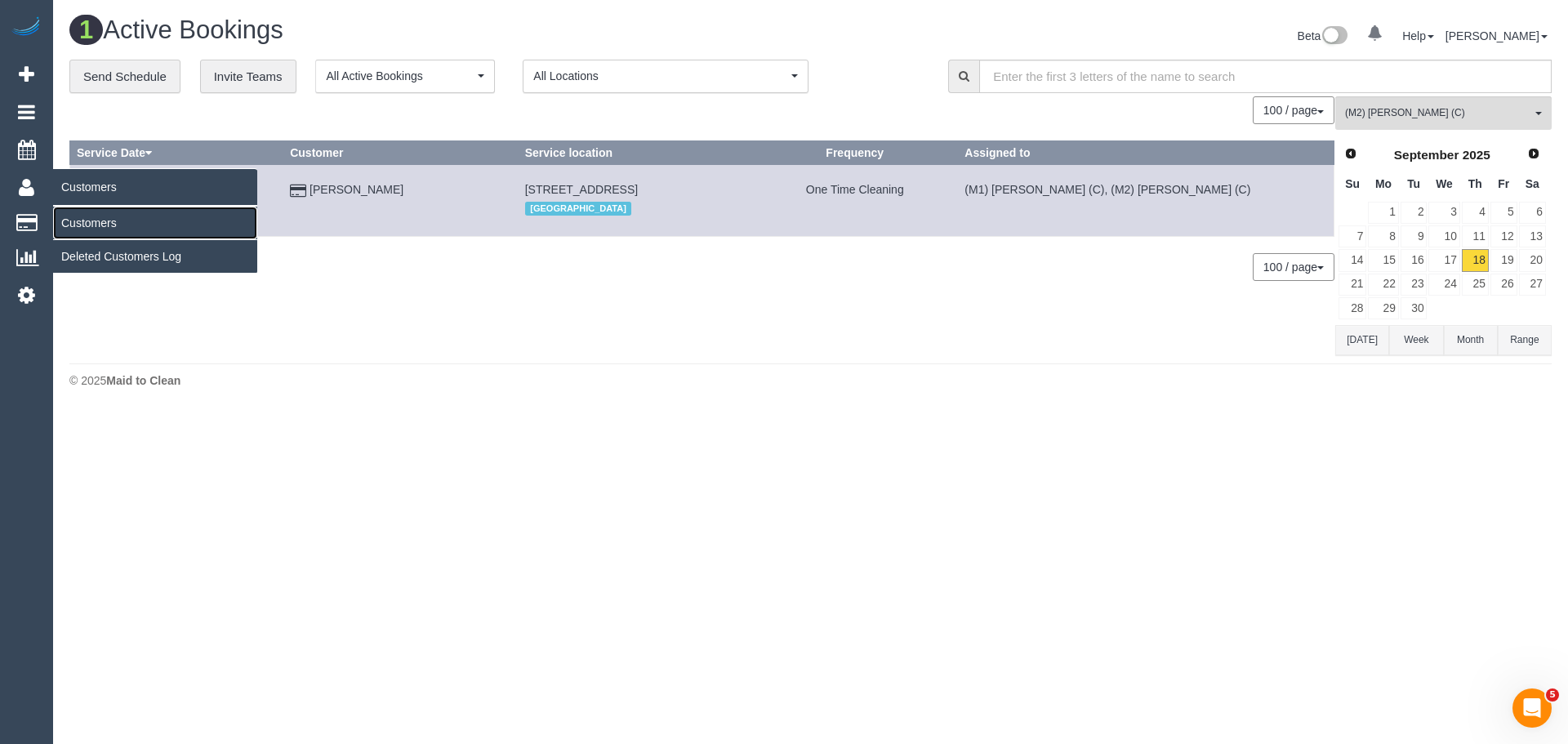
click at [113, 227] on link "Customers" at bounding box center [155, 223] width 204 height 32
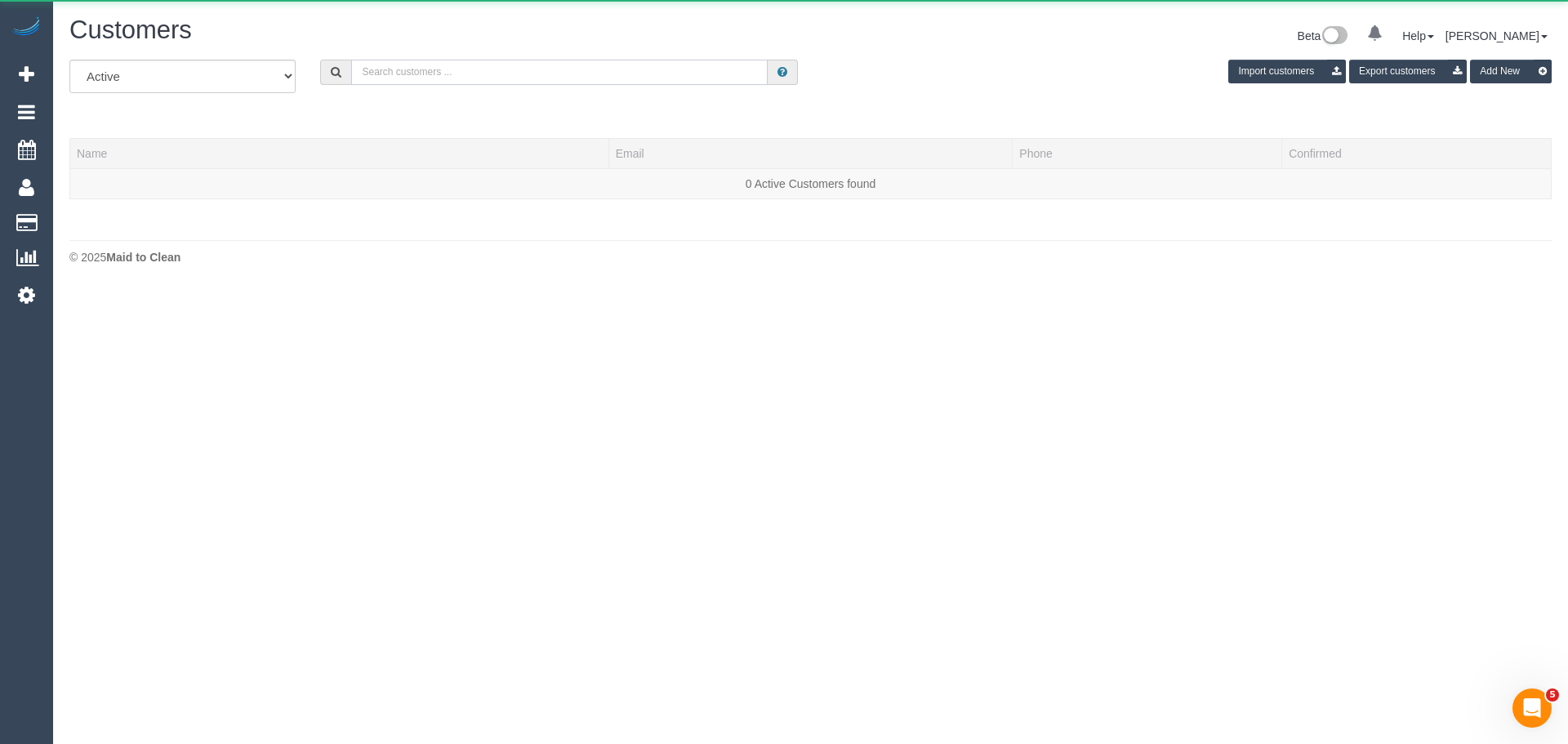
click at [526, 66] on input "text" at bounding box center [560, 72] width 417 height 26
paste input "61426203701"
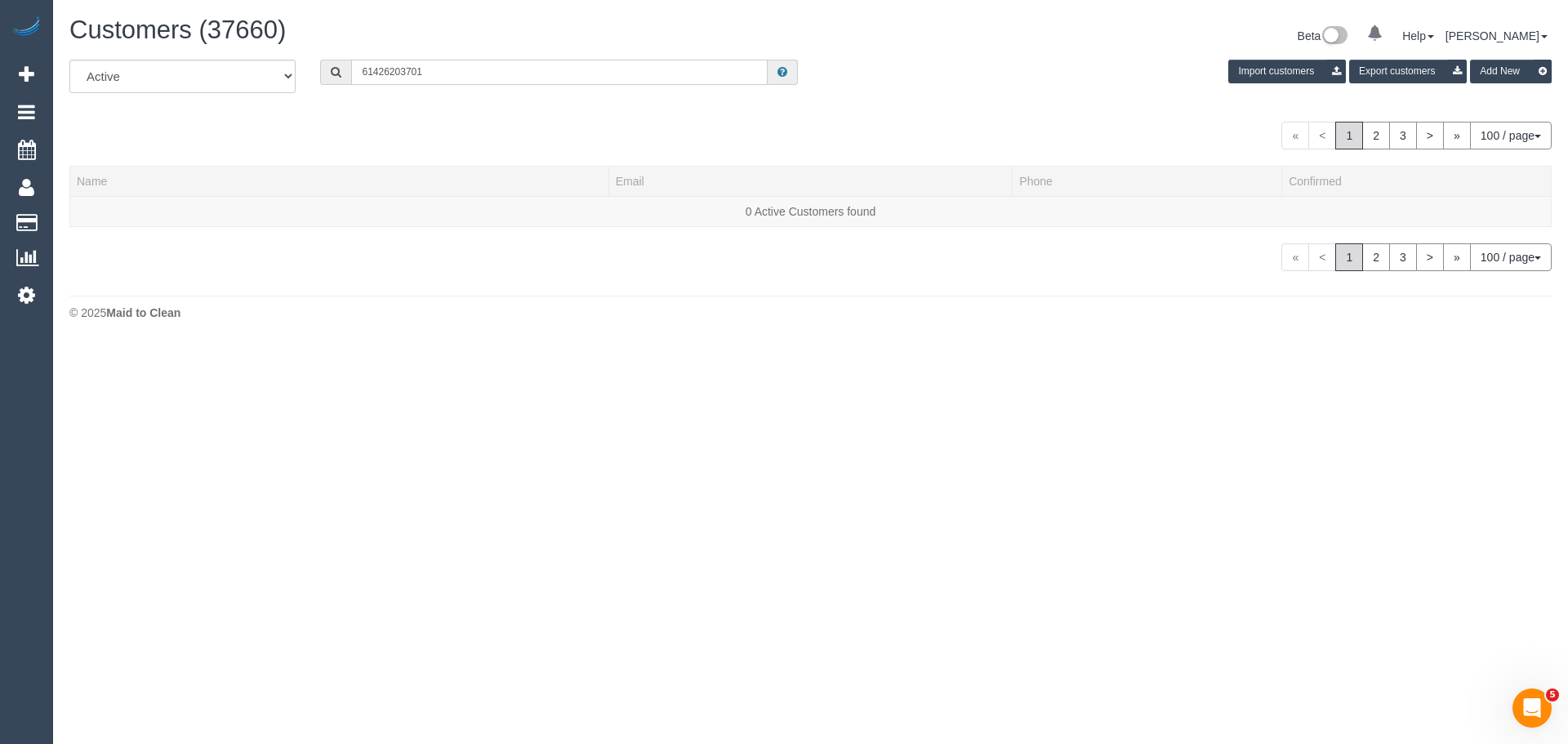
drag, startPoint x: 371, startPoint y: 73, endPoint x: 299, endPoint y: 49, distance: 75.9
click at [299, 49] on div "Customers (37660) Beta 0 Your Notifications You have 0 alerts Help Help Docs Ta…" at bounding box center [810, 172] width 1515 height 344
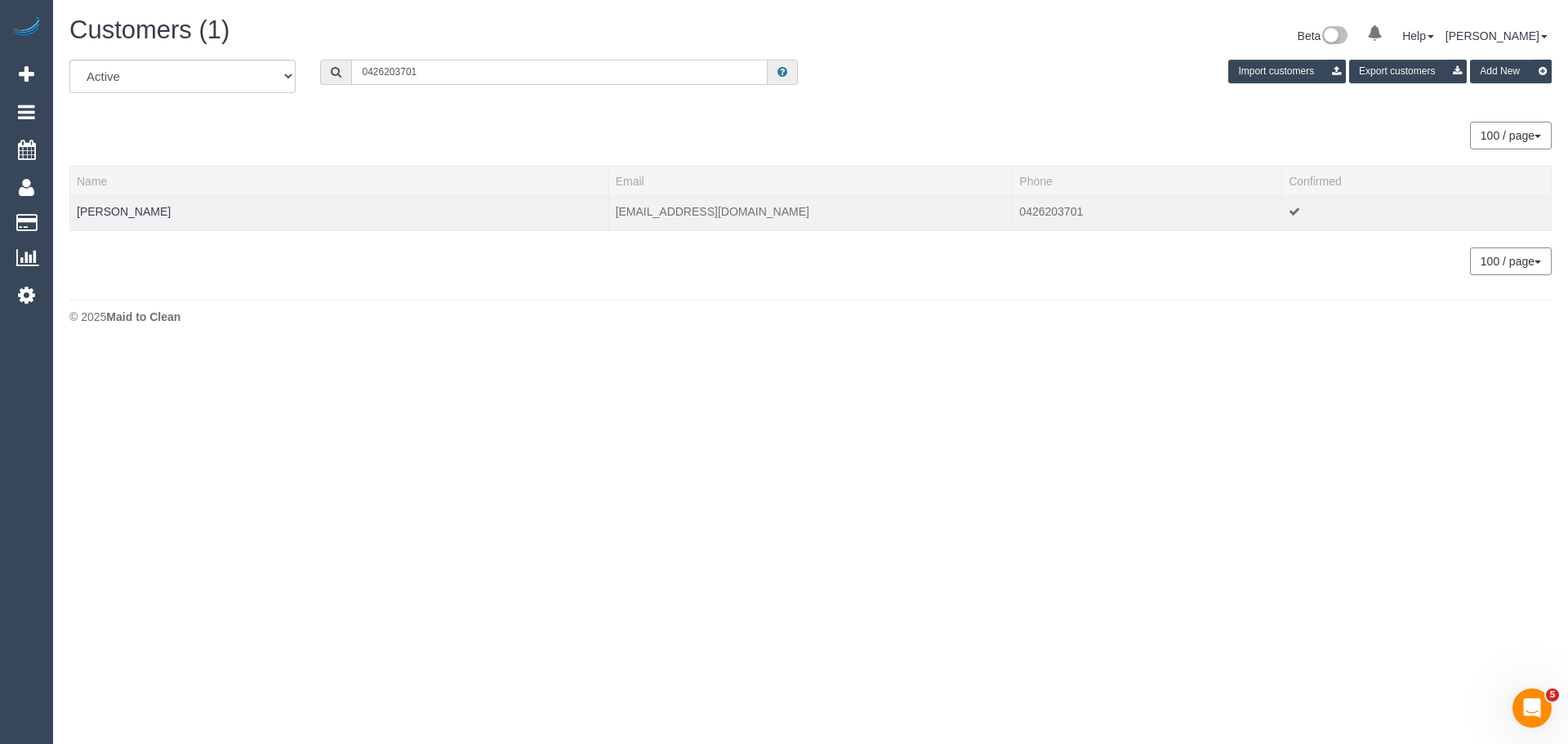
type input "0426203701"
click at [142, 221] on div at bounding box center [340, 222] width 526 height 4
click at [140, 216] on link "[PERSON_NAME]" at bounding box center [124, 211] width 94 height 13
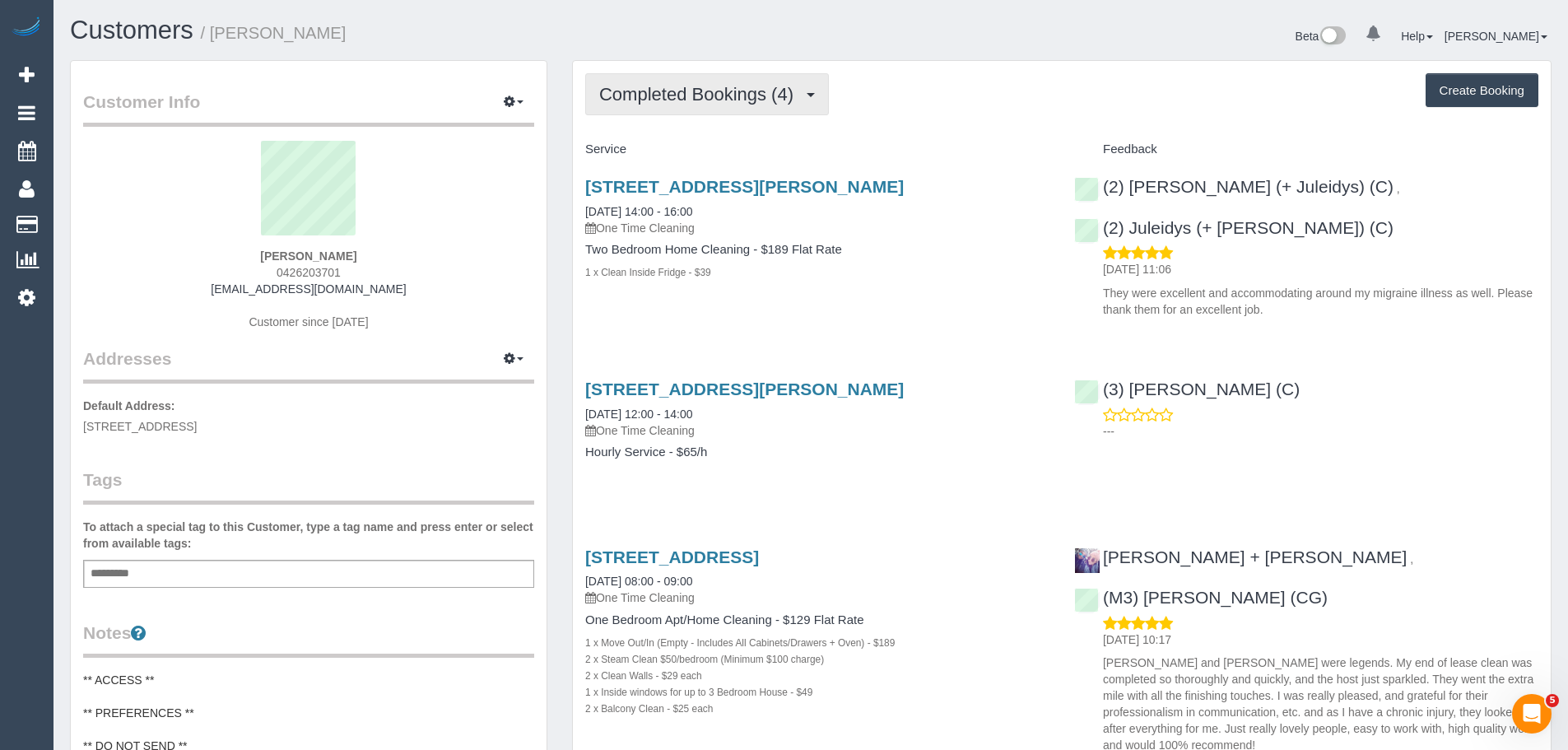
click at [641, 102] on span "Completed Bookings (4)" at bounding box center [701, 94] width 202 height 20
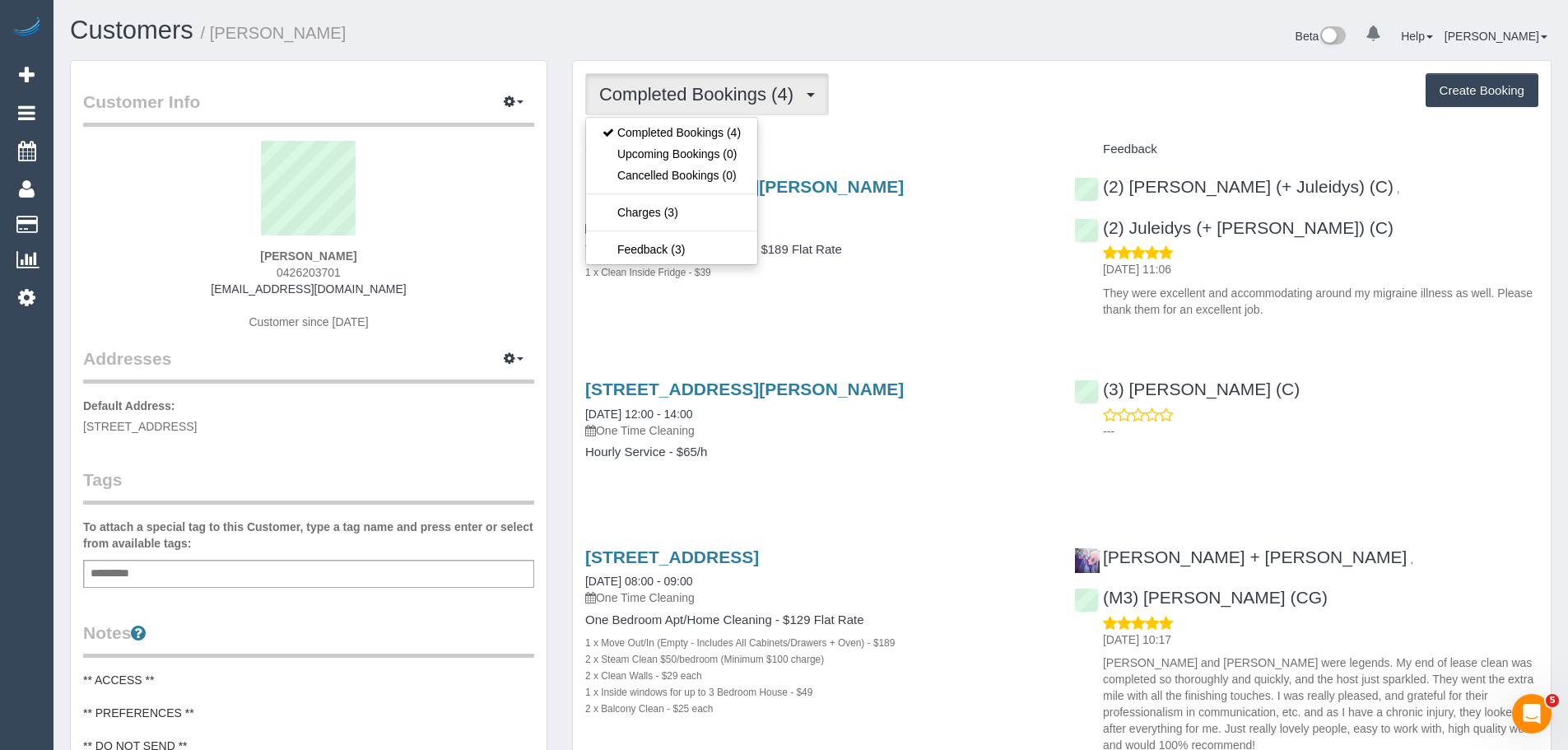
drag, startPoint x: 1021, startPoint y: 55, endPoint x: 986, endPoint y: 92, distance: 50.9
click at [1021, 55] on div "Beta 0 Your Notifications You have 0 alerts Help Help Docs Take a Tour Contact …" at bounding box center [1187, 37] width 753 height 43
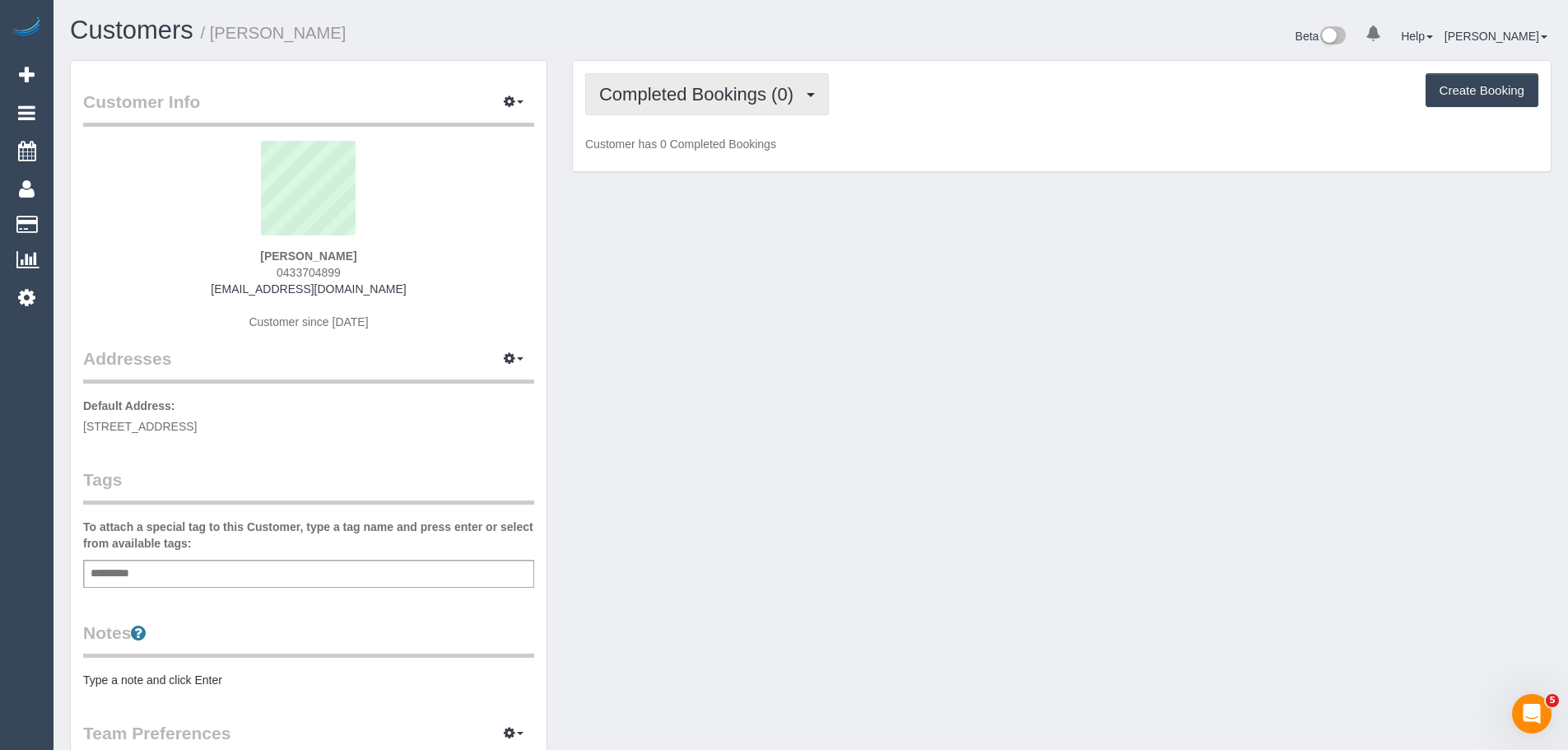
click at [748, 100] on span "Completed Bookings (0)" at bounding box center [701, 94] width 202 height 20
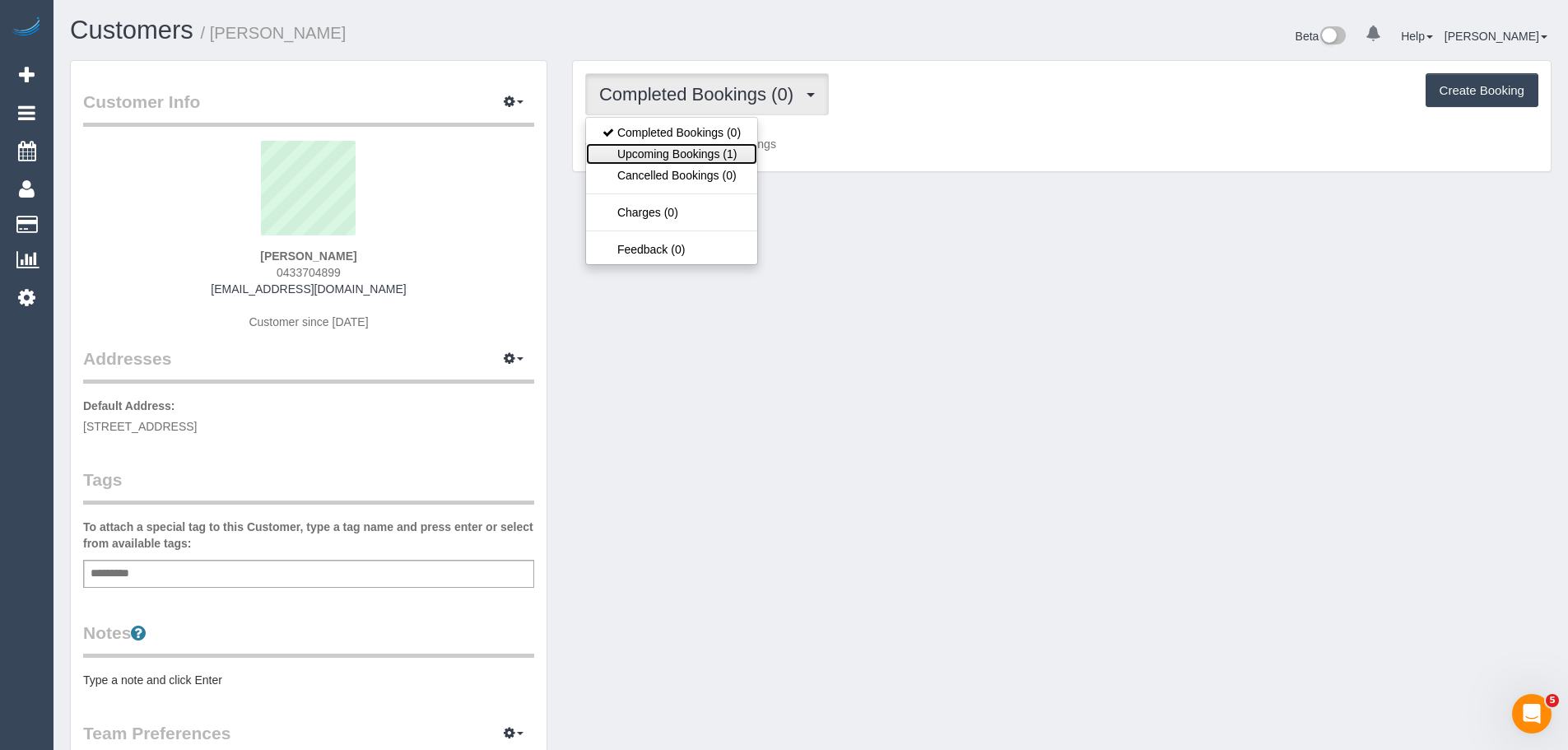
click at [707, 156] on link "Upcoming Bookings (1)" at bounding box center [672, 153] width 171 height 21
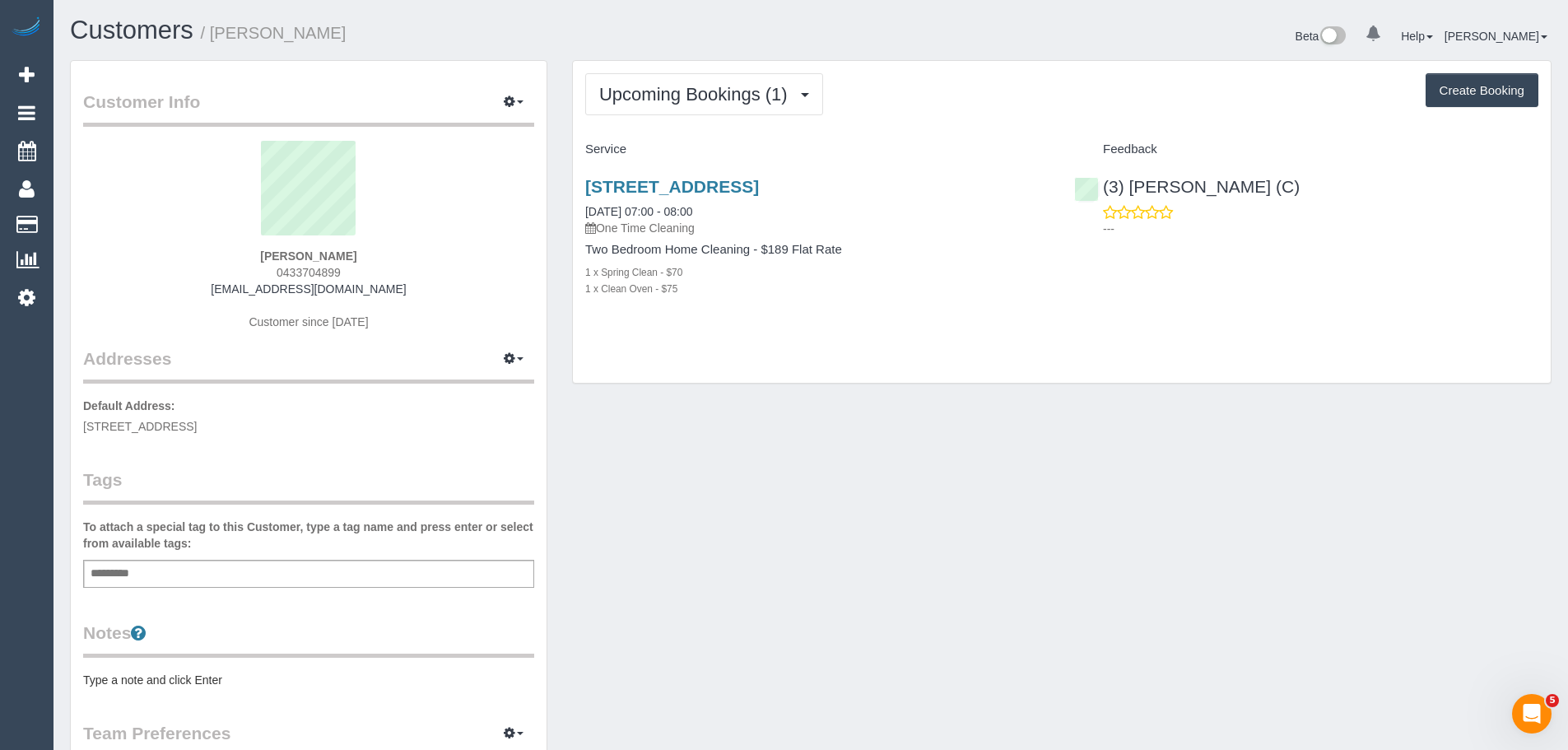
drag, startPoint x: 375, startPoint y: 250, endPoint x: 247, endPoint y: 252, distance: 128.0
click at [251, 252] on div "Clare Slater 0433704899 clare_slater@hotmail.com Customer since 2025" at bounding box center [309, 244] width 451 height 205
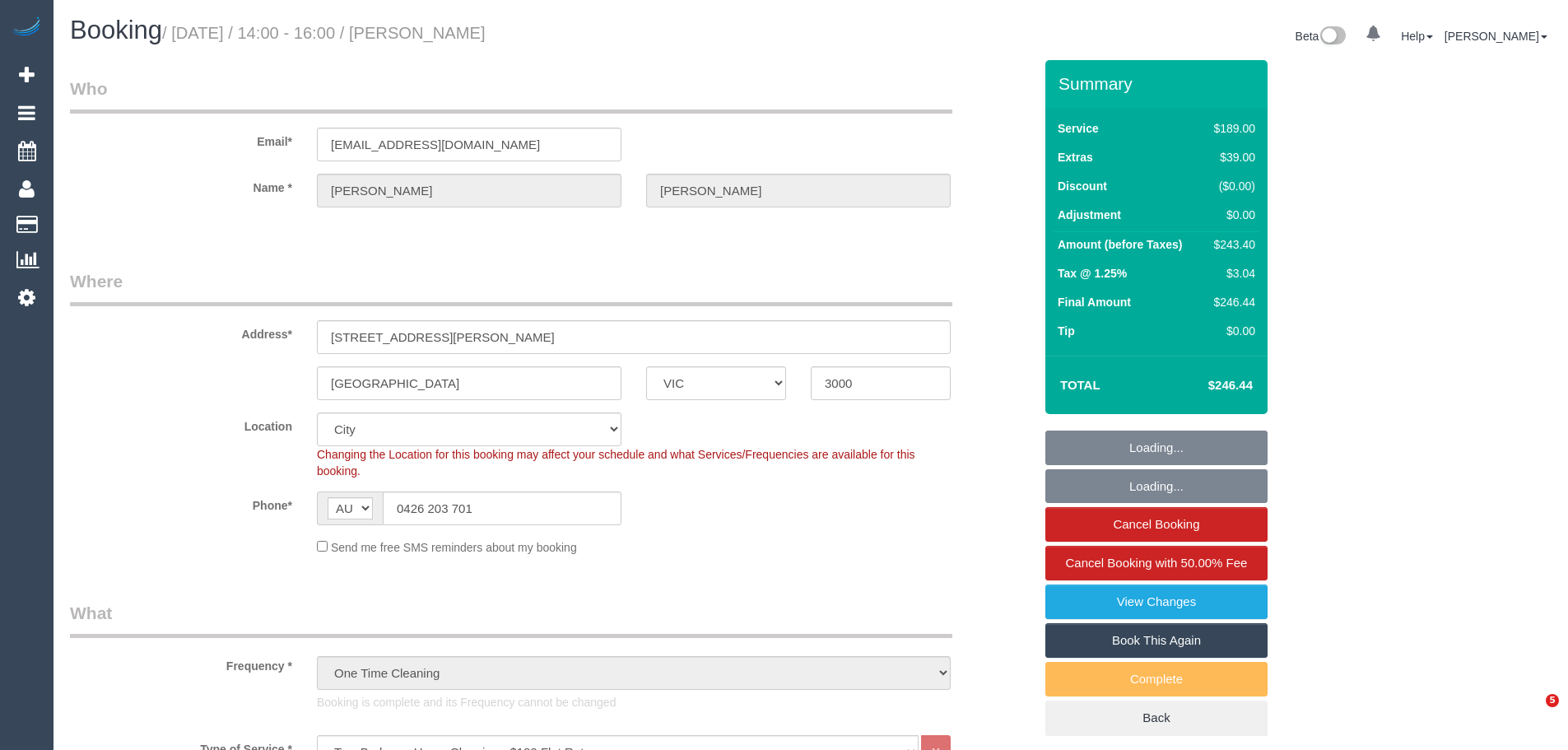
select select "VIC"
select select "string:stripe-pm_1OOWwO2GScqysDRV2YB9mxJh"
select select "spot1"
select select "number:28"
select select "number:14"
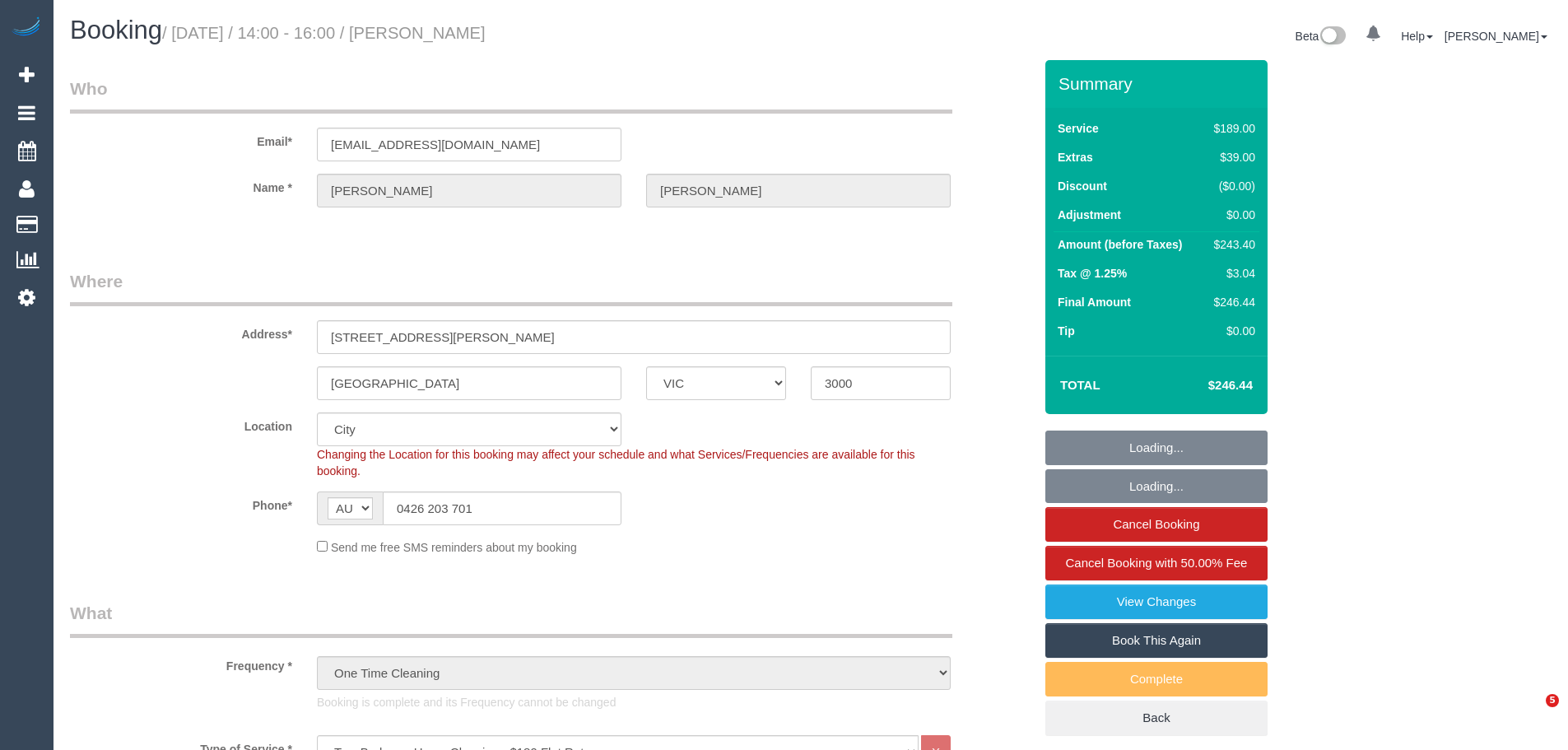
select select "number:18"
select select "number:22"
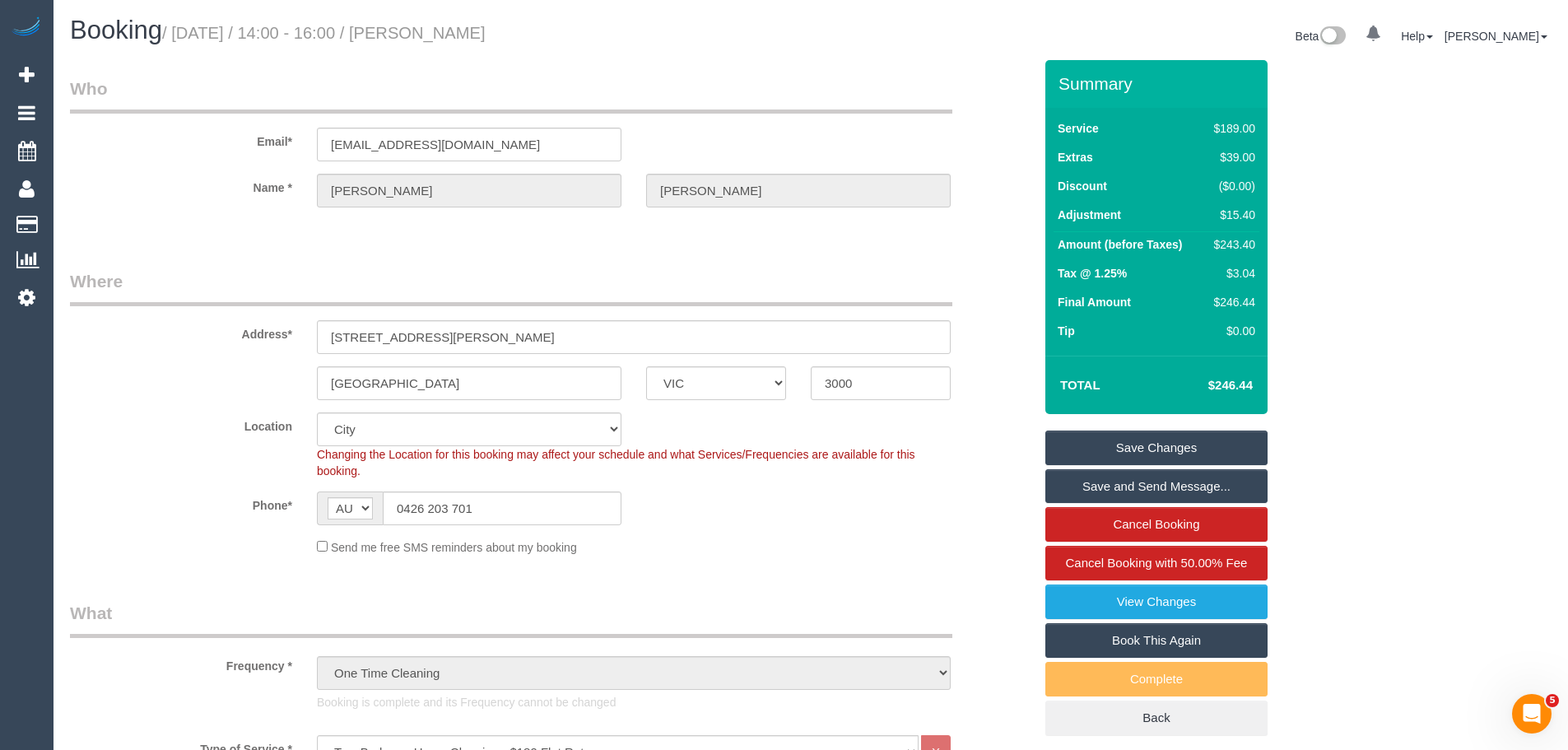
drag, startPoint x: 616, startPoint y: 26, endPoint x: 453, endPoint y: 39, distance: 163.5
click at [453, 39] on h1 "Booking / [DATE] / 14:00 - 16:00 / [PERSON_NAME]" at bounding box center [434, 30] width 728 height 28
copy small "[PERSON_NAME]"
click at [1153, 607] on link "View Changes" at bounding box center [1157, 601] width 223 height 35
